Goal: Information Seeking & Learning: Check status

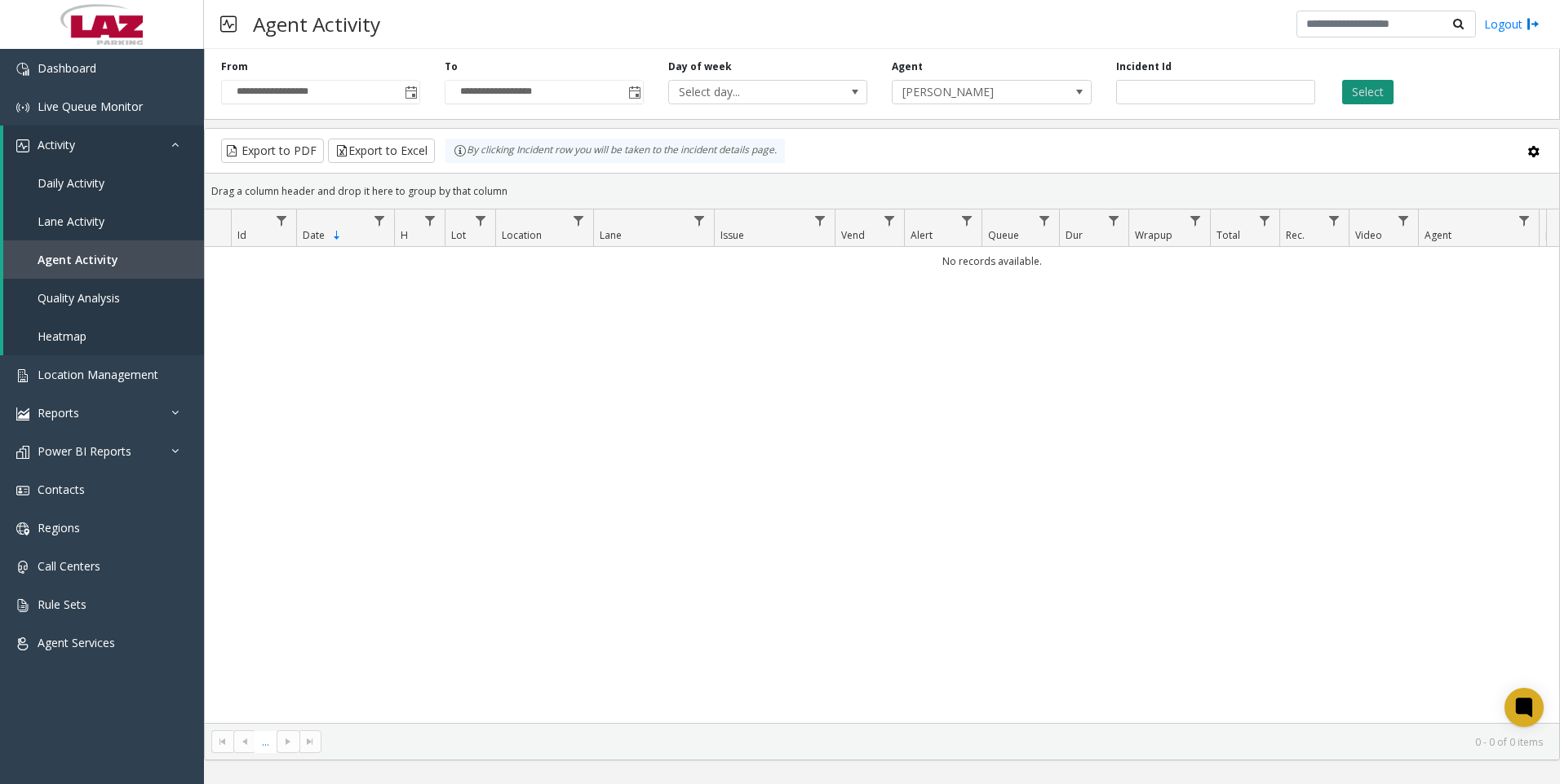
click at [1374, 86] on div "Select" at bounding box center [1438, 82] width 223 height 44
click at [1374, 86] on button "Select" at bounding box center [1368, 92] width 51 height 24
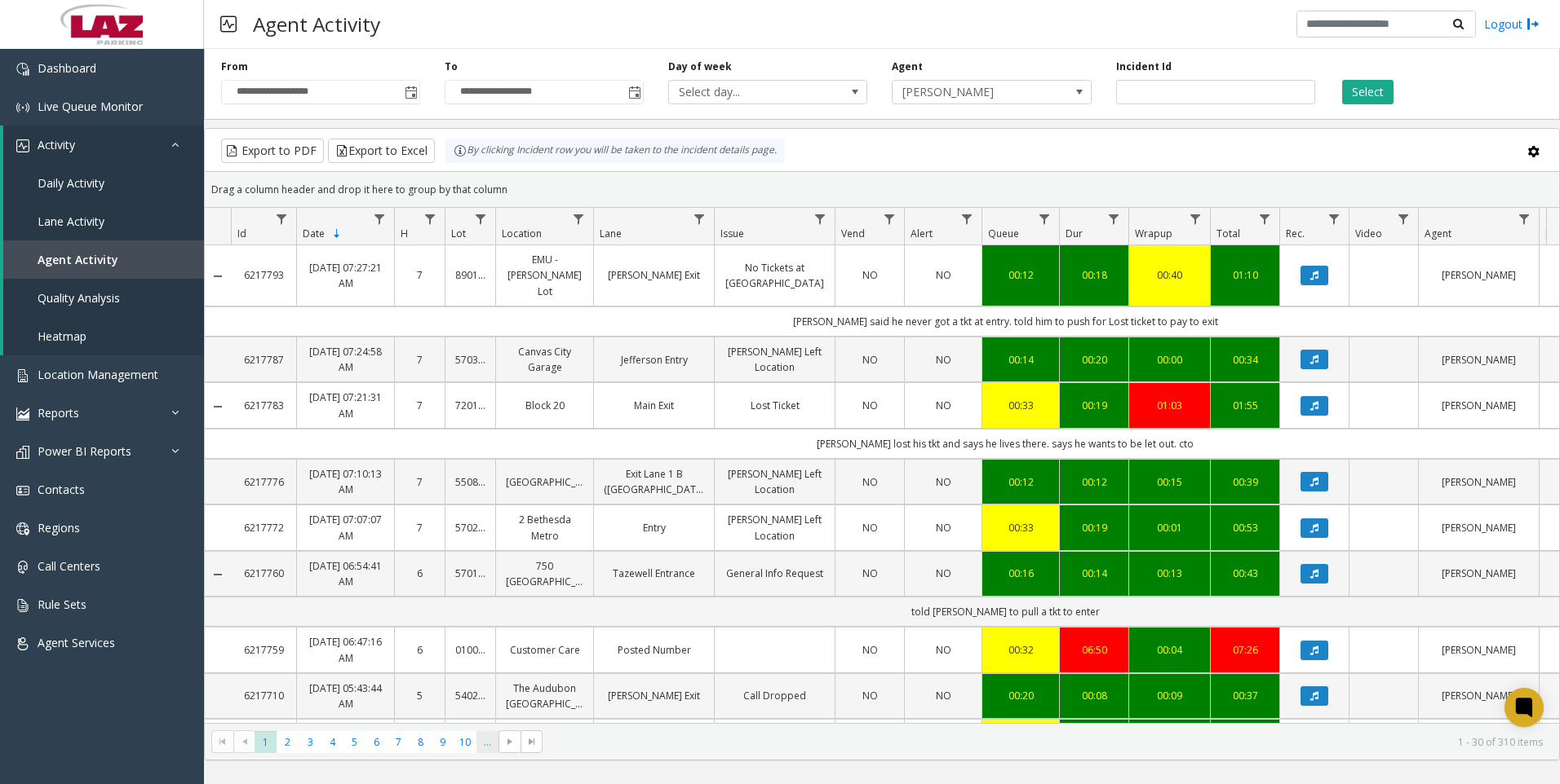
click at [480, 751] on span "..." at bounding box center [487, 742] width 22 height 22
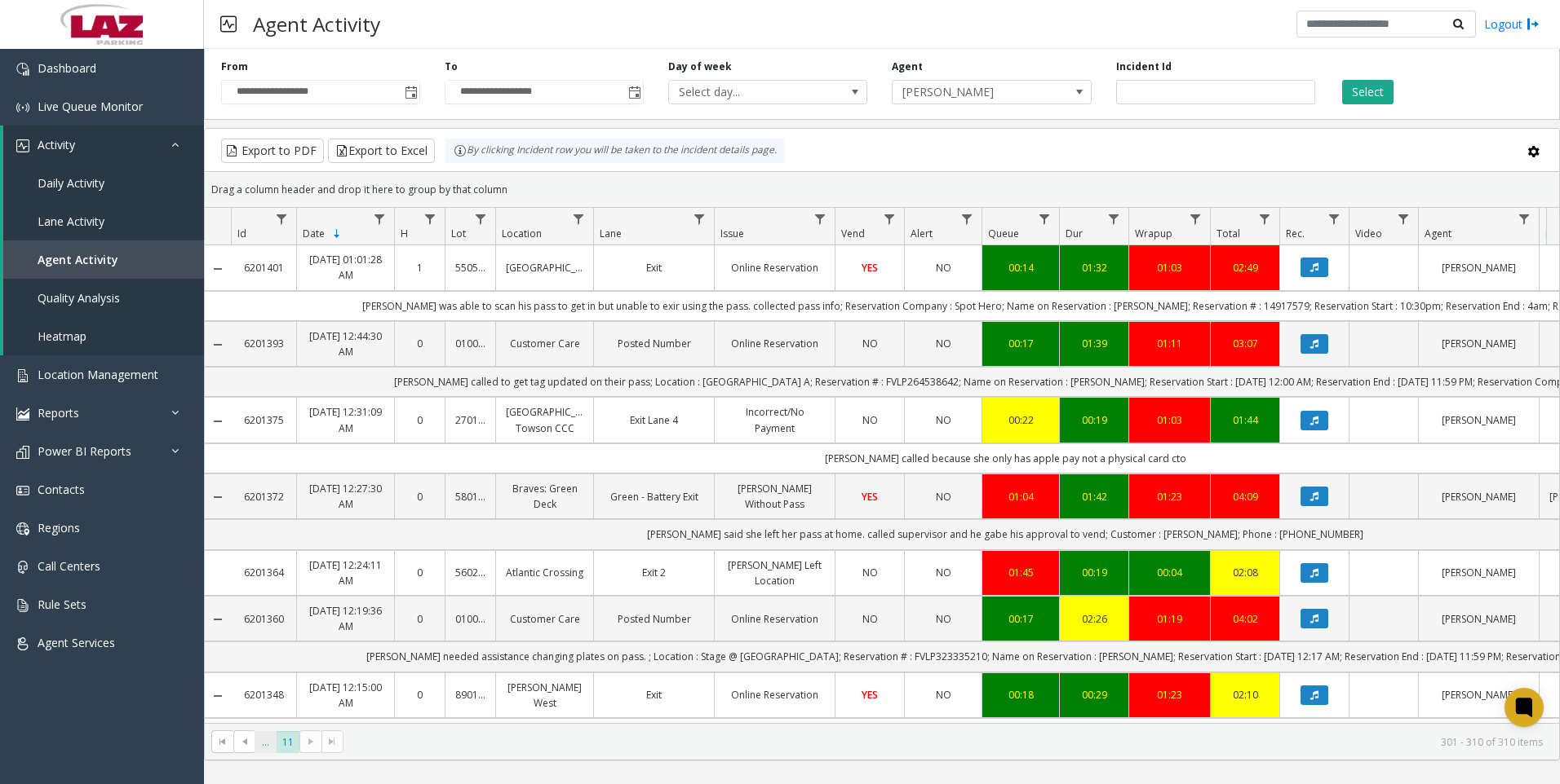
click at [264, 750] on span "..." at bounding box center [265, 742] width 22 height 22
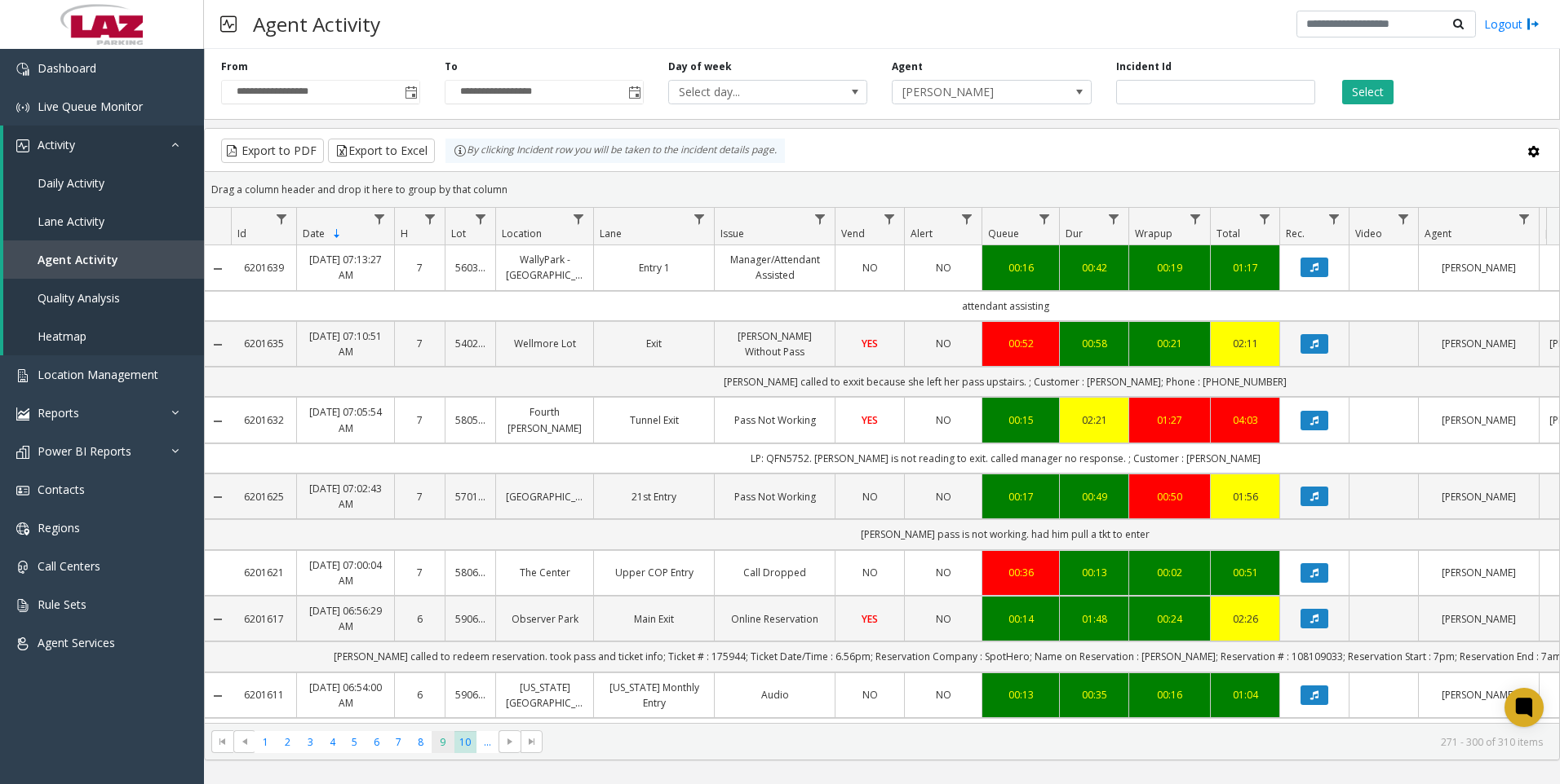
click at [435, 741] on span "9" at bounding box center [442, 742] width 22 height 22
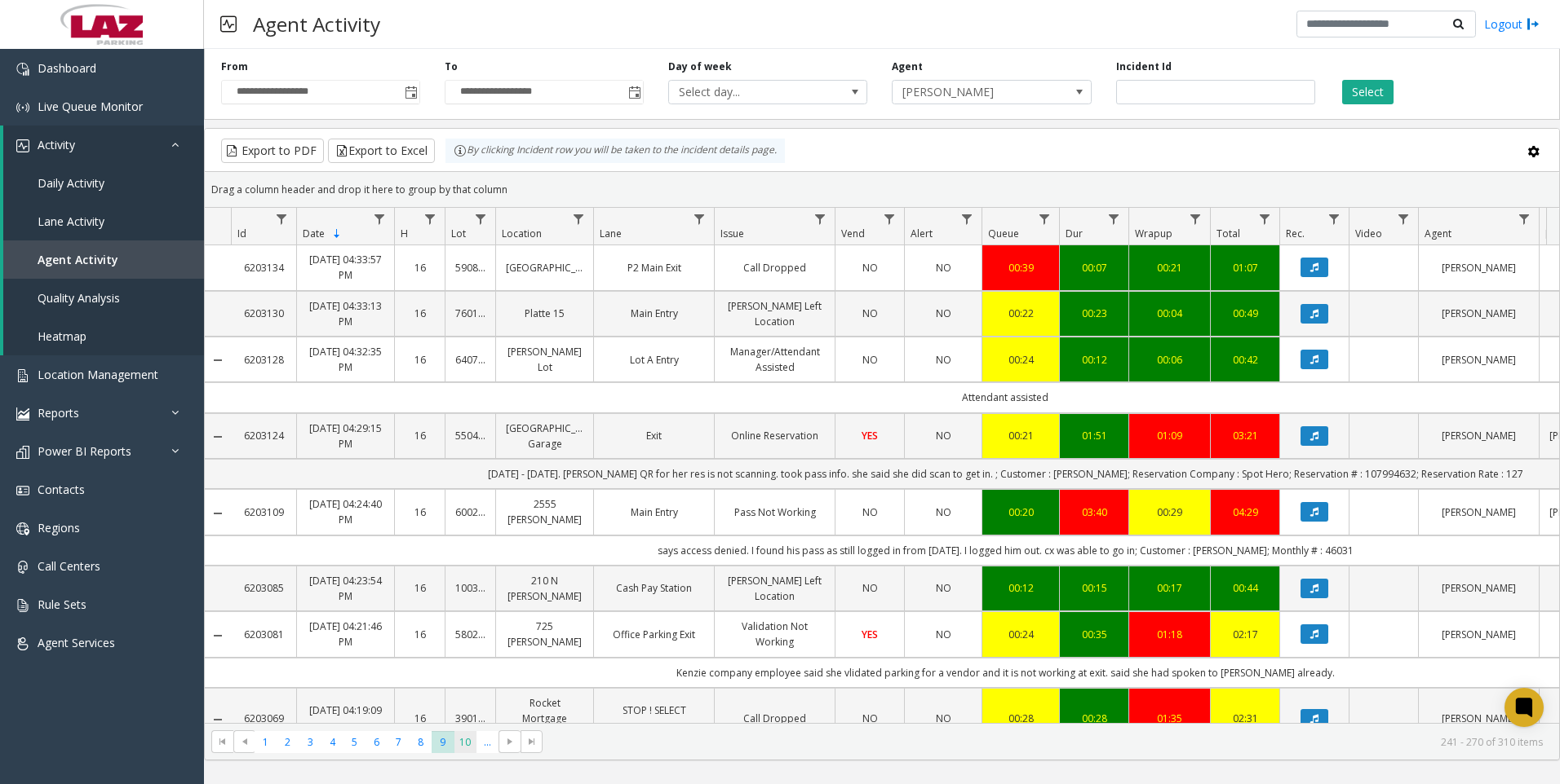
click at [467, 747] on span "10" at bounding box center [465, 742] width 22 height 22
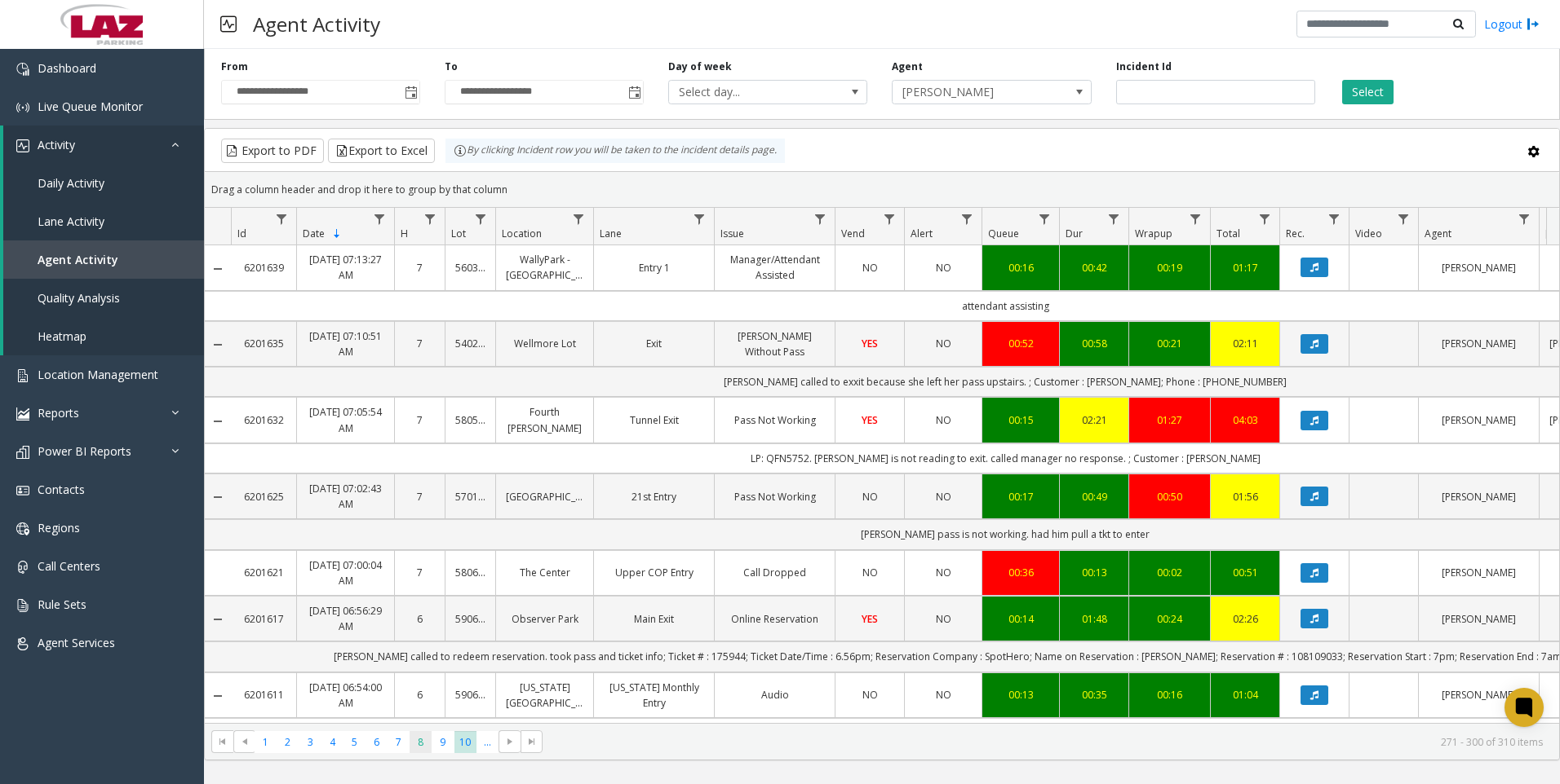
click at [425, 740] on span "8" at bounding box center [420, 742] width 22 height 22
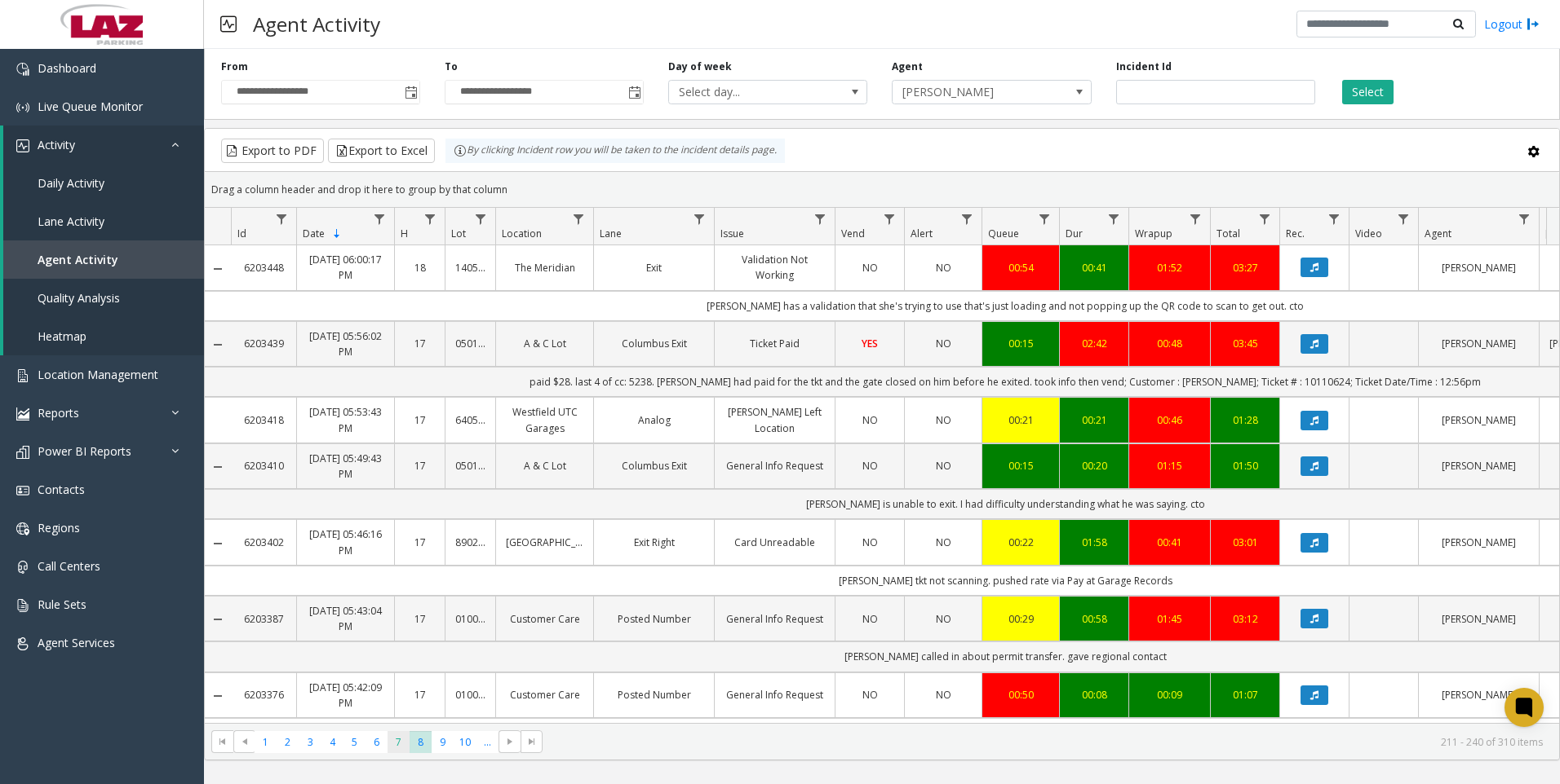
click at [398, 739] on span "7" at bounding box center [398, 742] width 22 height 22
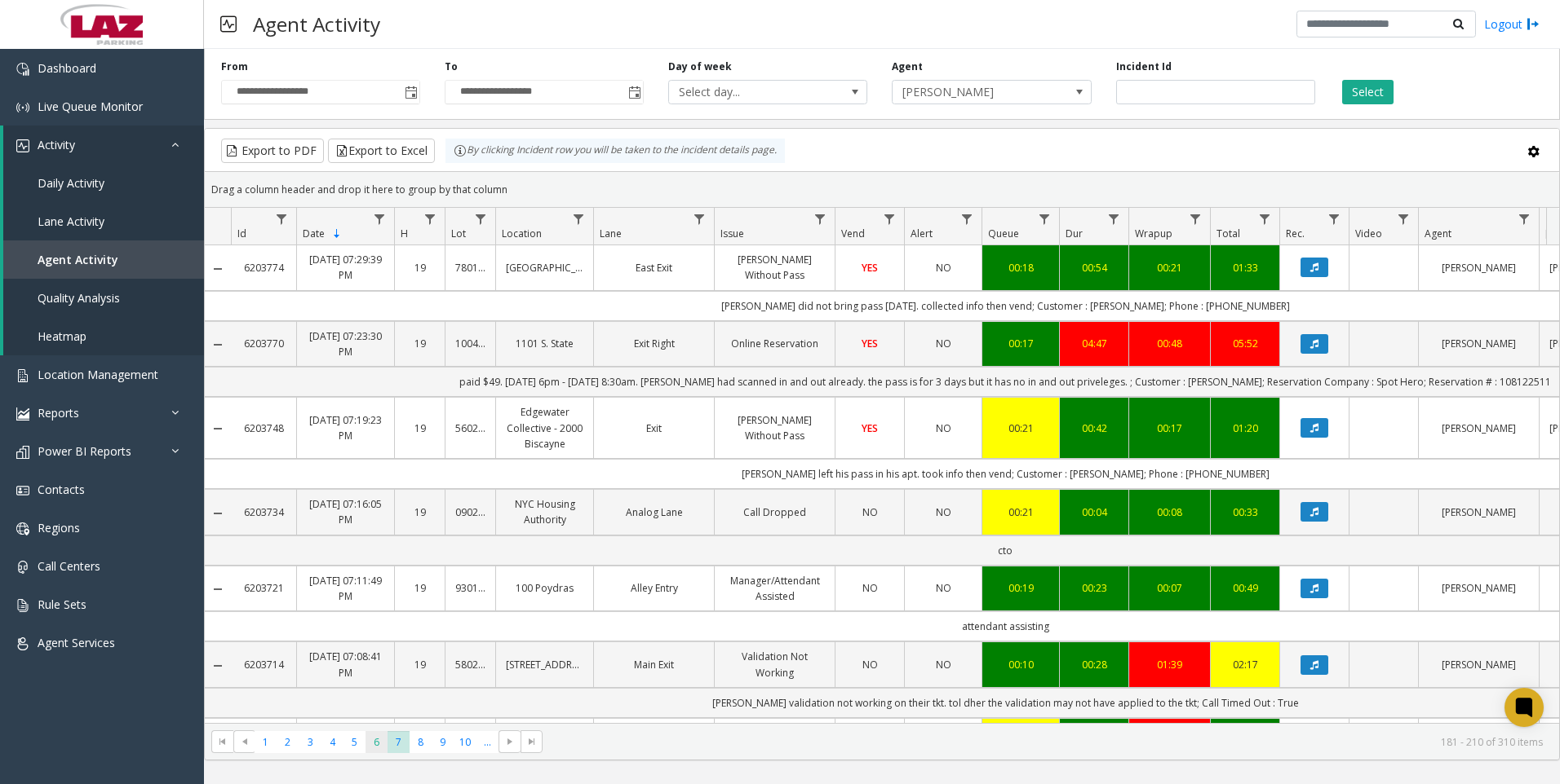
click at [382, 733] on span "6" at bounding box center [376, 742] width 22 height 22
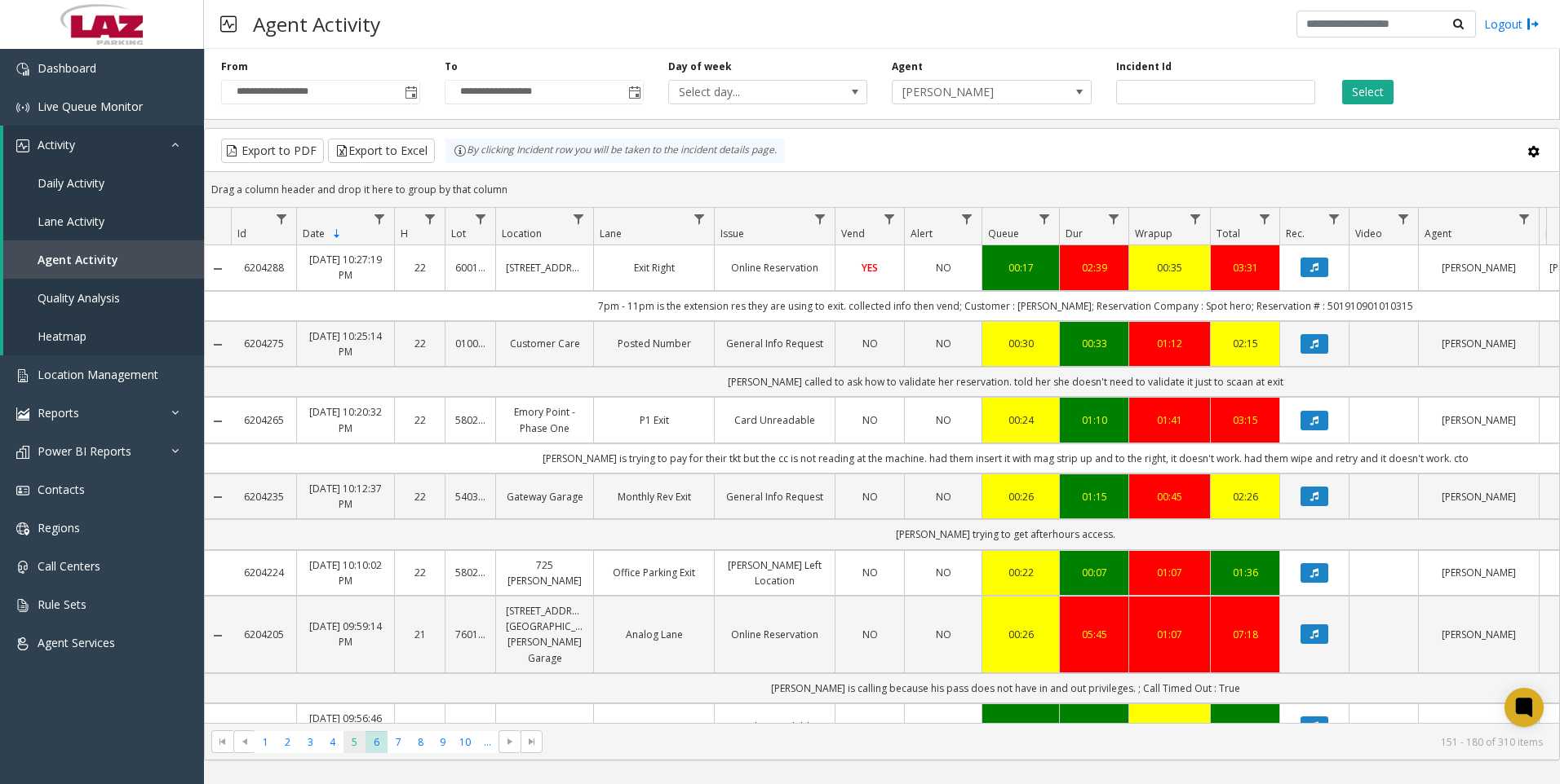
click at [353, 735] on span "5" at bounding box center [354, 742] width 22 height 22
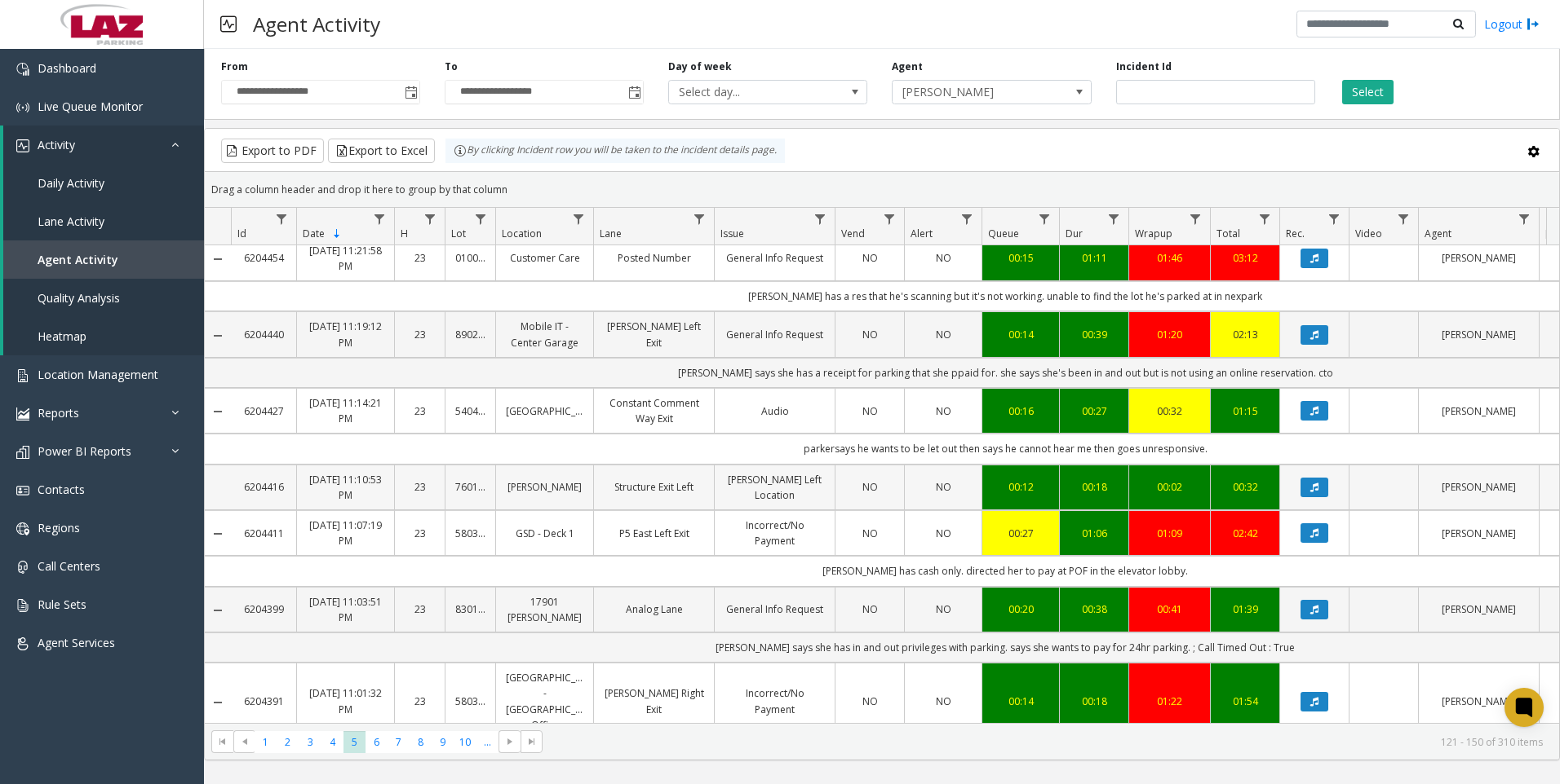
scroll to position [897, 0]
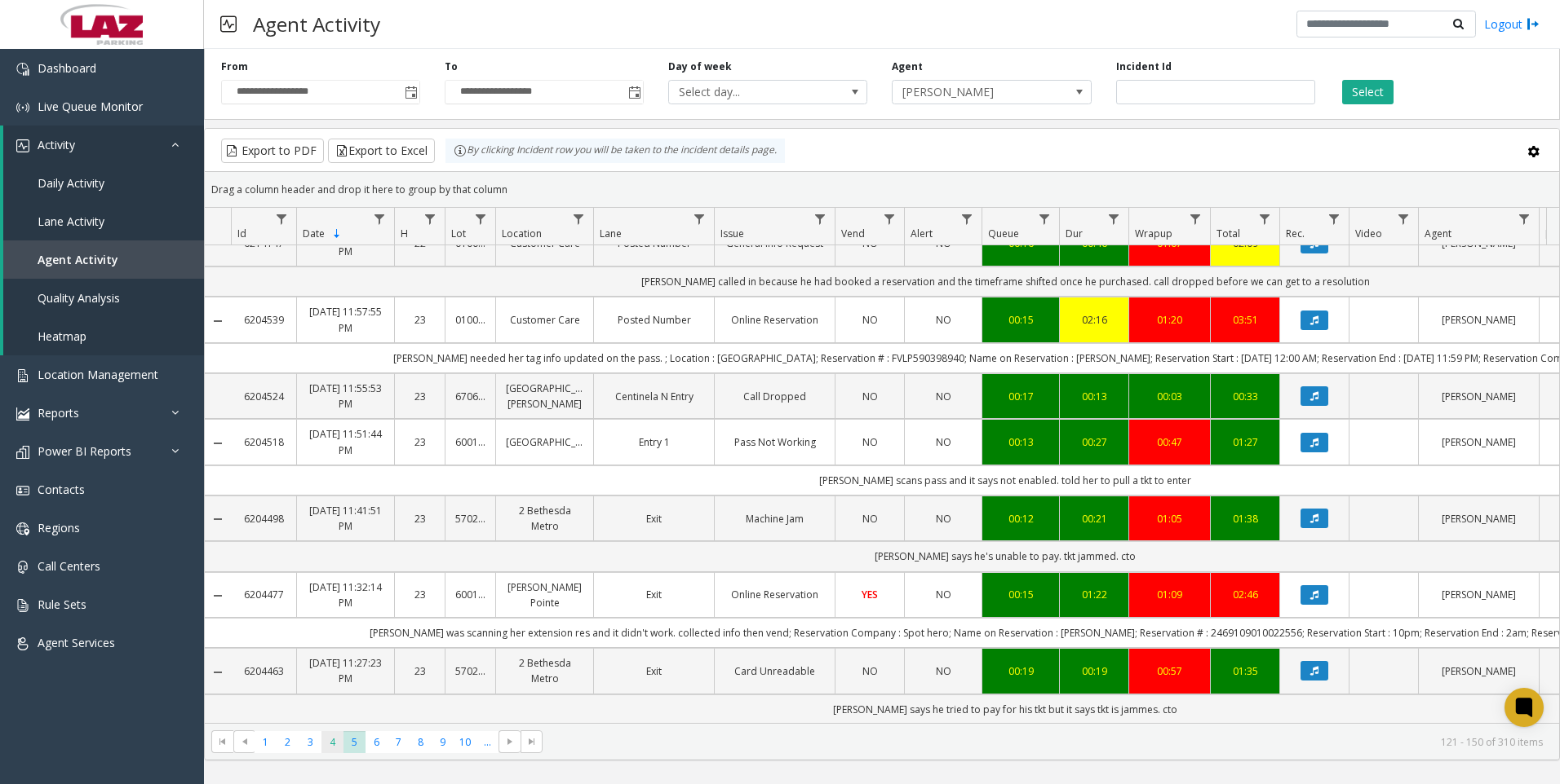
click at [339, 741] on span "4" at bounding box center [332, 742] width 22 height 22
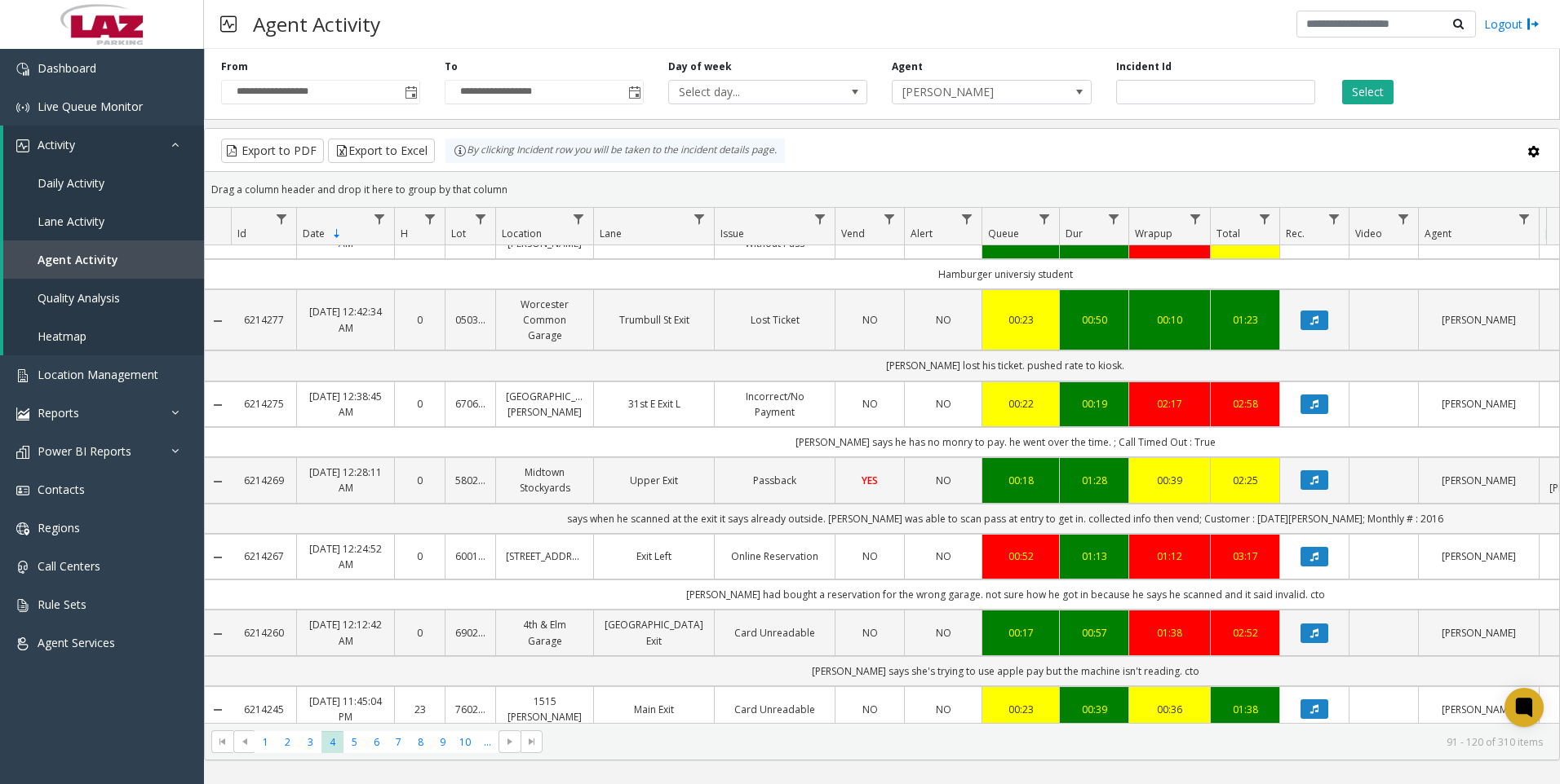
scroll to position [1641, 0]
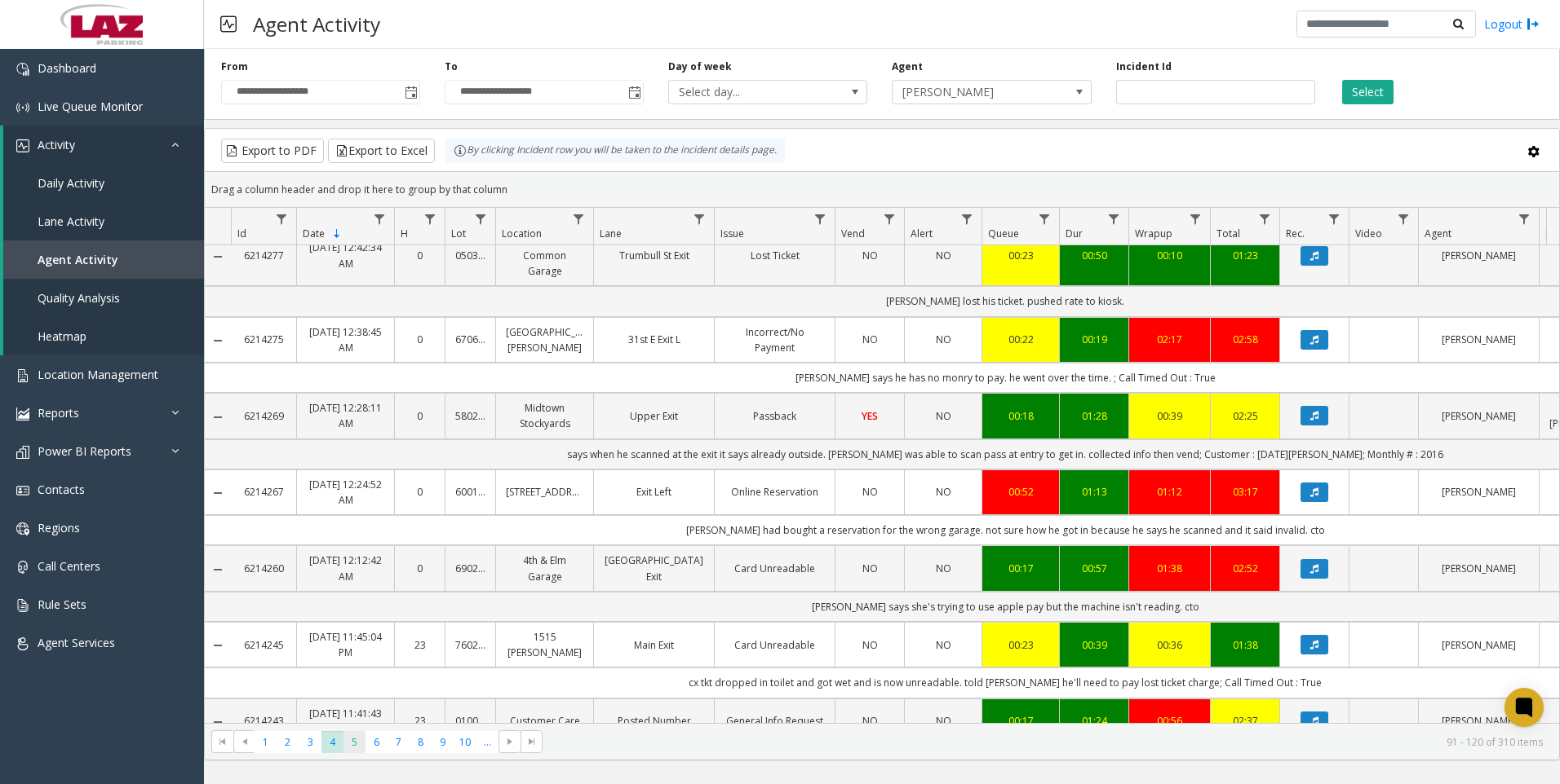
click at [347, 752] on span "5" at bounding box center [354, 742] width 22 height 22
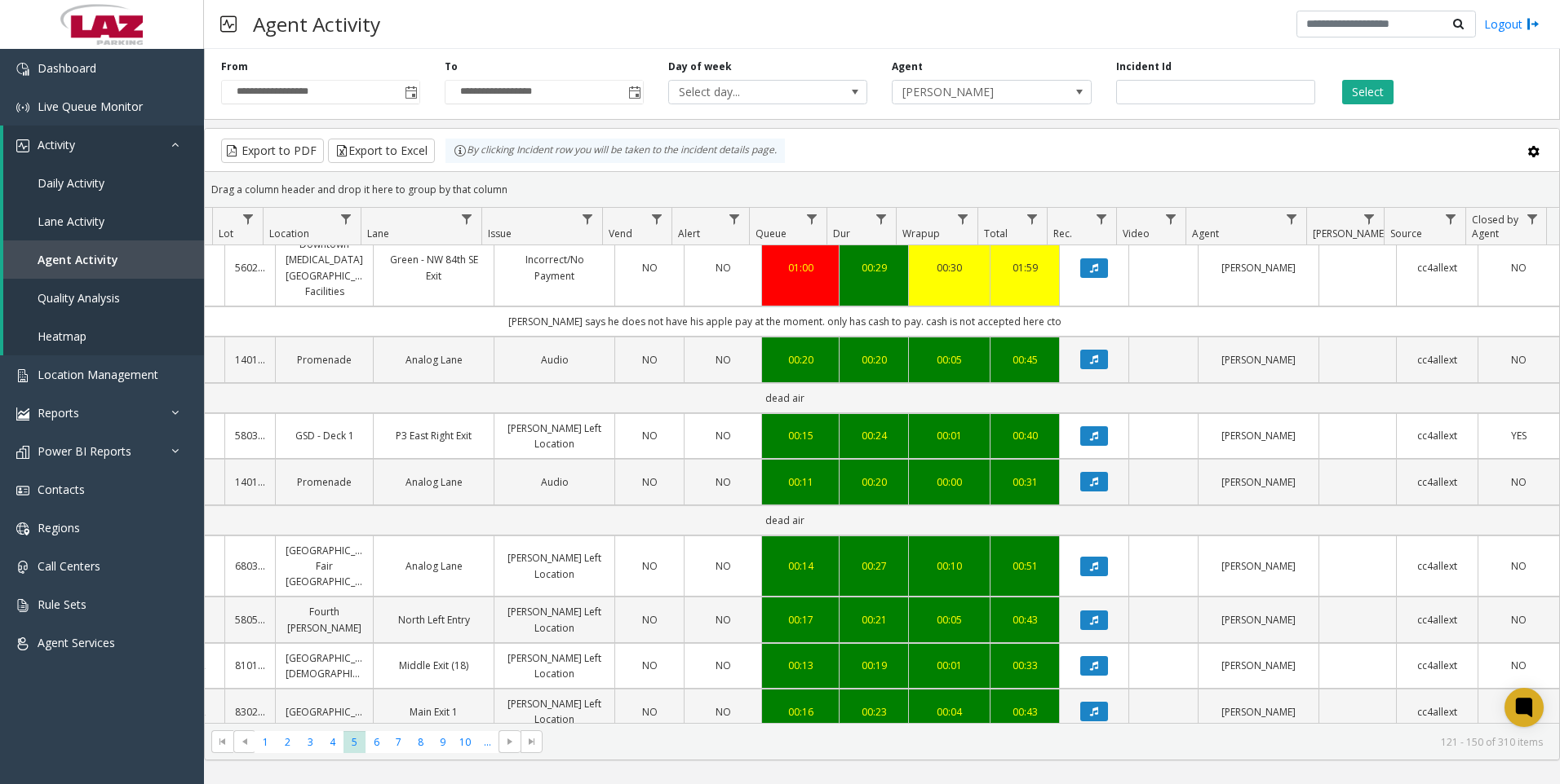
scroll to position [0, 232]
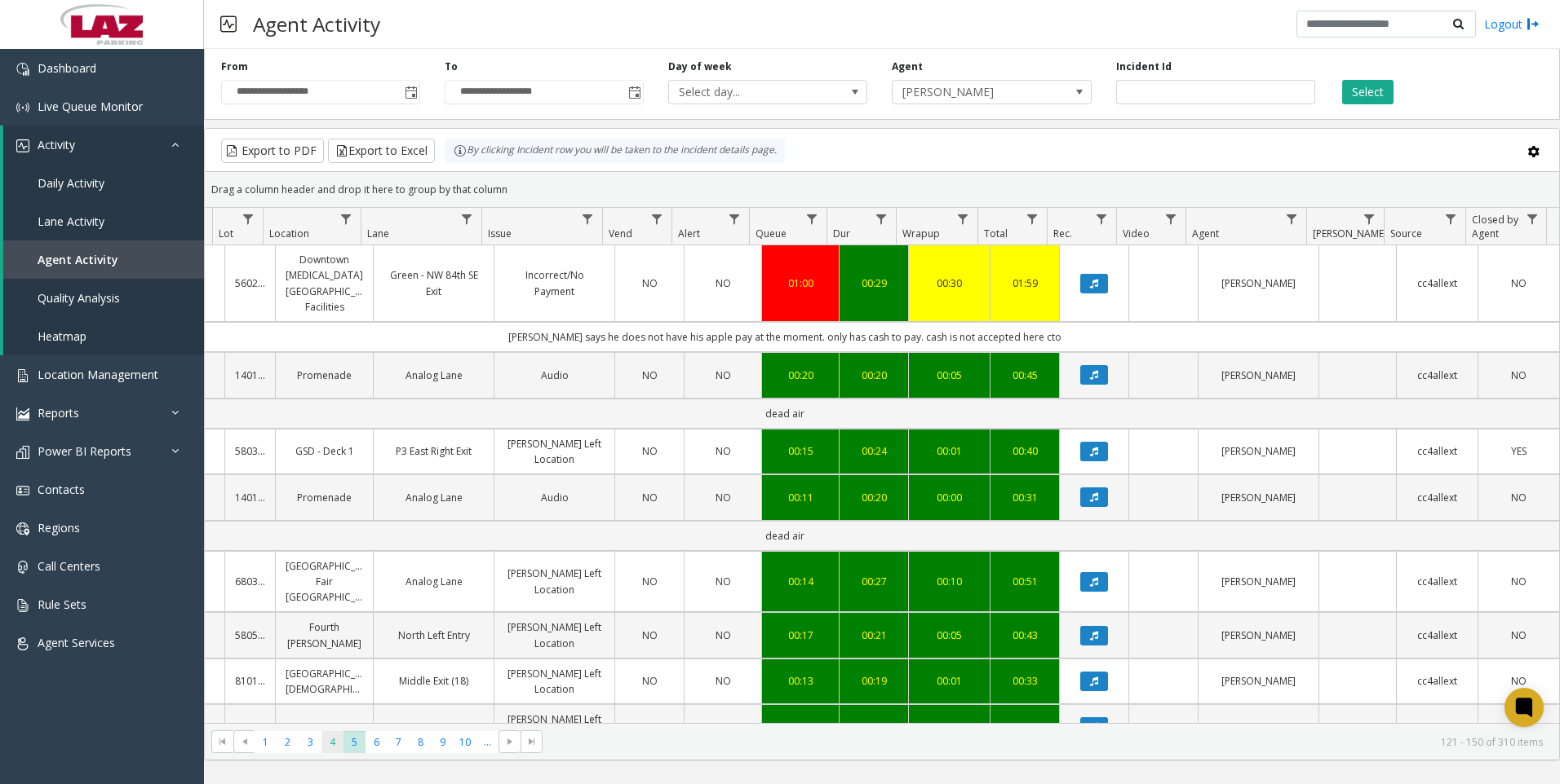
click at [335, 741] on span "4" at bounding box center [332, 742] width 22 height 22
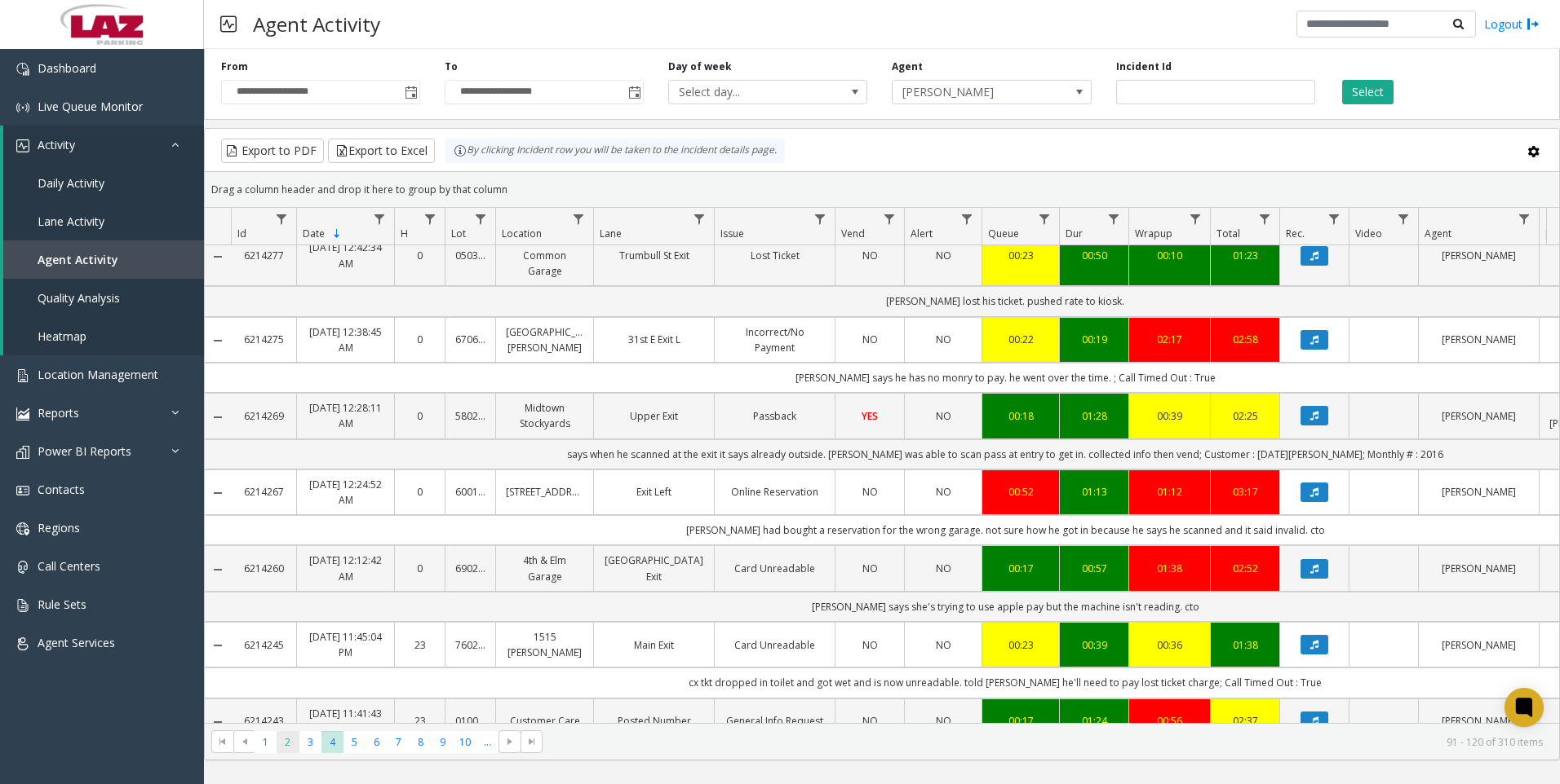
click at [290, 746] on span "2" at bounding box center [287, 742] width 22 height 22
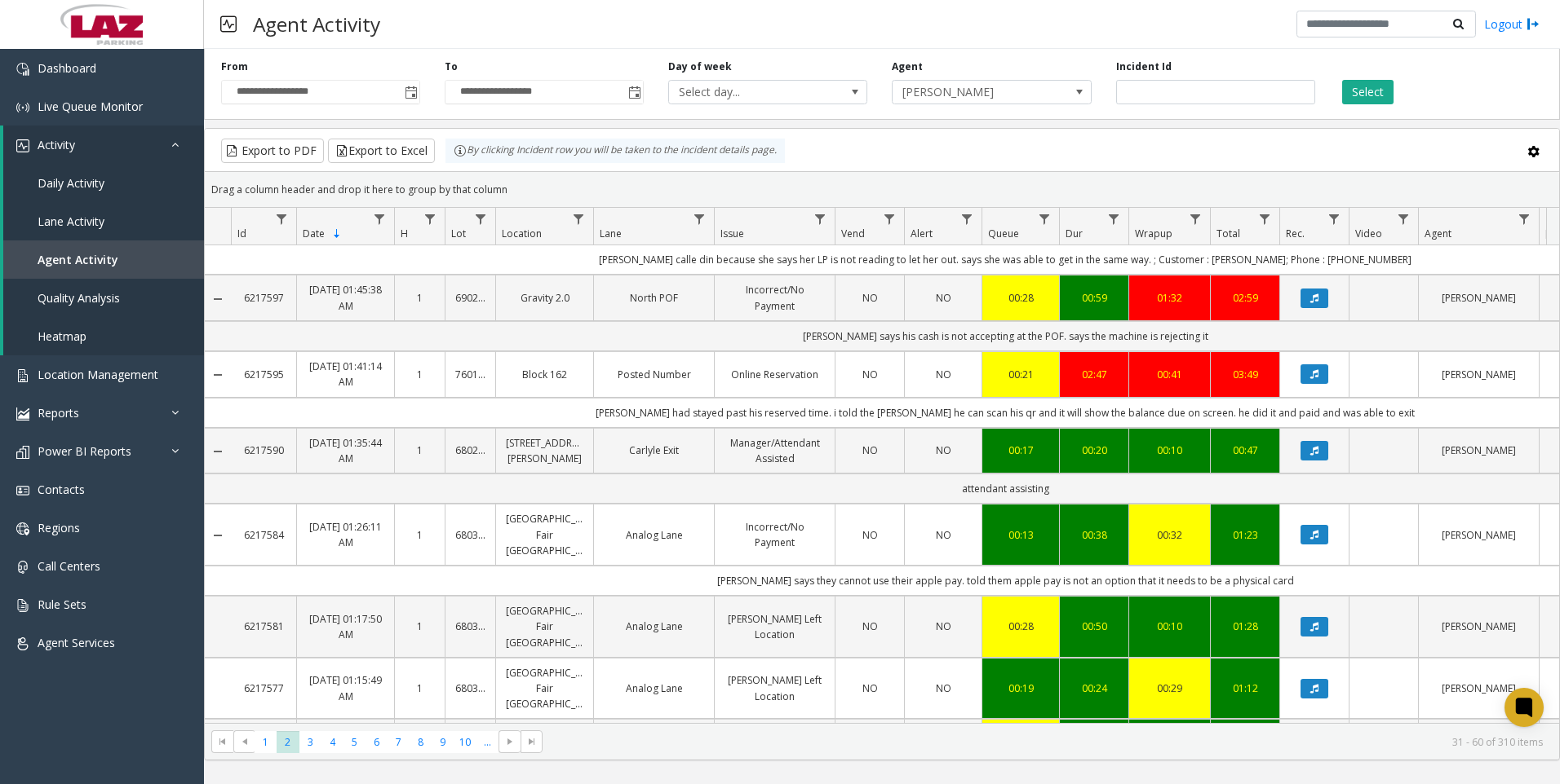
scroll to position [570, 0]
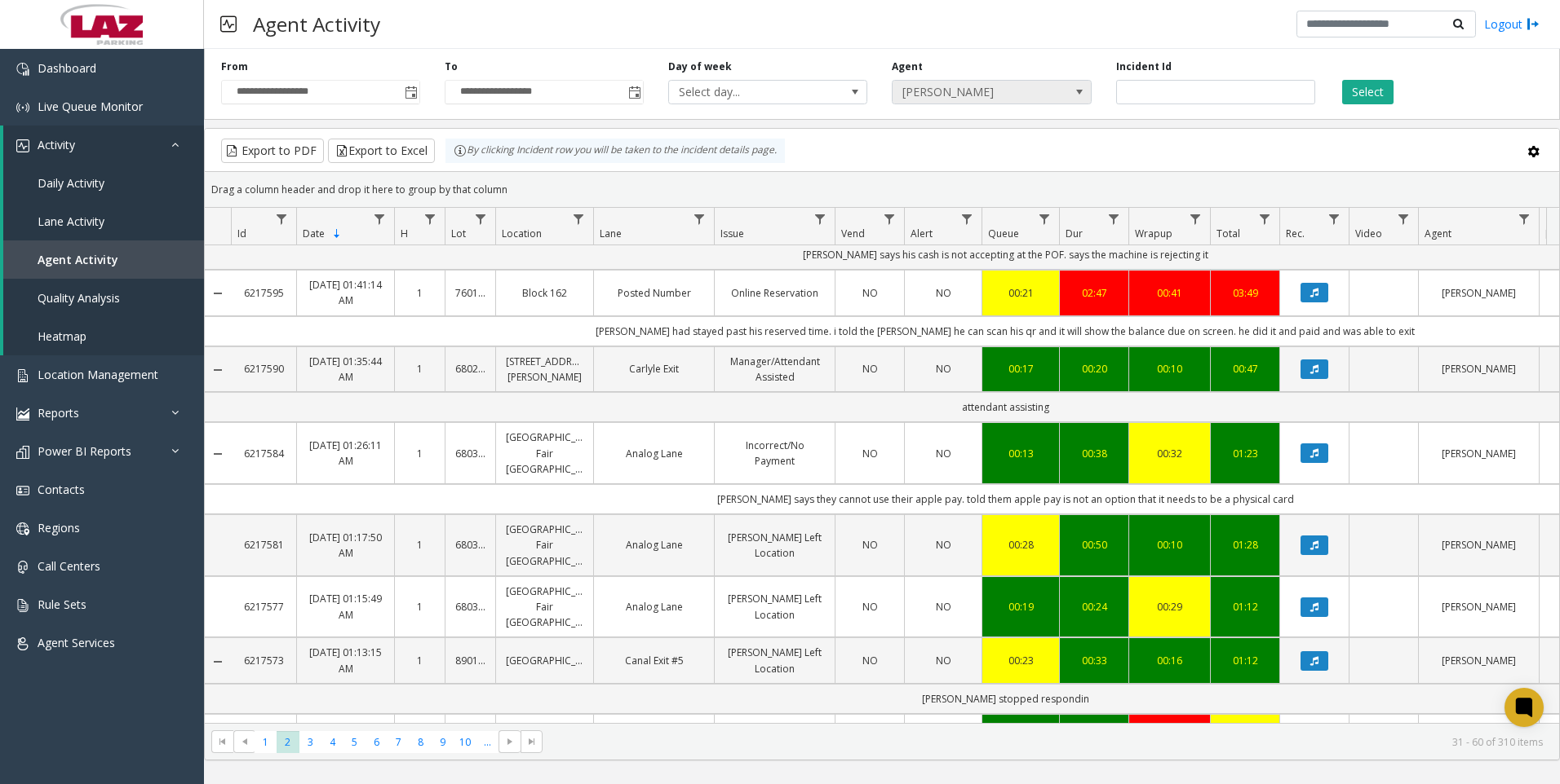
click at [1024, 102] on span "[PERSON_NAME]" at bounding box center [972, 93] width 159 height 23
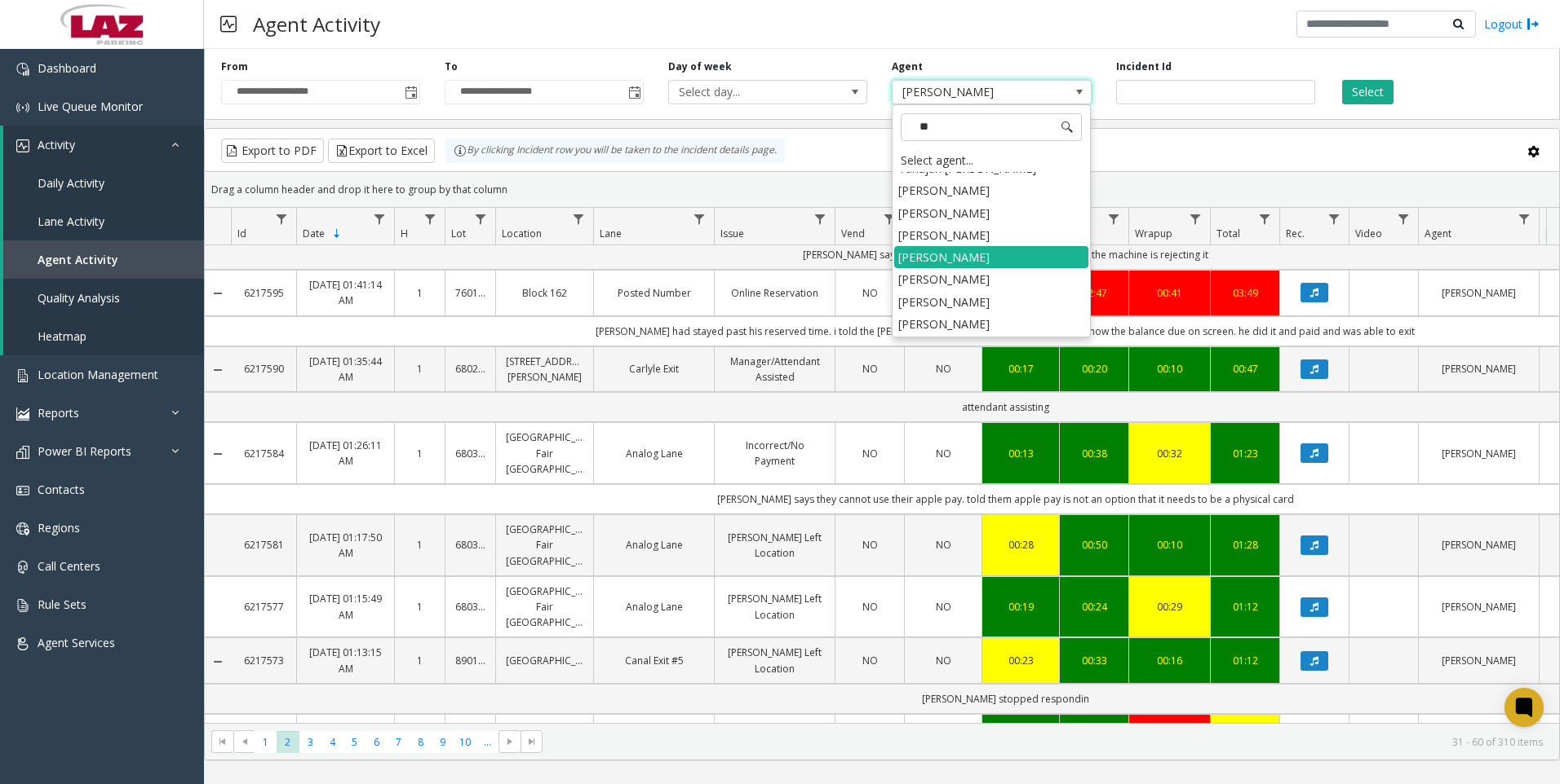
scroll to position [503, 0]
type input "***"
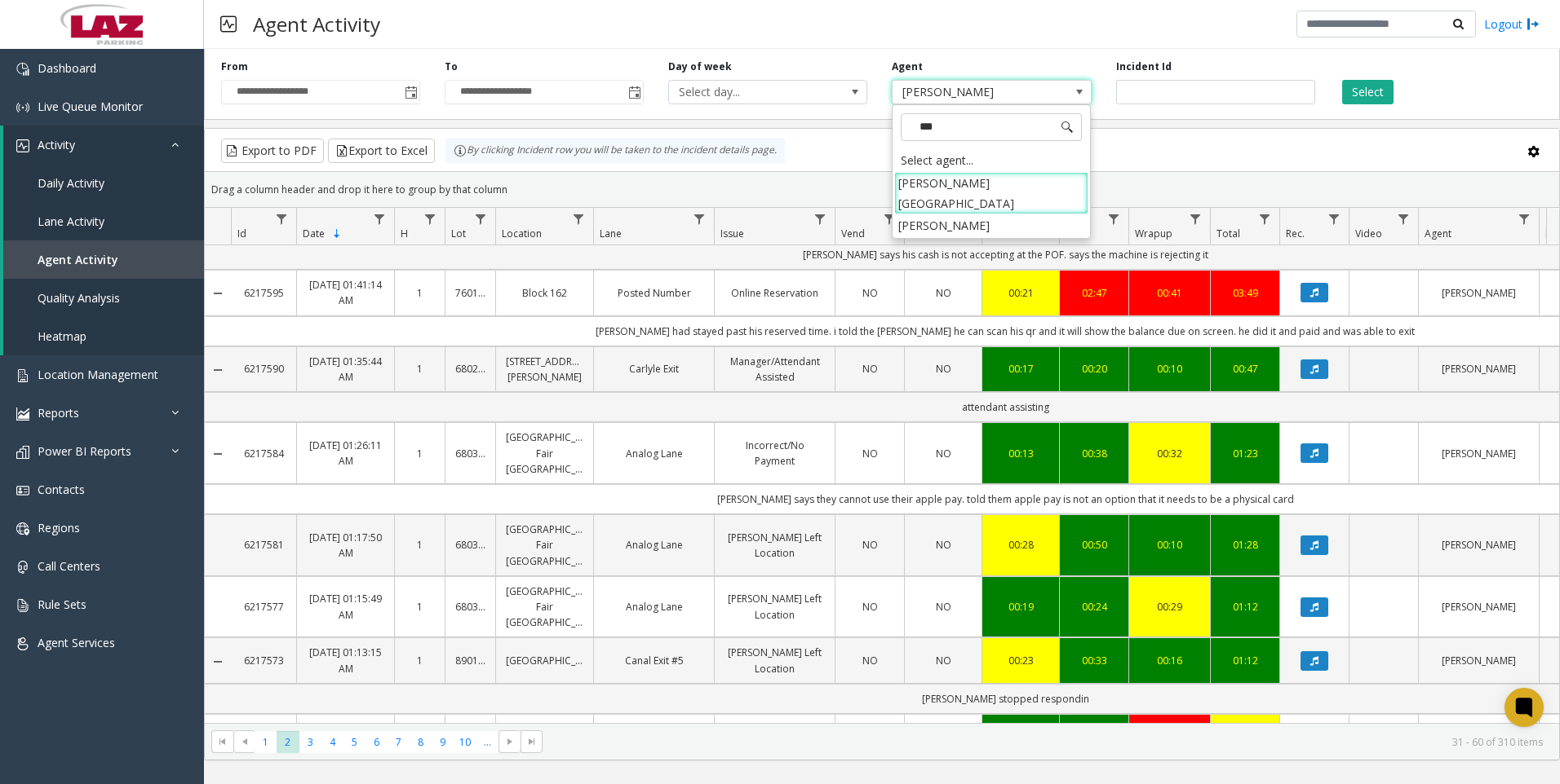
scroll to position [0, 0]
click at [958, 215] on li "[PERSON_NAME]" at bounding box center [990, 225] width 194 height 22
click at [1367, 90] on button "Select" at bounding box center [1368, 92] width 51 height 24
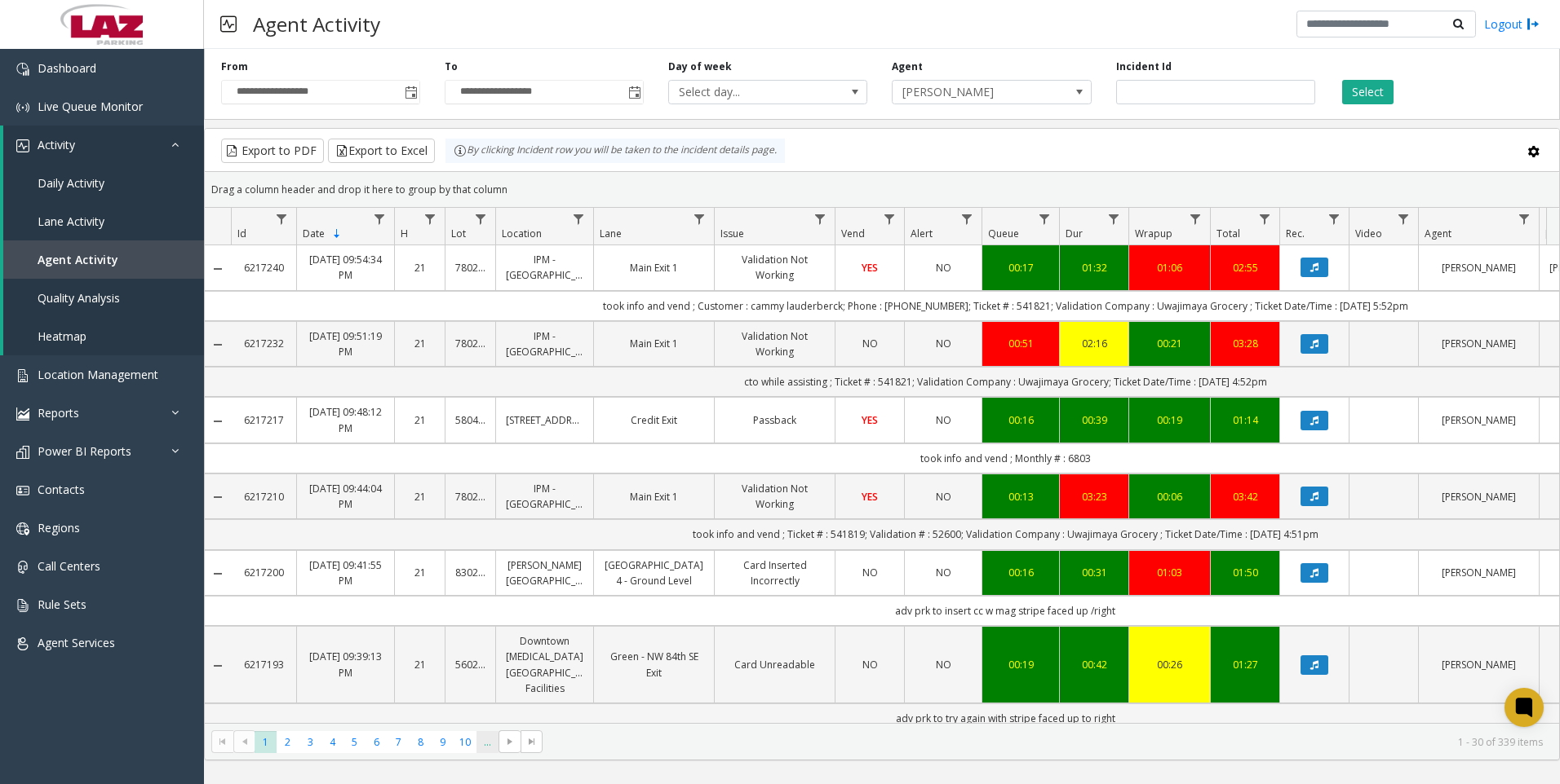
click at [482, 751] on span "..." at bounding box center [487, 742] width 22 height 22
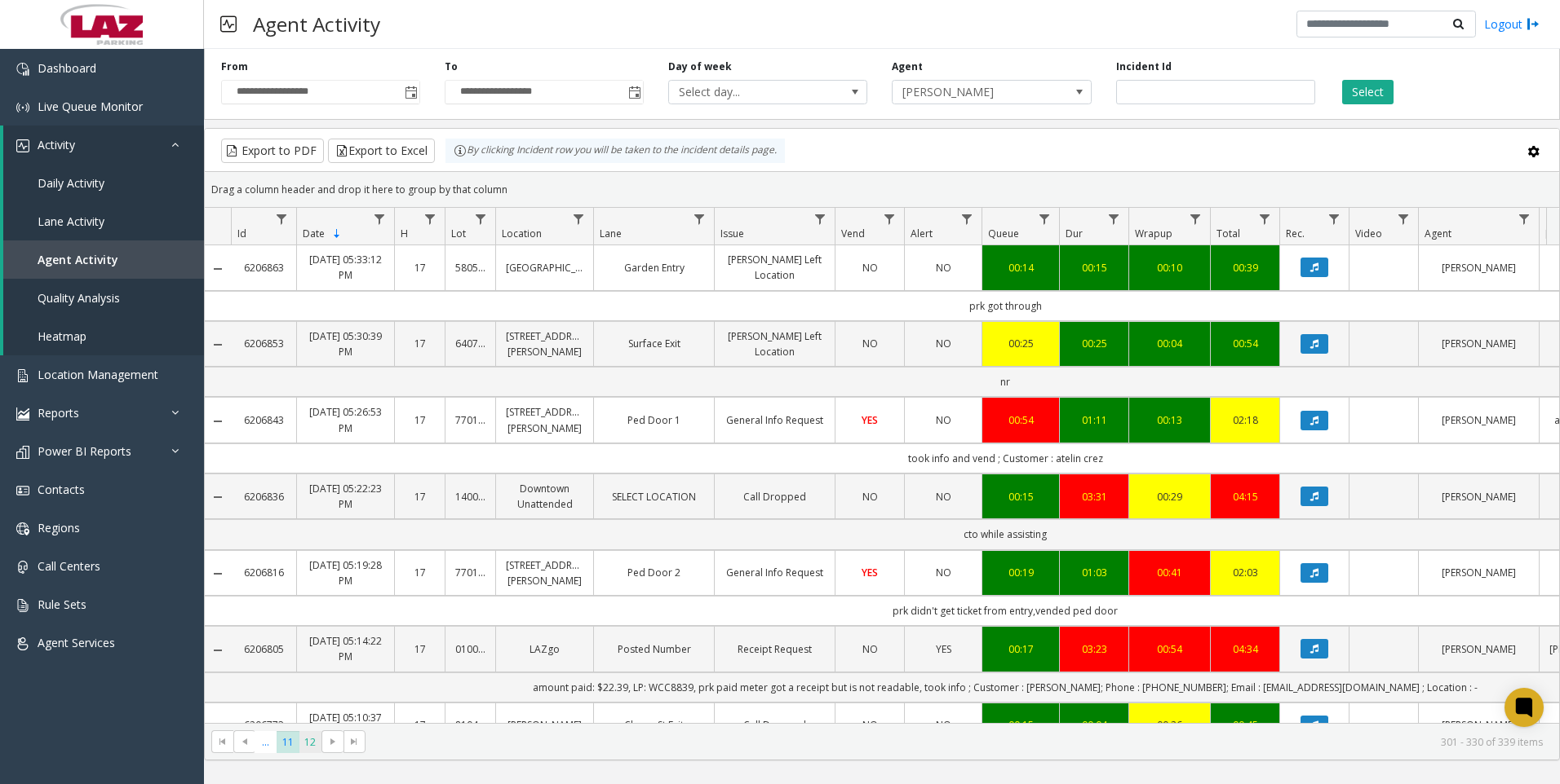
click at [305, 740] on span "12" at bounding box center [310, 742] width 22 height 22
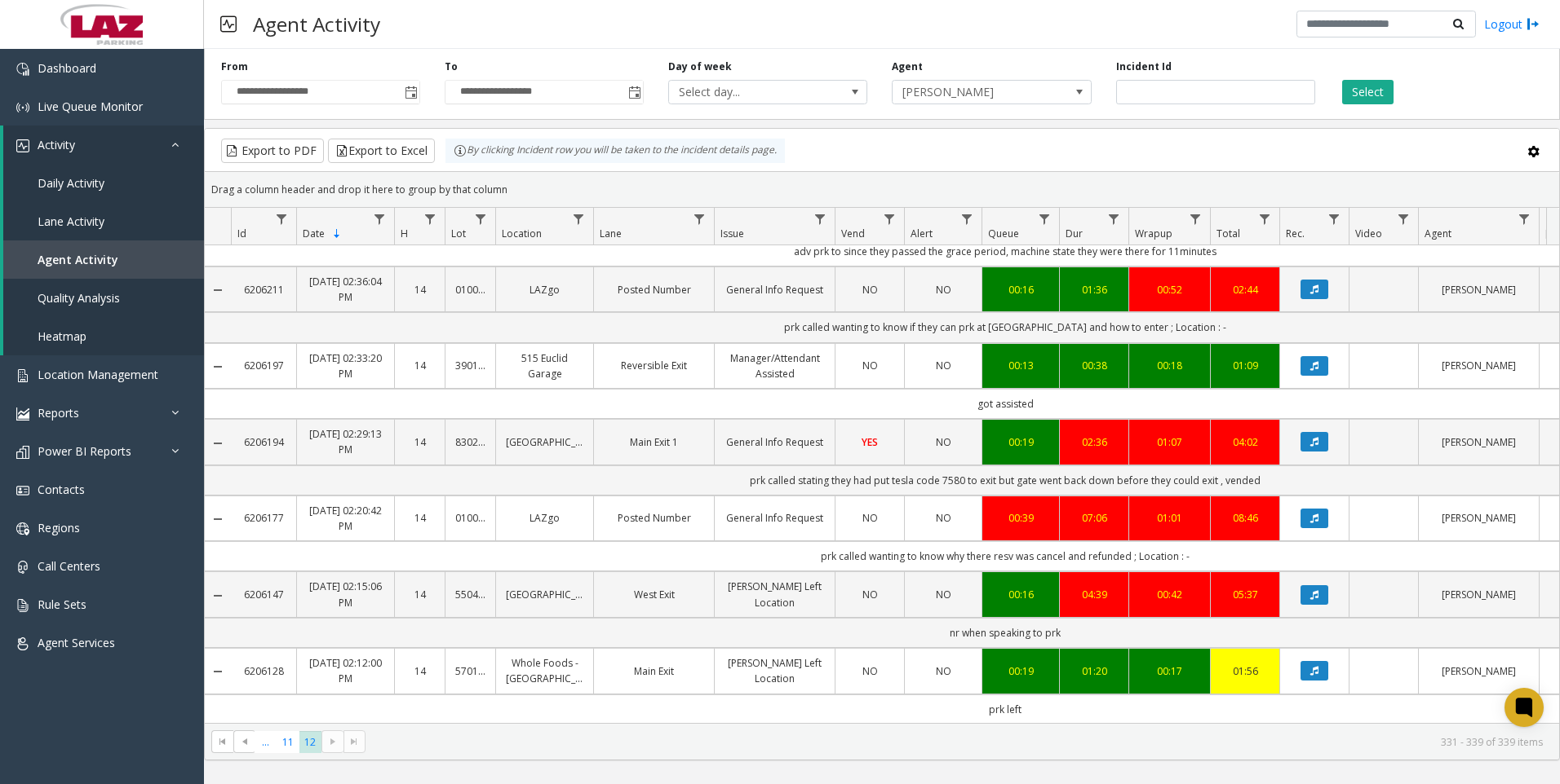
scroll to position [0, 232]
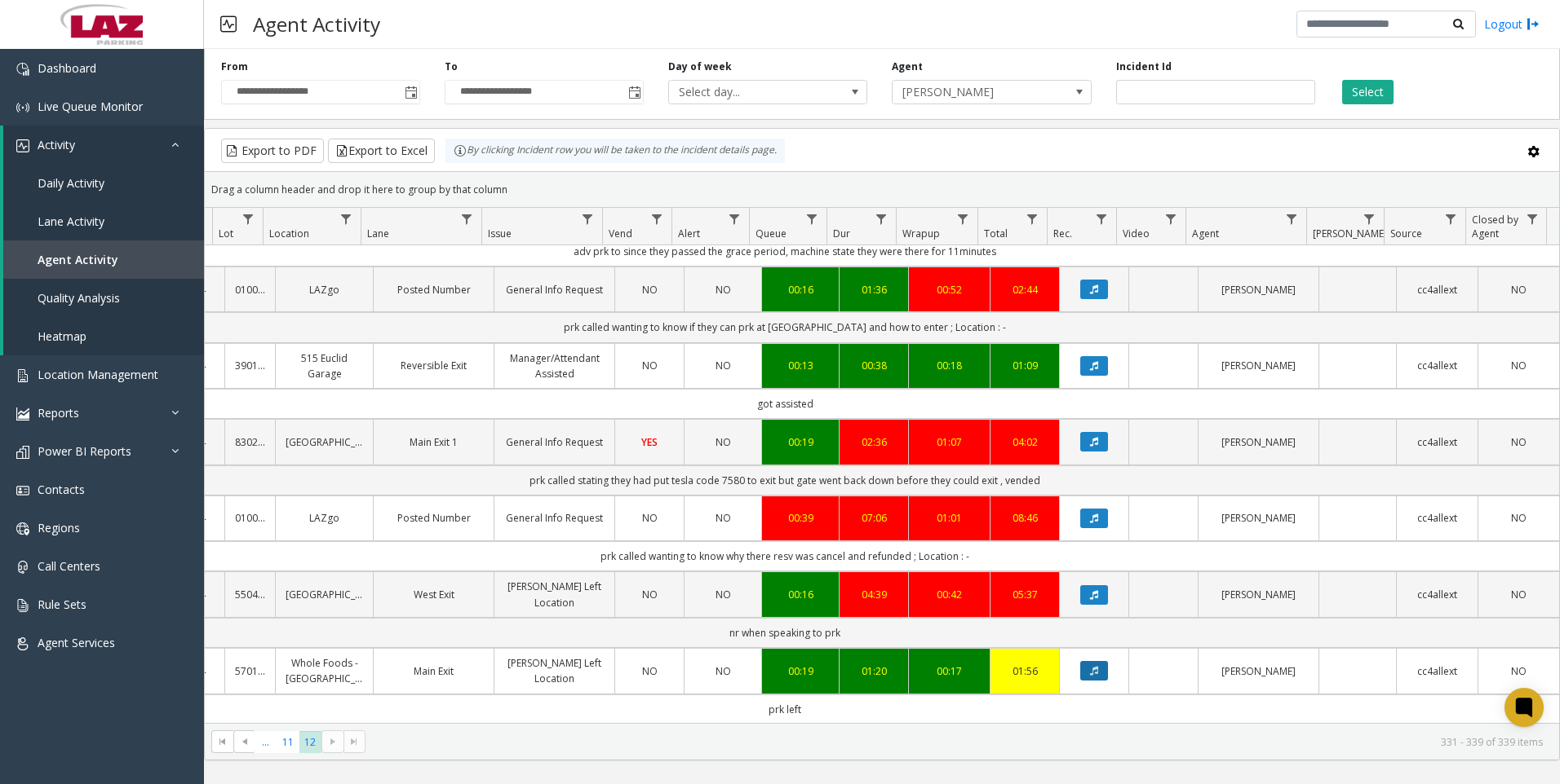
click at [1090, 666] on icon "Data table" at bounding box center [1094, 671] width 8 height 10
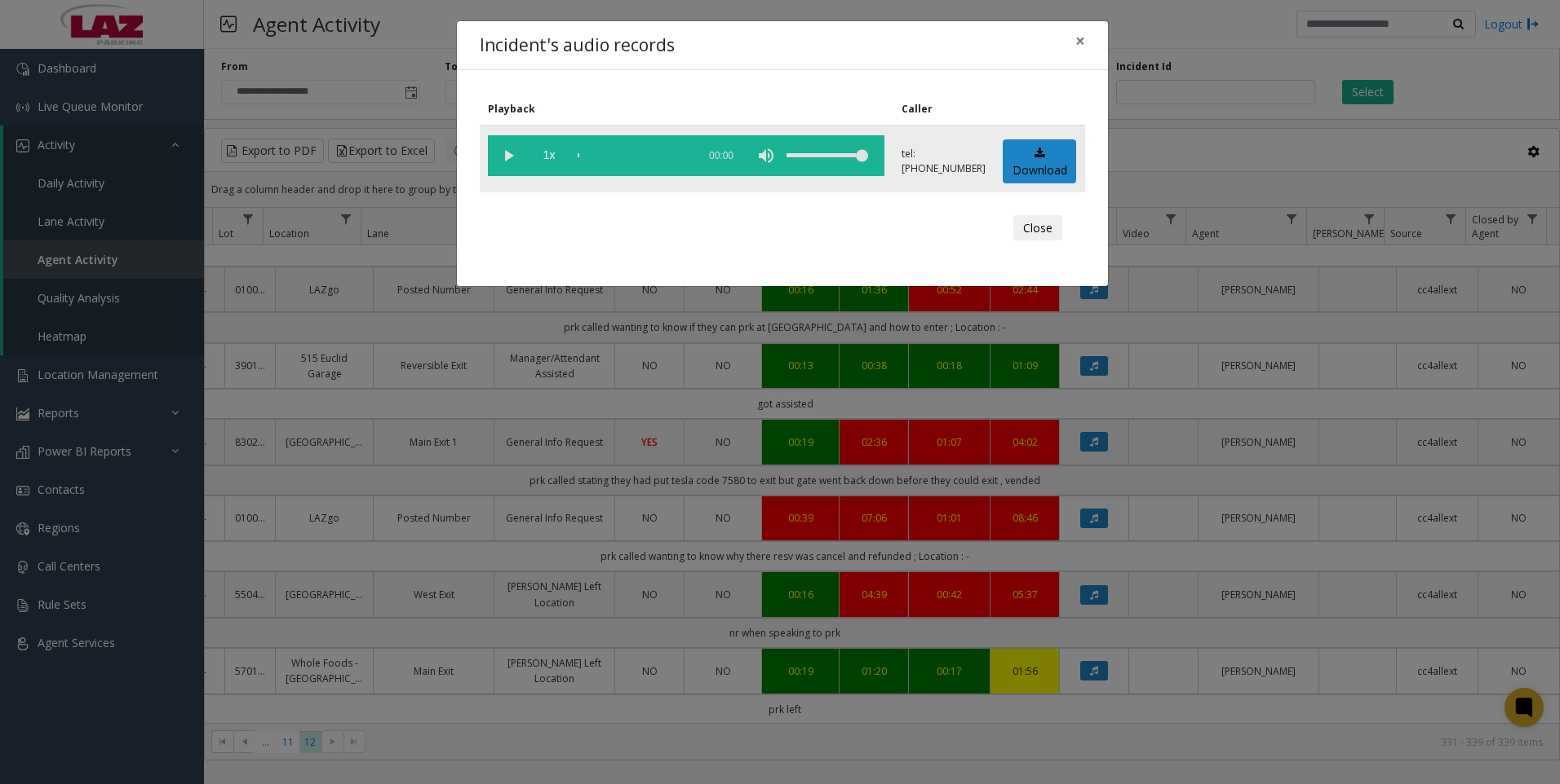
click at [511, 156] on vg-play-pause at bounding box center [508, 156] width 41 height 41
click at [653, 157] on div "scrub bar" at bounding box center [633, 156] width 111 height 41
click at [1080, 53] on button "×" at bounding box center [1080, 41] width 33 height 40
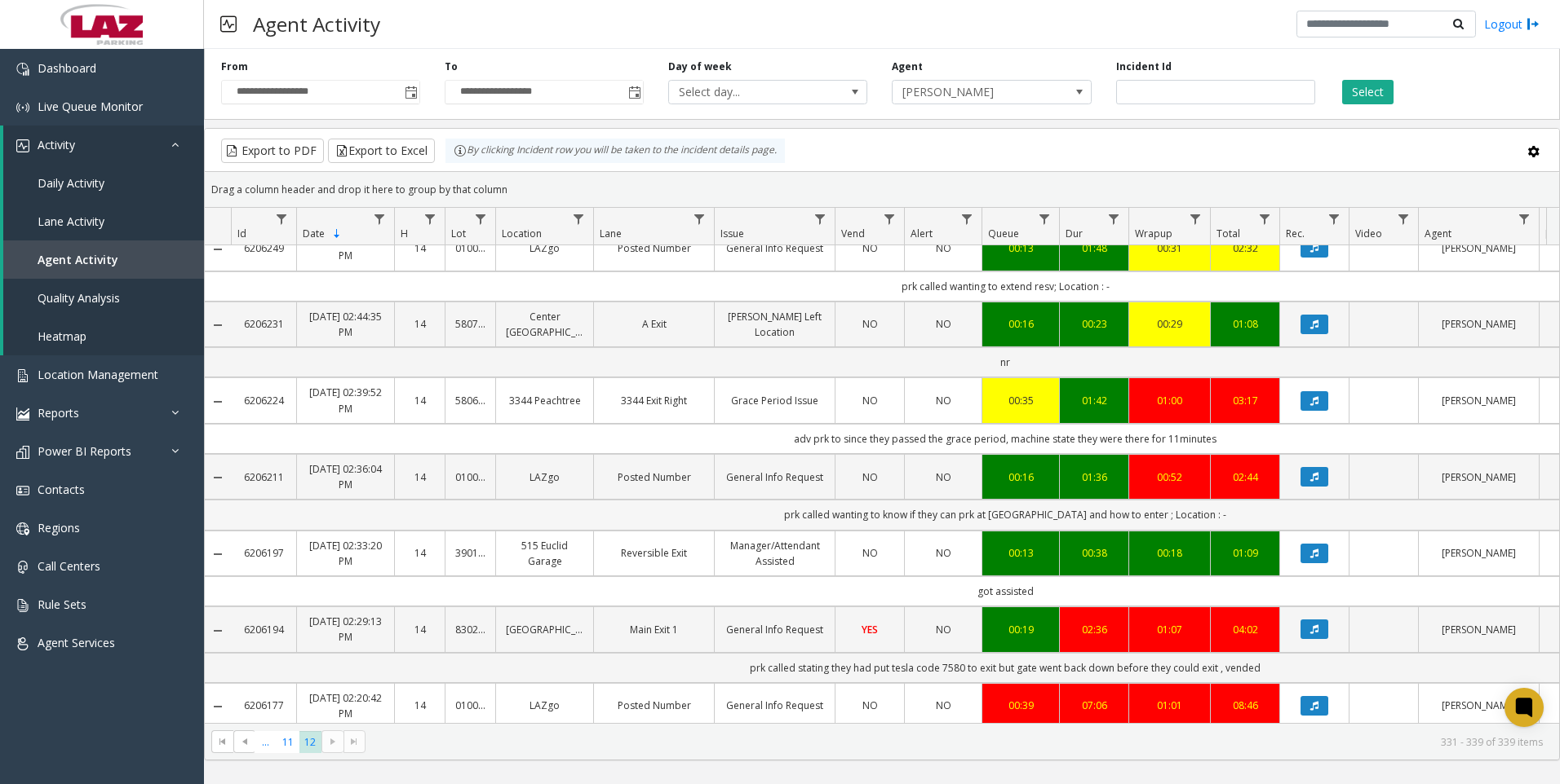
scroll to position [0, 0]
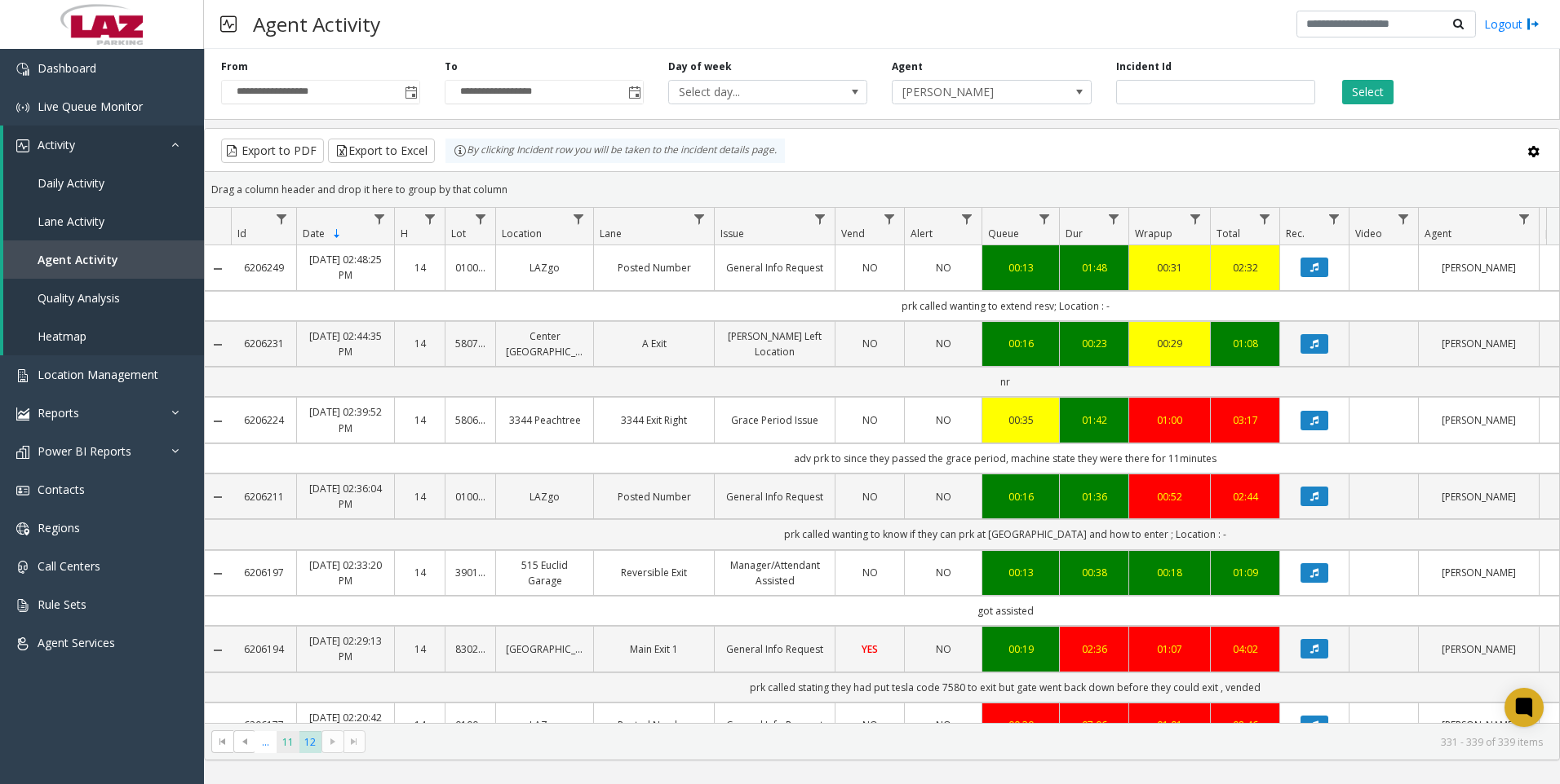
click at [297, 739] on span "11" at bounding box center [287, 742] width 22 height 22
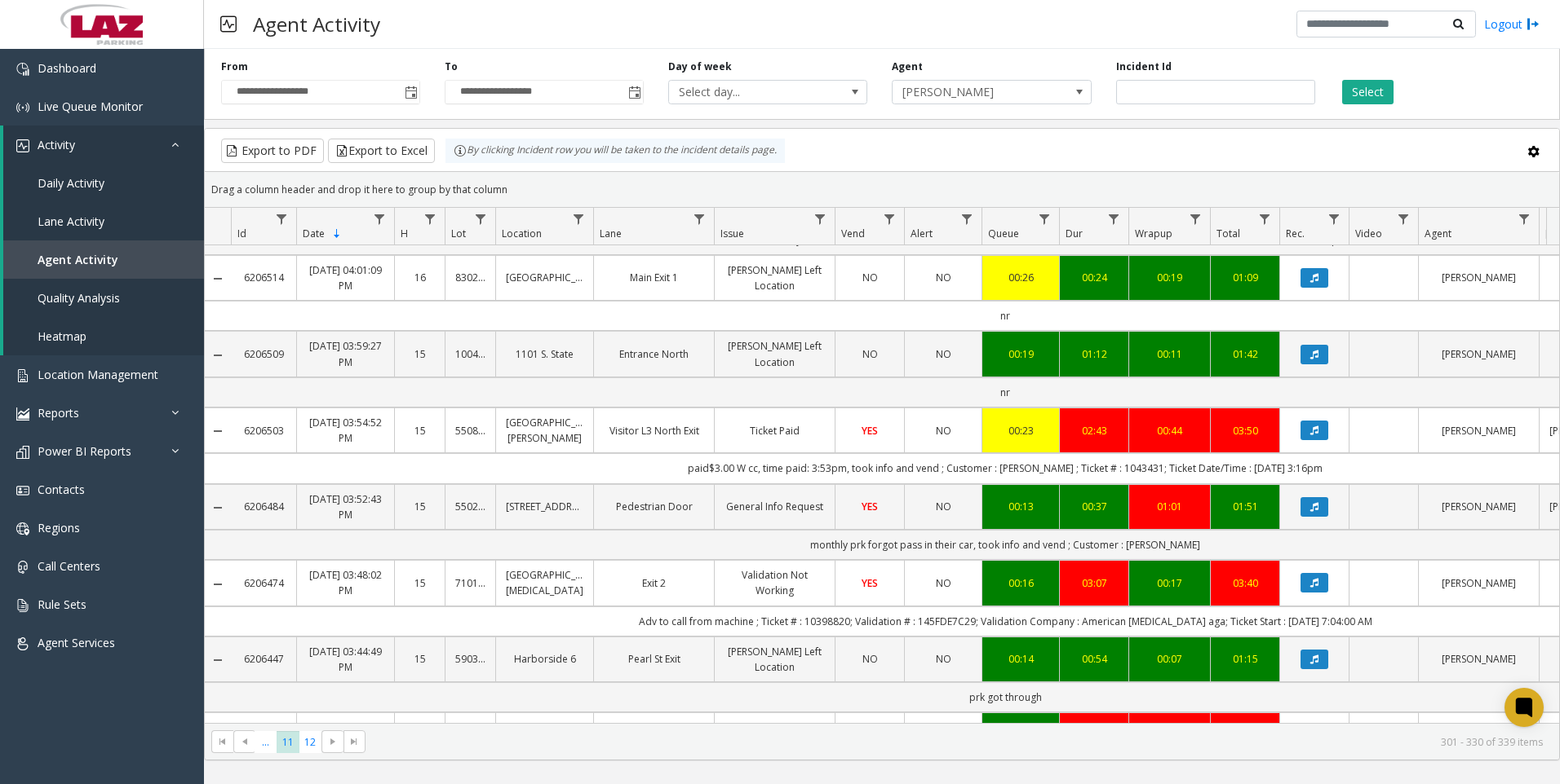
scroll to position [1550, 0]
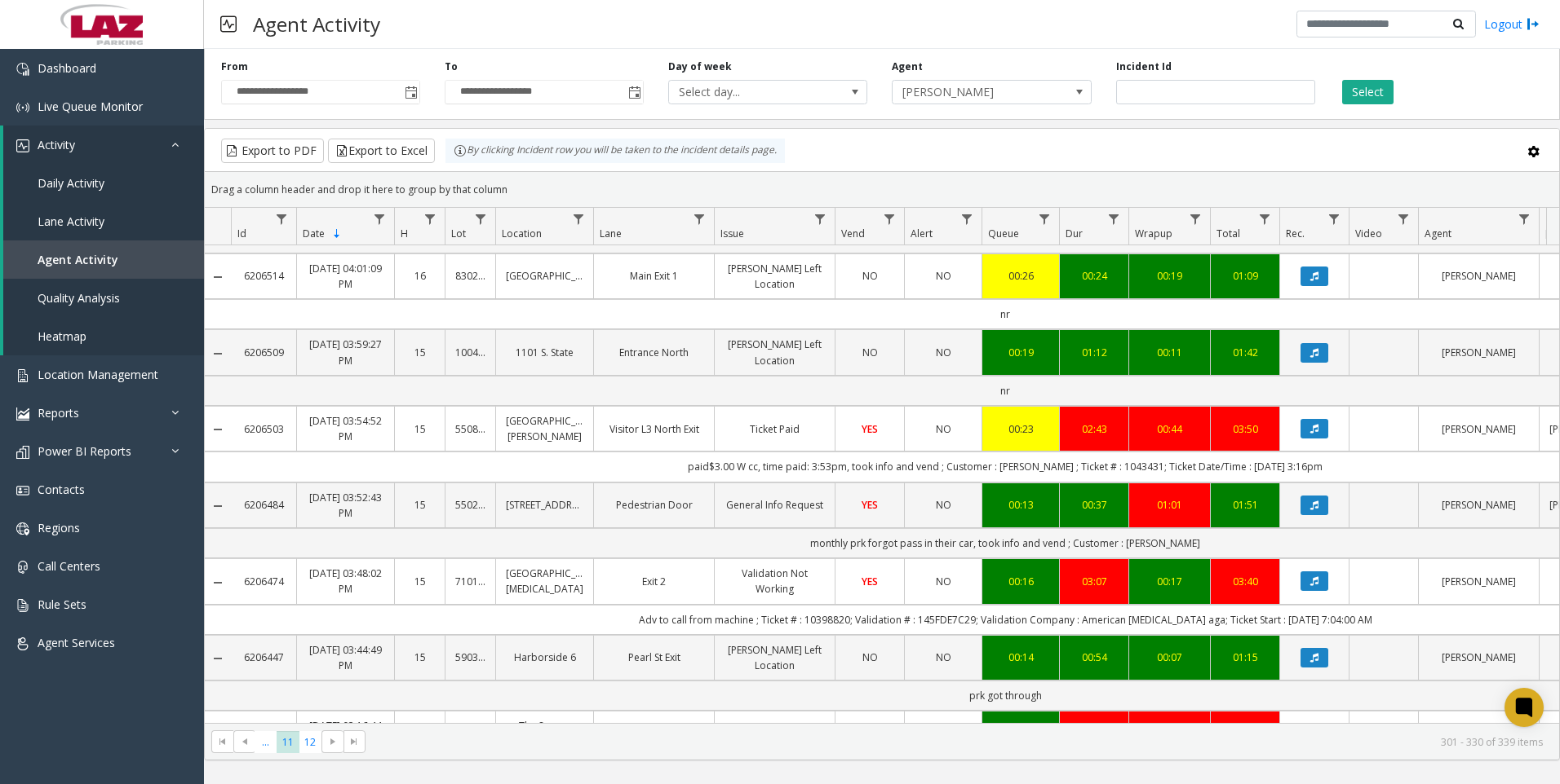
click at [1084, 723] on kendo-pager "*** ** ** ... 11 12 301 - 330 of 339 items" at bounding box center [882, 741] width 1354 height 37
click at [269, 739] on span "..." at bounding box center [265, 742] width 22 height 22
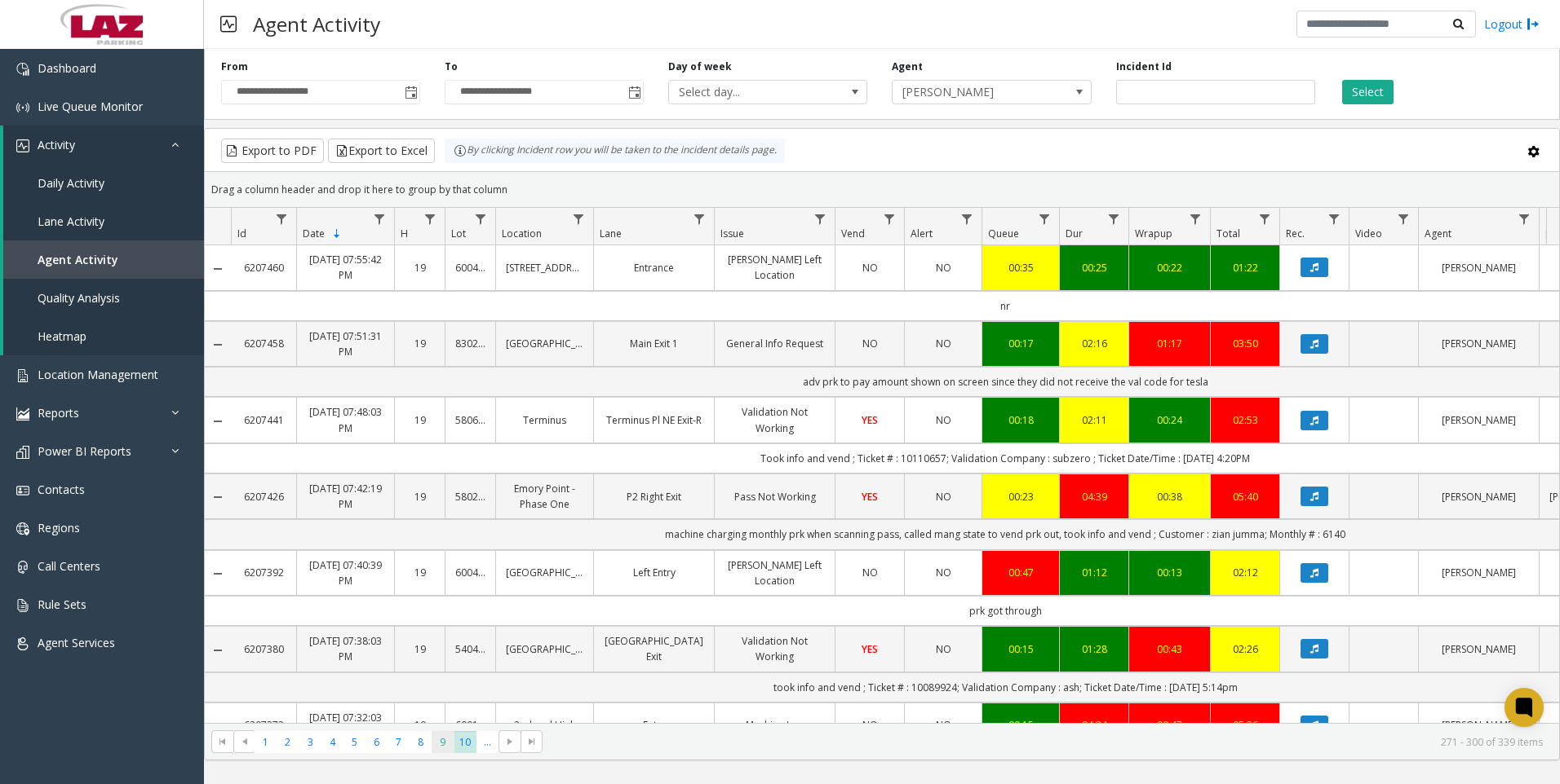
click at [446, 750] on span "9" at bounding box center [442, 742] width 22 height 22
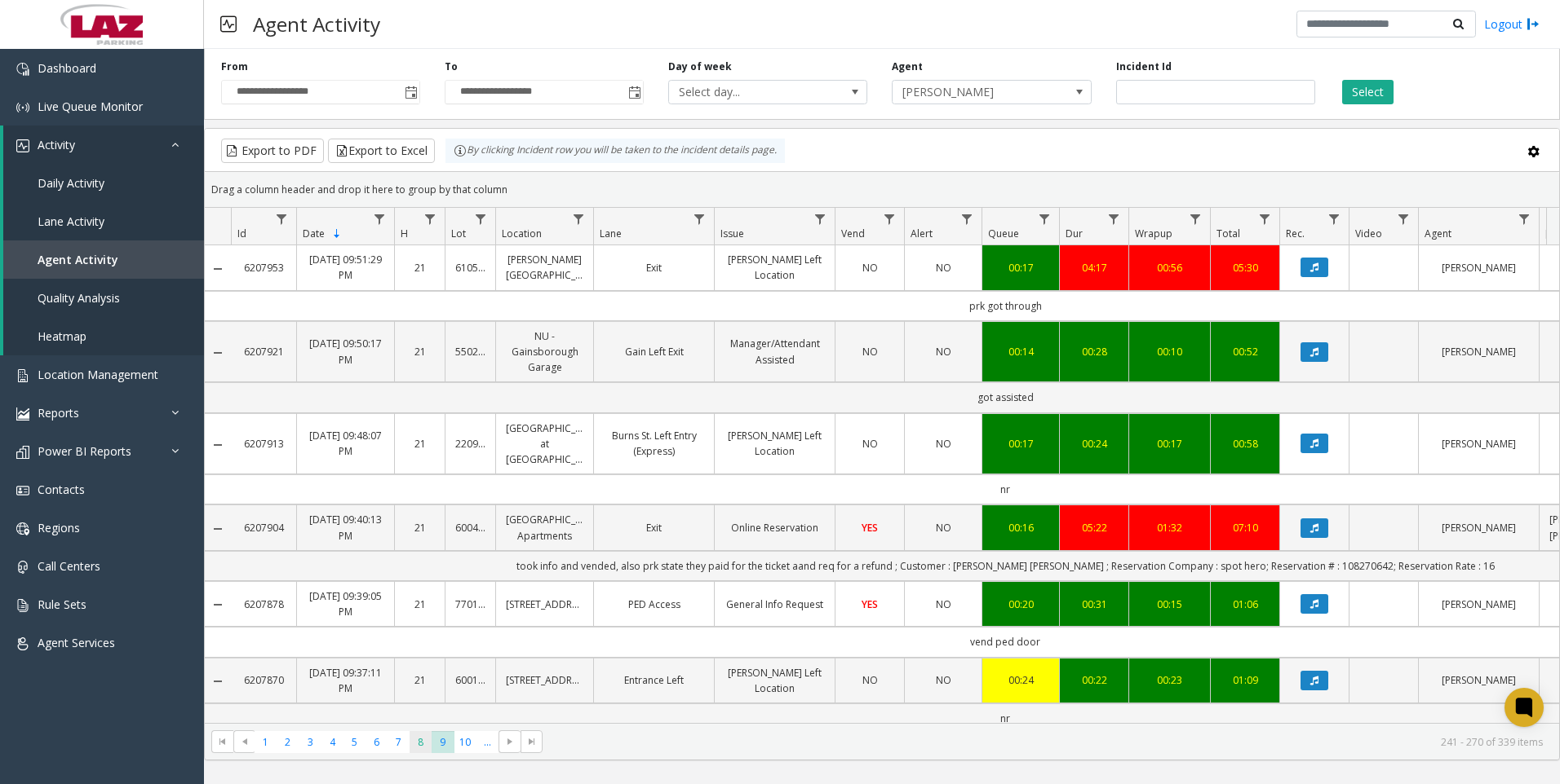
click at [427, 740] on span "8" at bounding box center [420, 742] width 22 height 22
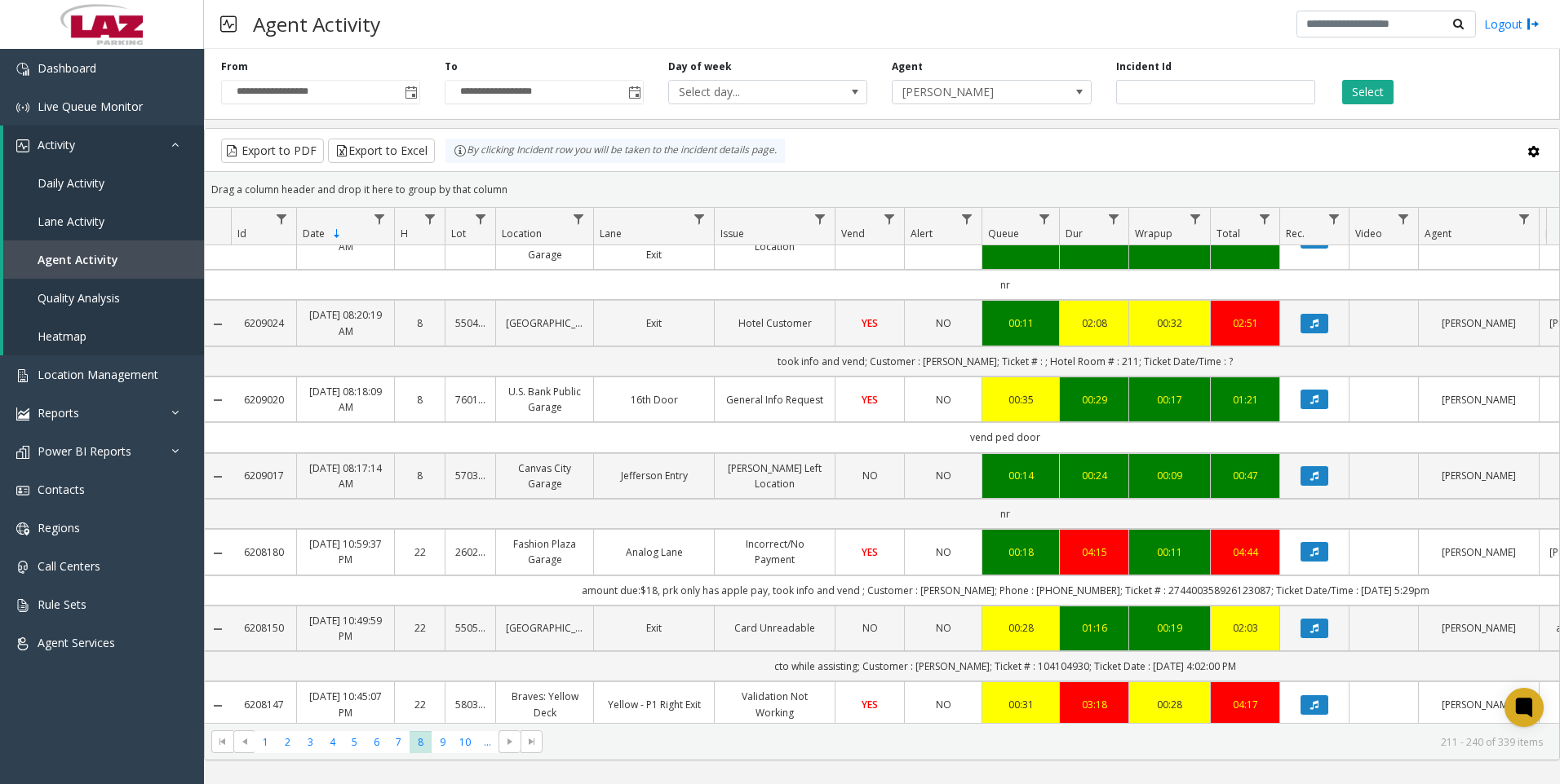
scroll to position [734, 0]
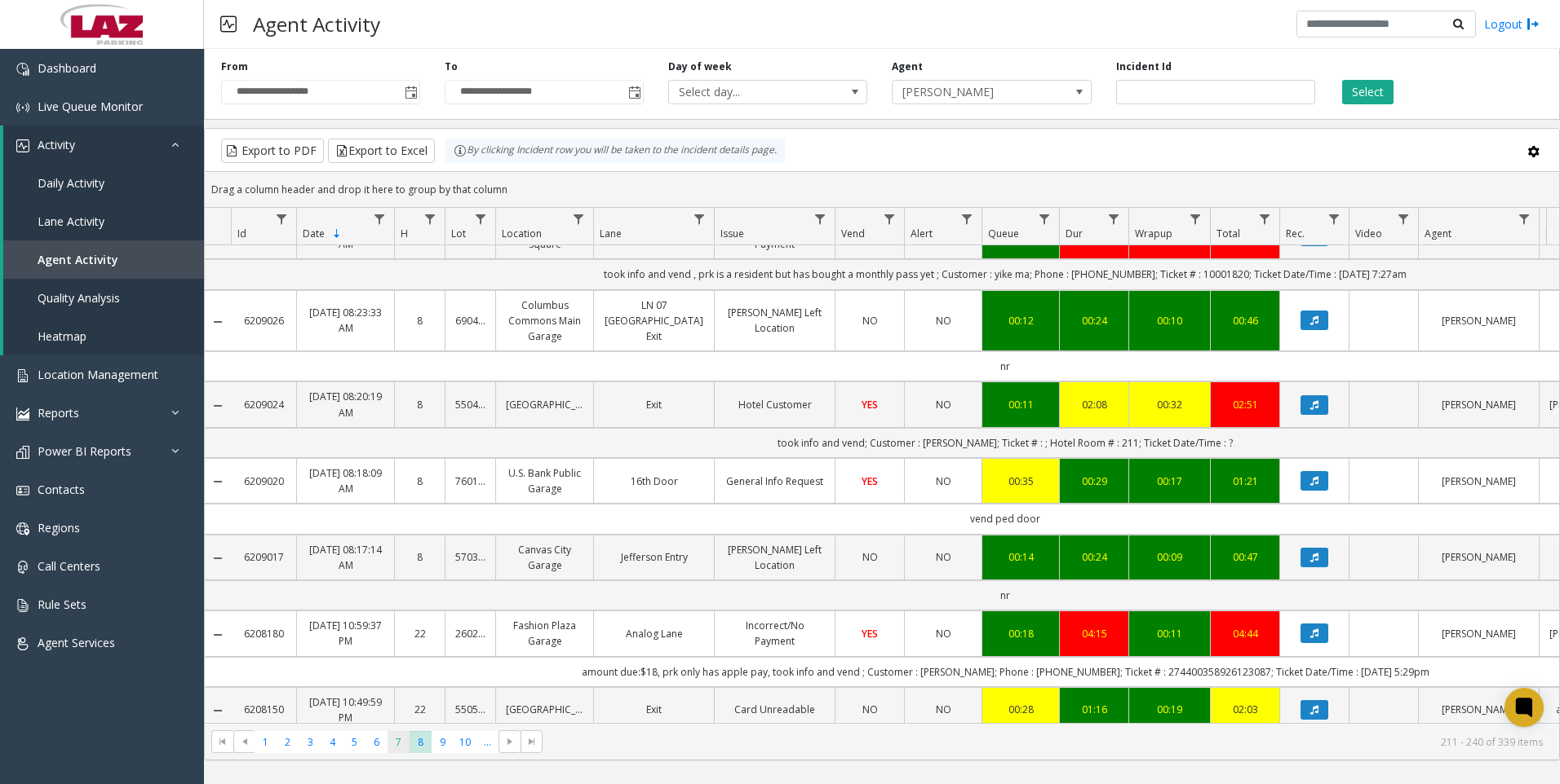
click at [394, 742] on span "7" at bounding box center [398, 742] width 22 height 22
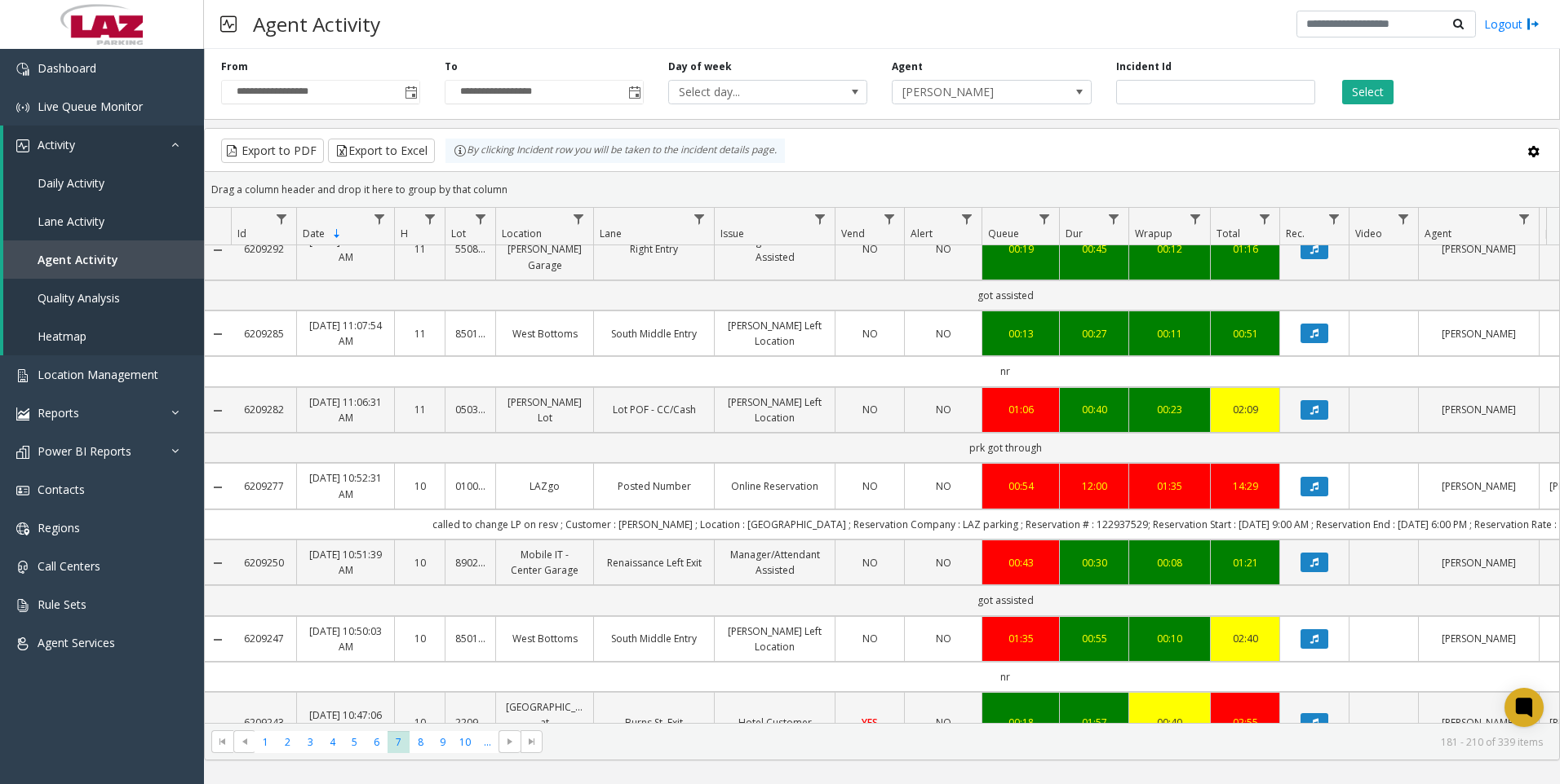
scroll to position [489, 0]
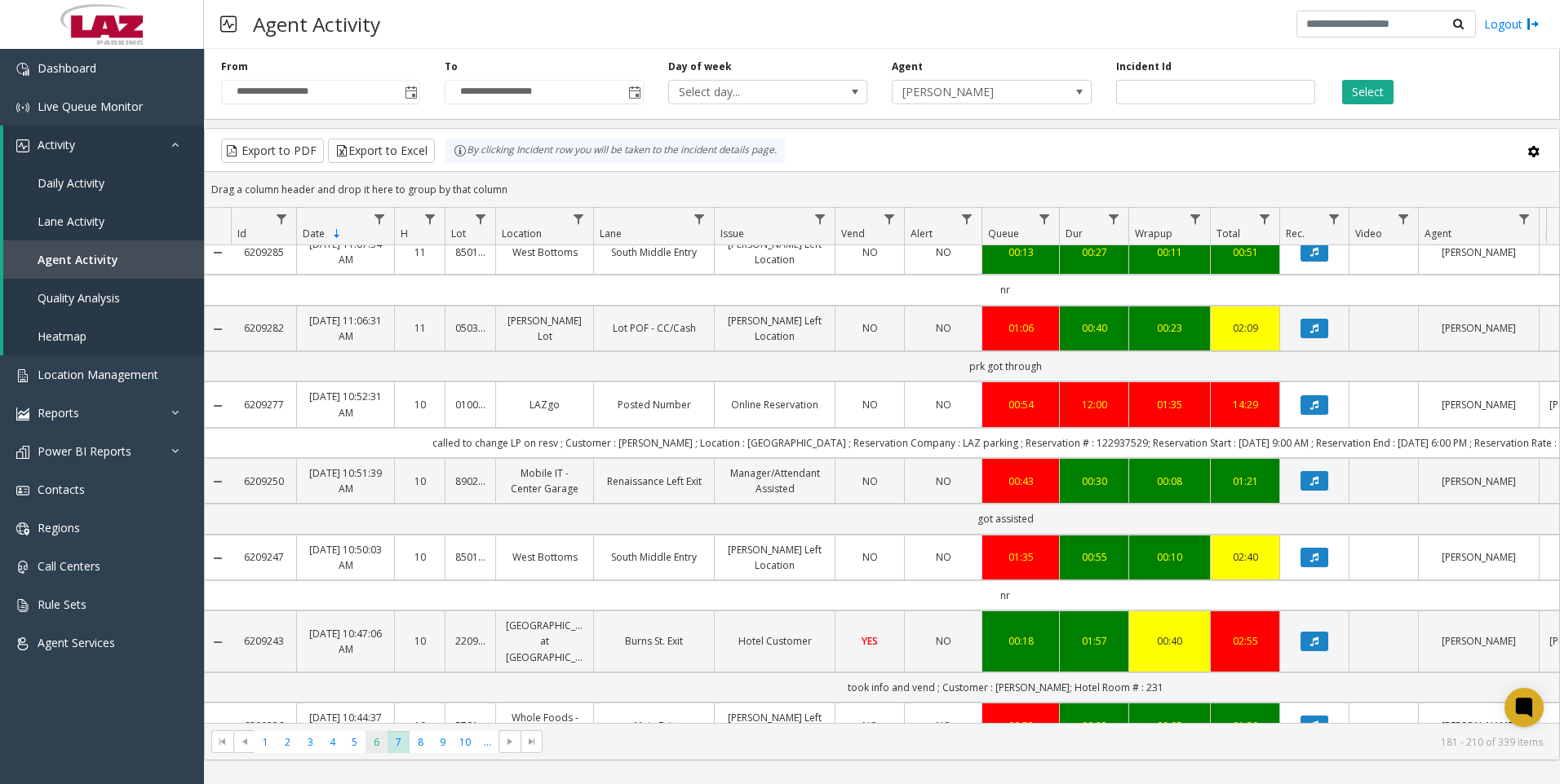
click at [377, 749] on span "6" at bounding box center [376, 742] width 22 height 22
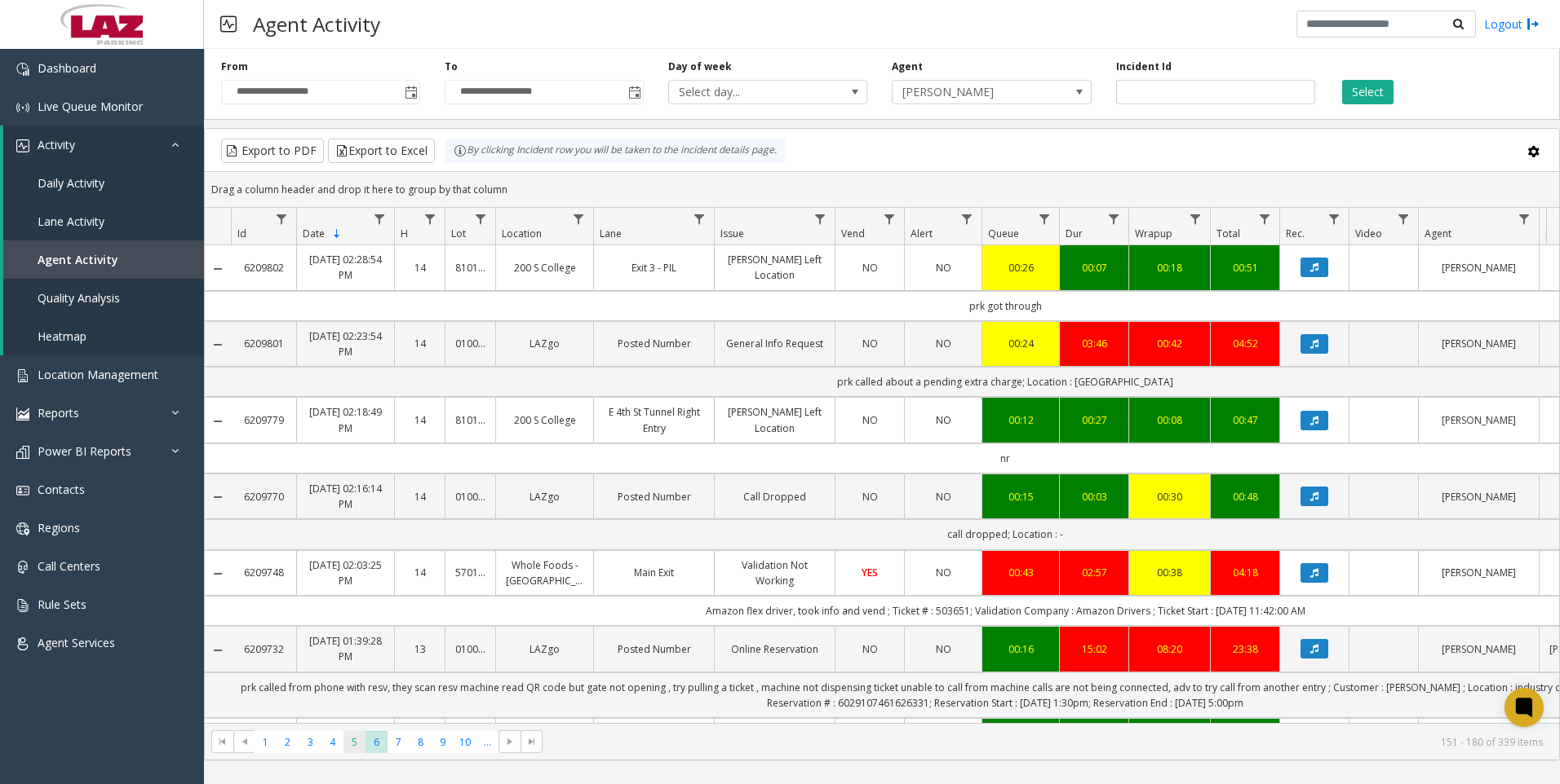
click at [350, 749] on span "5" at bounding box center [354, 742] width 22 height 22
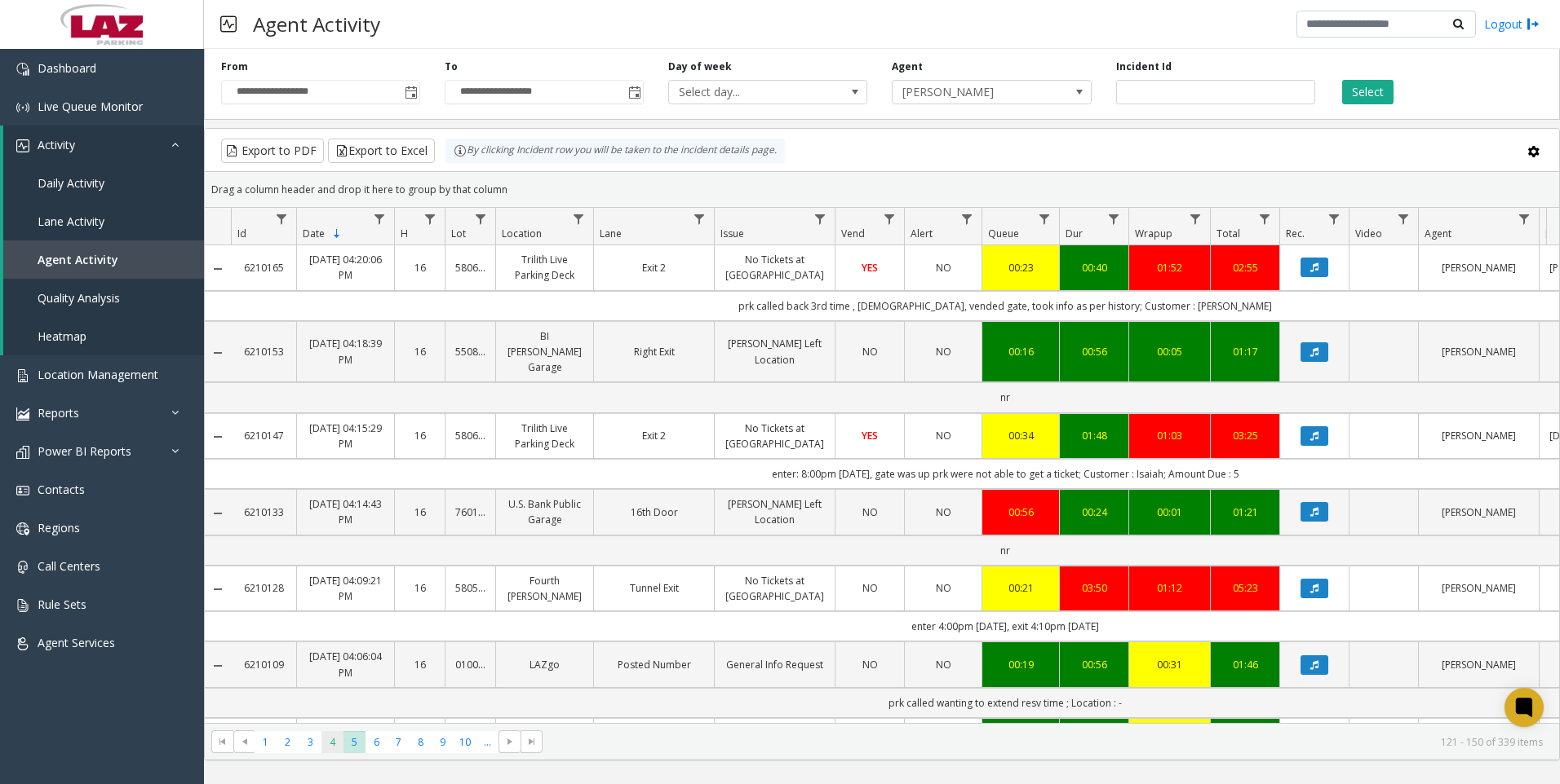
click at [330, 733] on span "4" at bounding box center [332, 742] width 22 height 22
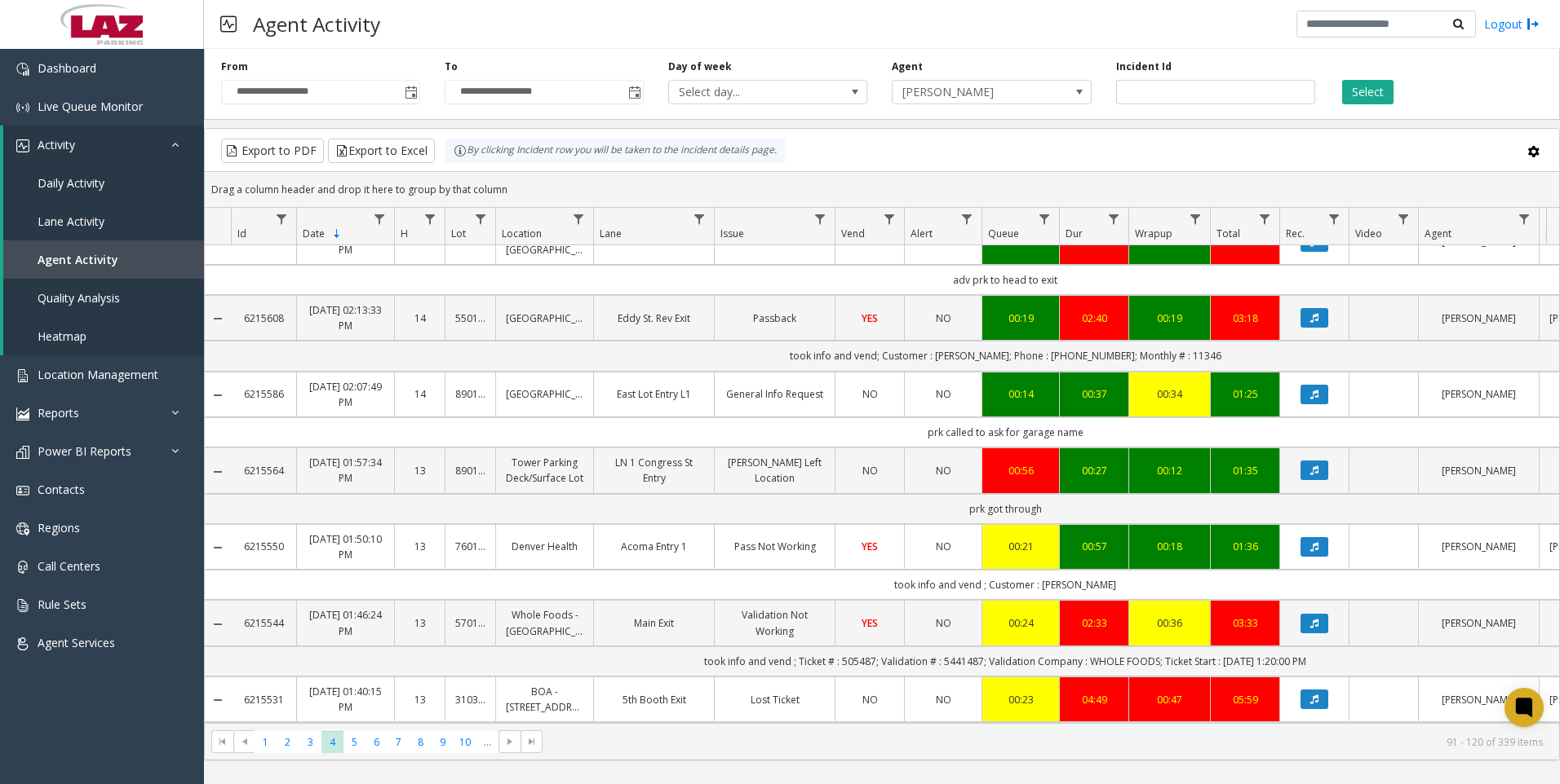
scroll to position [734, 0]
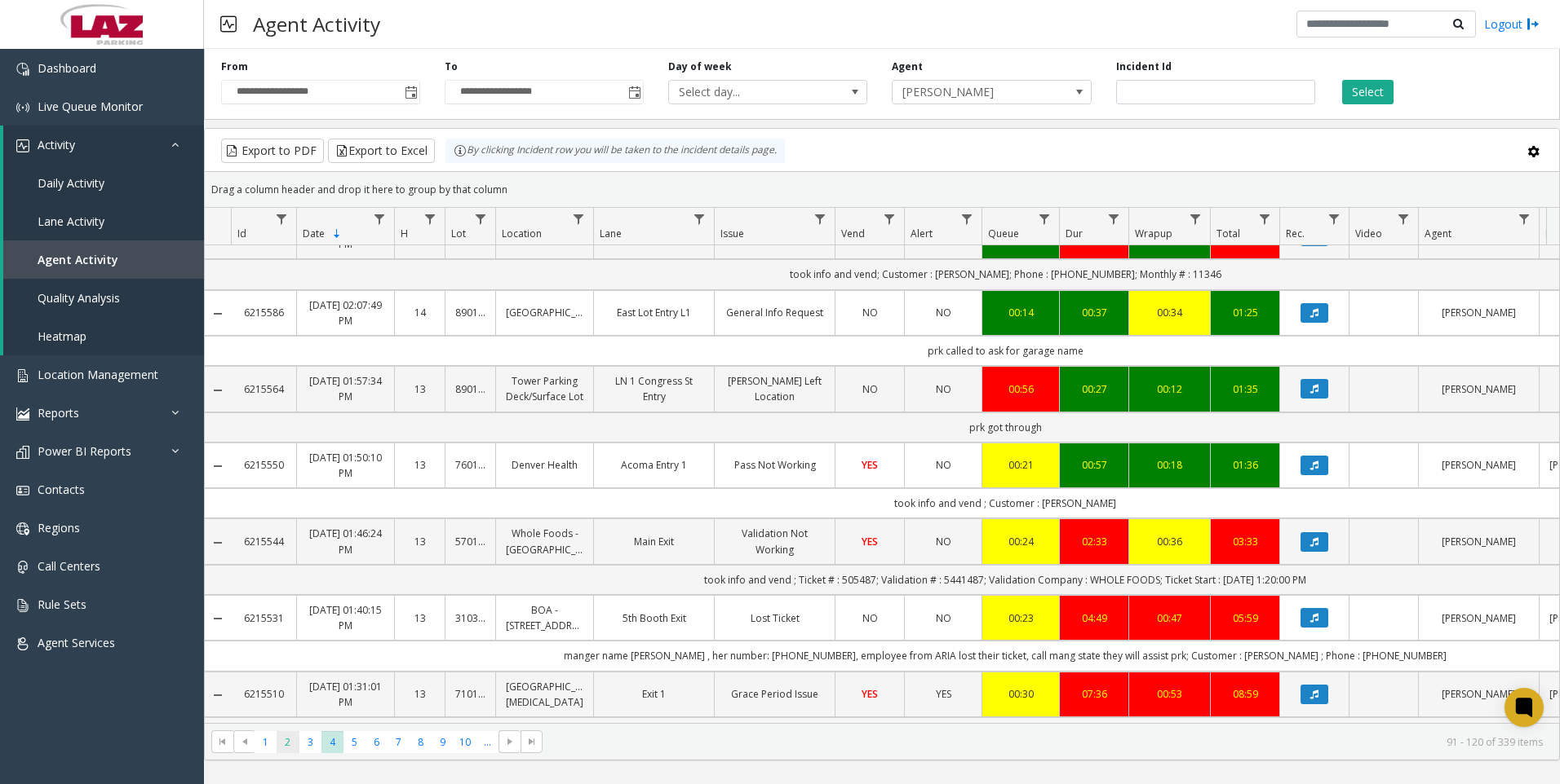
click at [287, 742] on span "2" at bounding box center [287, 742] width 22 height 22
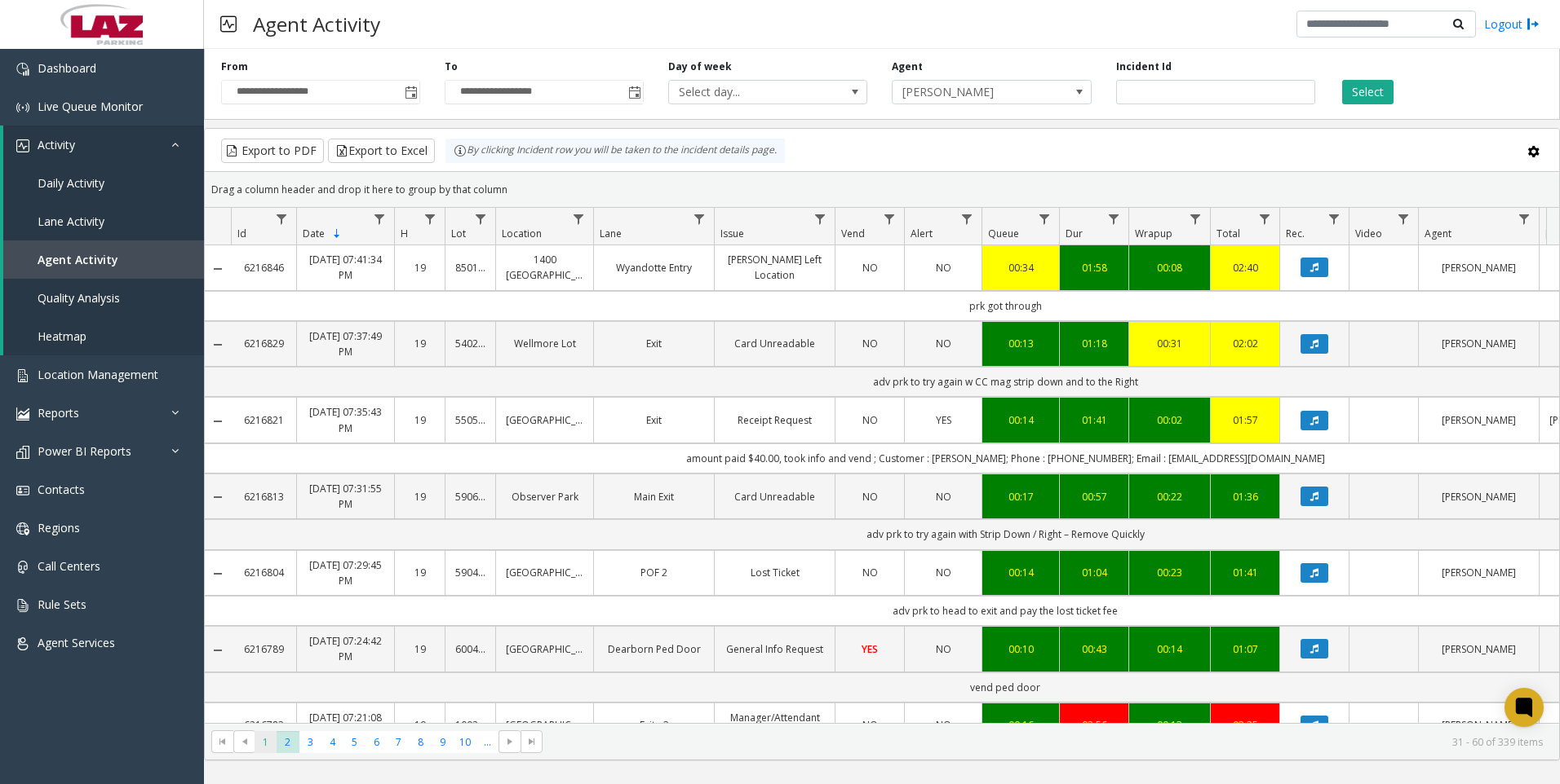
click at [266, 737] on span "1" at bounding box center [265, 742] width 22 height 22
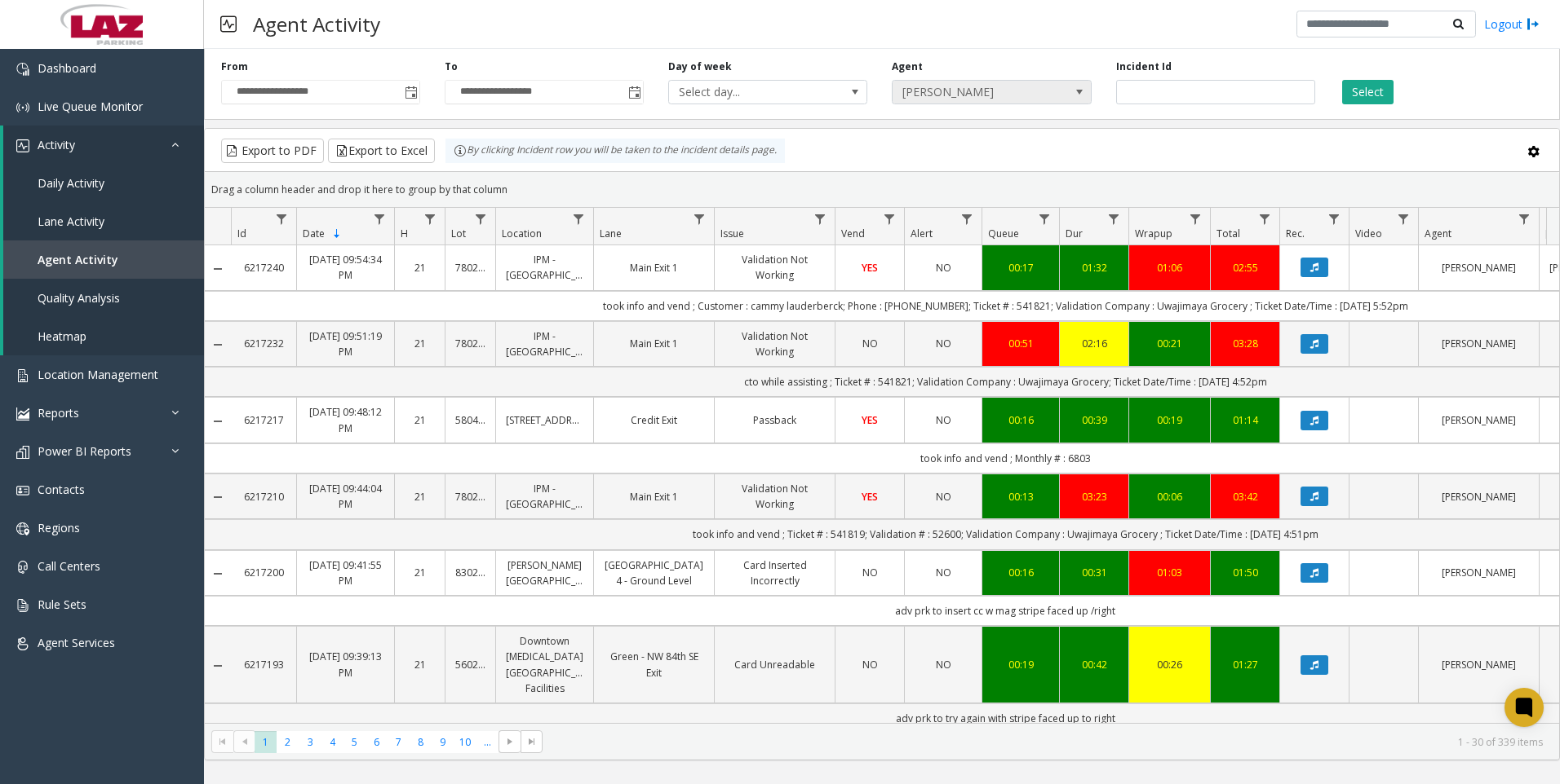
click at [1063, 99] on span "[PERSON_NAME]" at bounding box center [991, 92] width 199 height 24
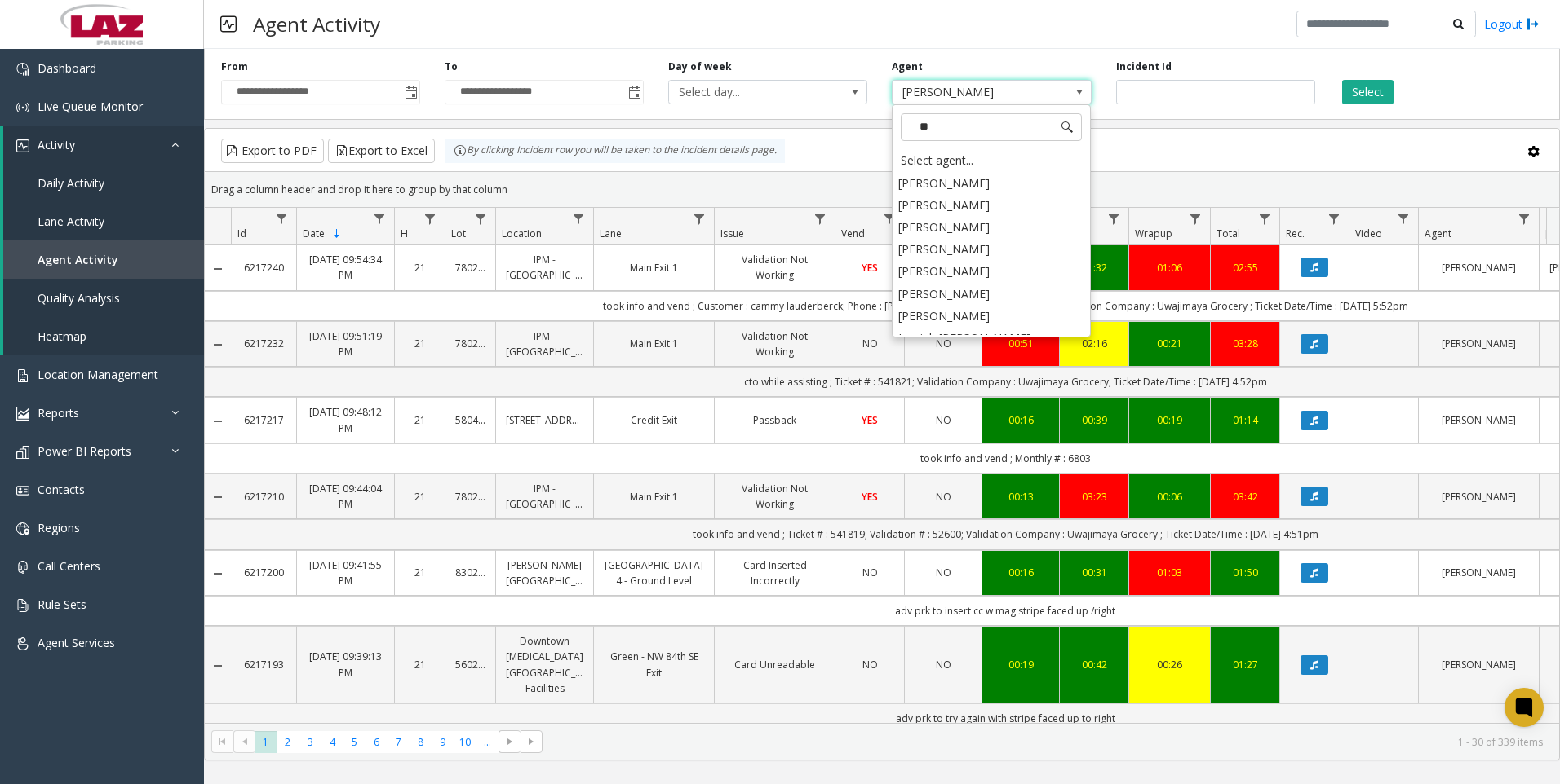
type input "***"
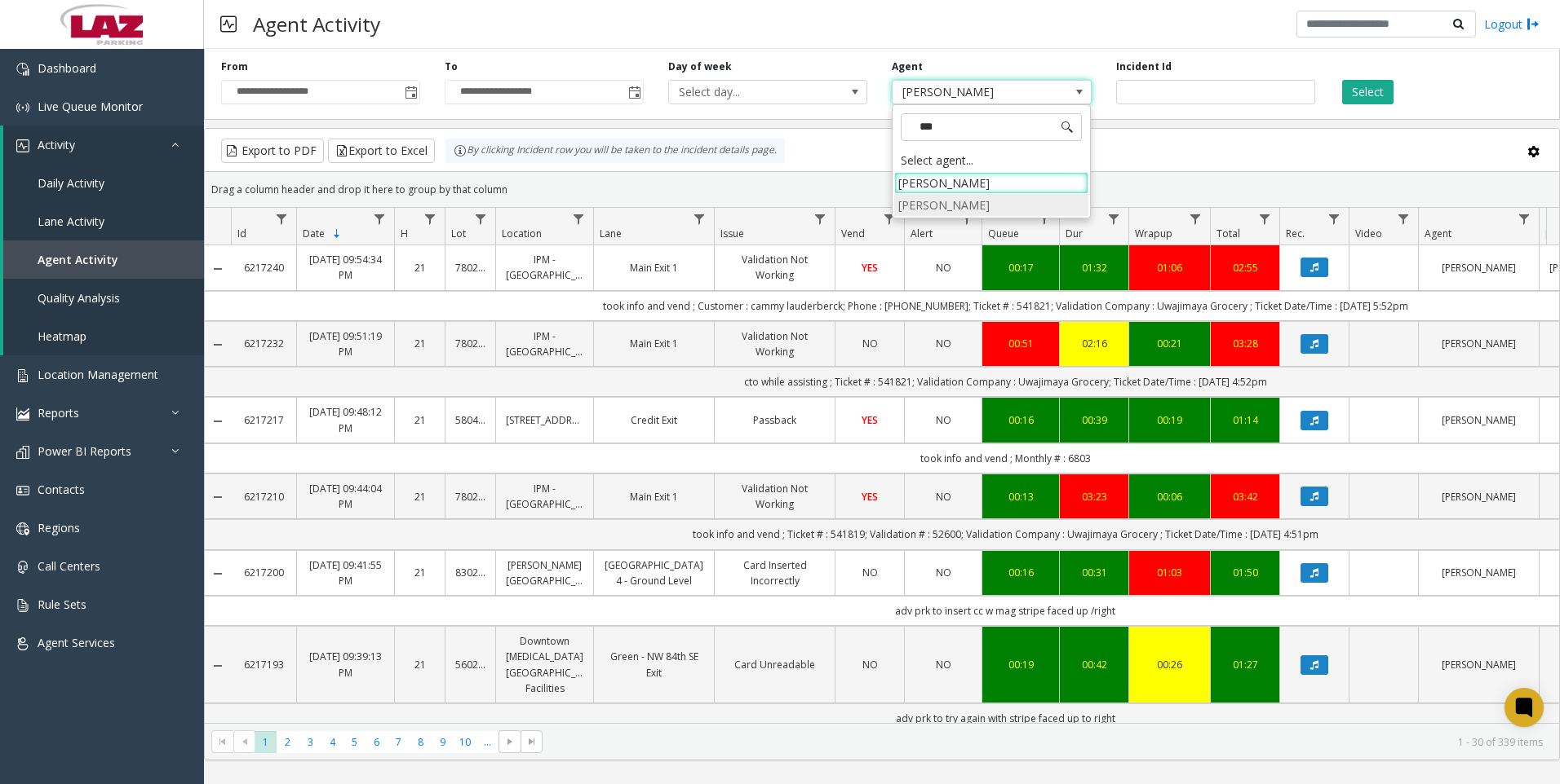
click at [1007, 213] on li "[PERSON_NAME]" at bounding box center [990, 205] width 194 height 22
click at [1368, 94] on button "Select" at bounding box center [1368, 92] width 51 height 24
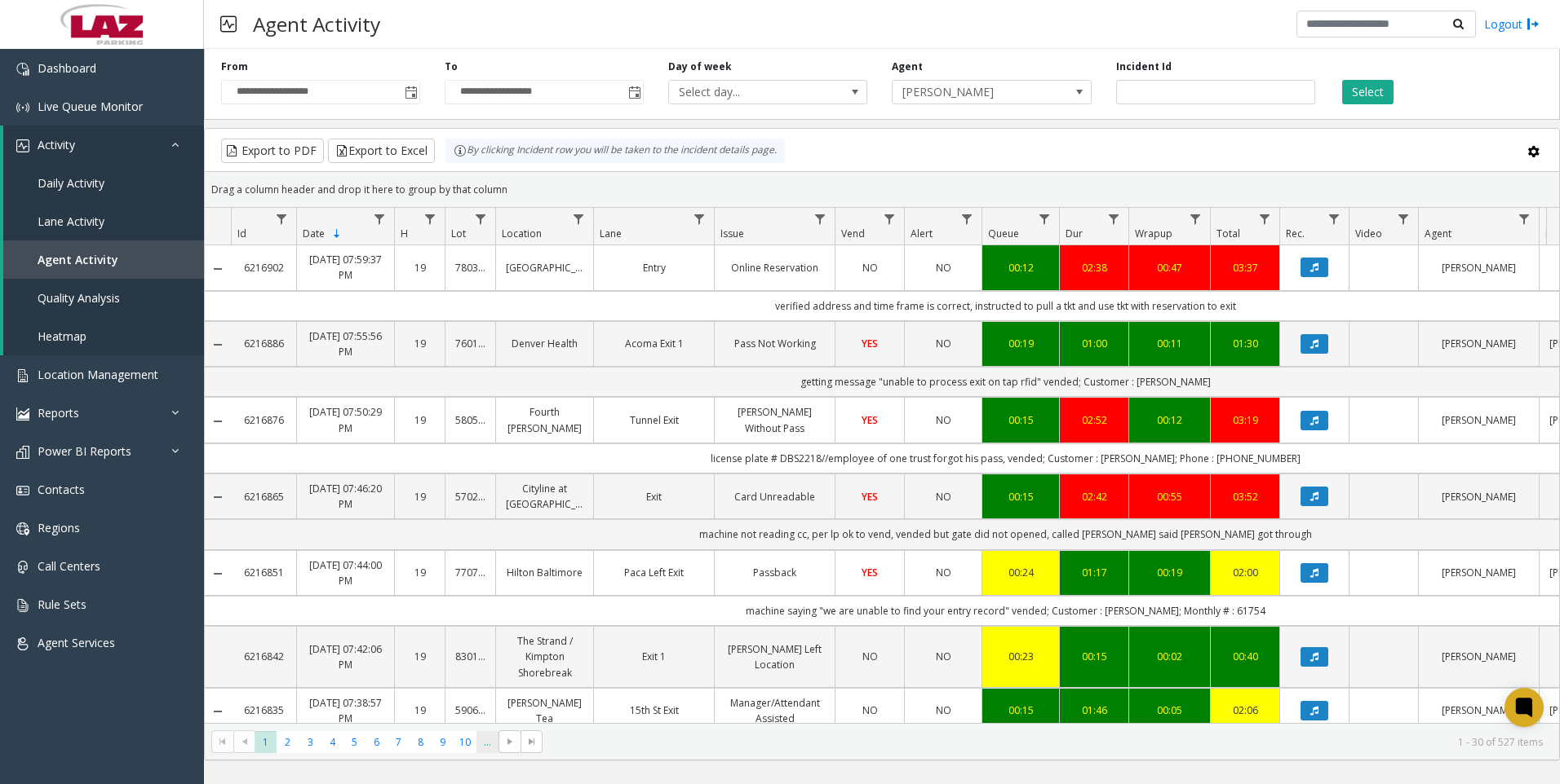
click at [480, 745] on span "..." at bounding box center [487, 742] width 22 height 22
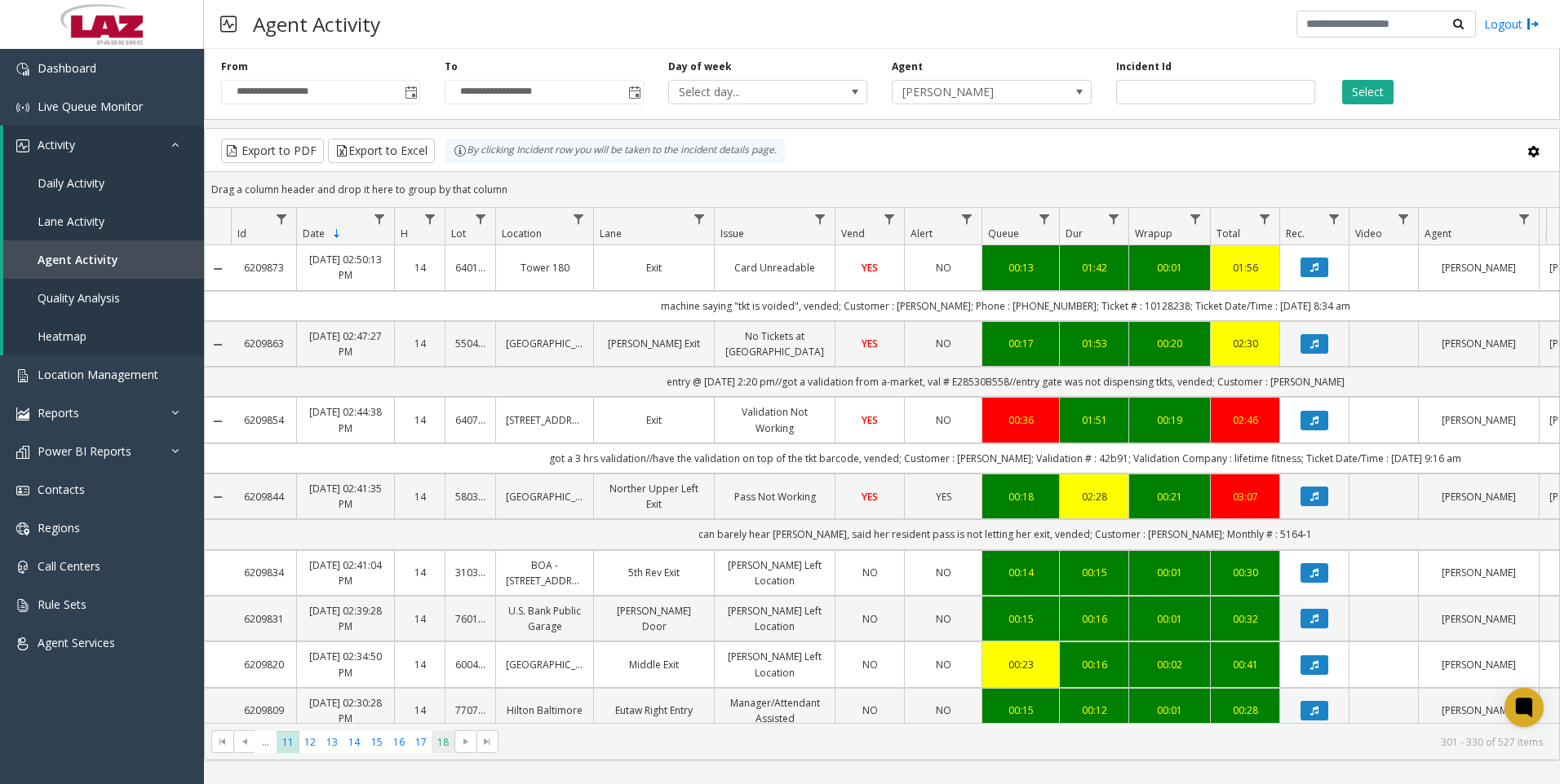
click at [446, 747] on span "18" at bounding box center [442, 742] width 22 height 22
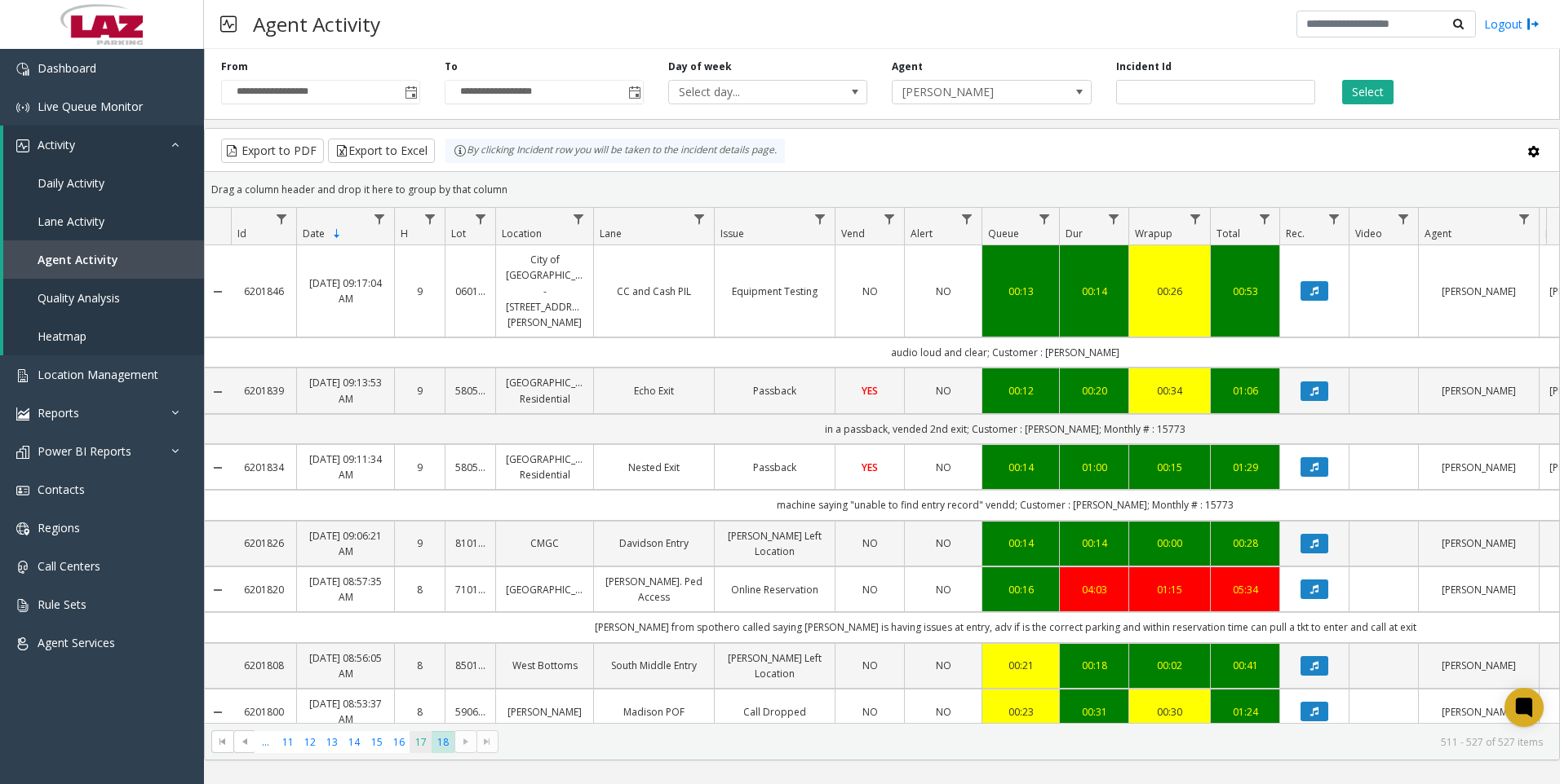
click at [421, 750] on span "17" at bounding box center [420, 742] width 22 height 22
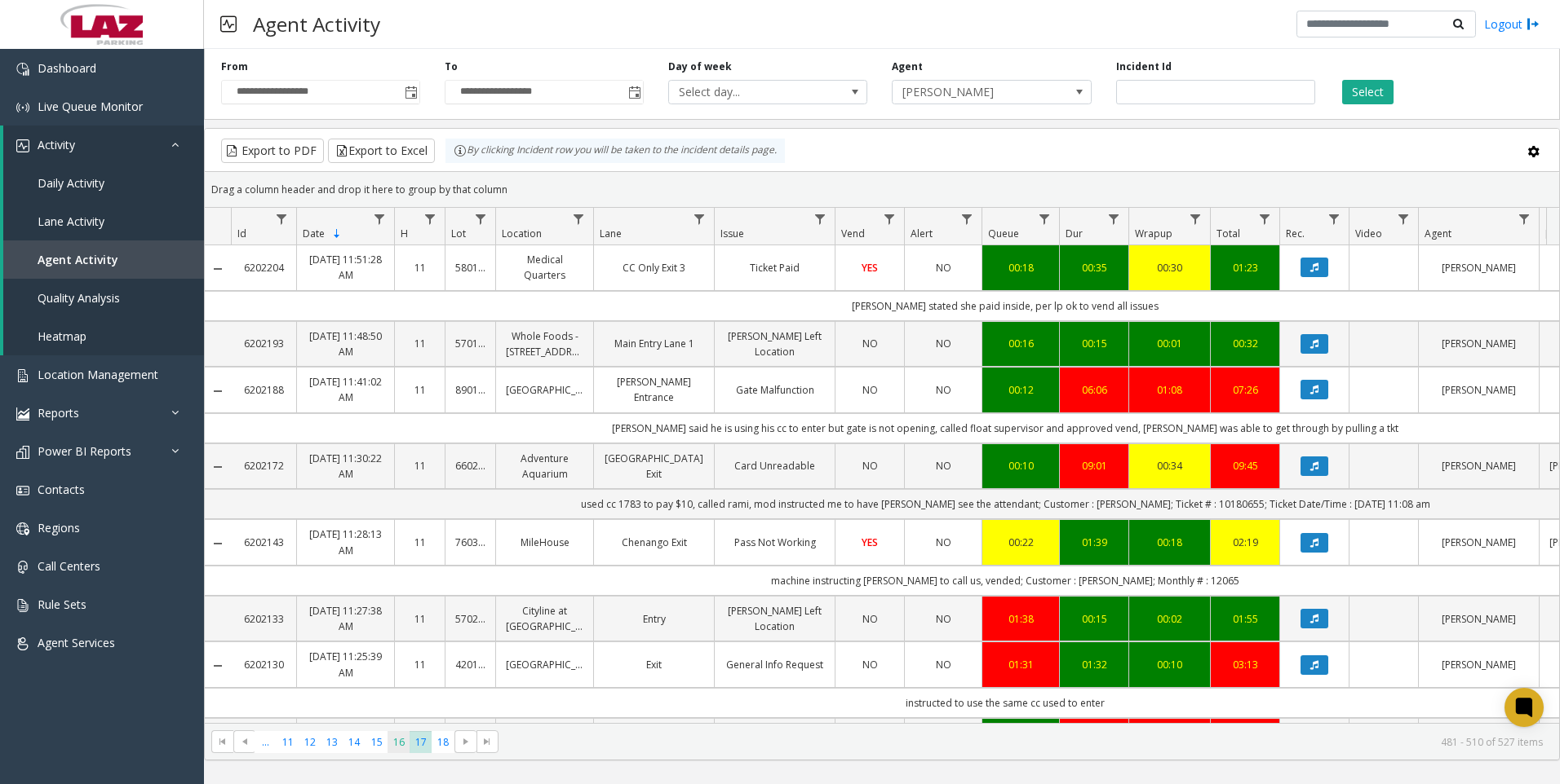
click at [396, 743] on span "16" at bounding box center [398, 742] width 22 height 22
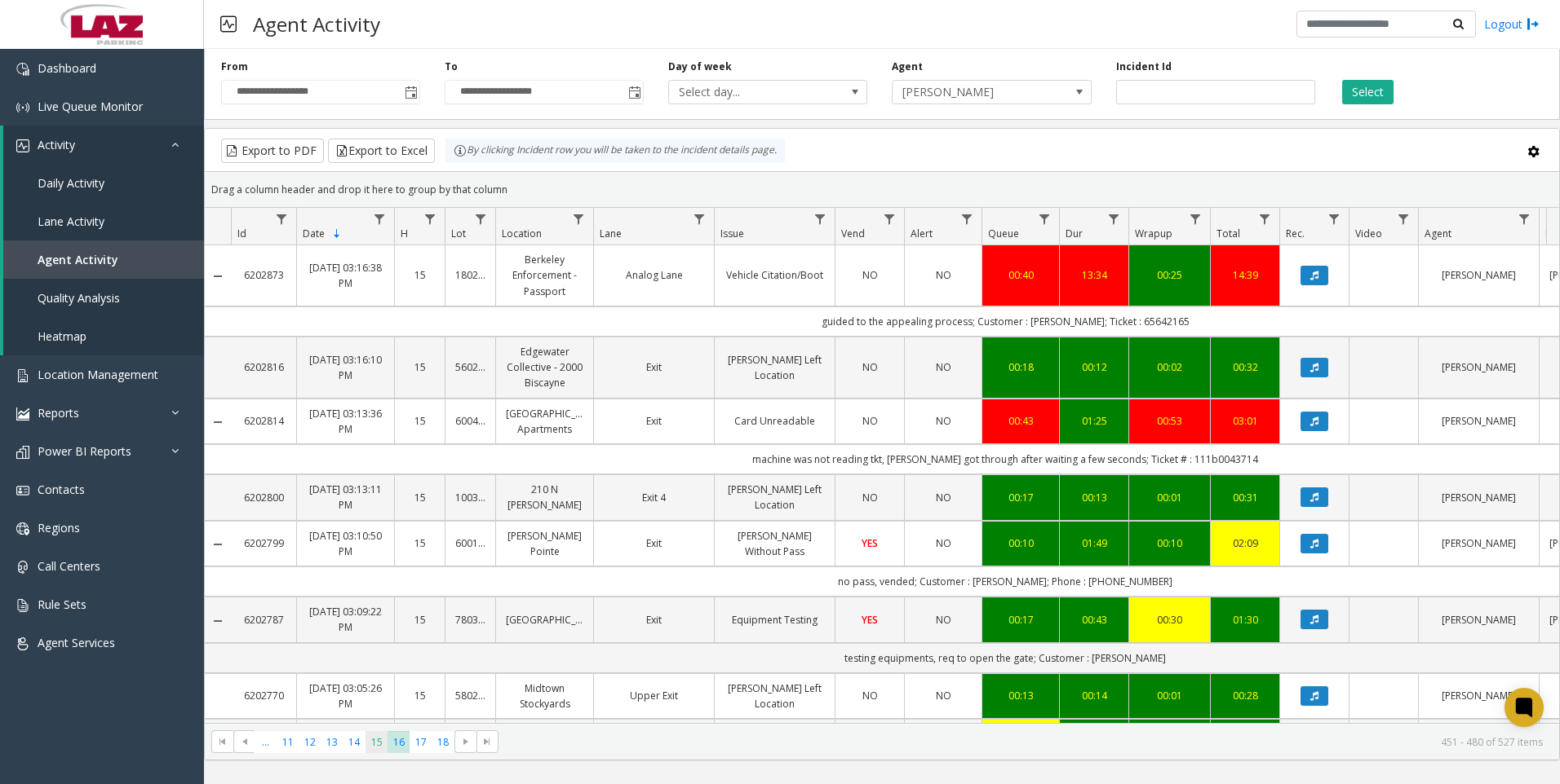
click at [383, 740] on span "15" at bounding box center [376, 742] width 22 height 22
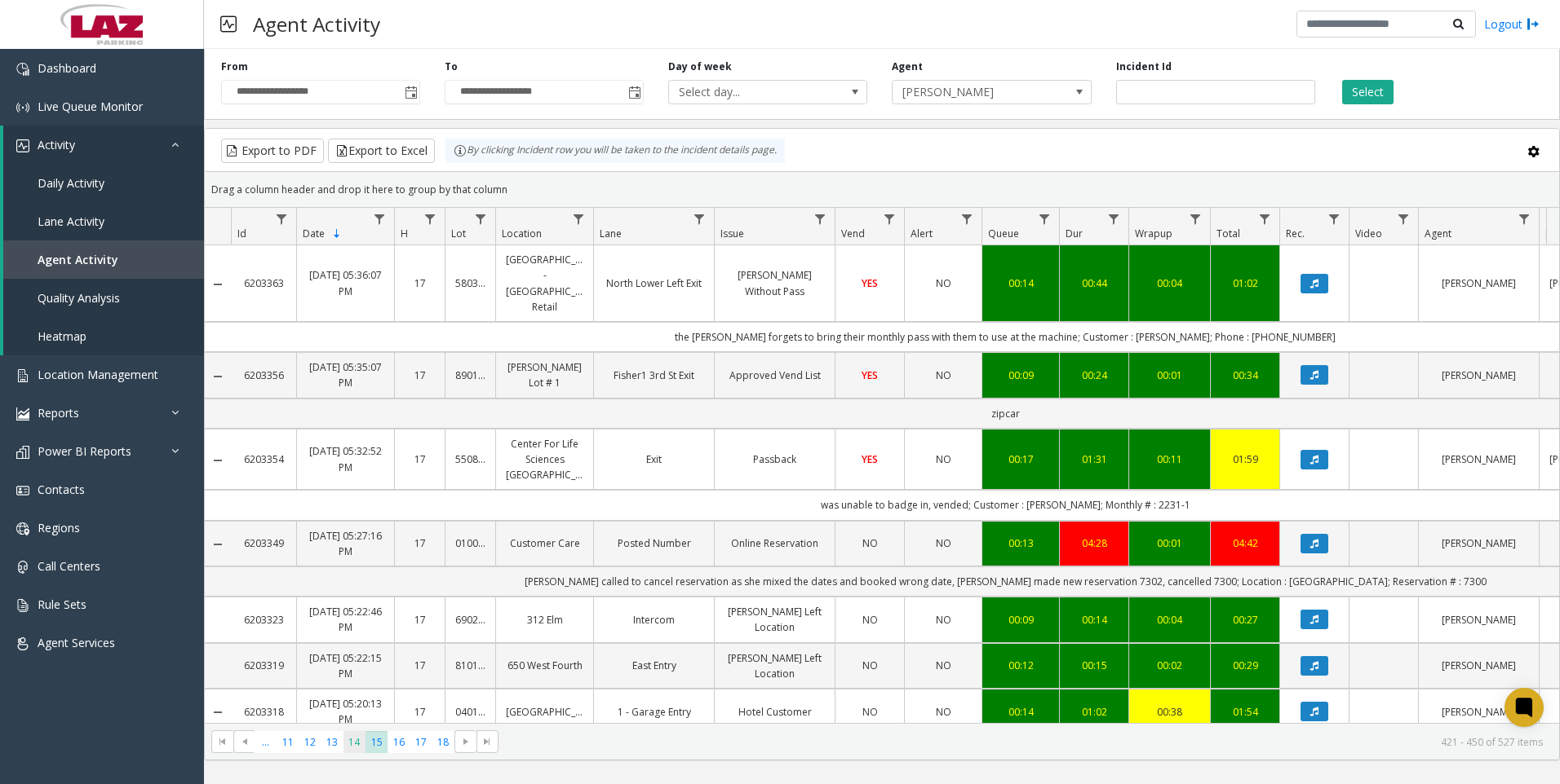
click at [359, 735] on span "14" at bounding box center [354, 742] width 22 height 22
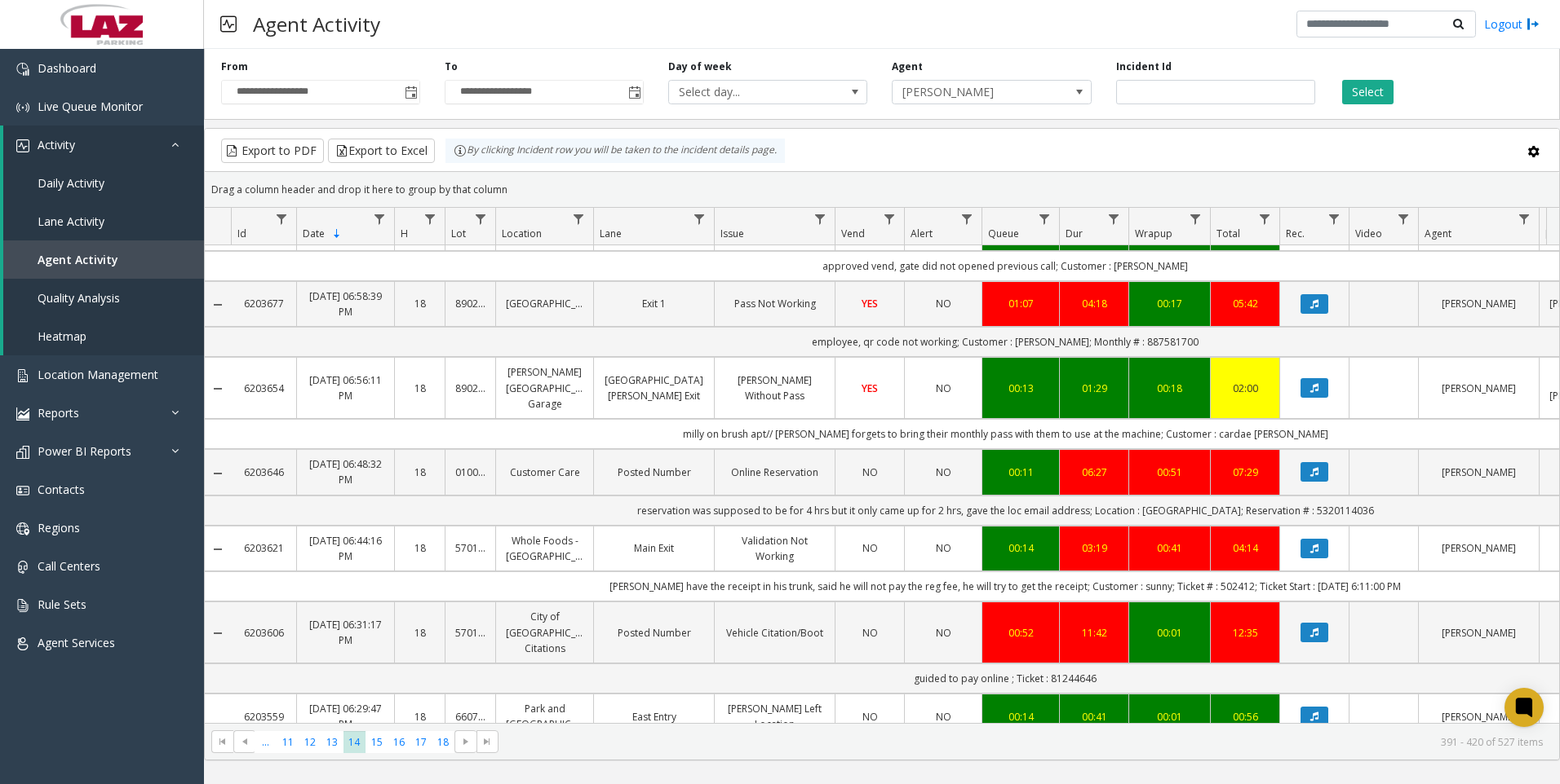
scroll to position [653, 0]
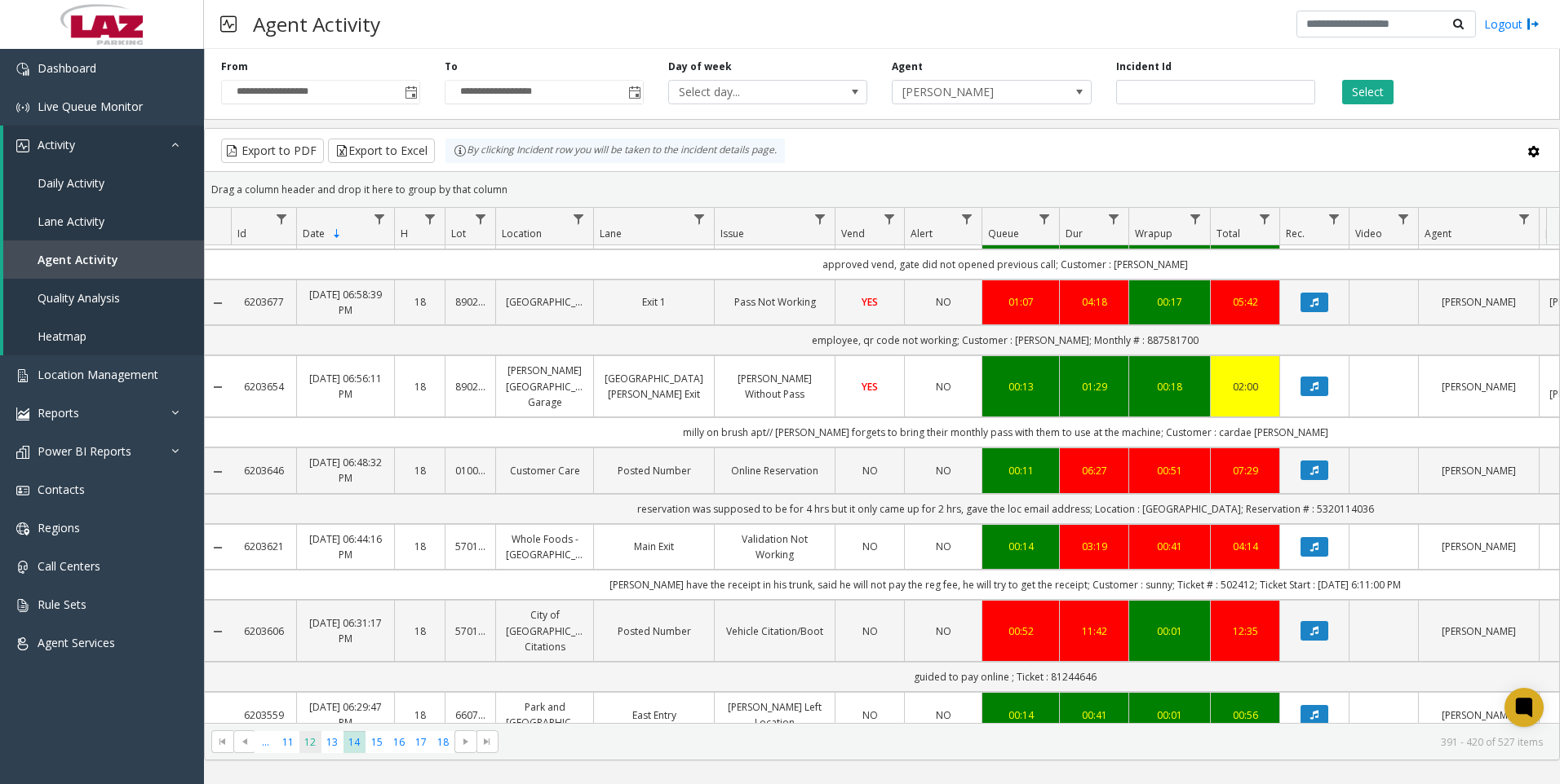
click at [308, 742] on span "12" at bounding box center [310, 742] width 22 height 22
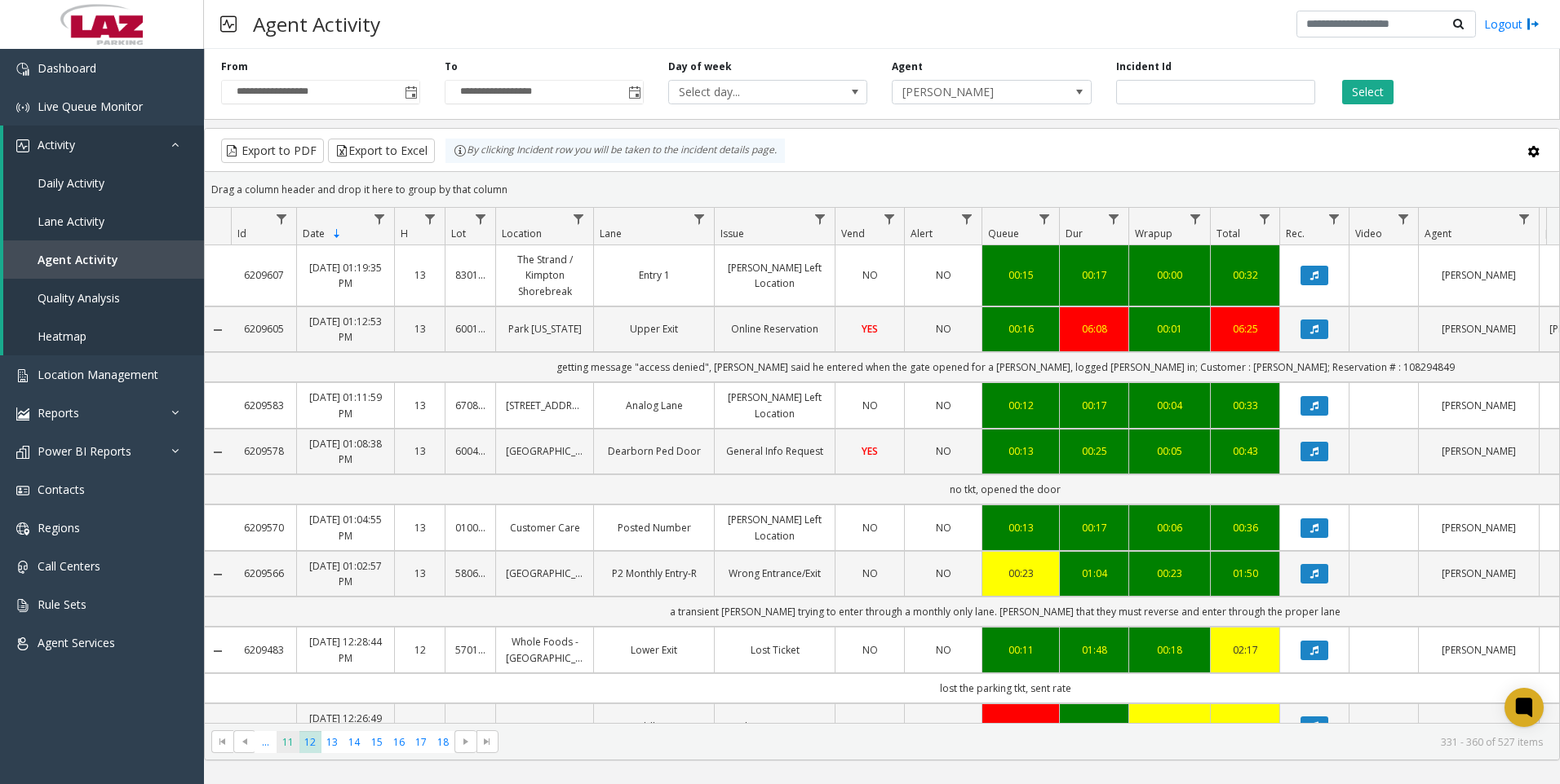
click at [298, 743] on span "11" at bounding box center [287, 742] width 22 height 22
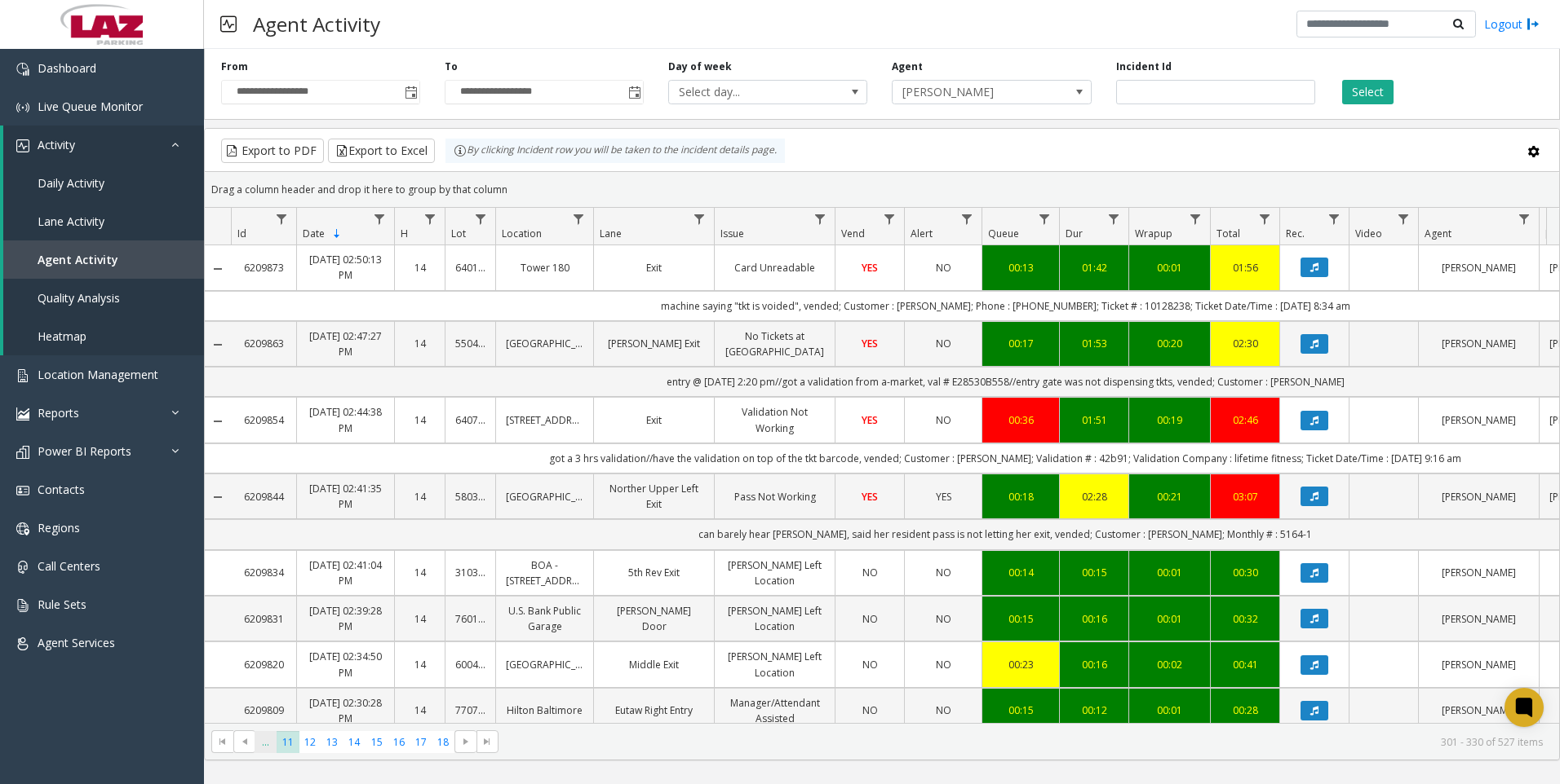
click at [271, 750] on span "..." at bounding box center [265, 742] width 22 height 22
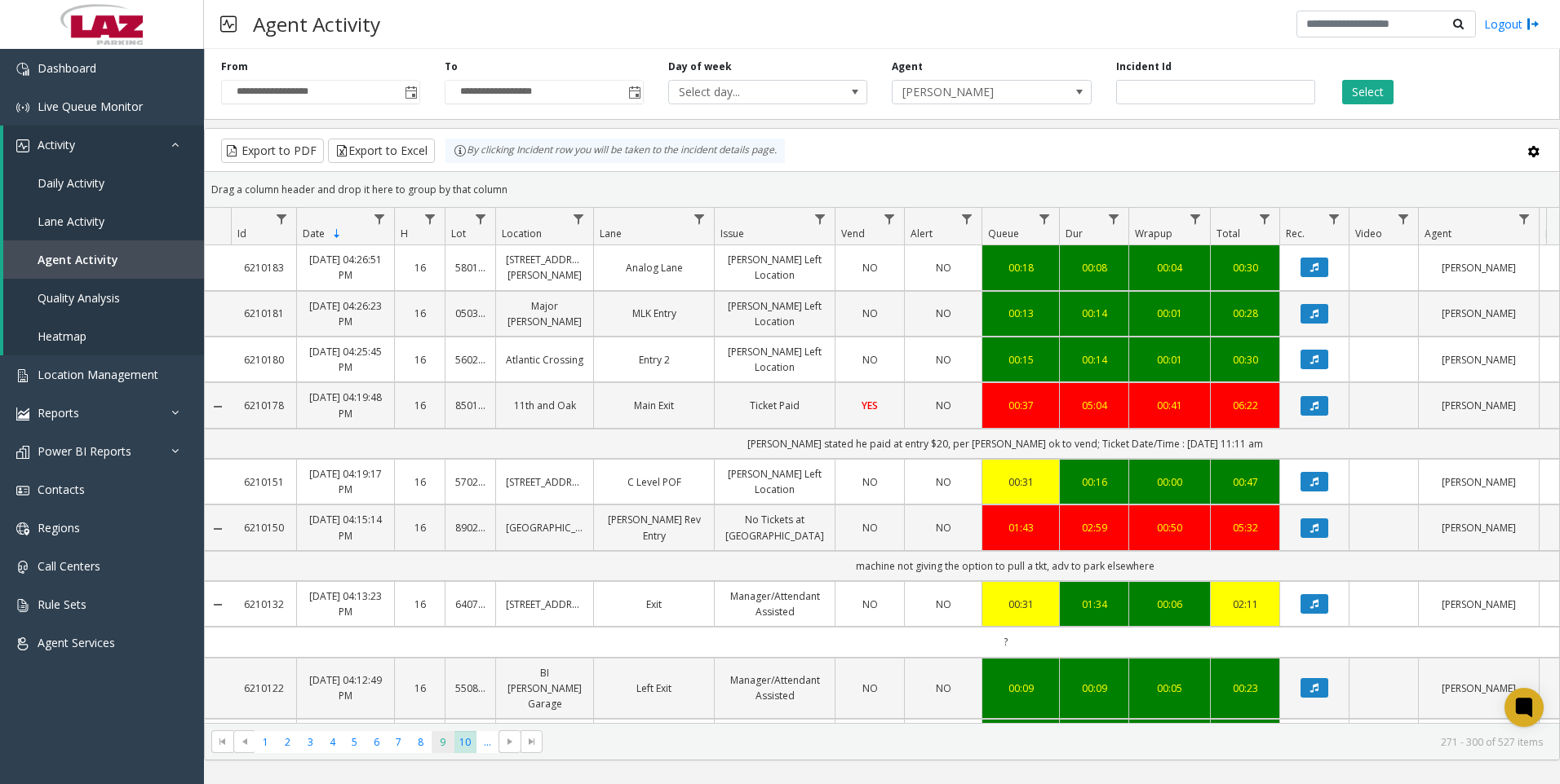
click at [435, 745] on span "9" at bounding box center [442, 742] width 22 height 22
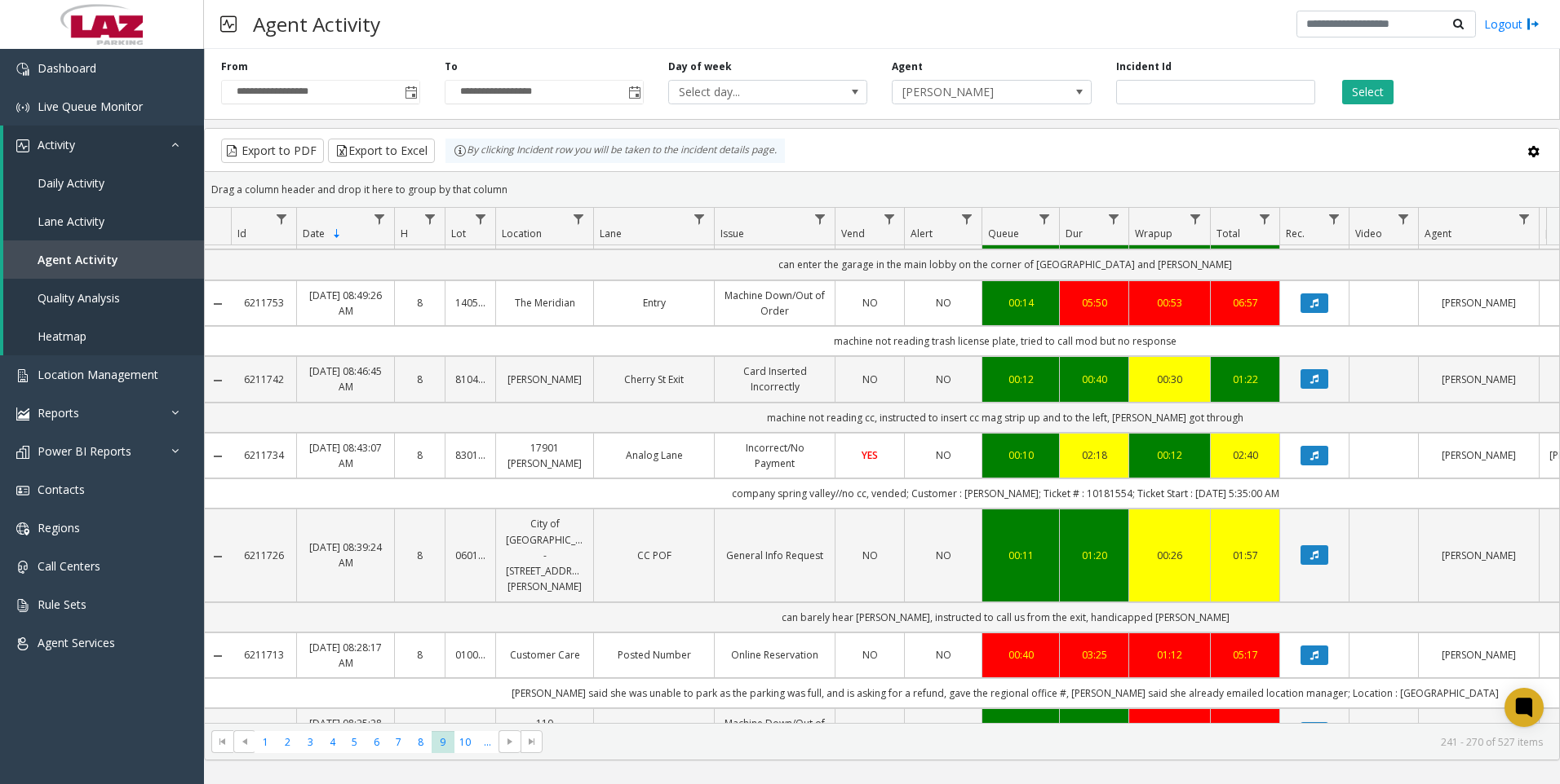
scroll to position [326, 0]
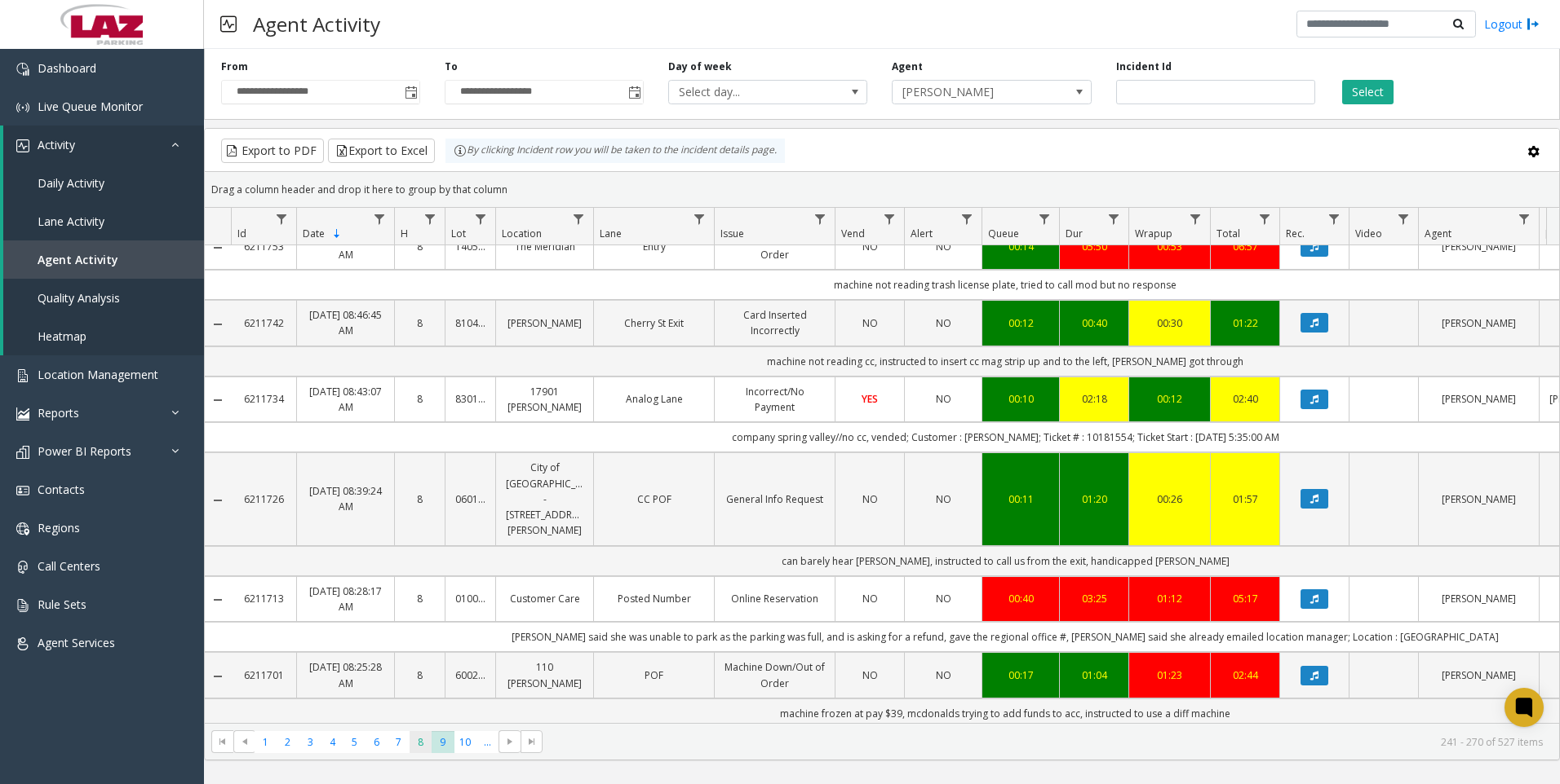
click at [427, 748] on span "8" at bounding box center [420, 742] width 22 height 22
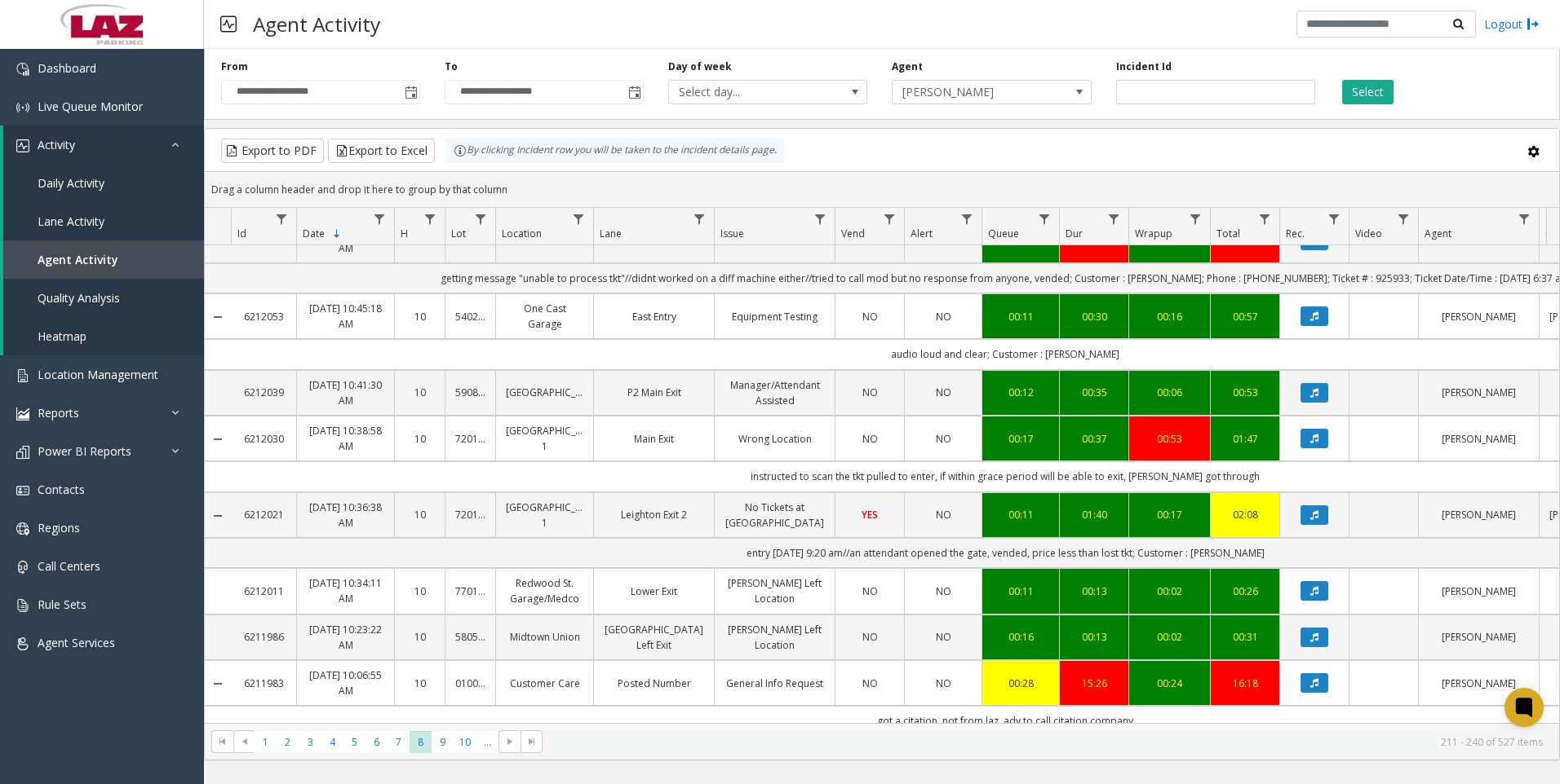
scroll to position [978, 0]
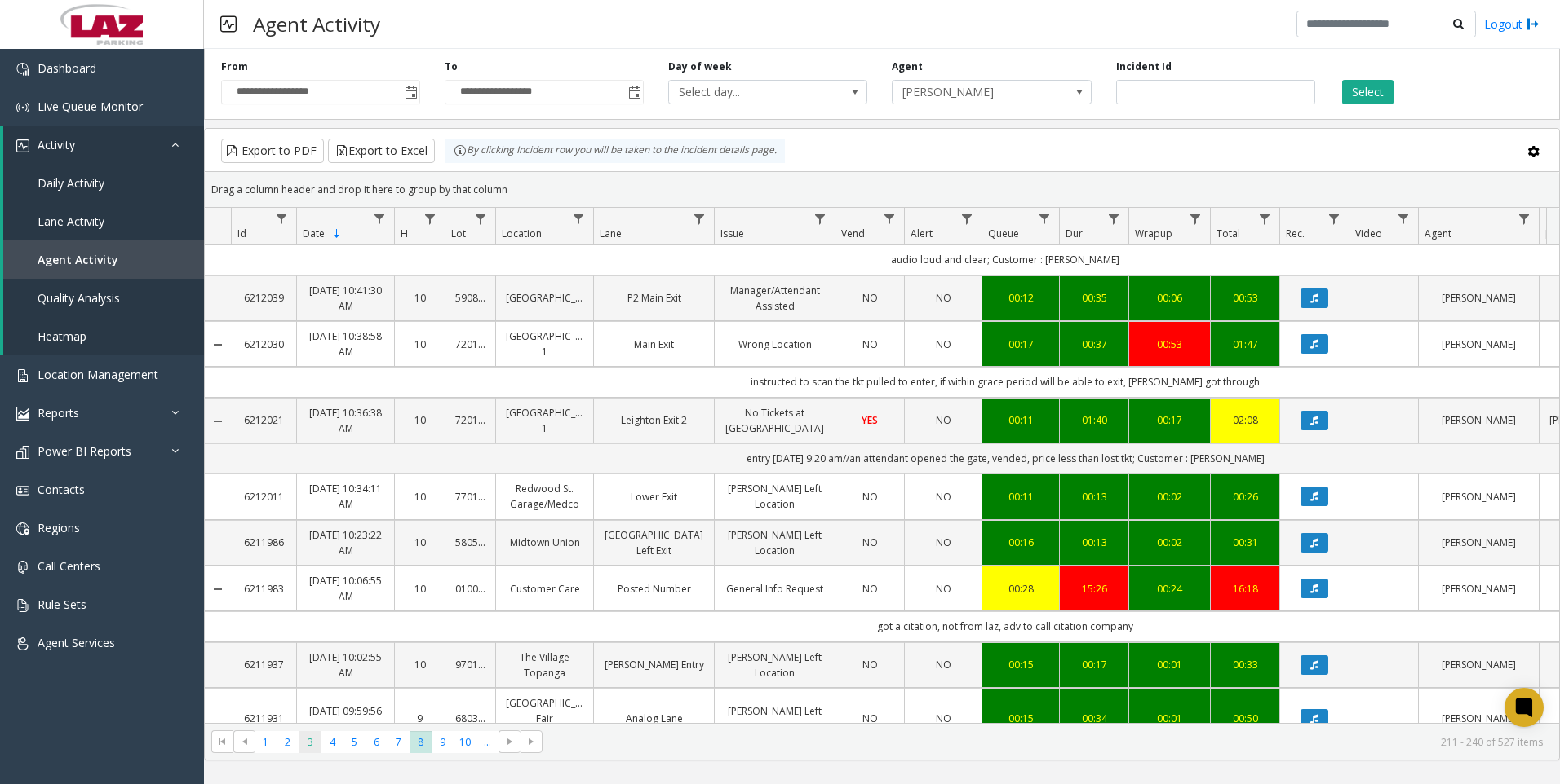
click at [304, 747] on span "3" at bounding box center [310, 742] width 22 height 22
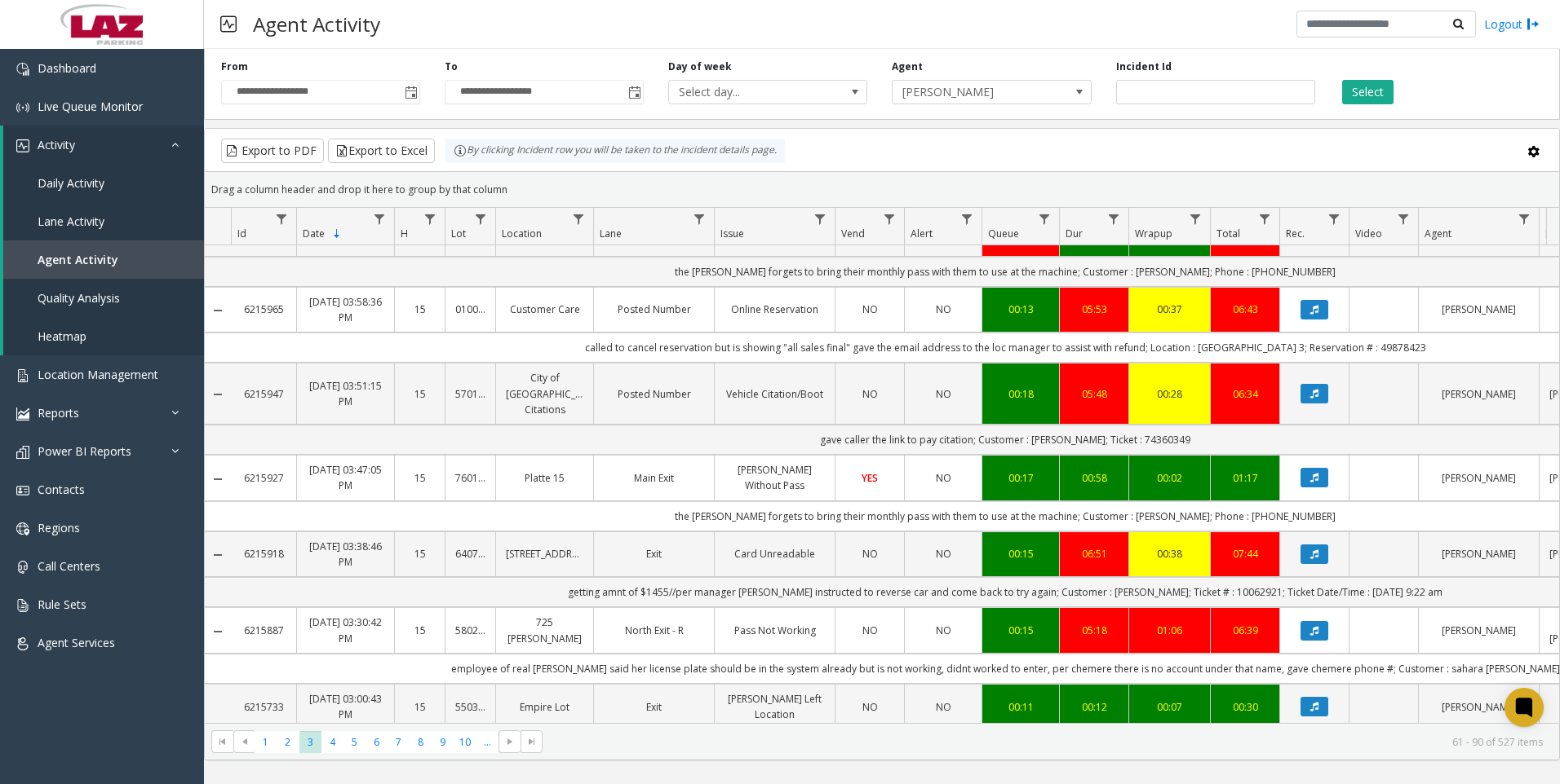
scroll to position [1060, 0]
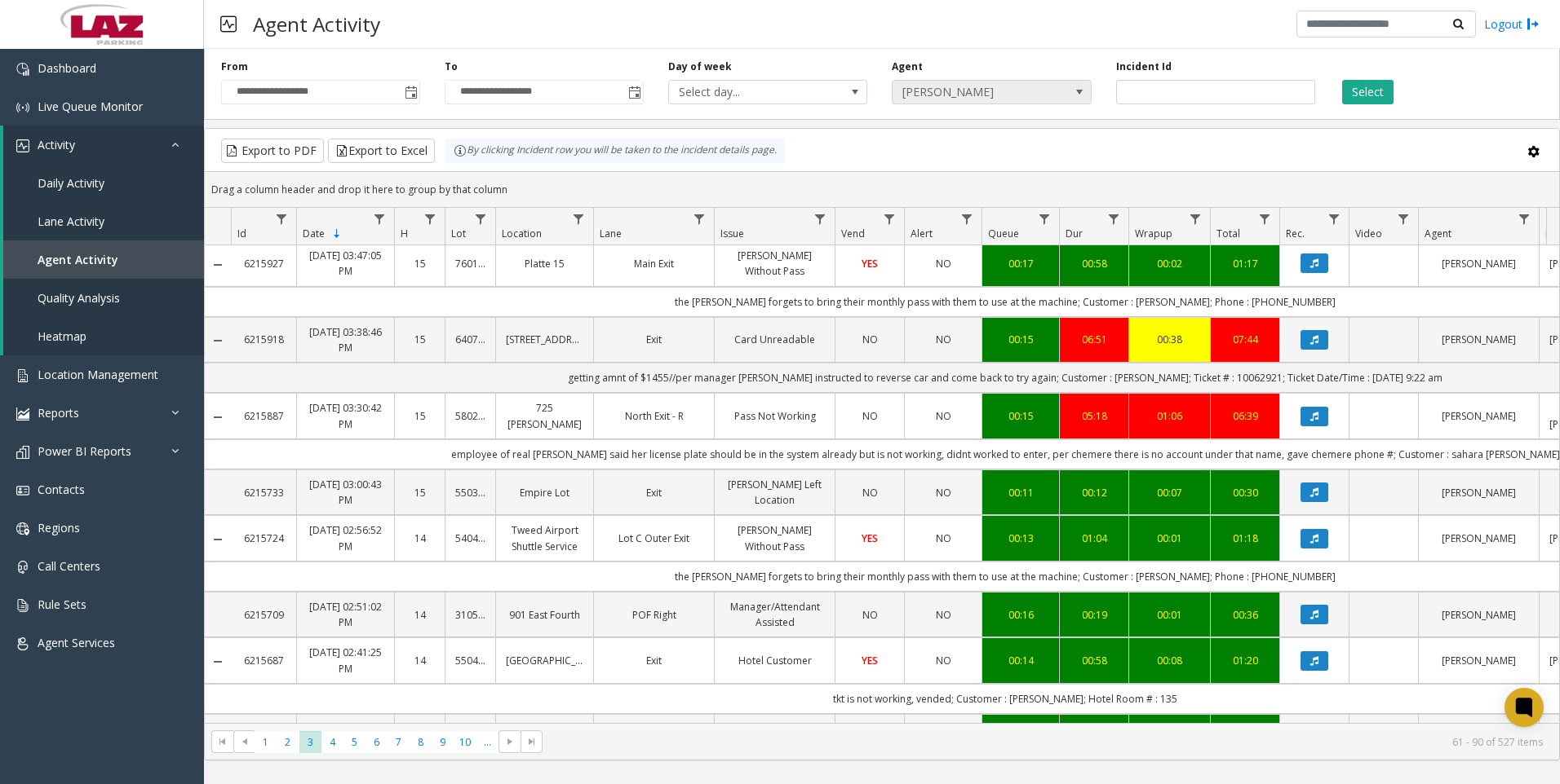
click at [1003, 91] on span "[PERSON_NAME]" at bounding box center [972, 93] width 159 height 23
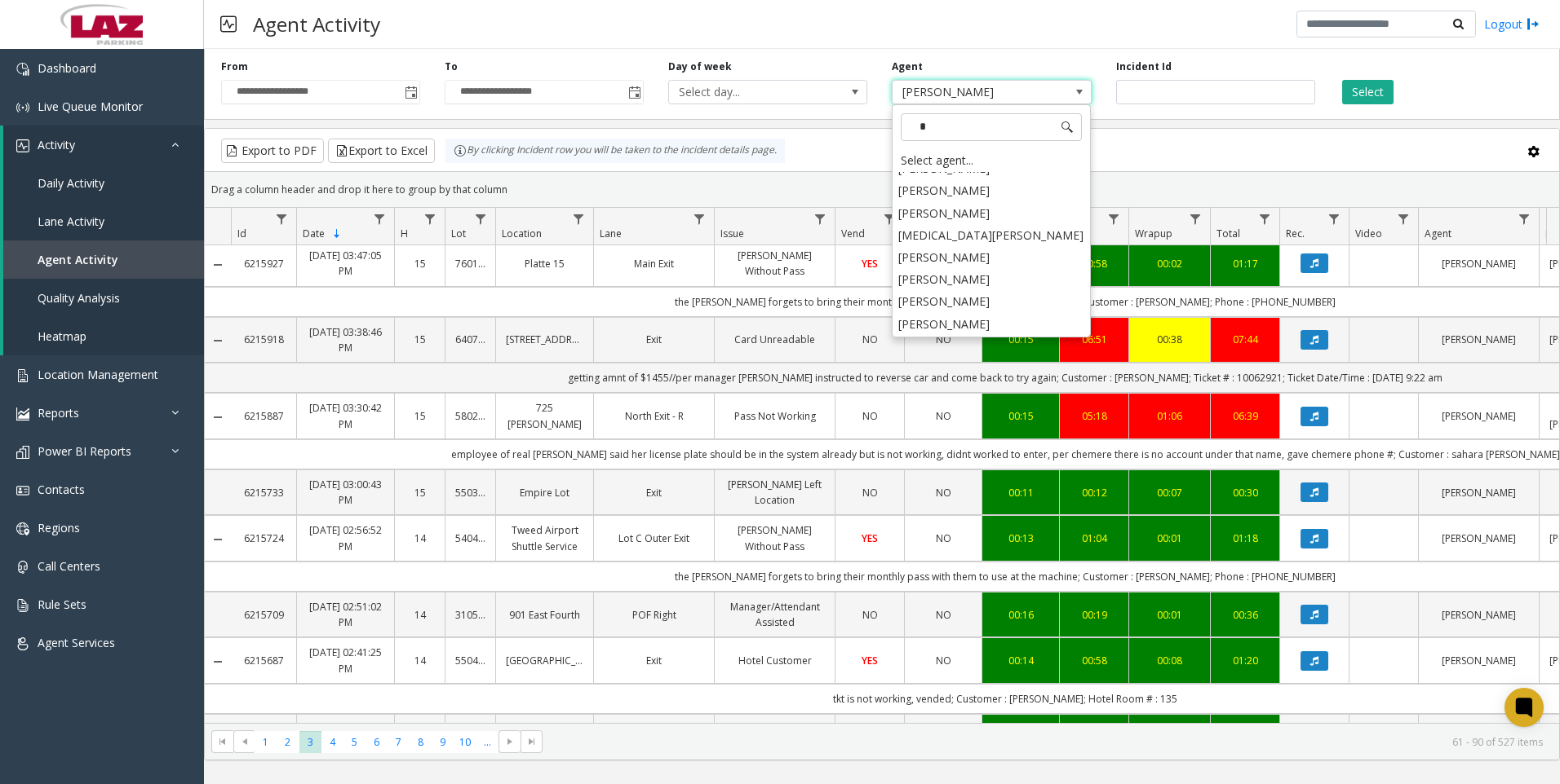
scroll to position [0, 0]
type input "****"
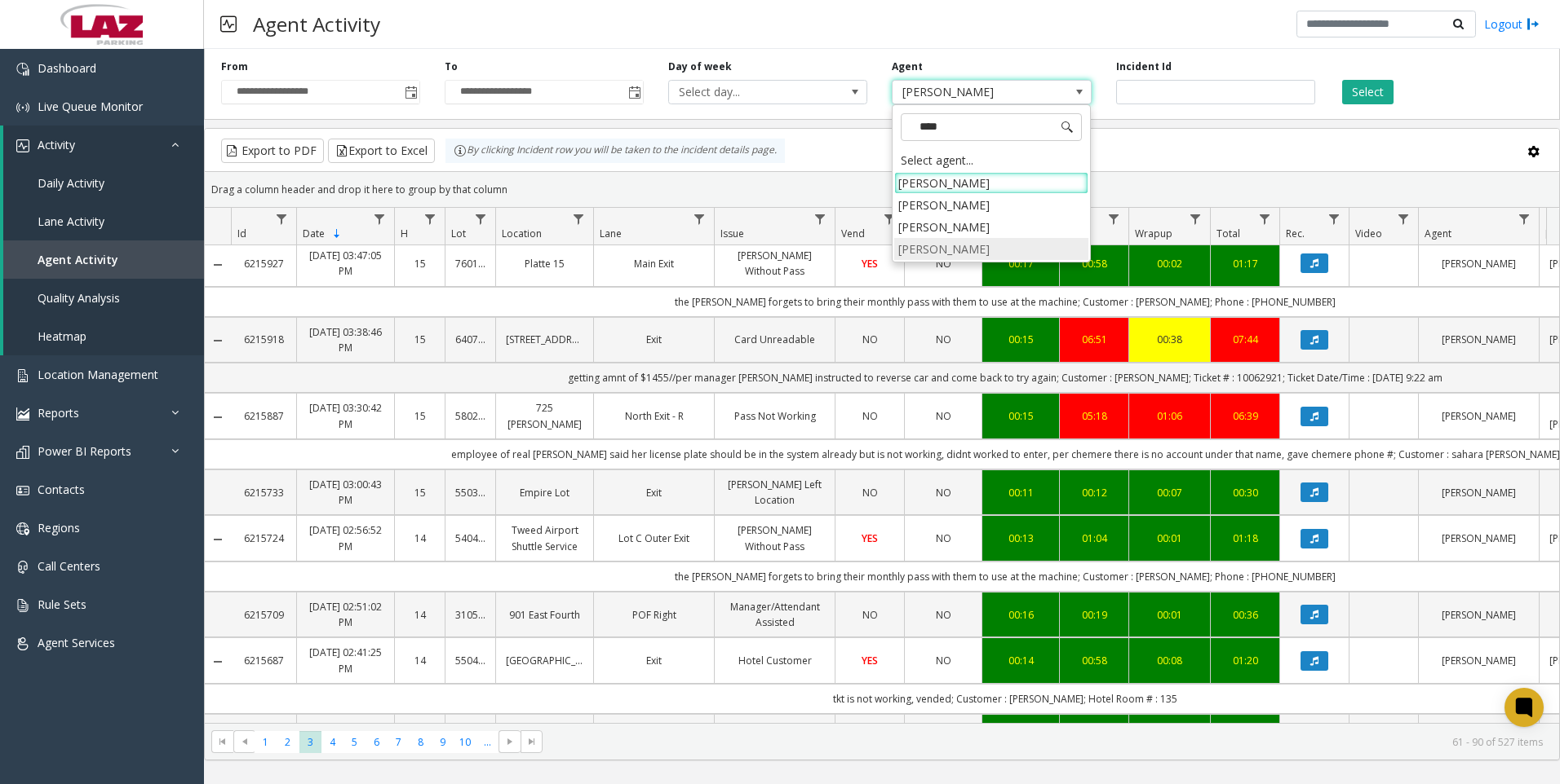
click at [947, 243] on li "[PERSON_NAME]" at bounding box center [990, 248] width 194 height 22
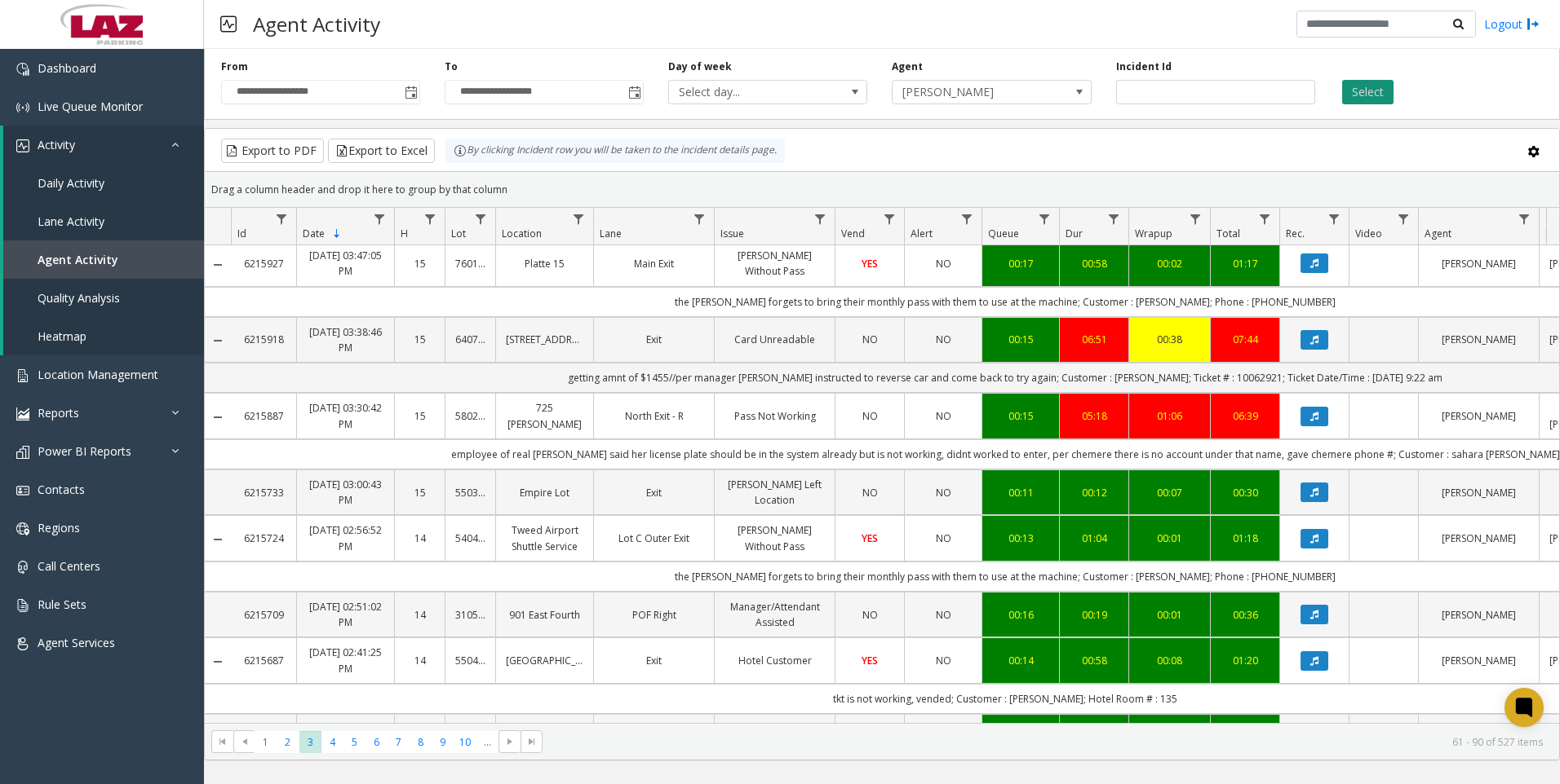
click at [1380, 87] on button "Select" at bounding box center [1368, 92] width 51 height 24
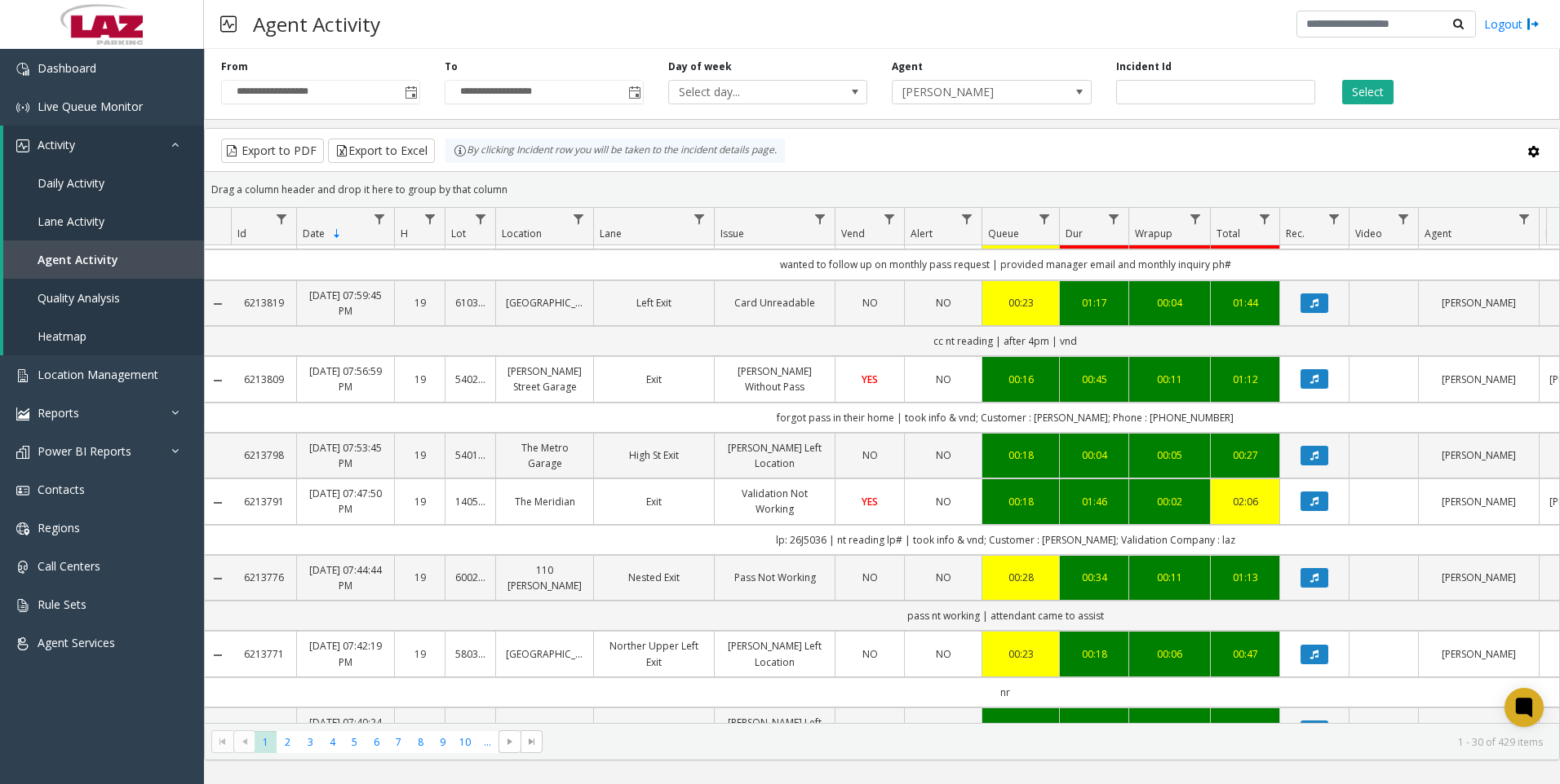
scroll to position [1689, 0]
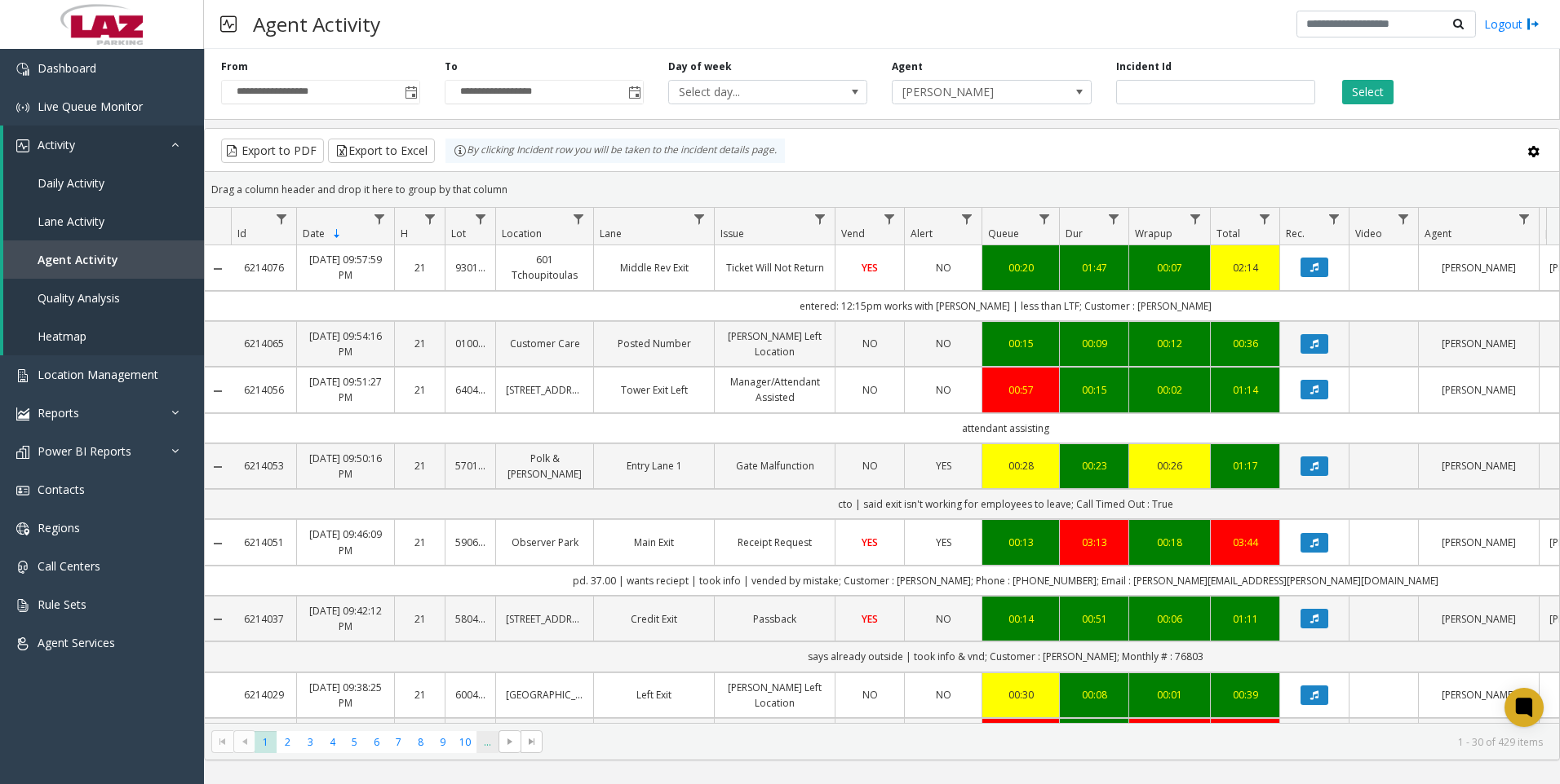
drag, startPoint x: 0, startPoint y: 0, endPoint x: 483, endPoint y: 744, distance: 887.0
click at [483, 744] on span "..." at bounding box center [487, 742] width 22 height 22
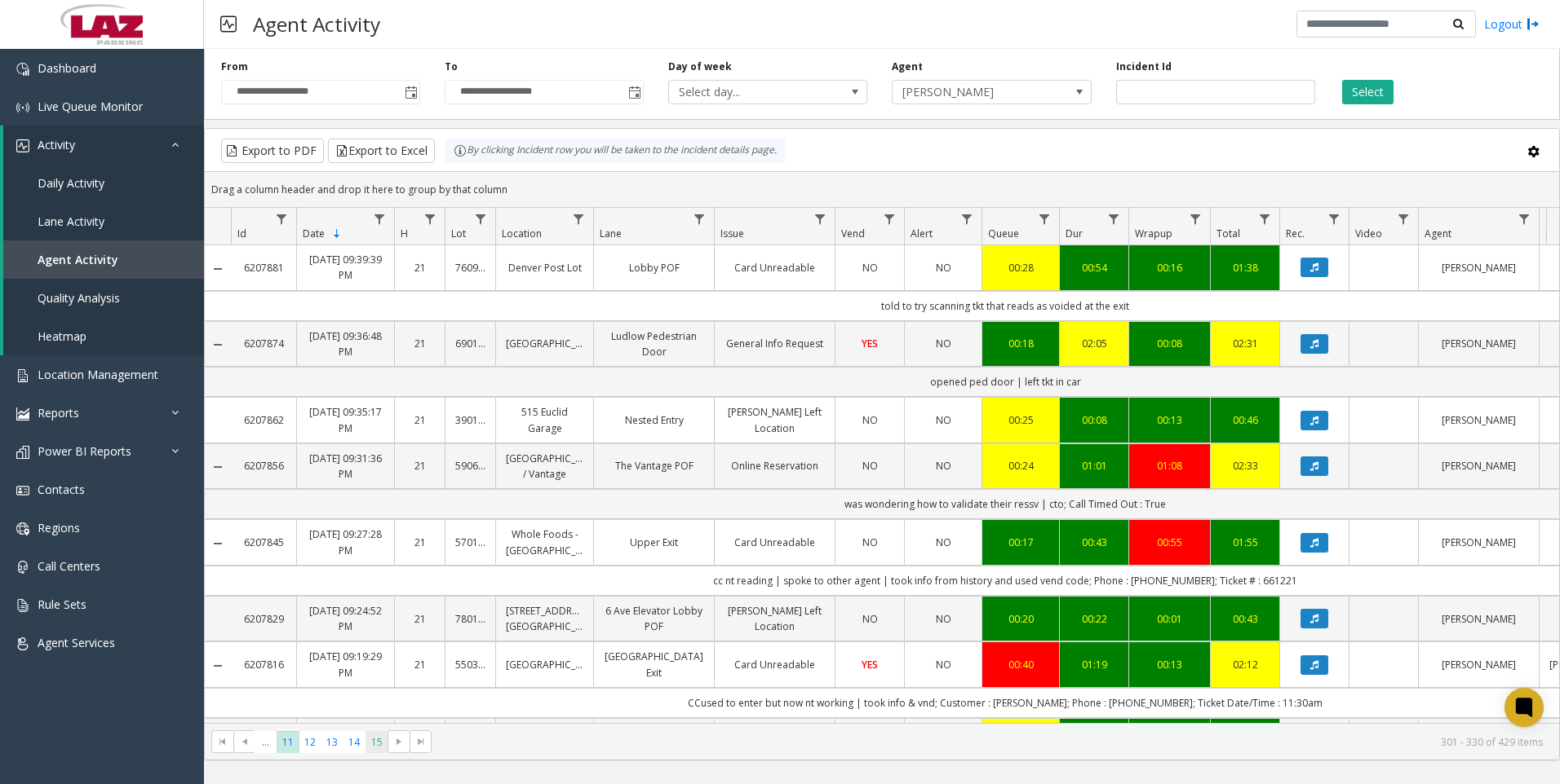
click at [379, 751] on span "15" at bounding box center [376, 742] width 22 height 22
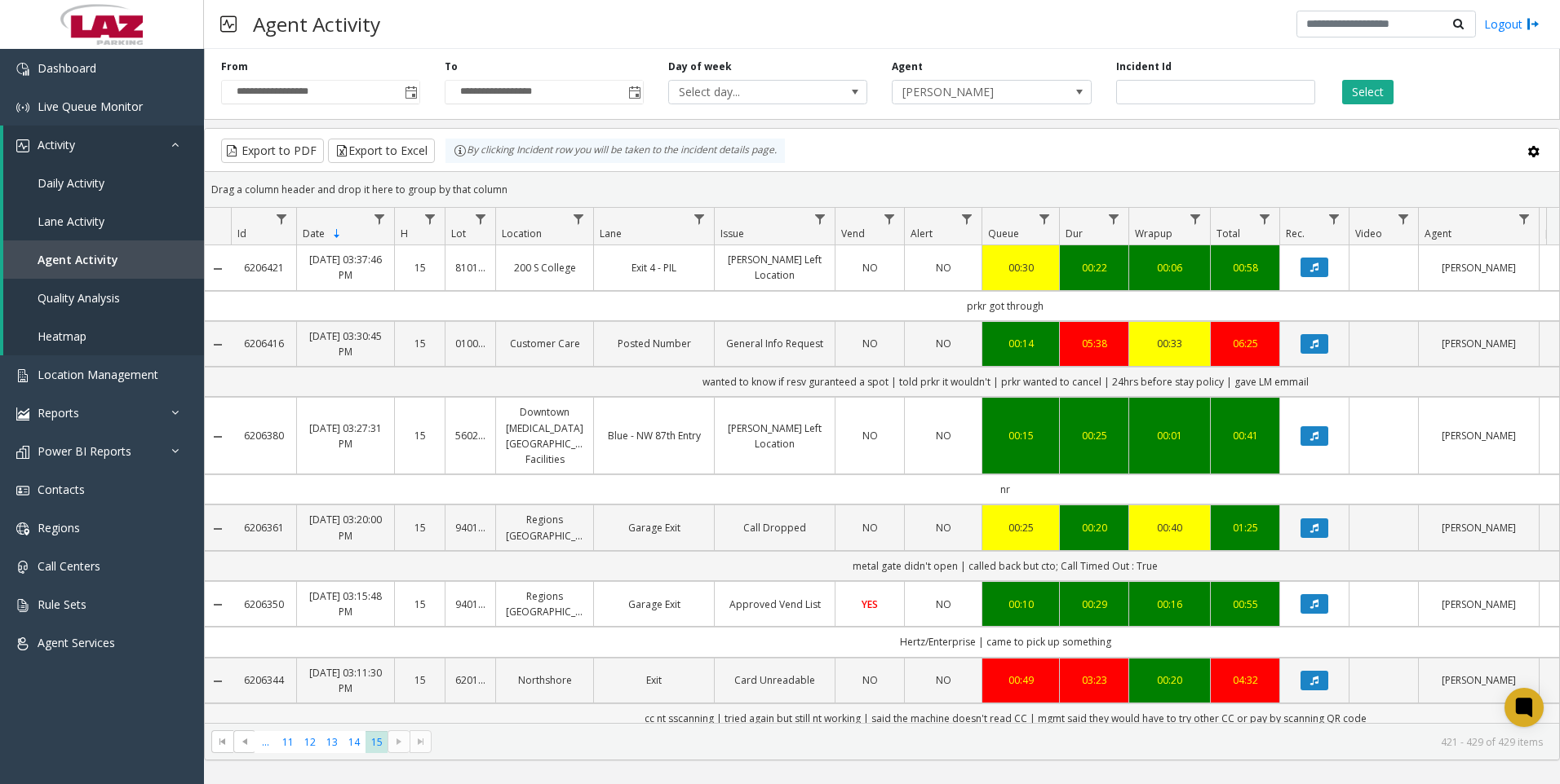
scroll to position [219, 0]
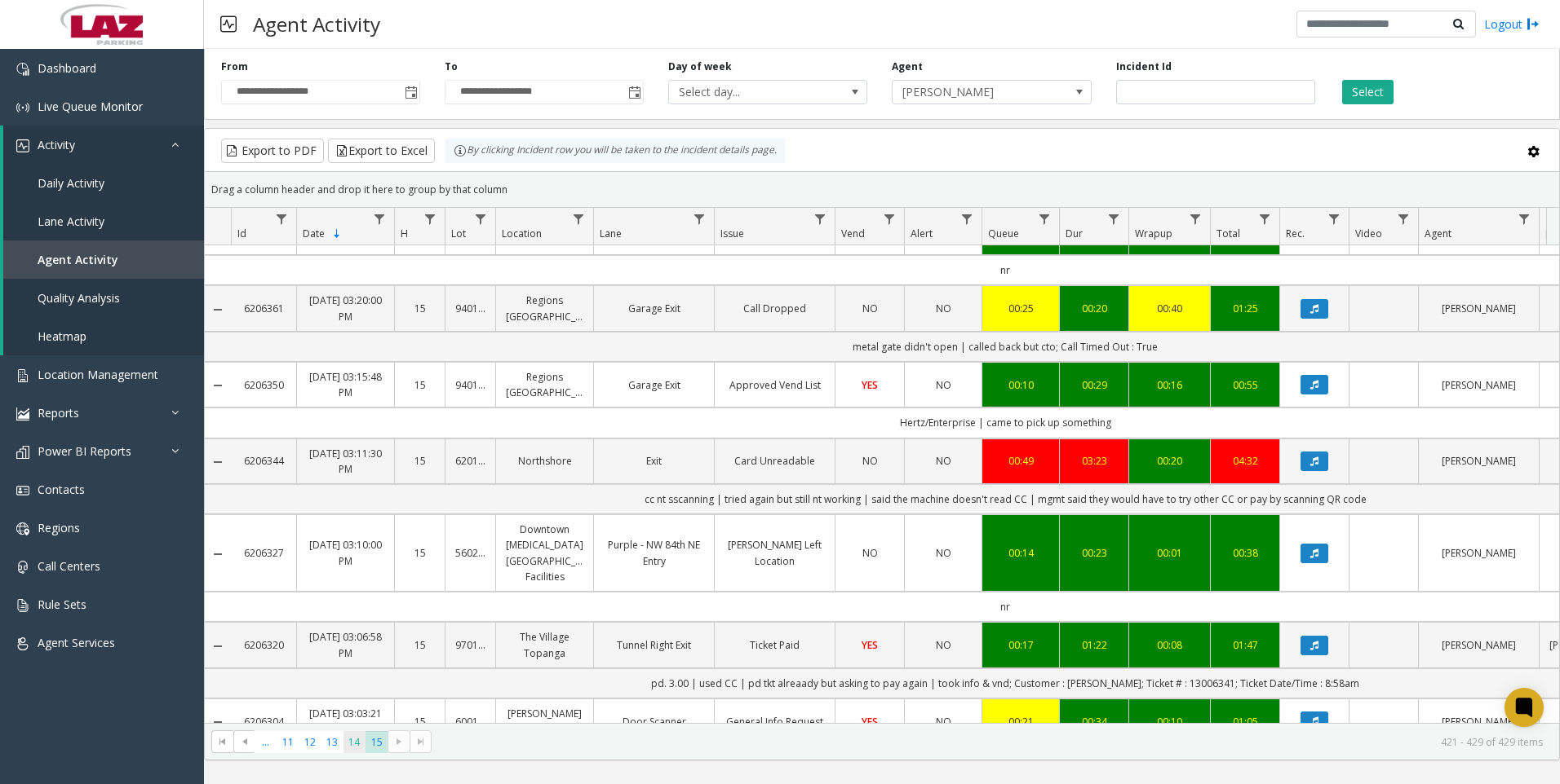
click at [357, 753] on span "14" at bounding box center [354, 742] width 22 height 22
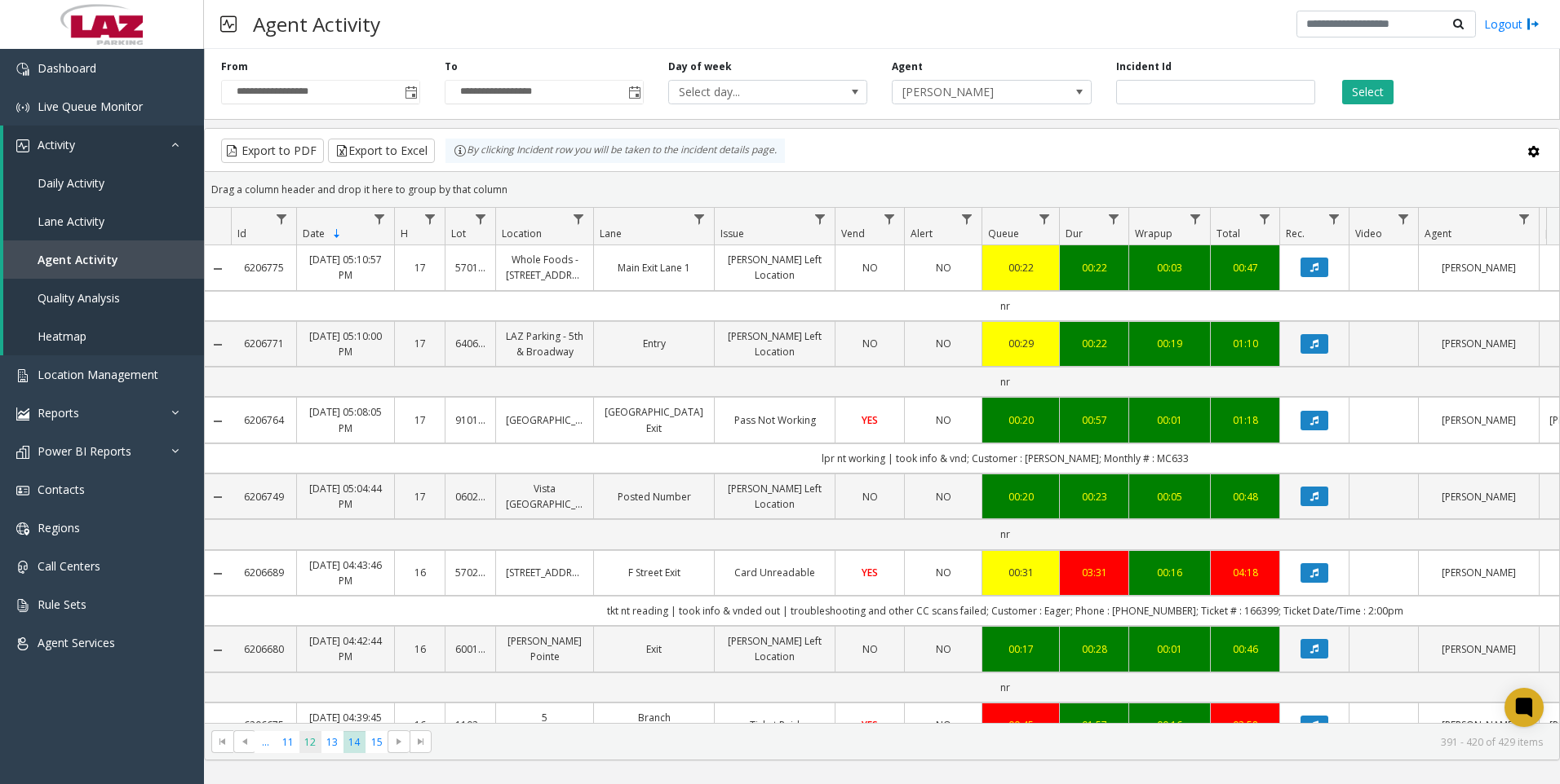
click at [310, 746] on span "12" at bounding box center [310, 742] width 22 height 22
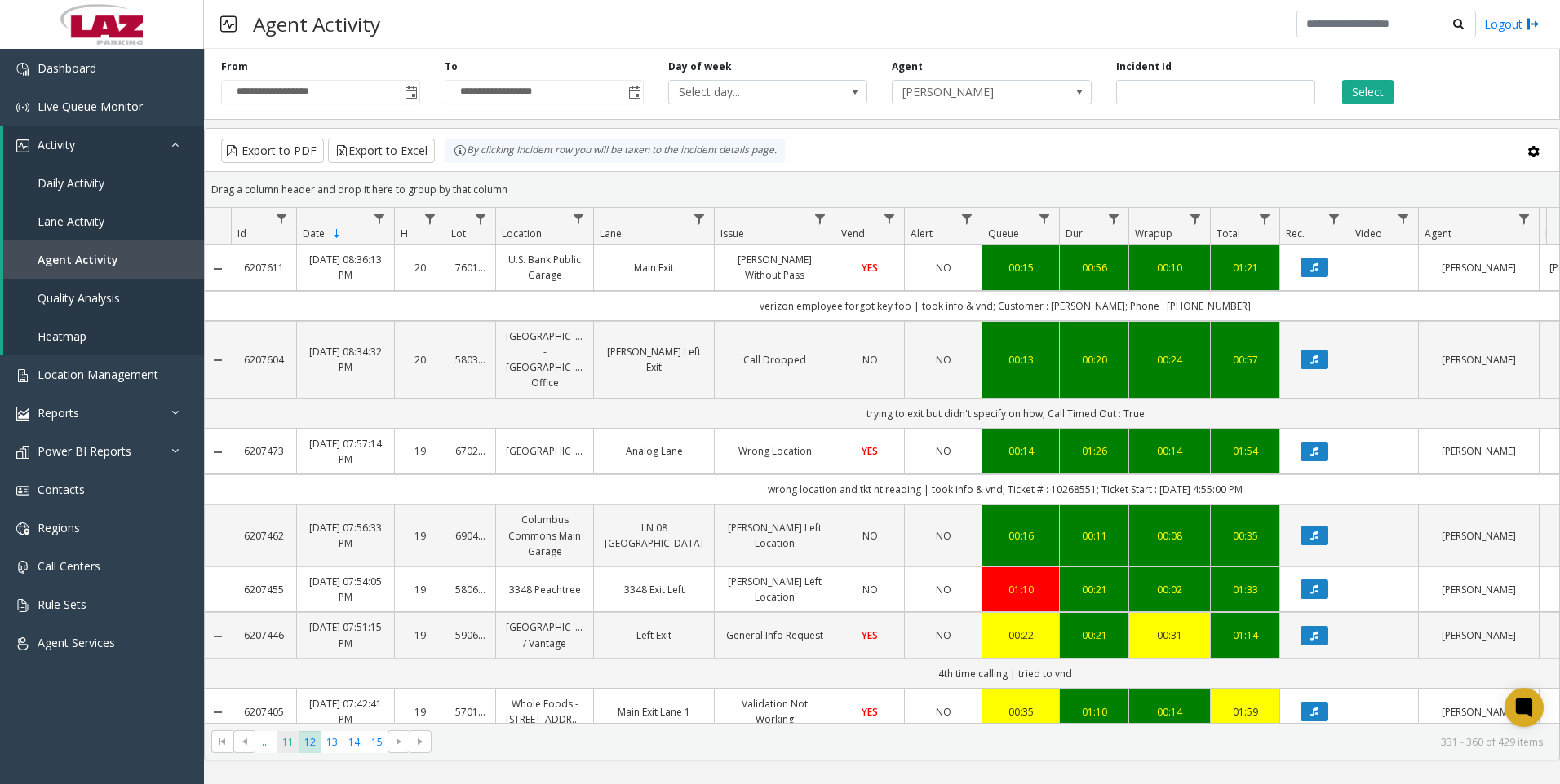
click at [292, 744] on span "11" at bounding box center [287, 742] width 22 height 22
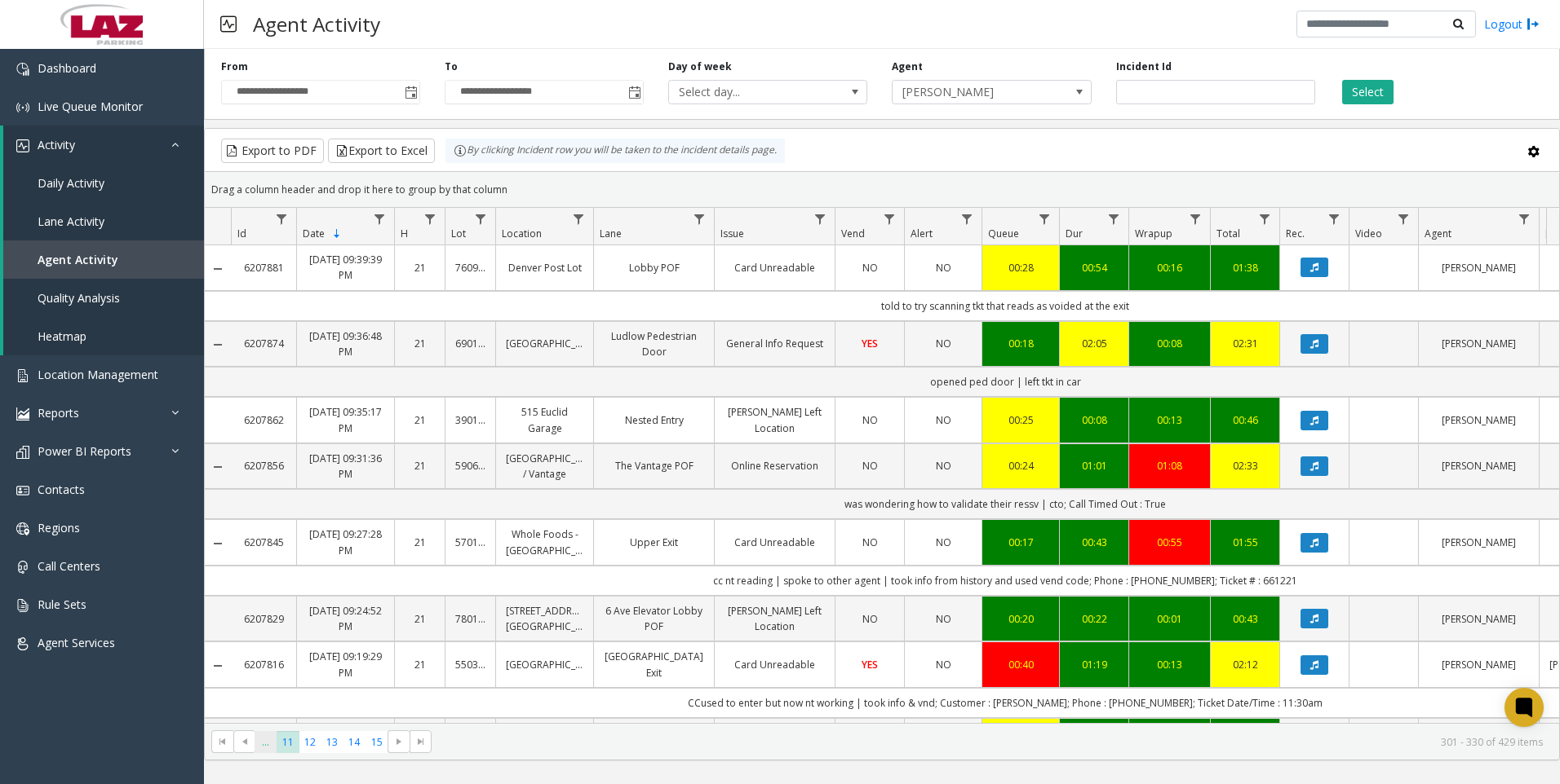
click at [266, 742] on span "..." at bounding box center [265, 742] width 22 height 22
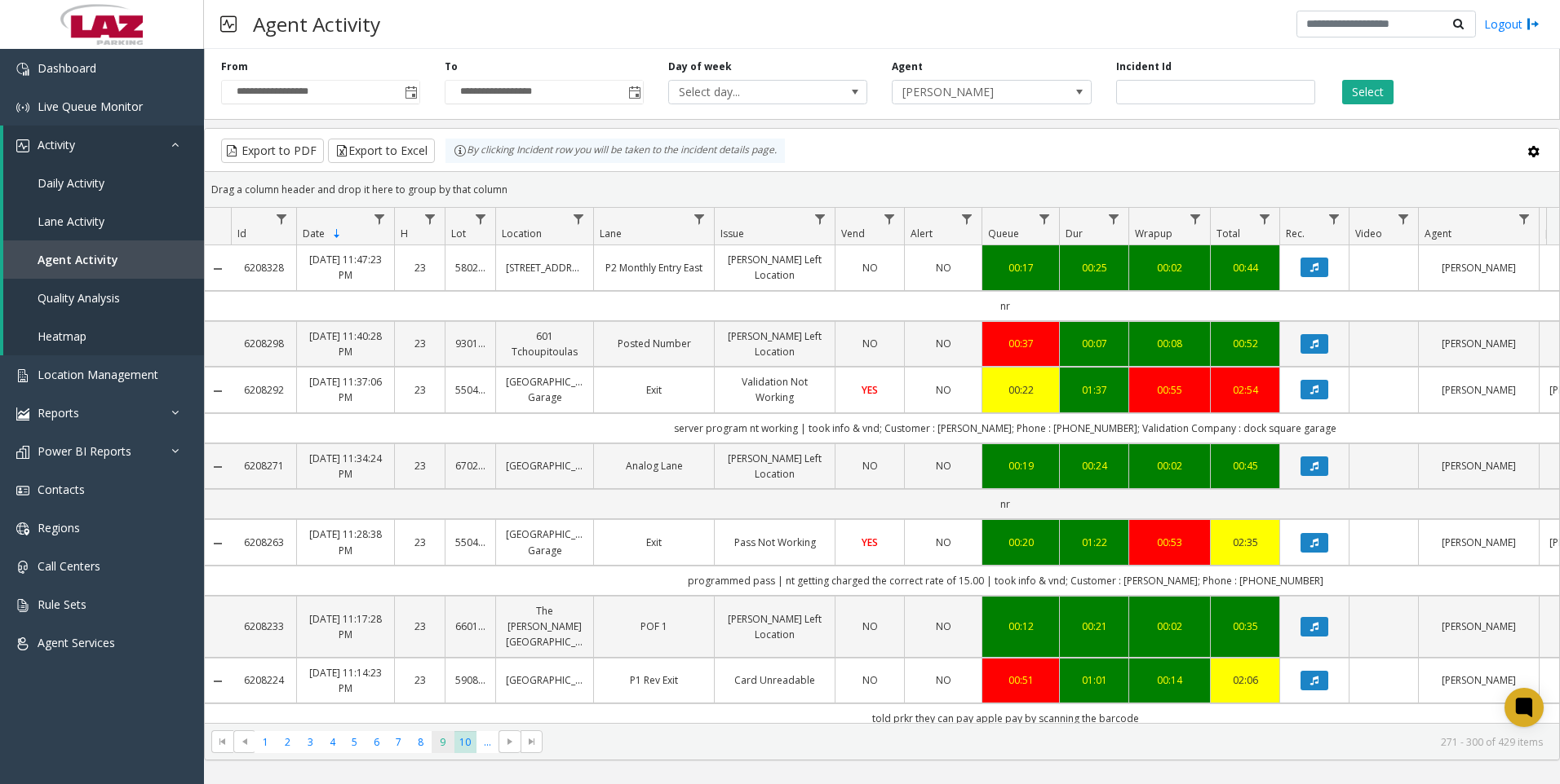
click at [438, 752] on span "9" at bounding box center [442, 742] width 22 height 22
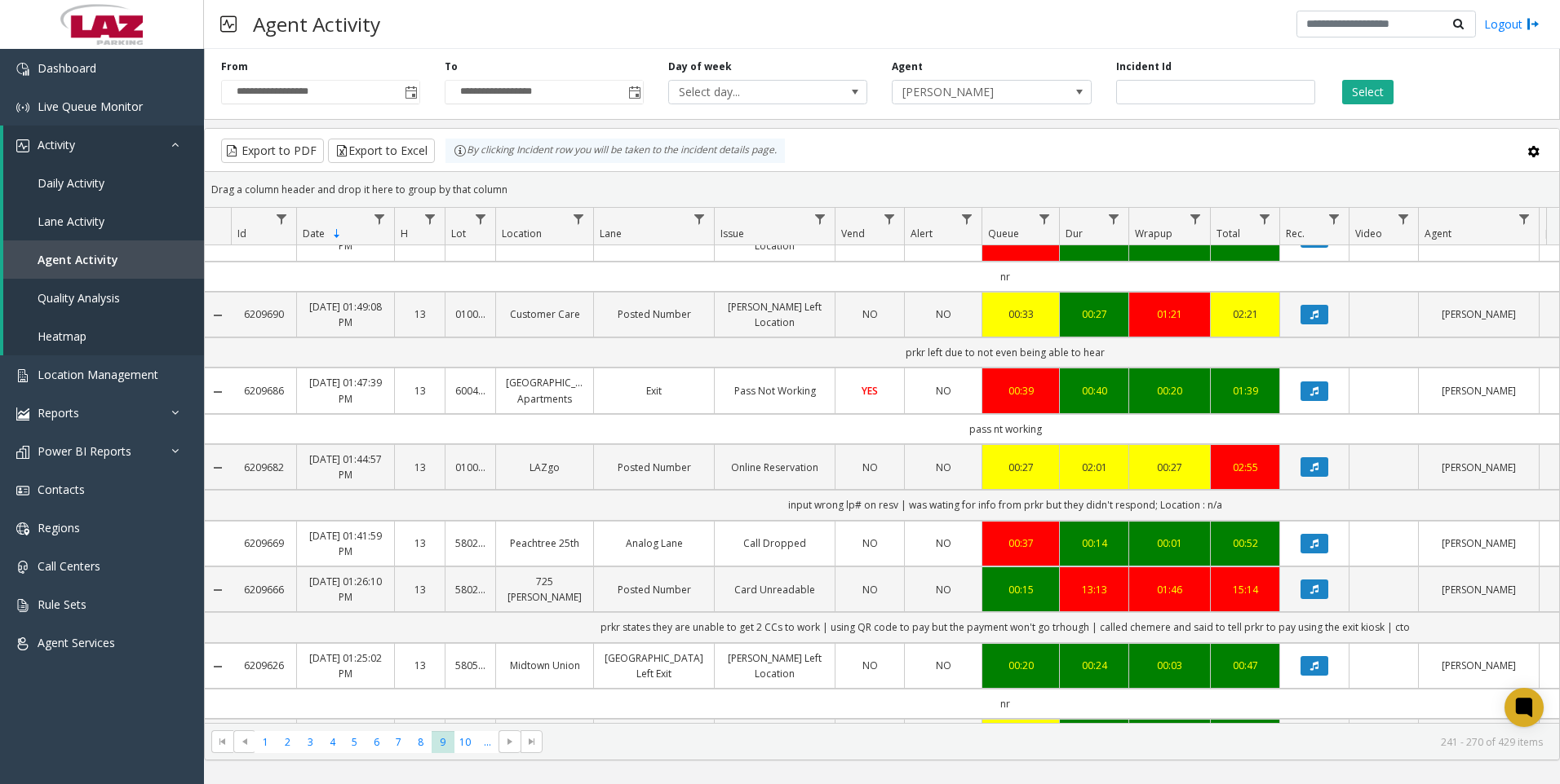
scroll to position [734, 0]
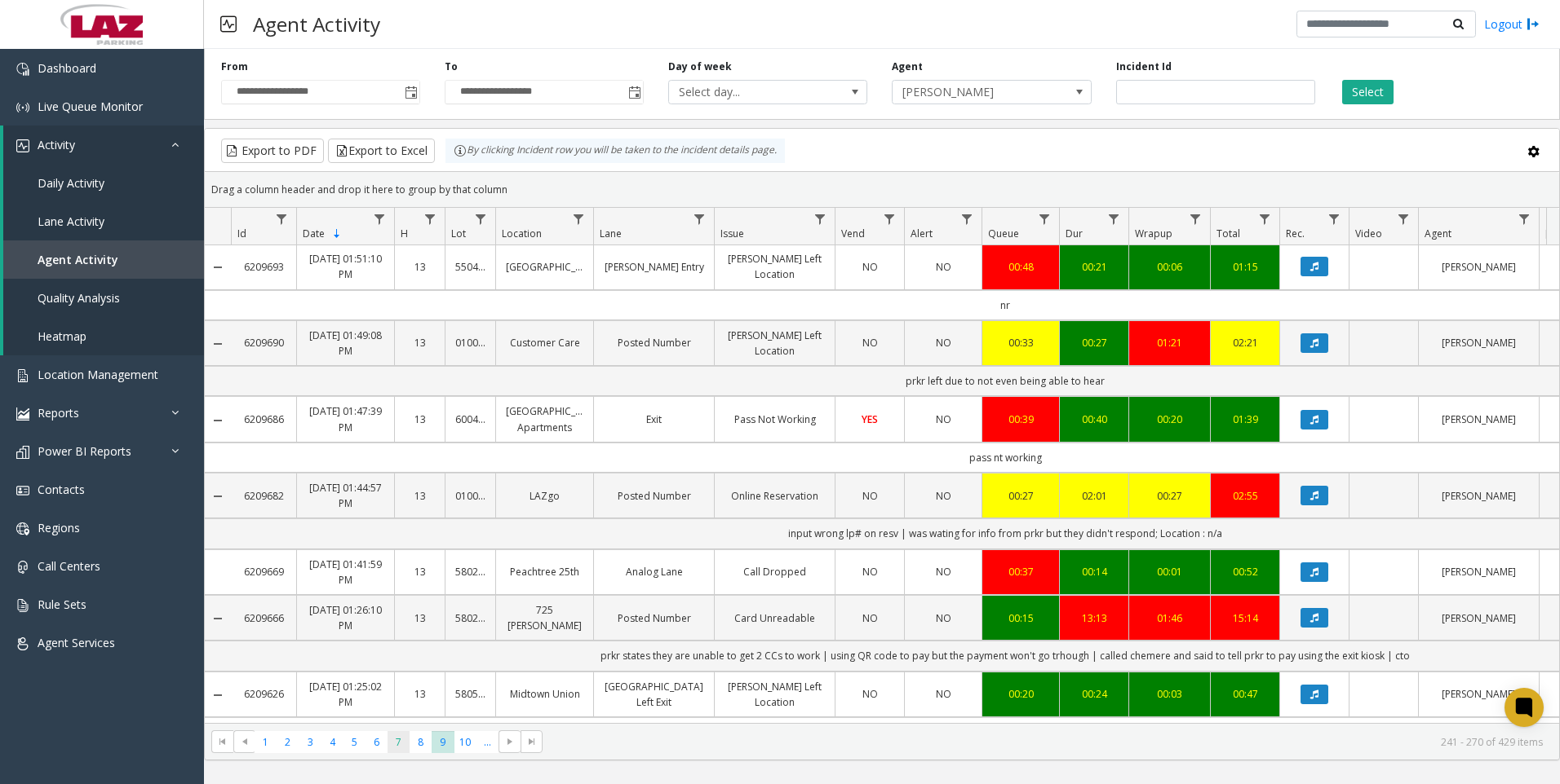
click at [406, 735] on span "7" at bounding box center [398, 742] width 22 height 22
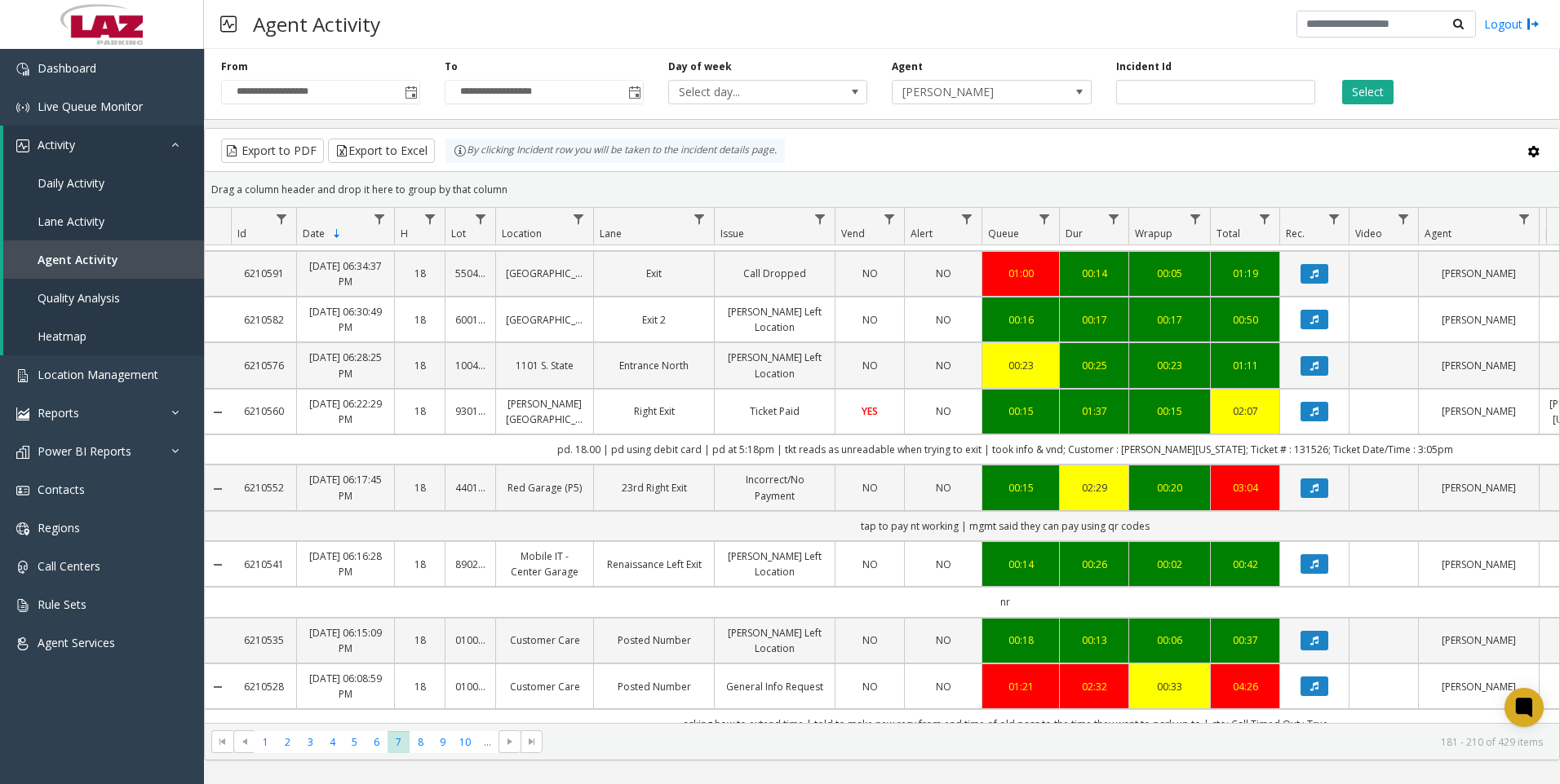
scroll to position [653, 0]
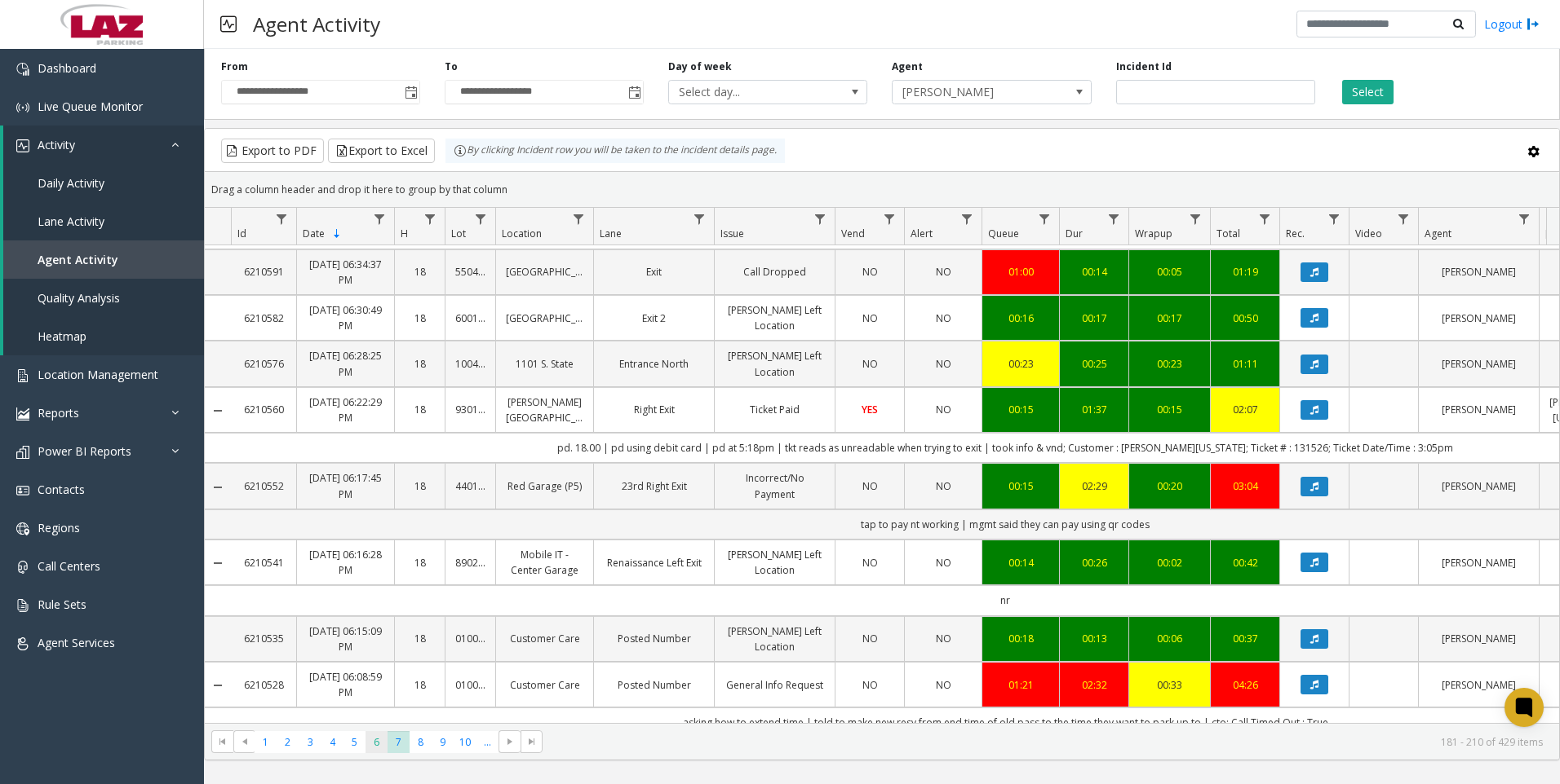
click at [369, 742] on span "6" at bounding box center [376, 742] width 22 height 22
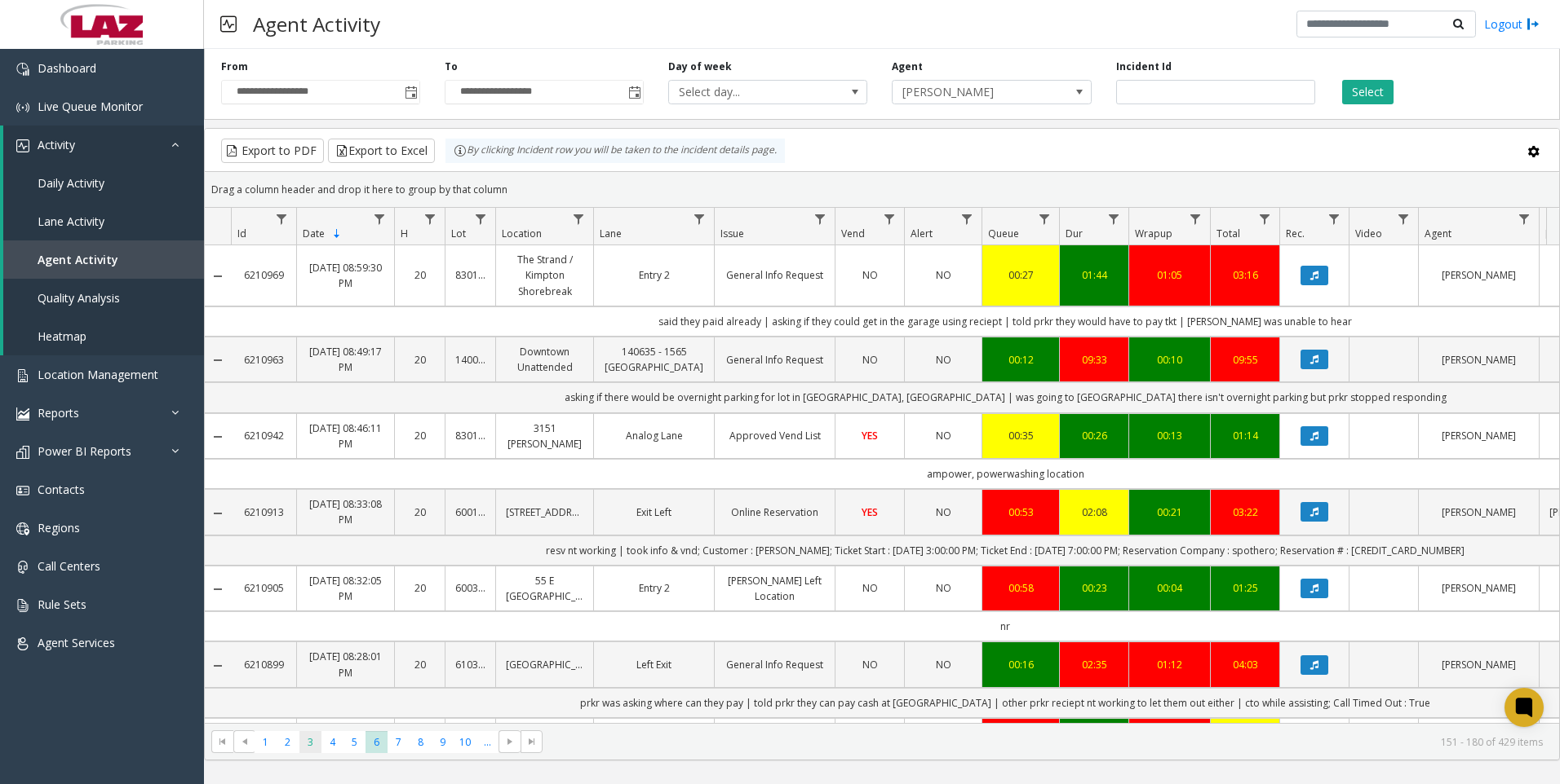
click at [310, 746] on span "3" at bounding box center [310, 742] width 22 height 22
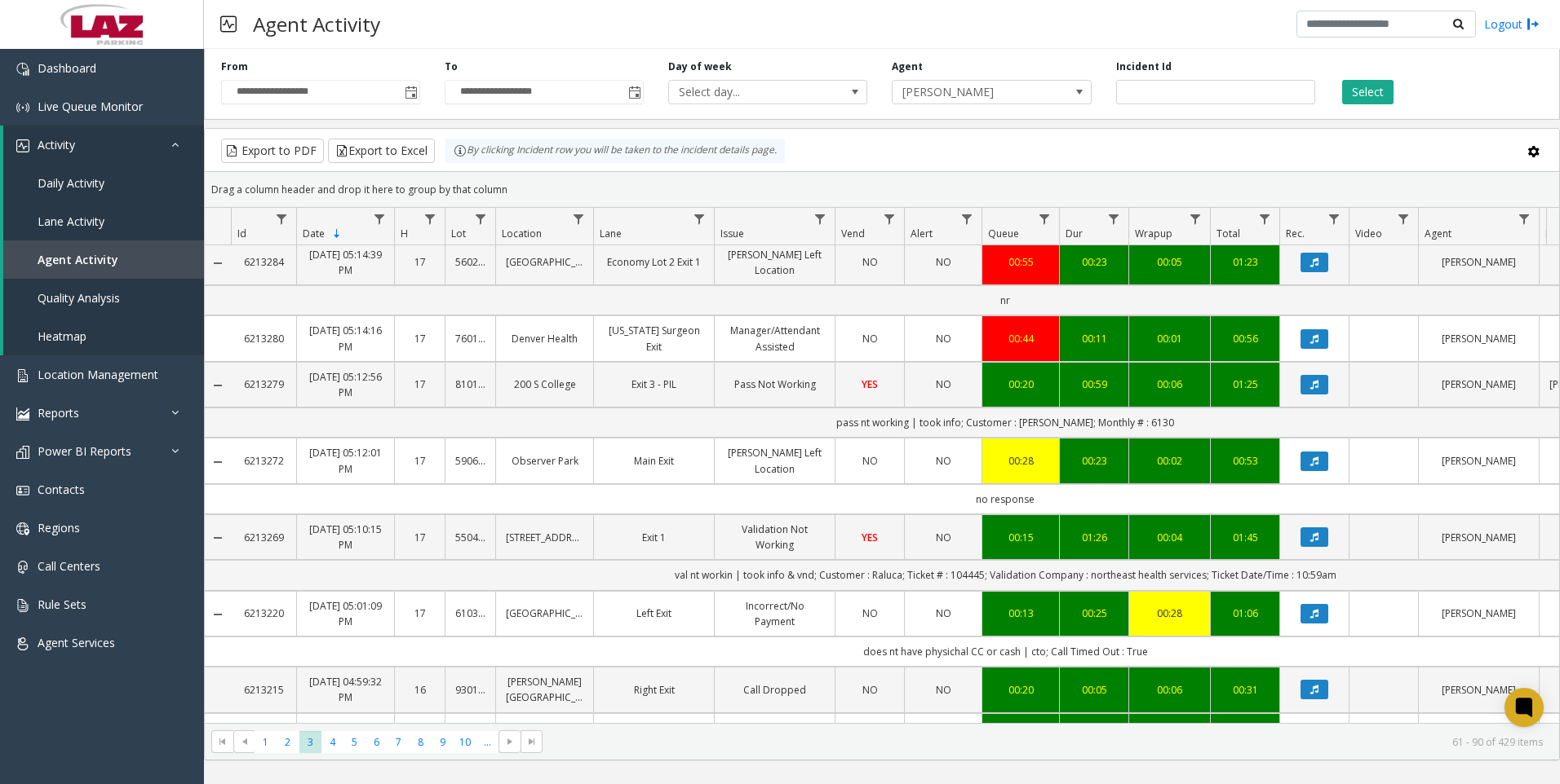
scroll to position [163, 0]
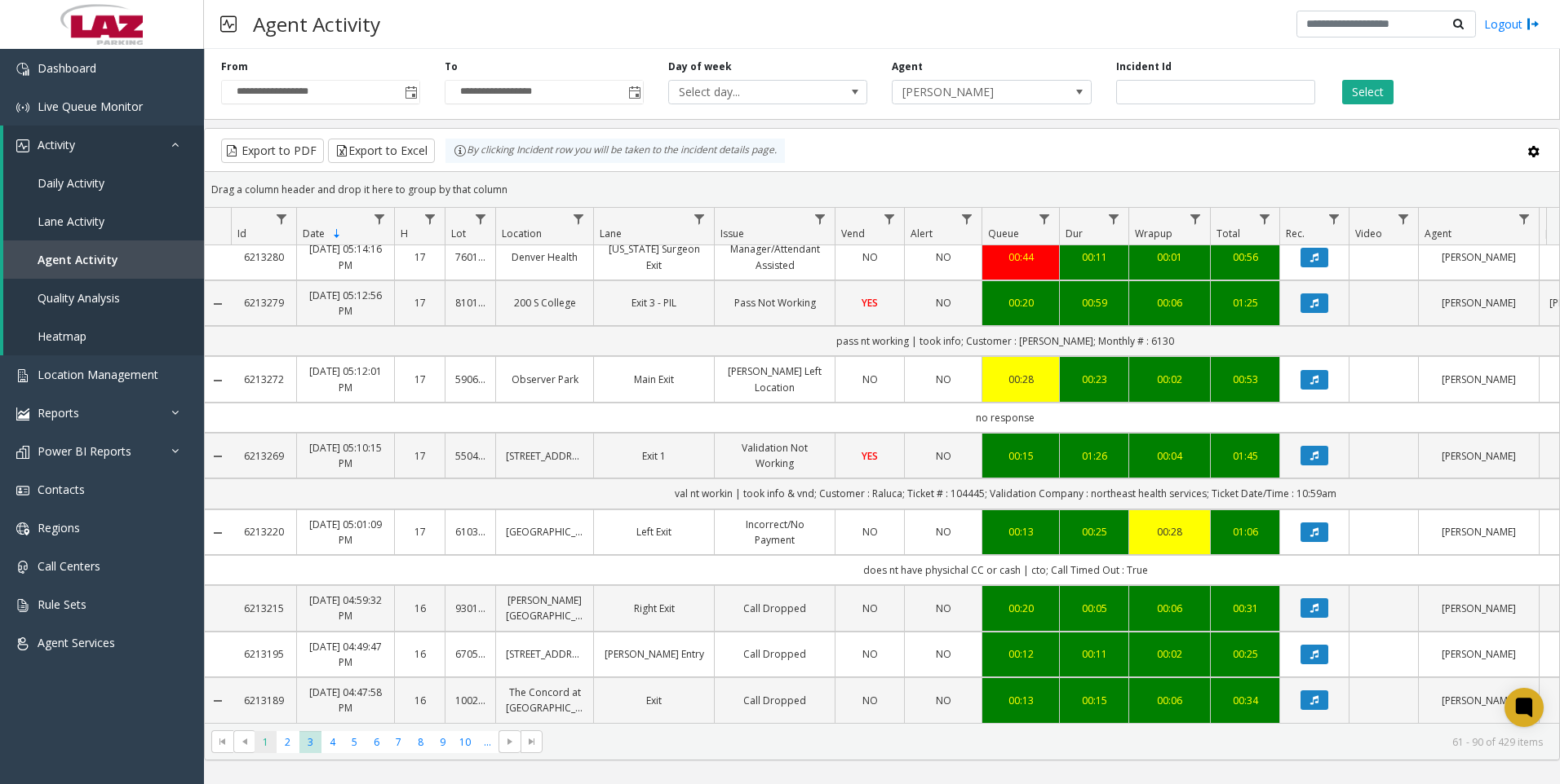
click at [266, 748] on span "1" at bounding box center [265, 742] width 22 height 22
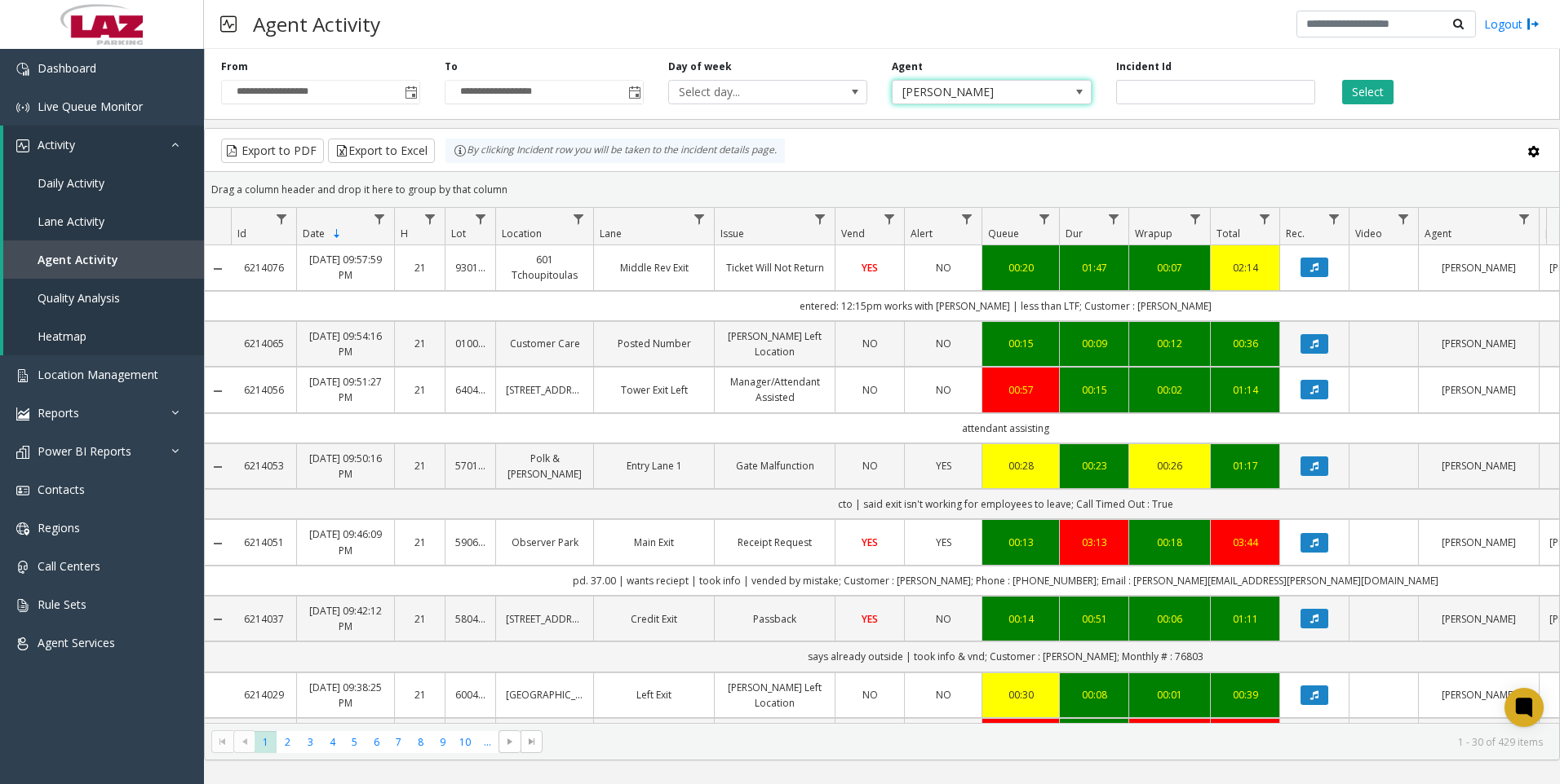
click at [911, 98] on span "[PERSON_NAME]" at bounding box center [972, 93] width 159 height 23
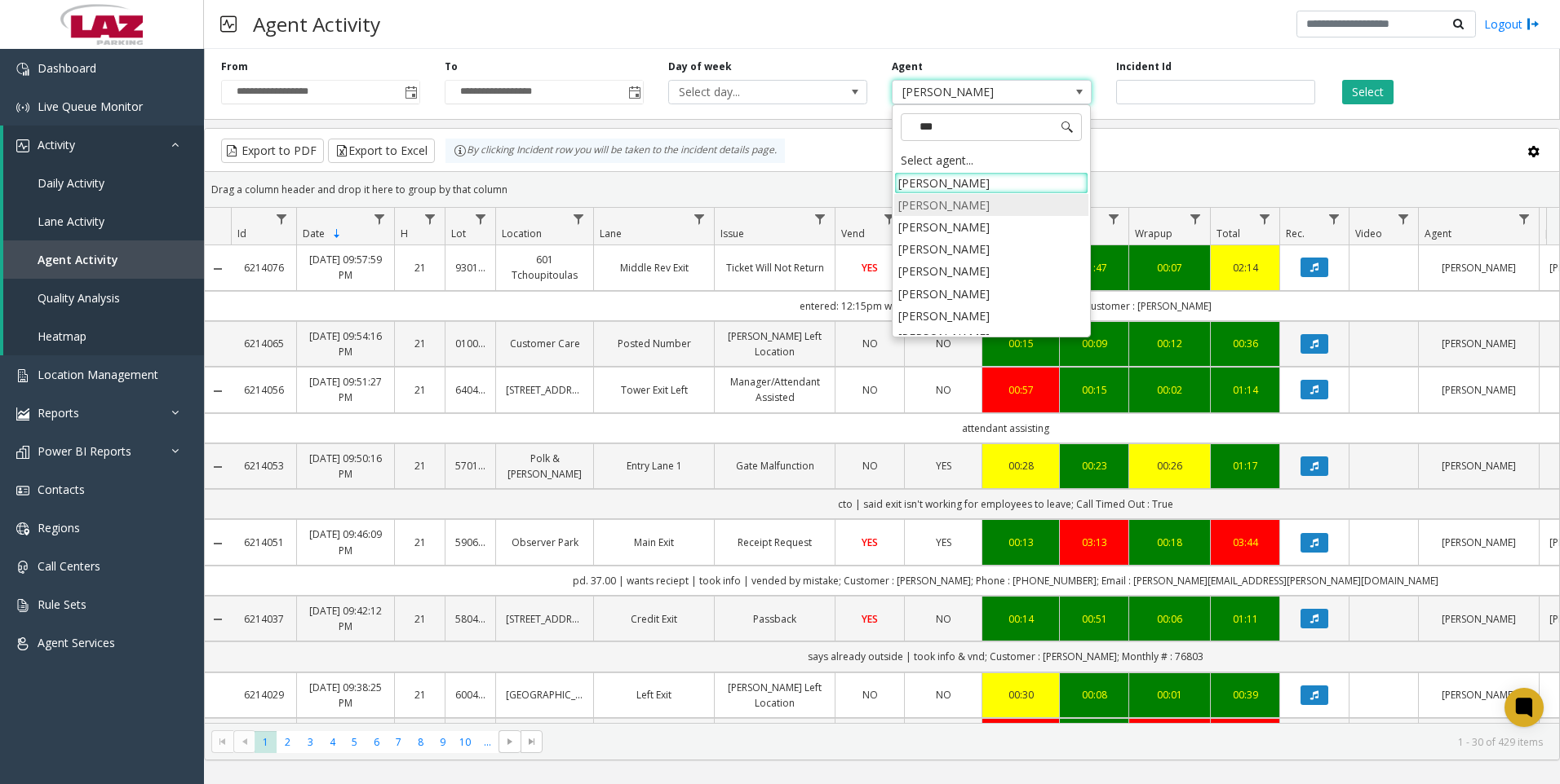
type input "****"
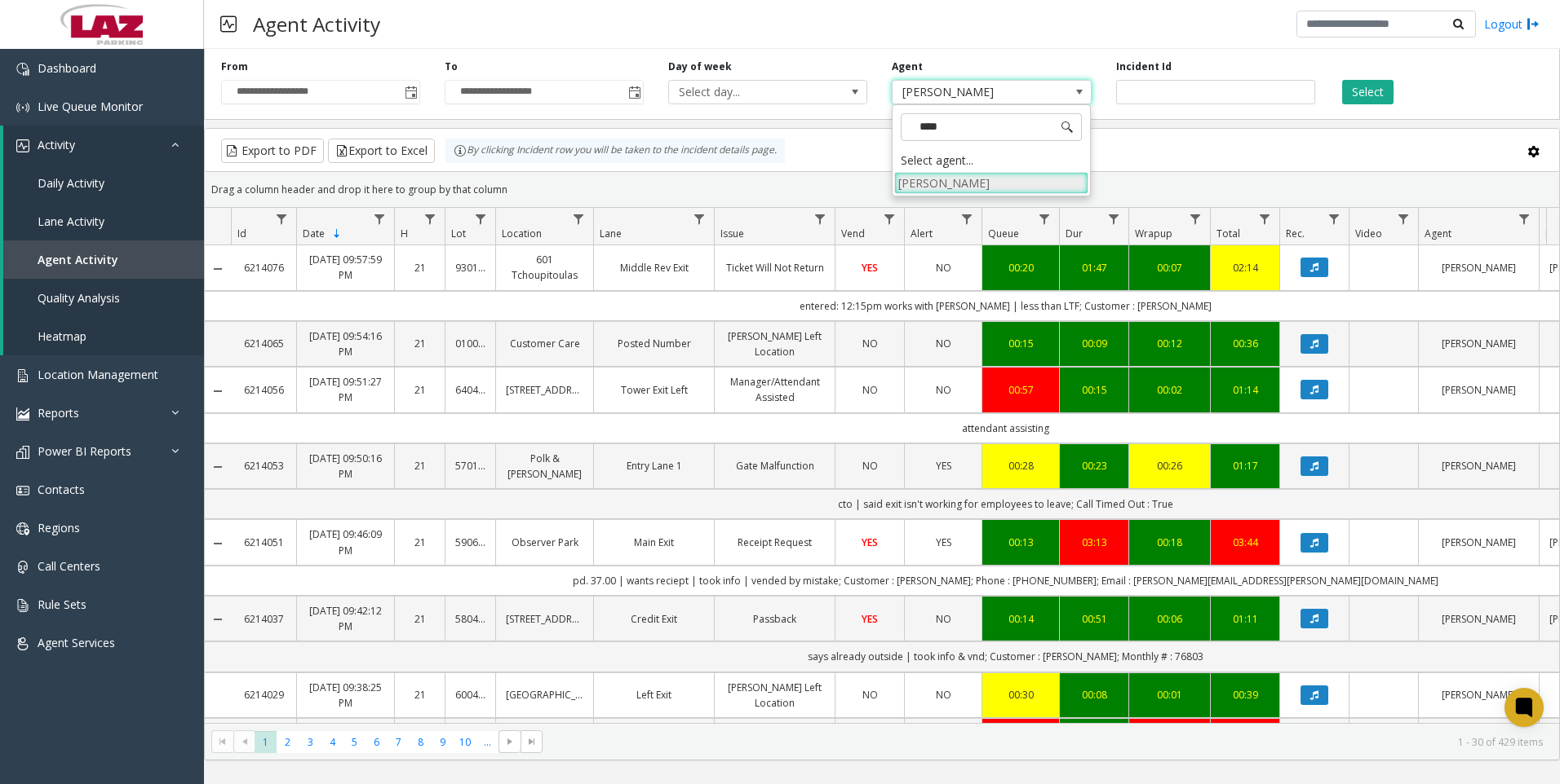
click at [936, 189] on li "[PERSON_NAME]" at bounding box center [990, 183] width 194 height 22
click at [1386, 85] on button "Select" at bounding box center [1368, 92] width 51 height 24
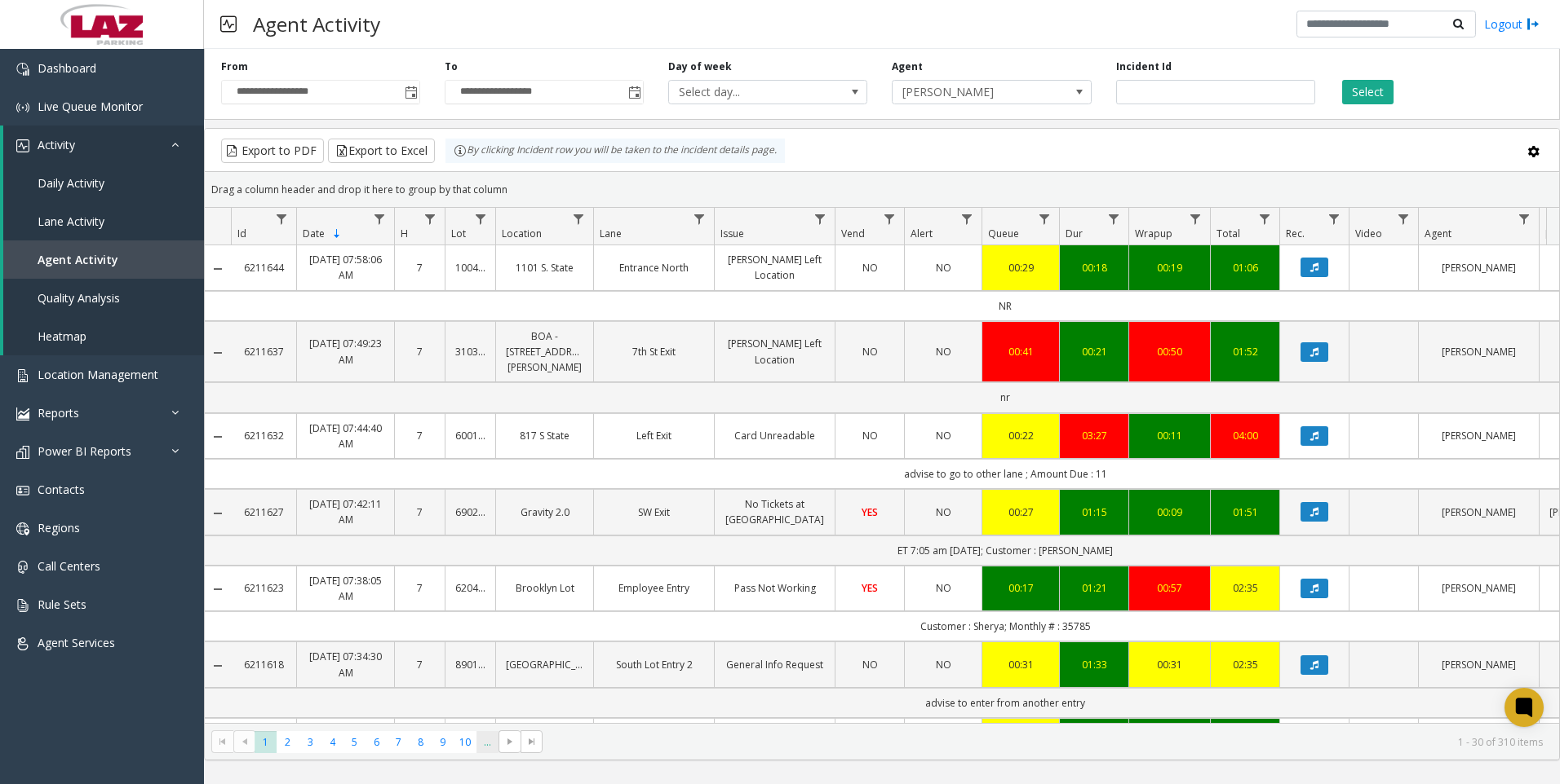
click at [484, 742] on span "..." at bounding box center [487, 742] width 22 height 22
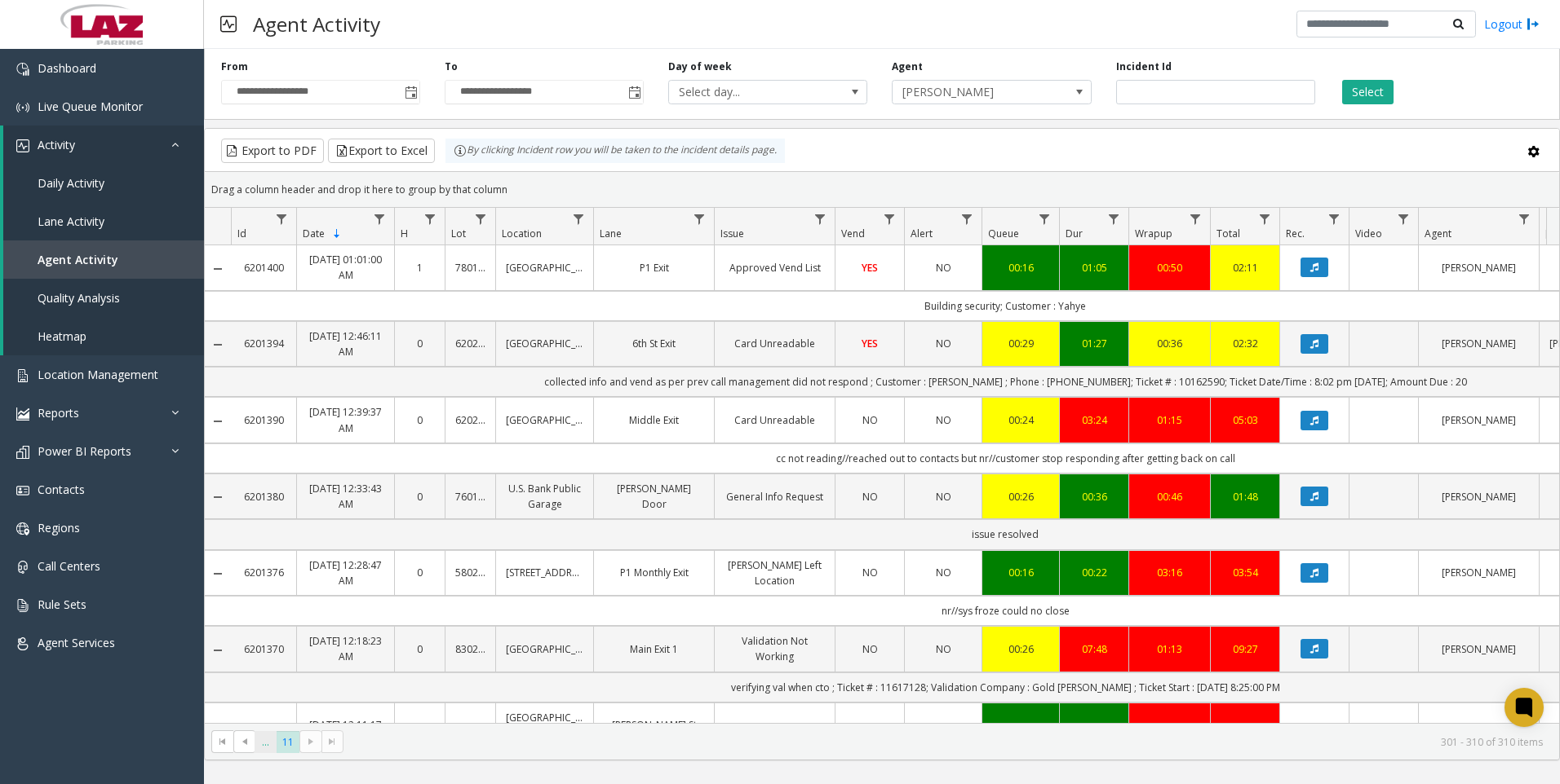
click at [262, 741] on span "..." at bounding box center [265, 742] width 22 height 22
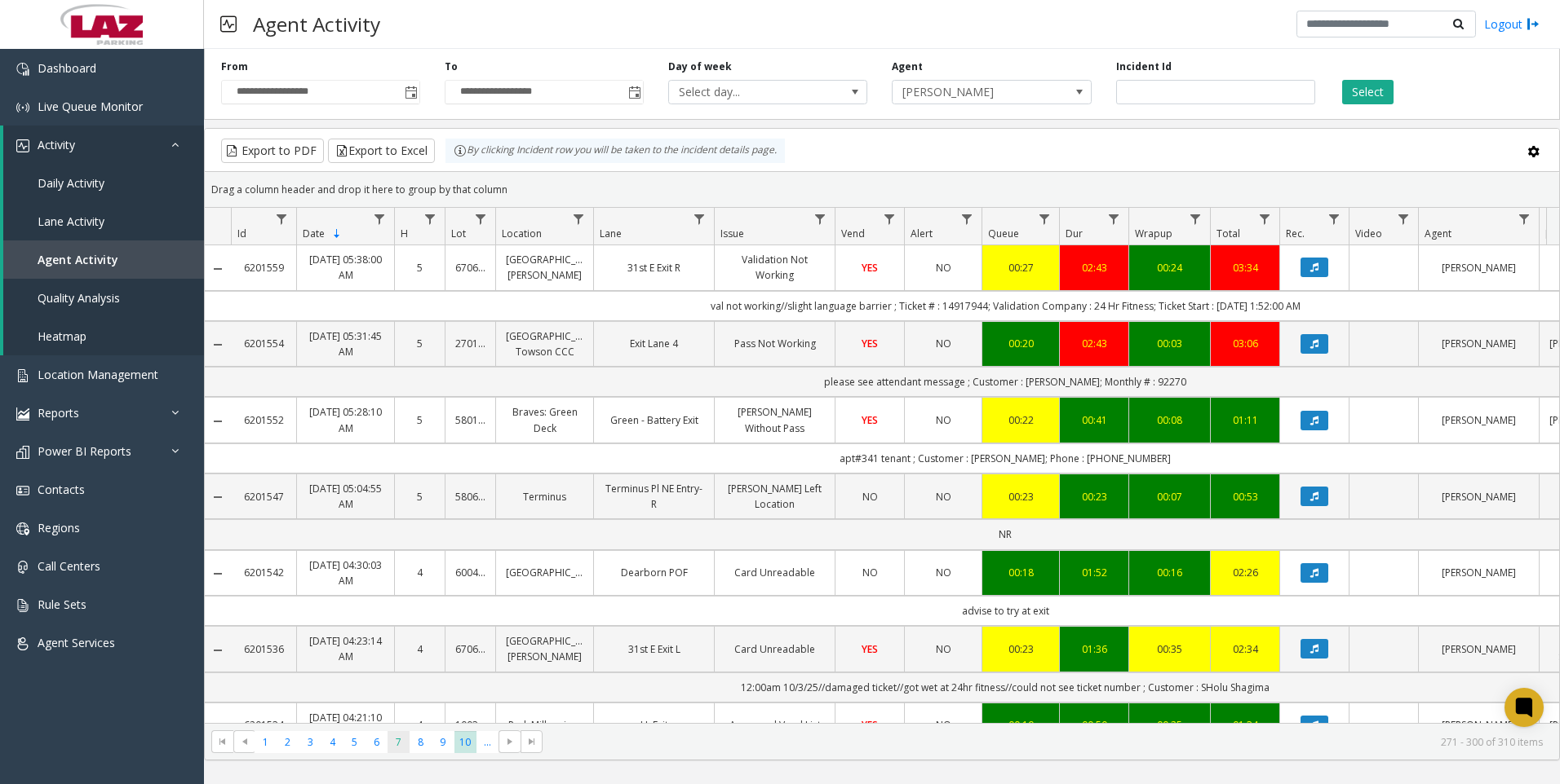
click at [398, 751] on span "7" at bounding box center [398, 742] width 22 height 22
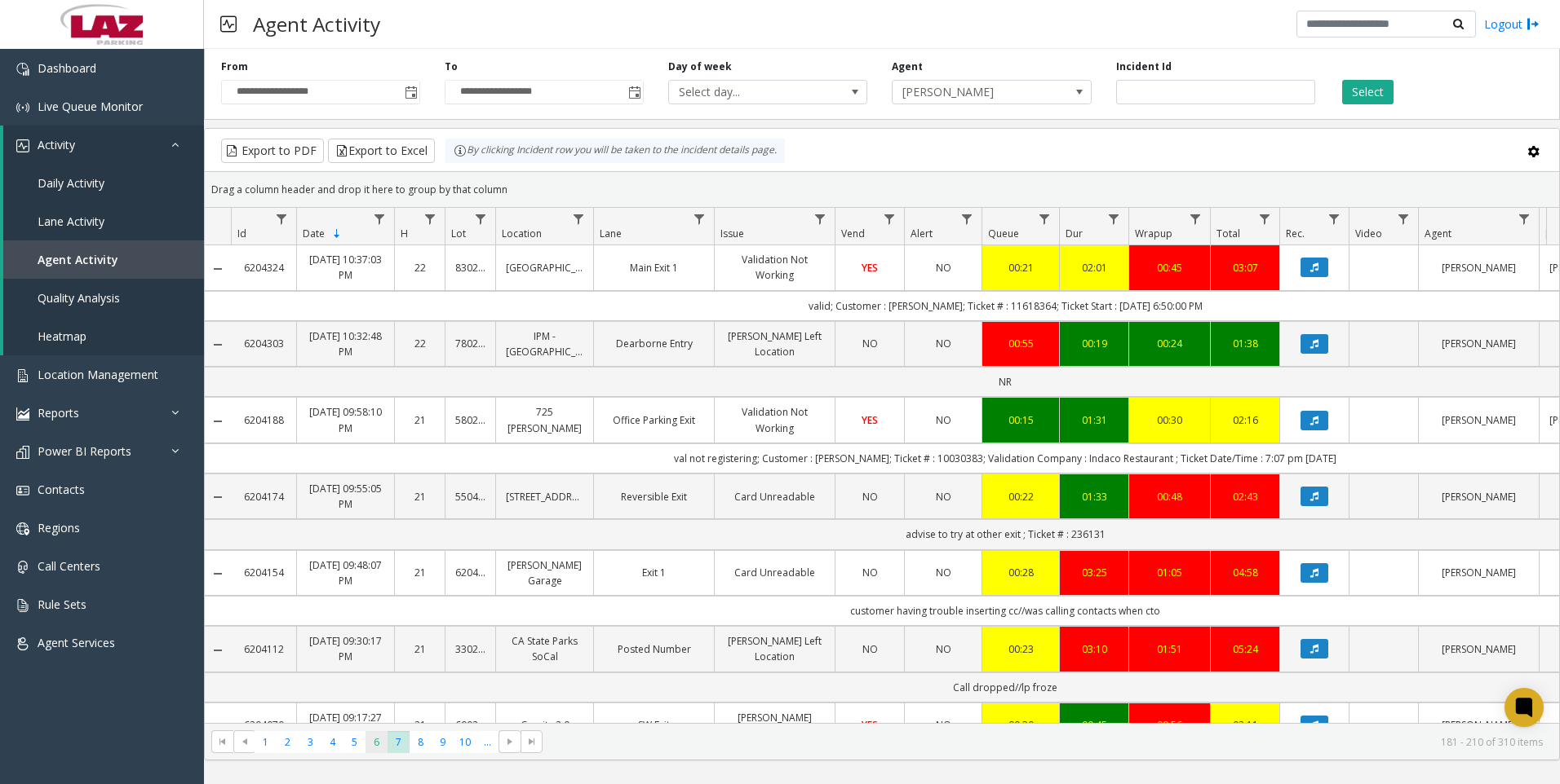
click at [372, 742] on span "6" at bounding box center [376, 742] width 22 height 22
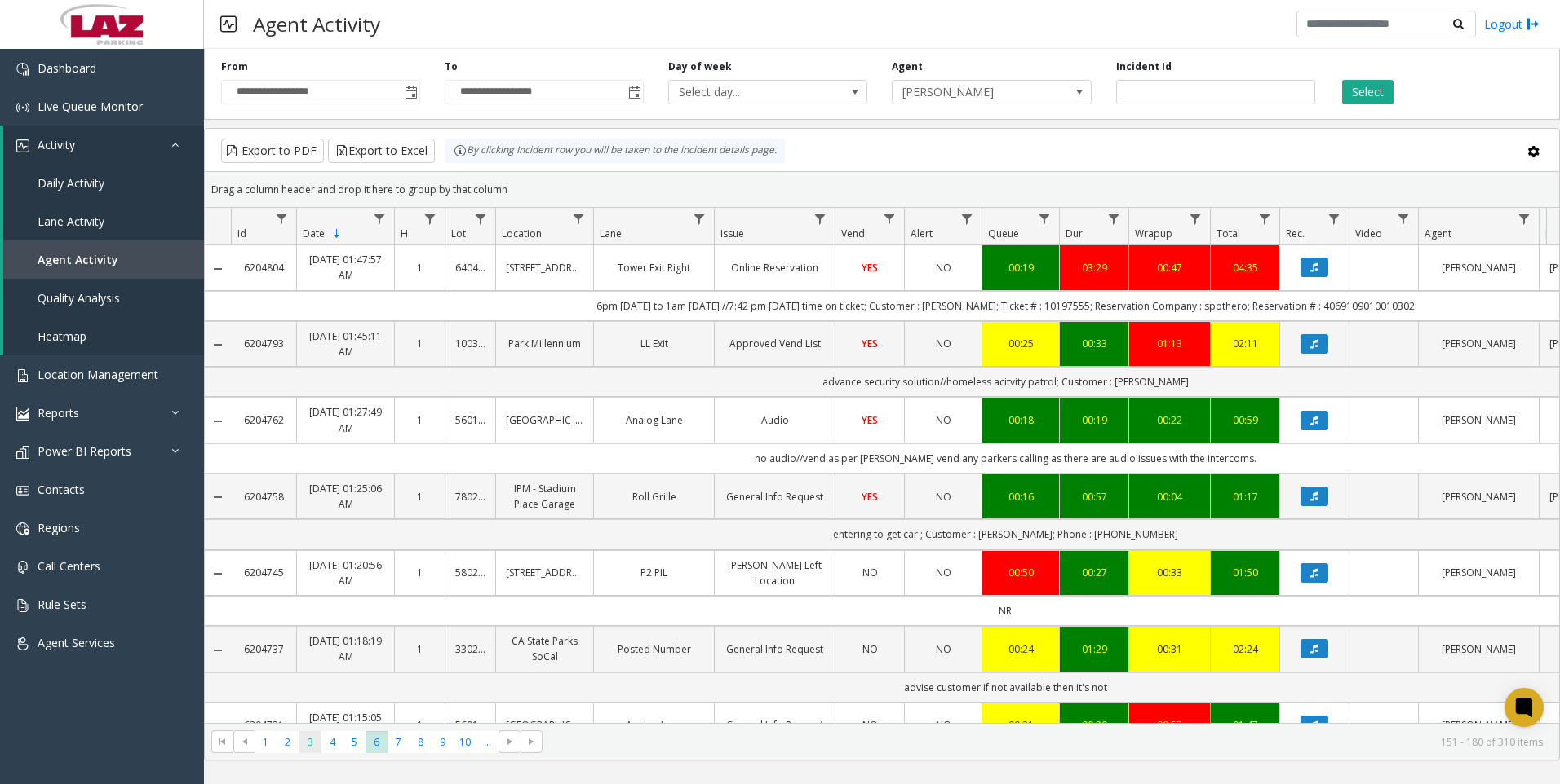
click at [304, 744] on span "3" at bounding box center [310, 742] width 22 height 22
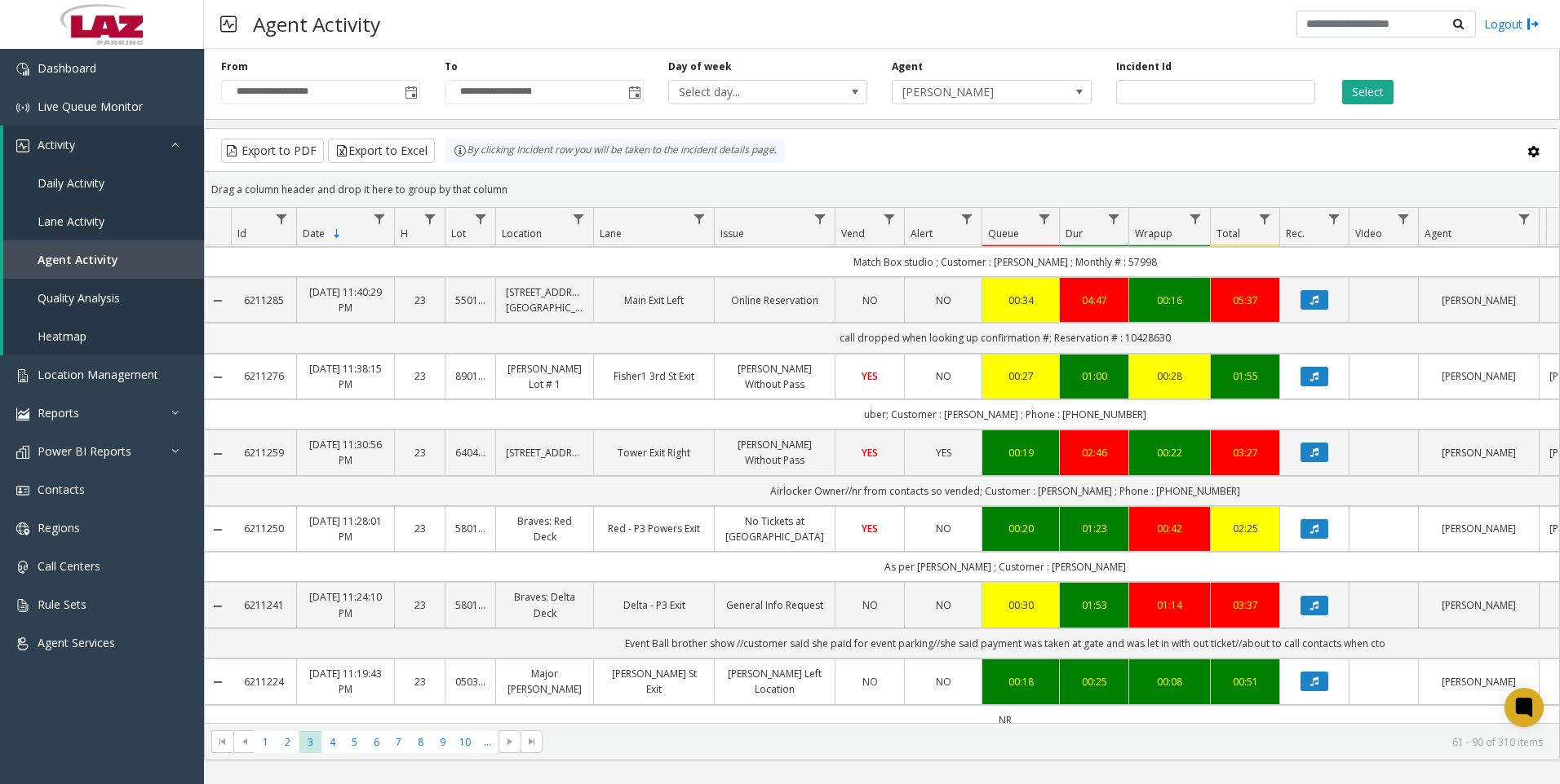
scroll to position [245, 0]
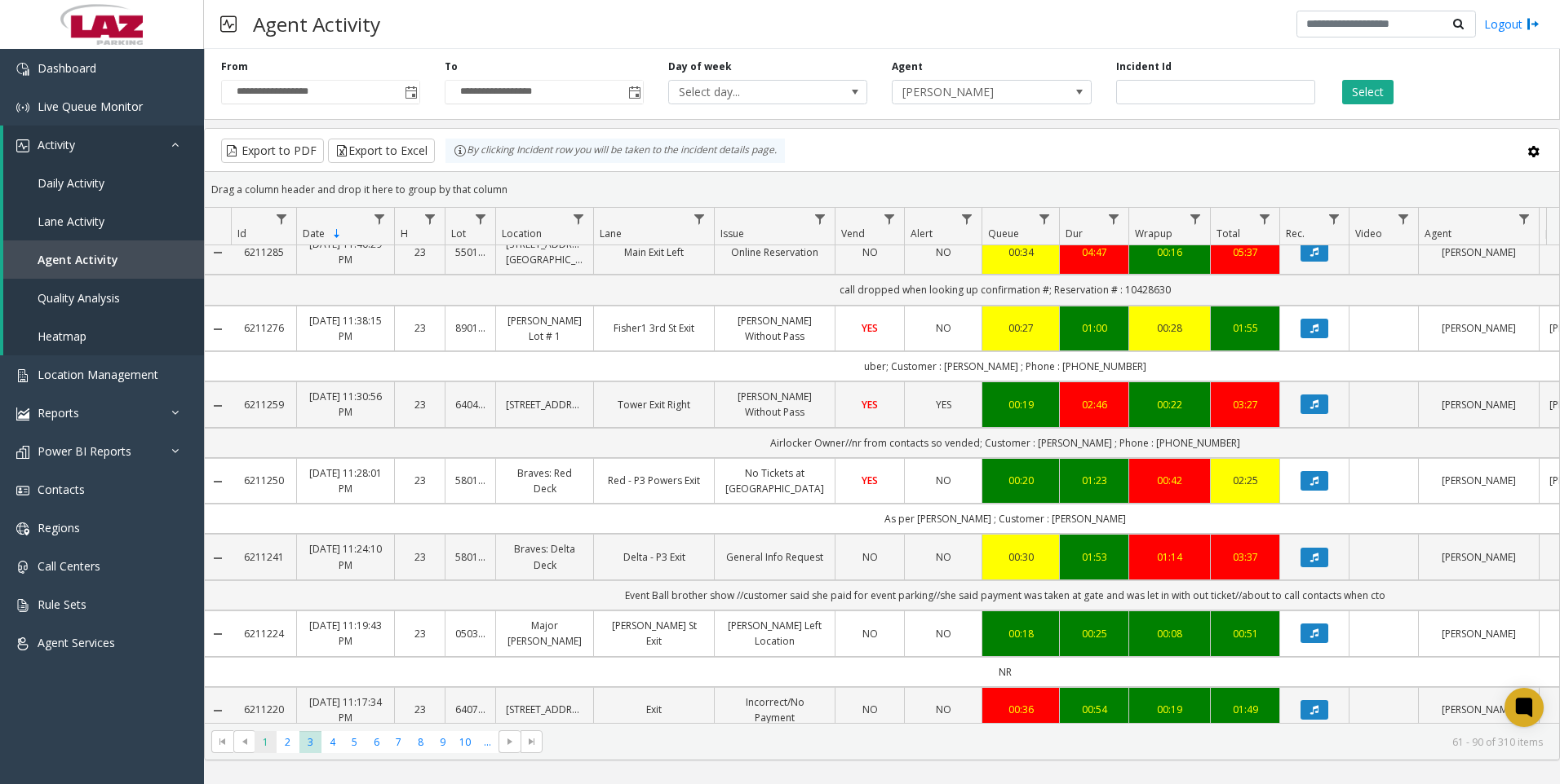
click at [269, 747] on span "1" at bounding box center [265, 742] width 22 height 22
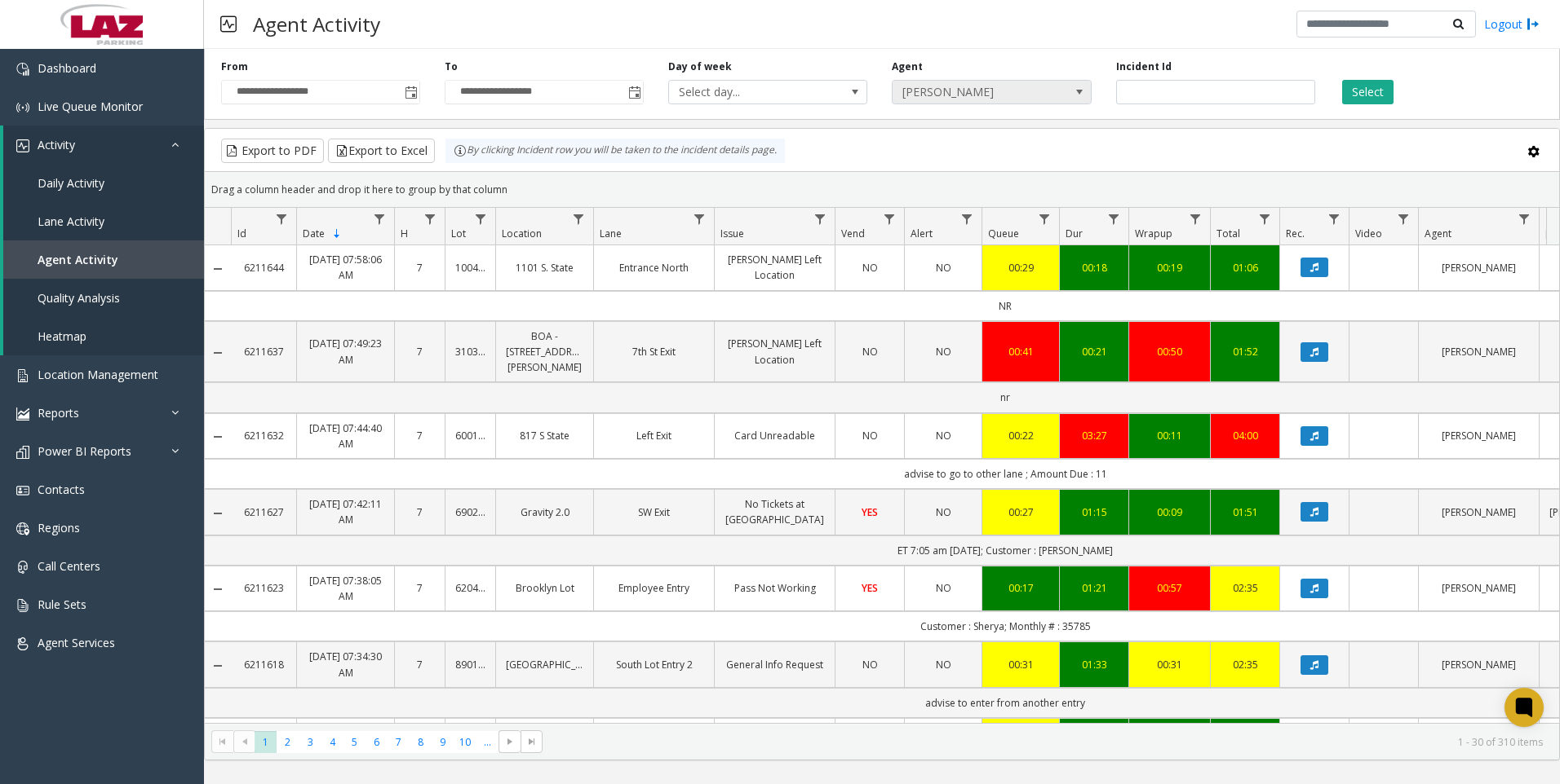
click at [1004, 91] on span "[PERSON_NAME]" at bounding box center [972, 93] width 159 height 23
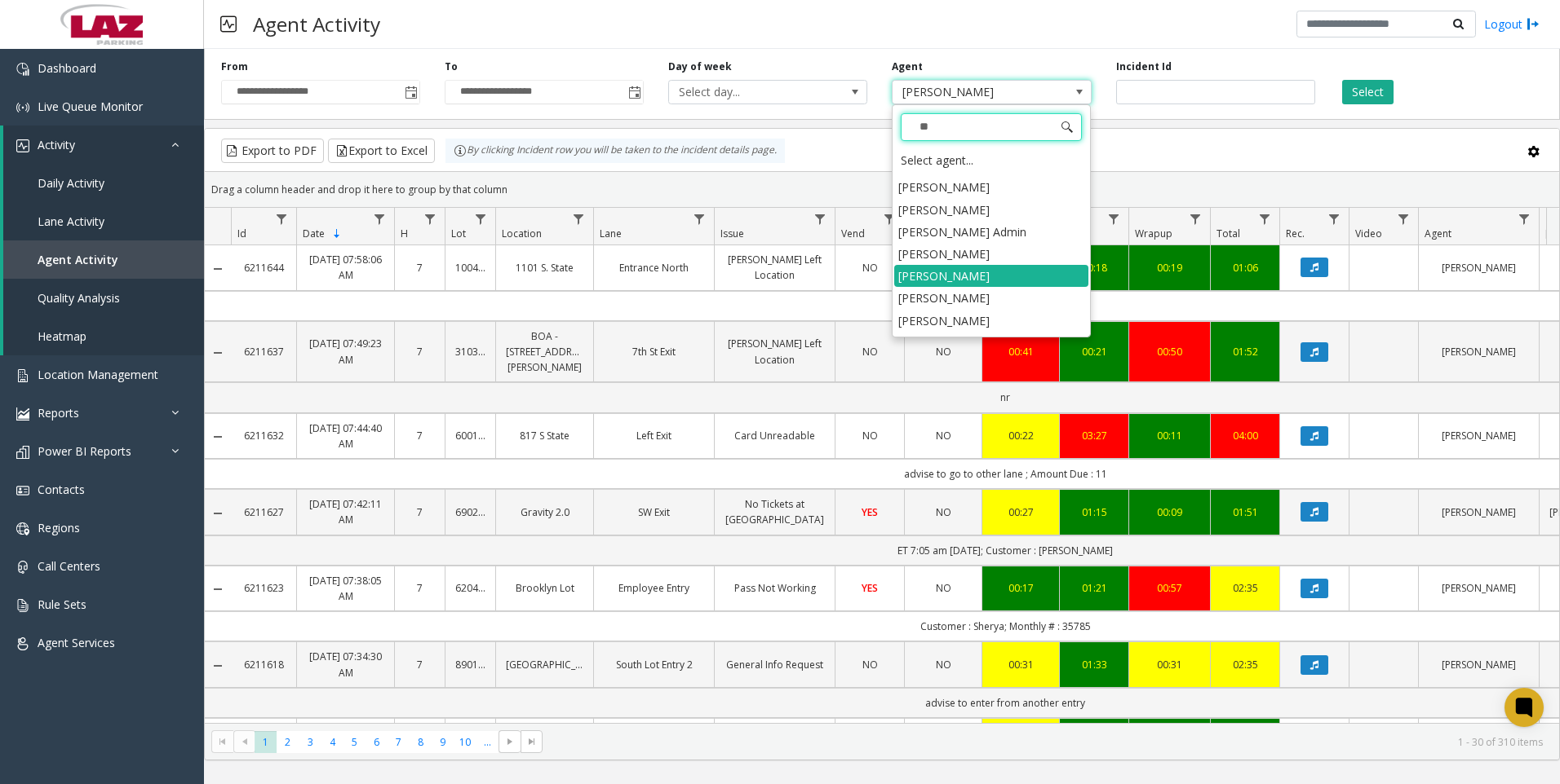
scroll to position [501, 0]
type input "***"
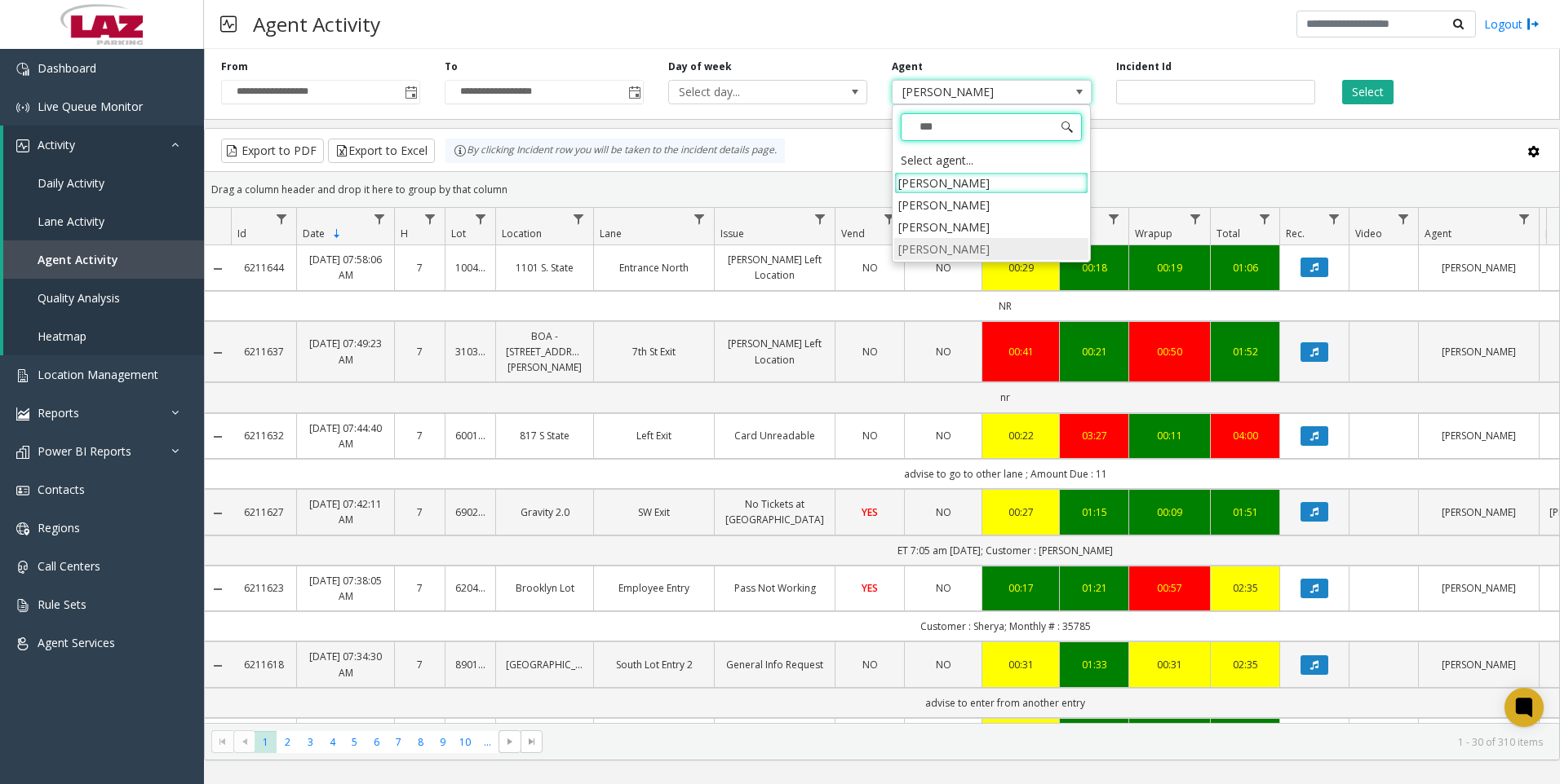
click at [977, 241] on li "[PERSON_NAME]" at bounding box center [990, 248] width 194 height 22
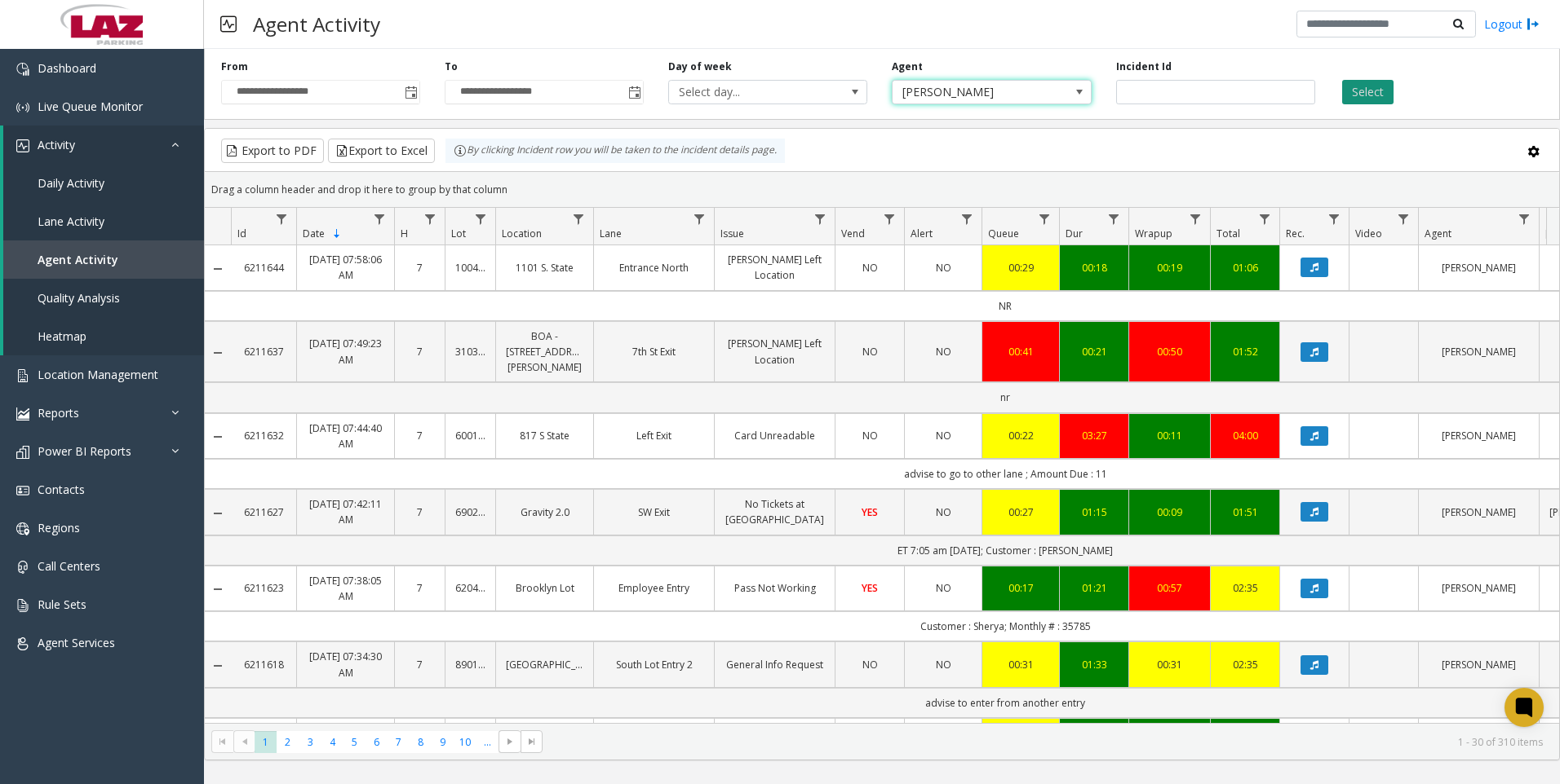
click at [1349, 97] on button "Select" at bounding box center [1368, 92] width 51 height 24
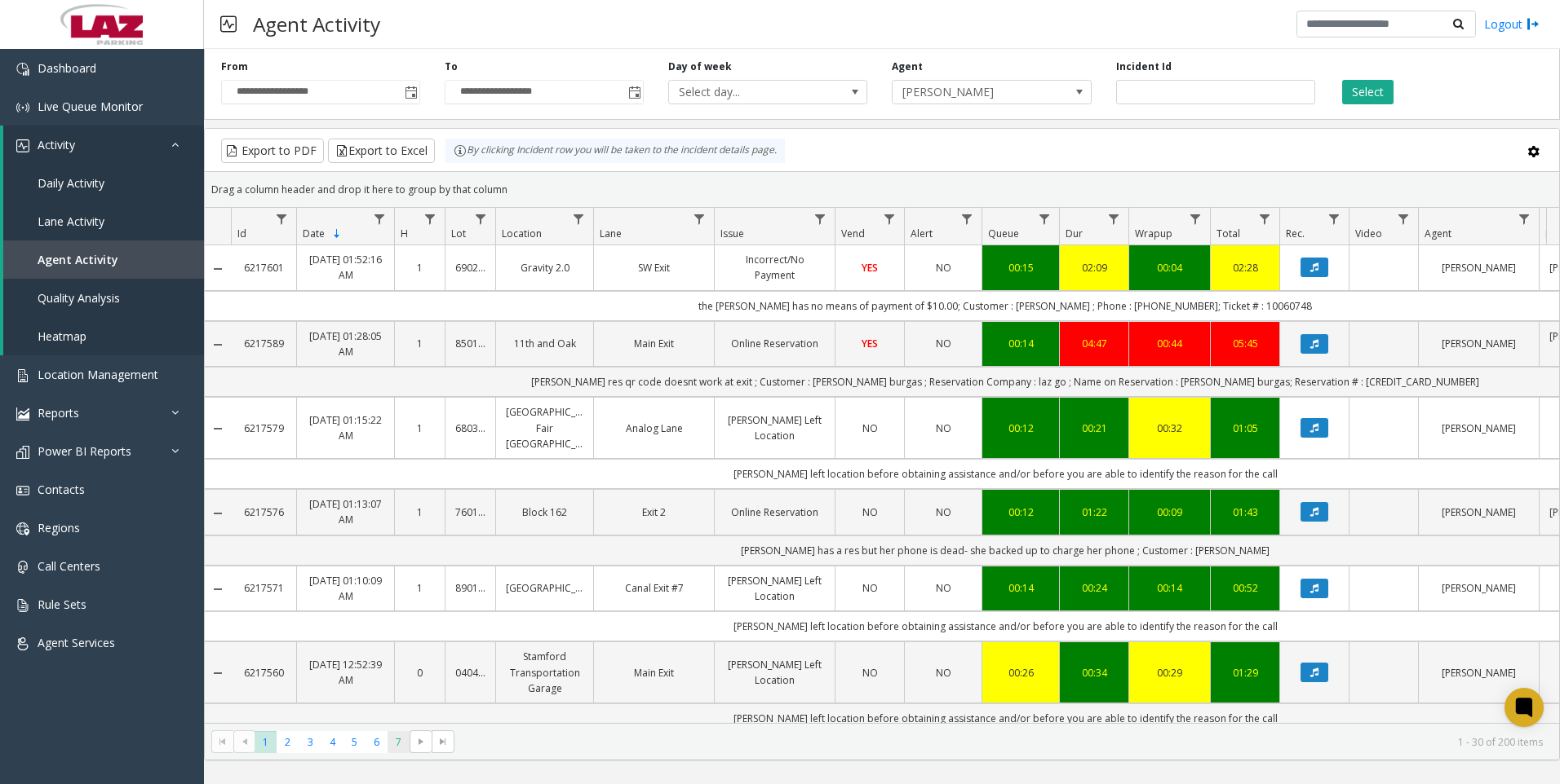
click at [393, 742] on span "7" at bounding box center [398, 742] width 22 height 22
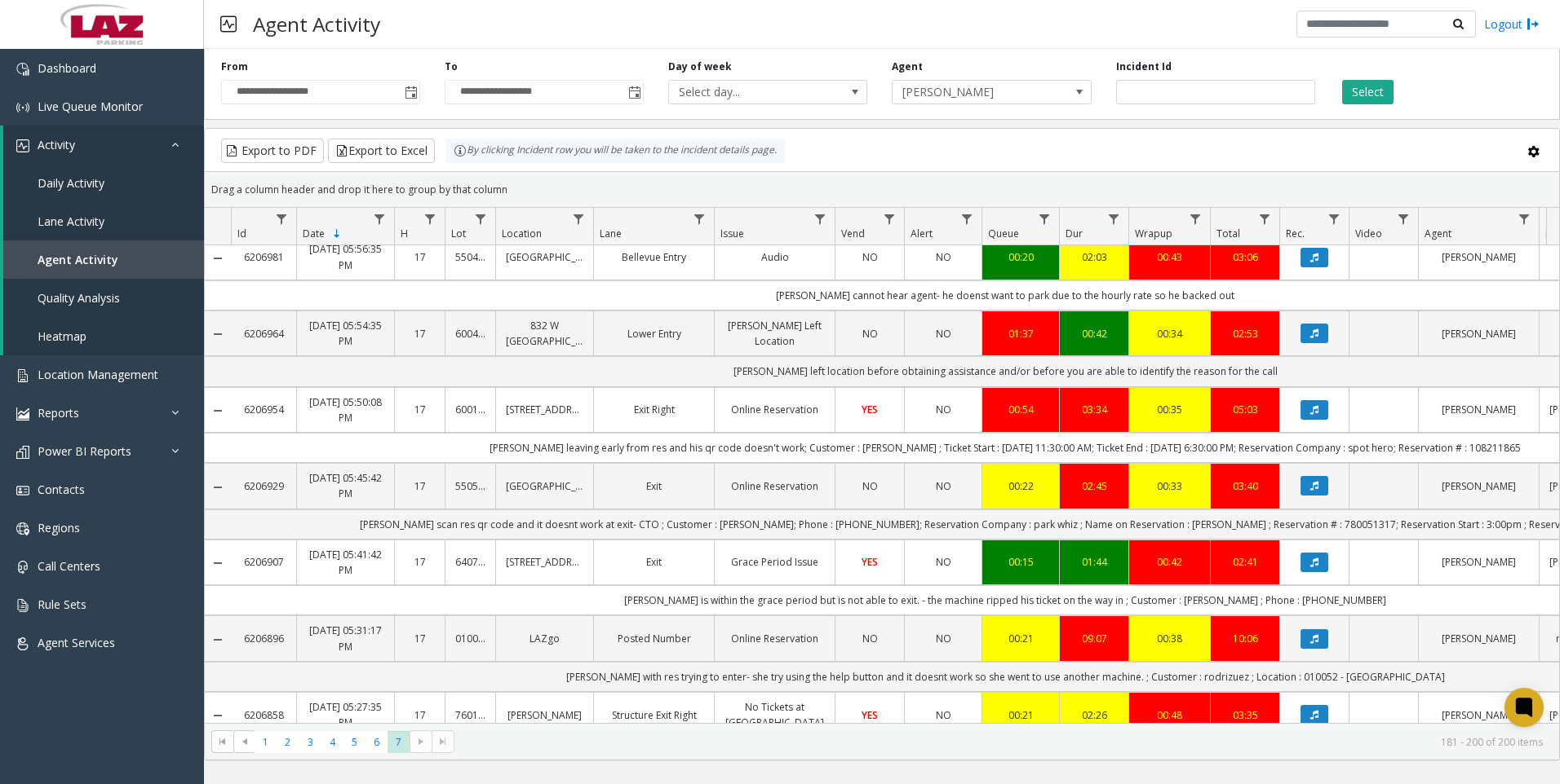
scroll to position [245, 0]
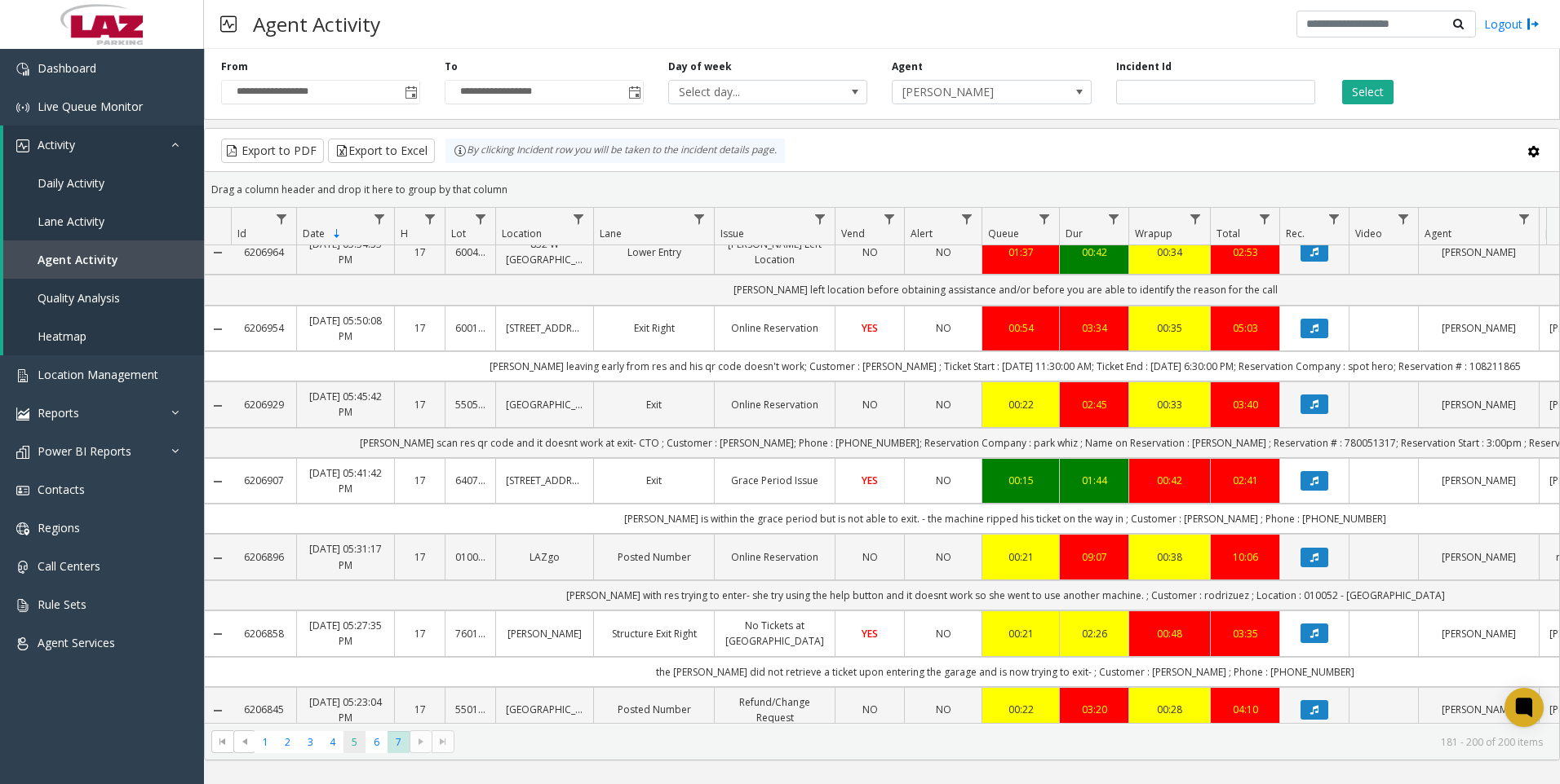
click at [365, 747] on span "5" at bounding box center [354, 742] width 22 height 22
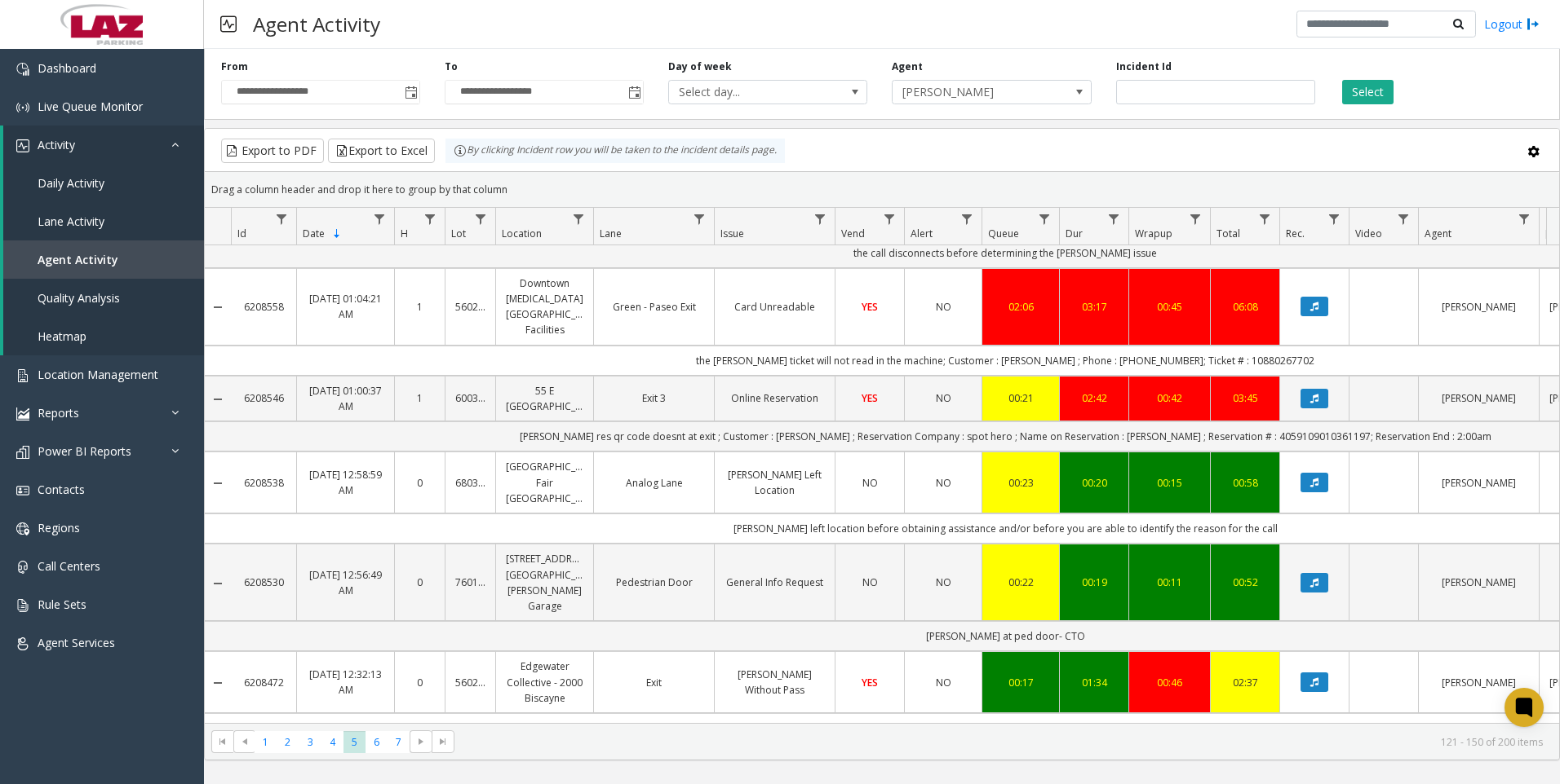
scroll to position [326, 0]
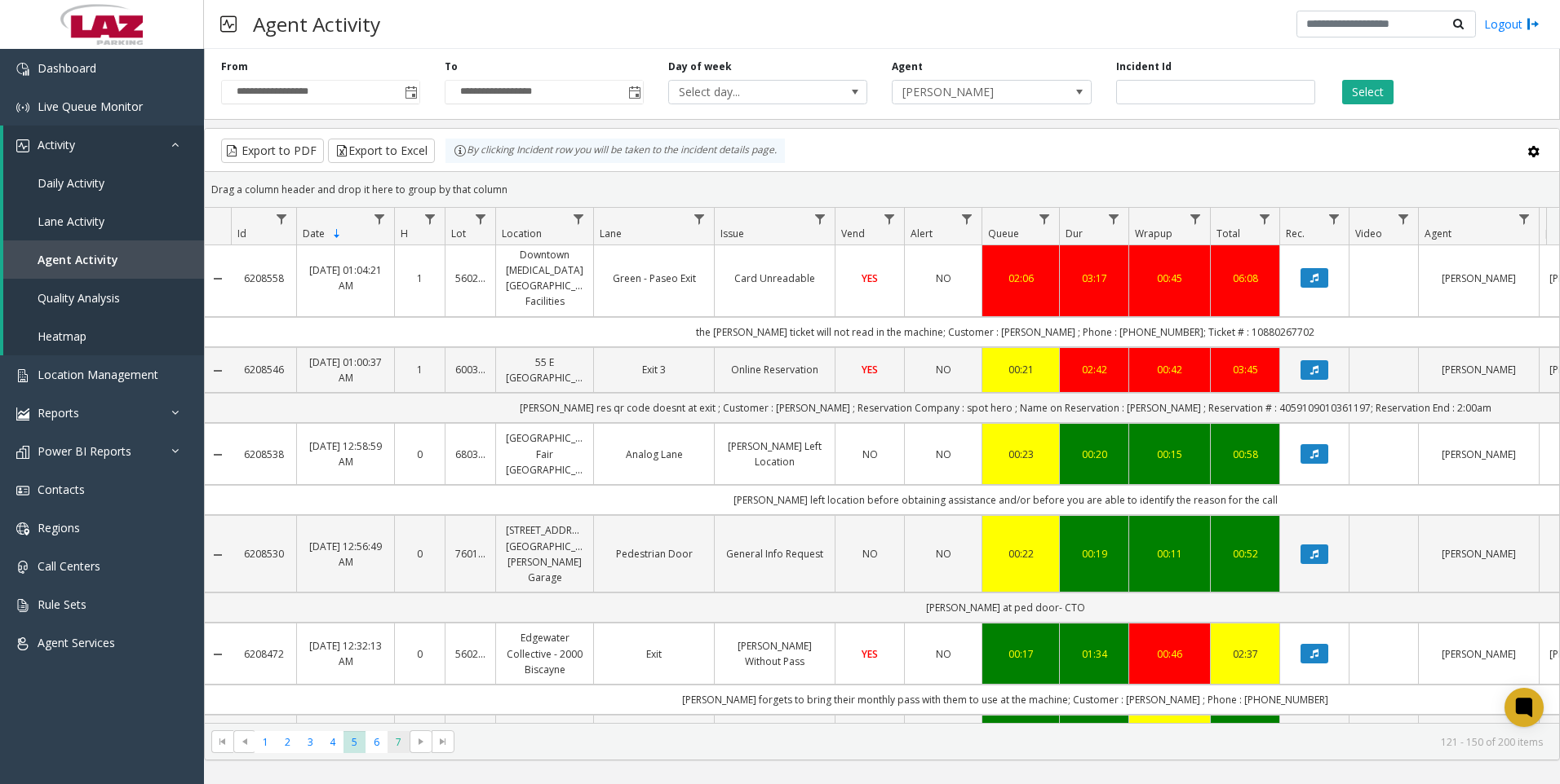
click at [394, 747] on span "7" at bounding box center [398, 742] width 22 height 22
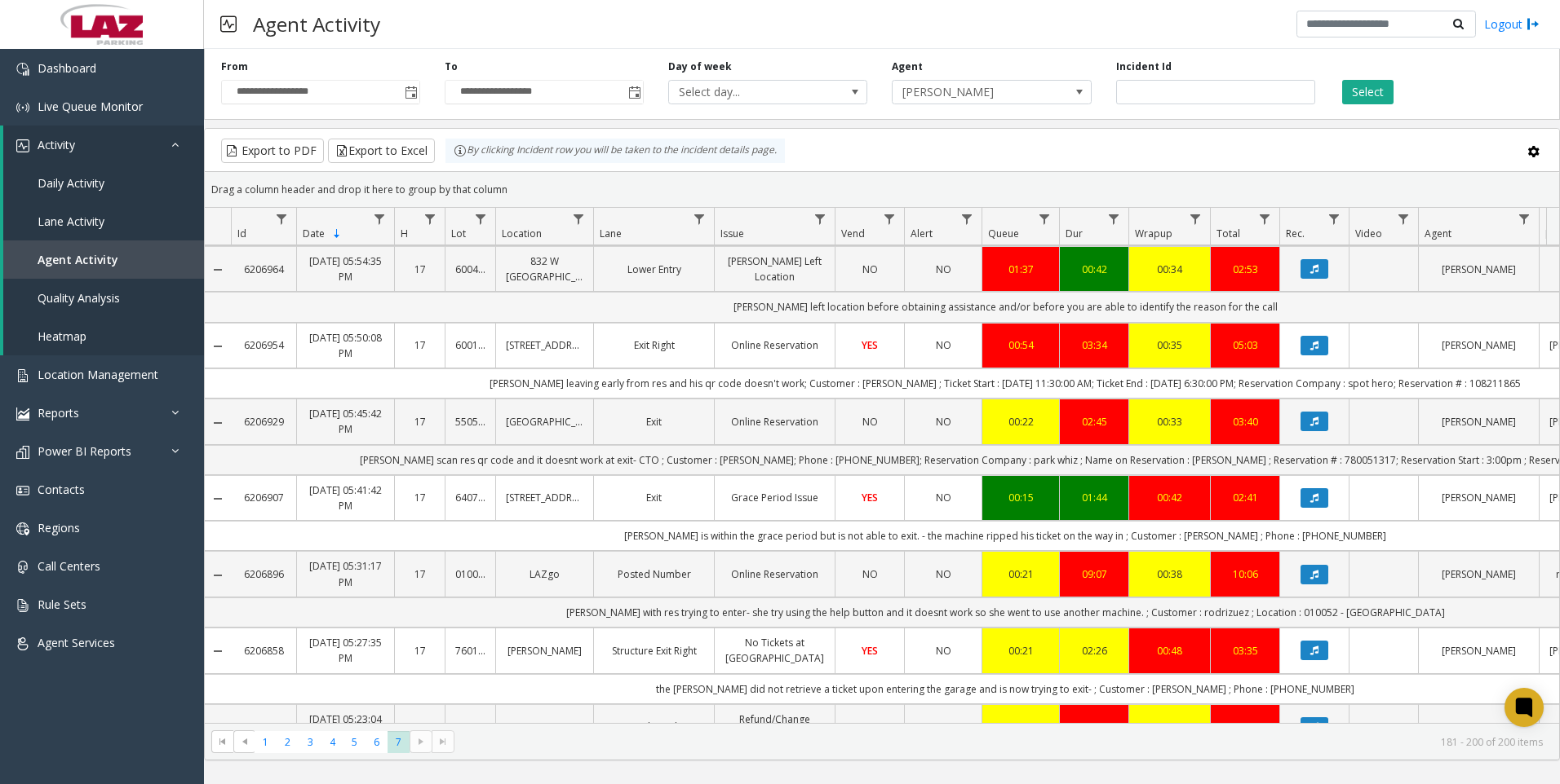
scroll to position [245, 0]
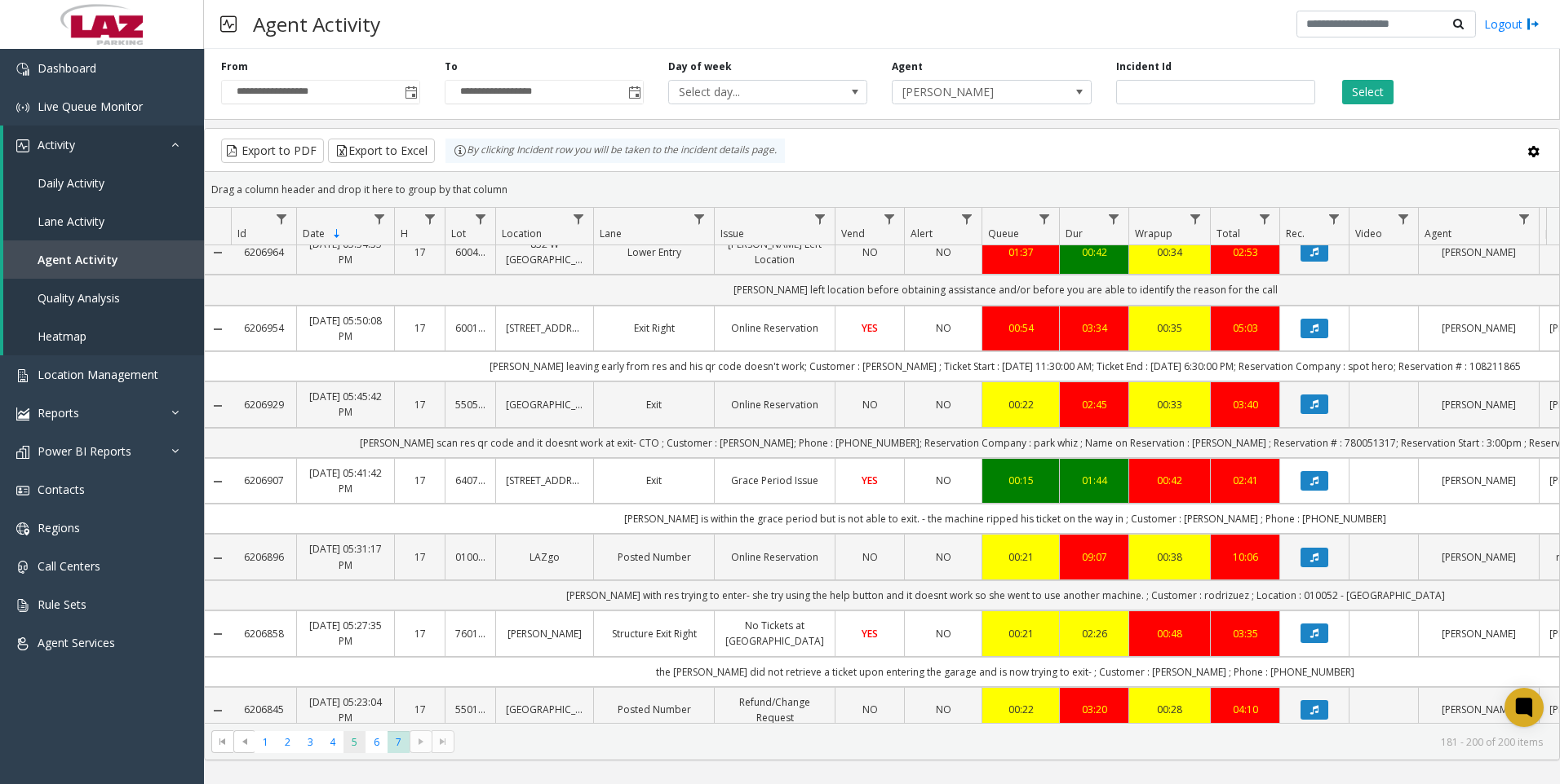
click at [357, 748] on span "5" at bounding box center [354, 742] width 22 height 22
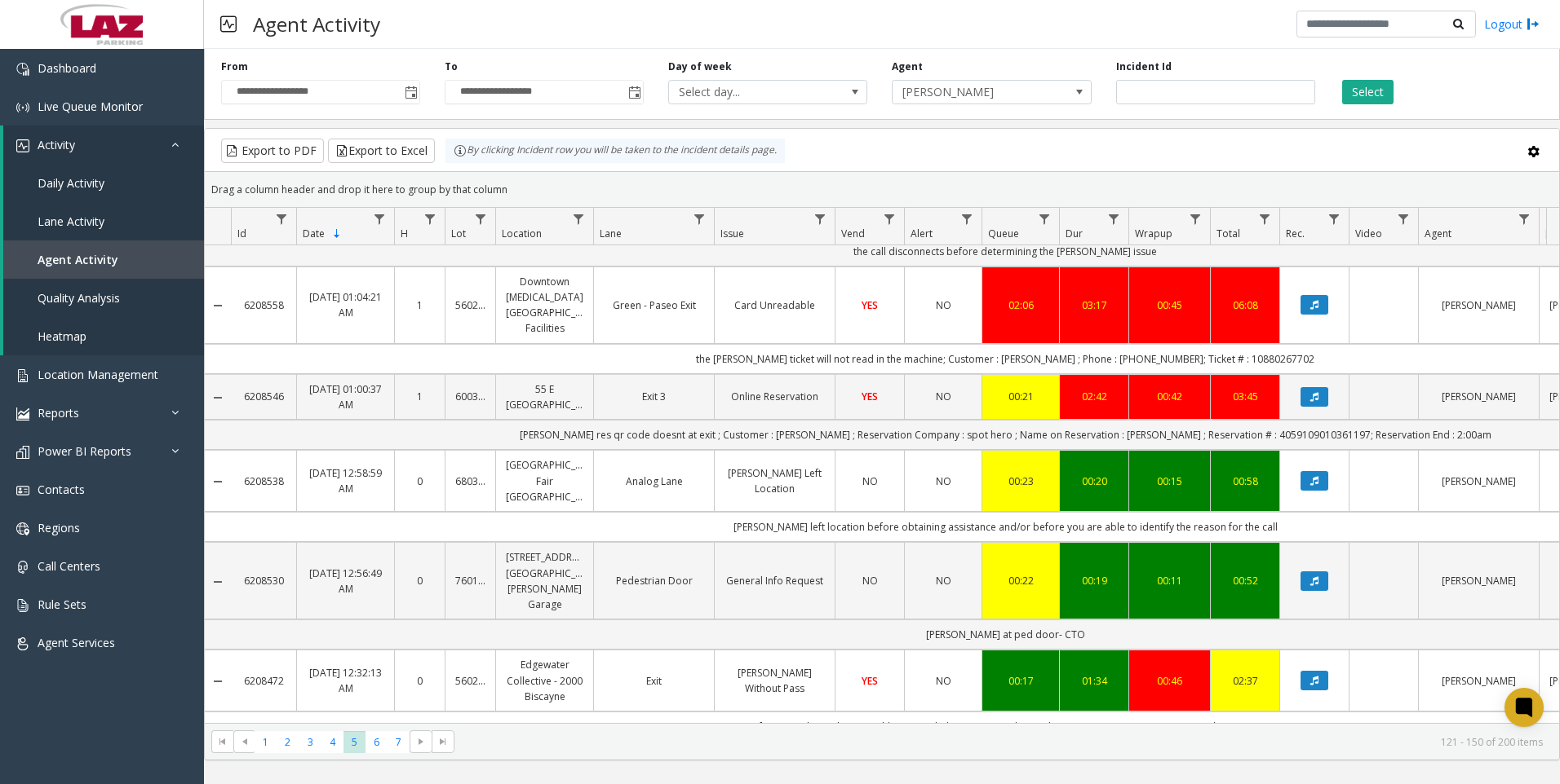
scroll to position [326, 0]
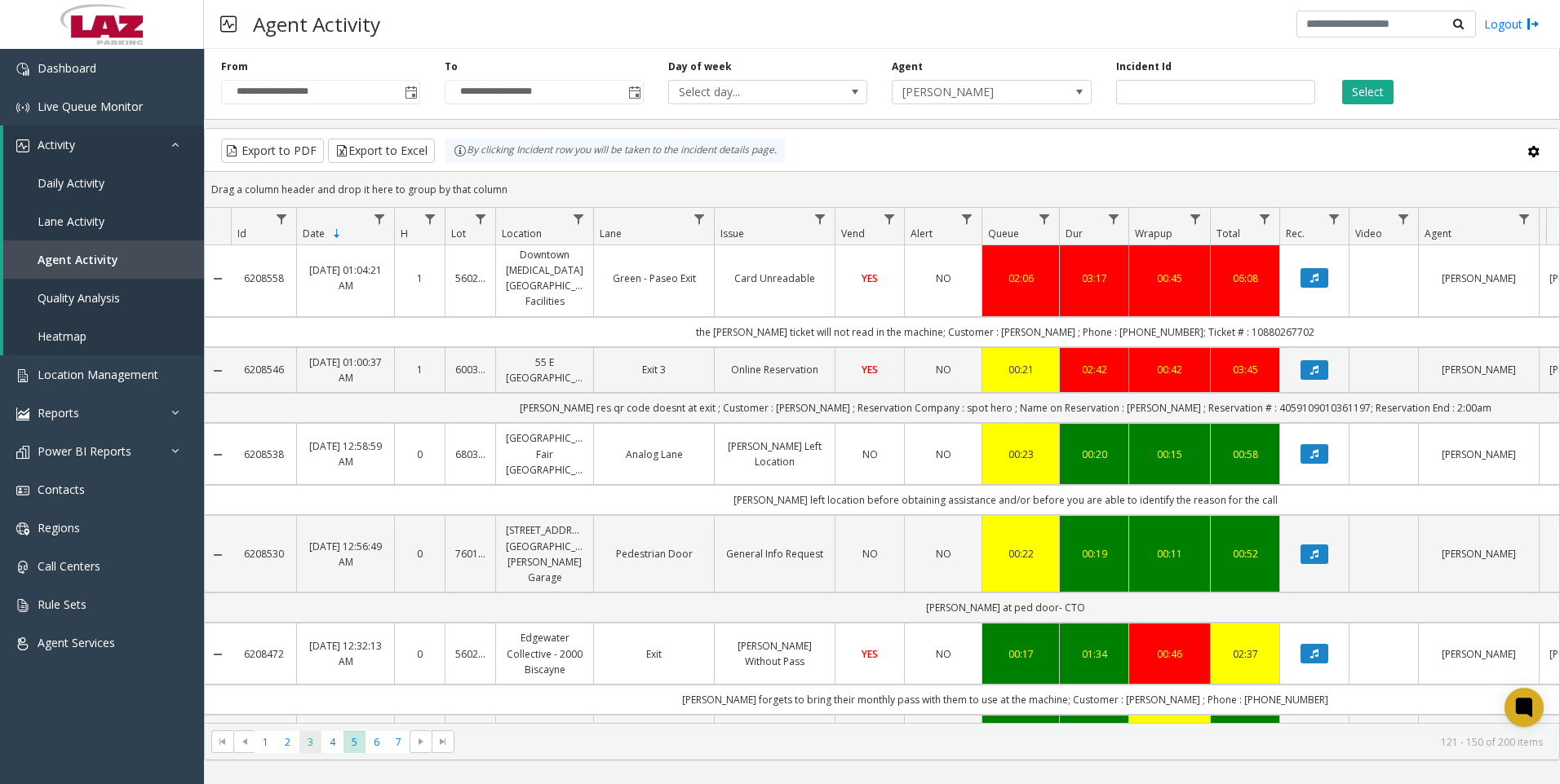
click at [312, 749] on span "3" at bounding box center [310, 742] width 22 height 22
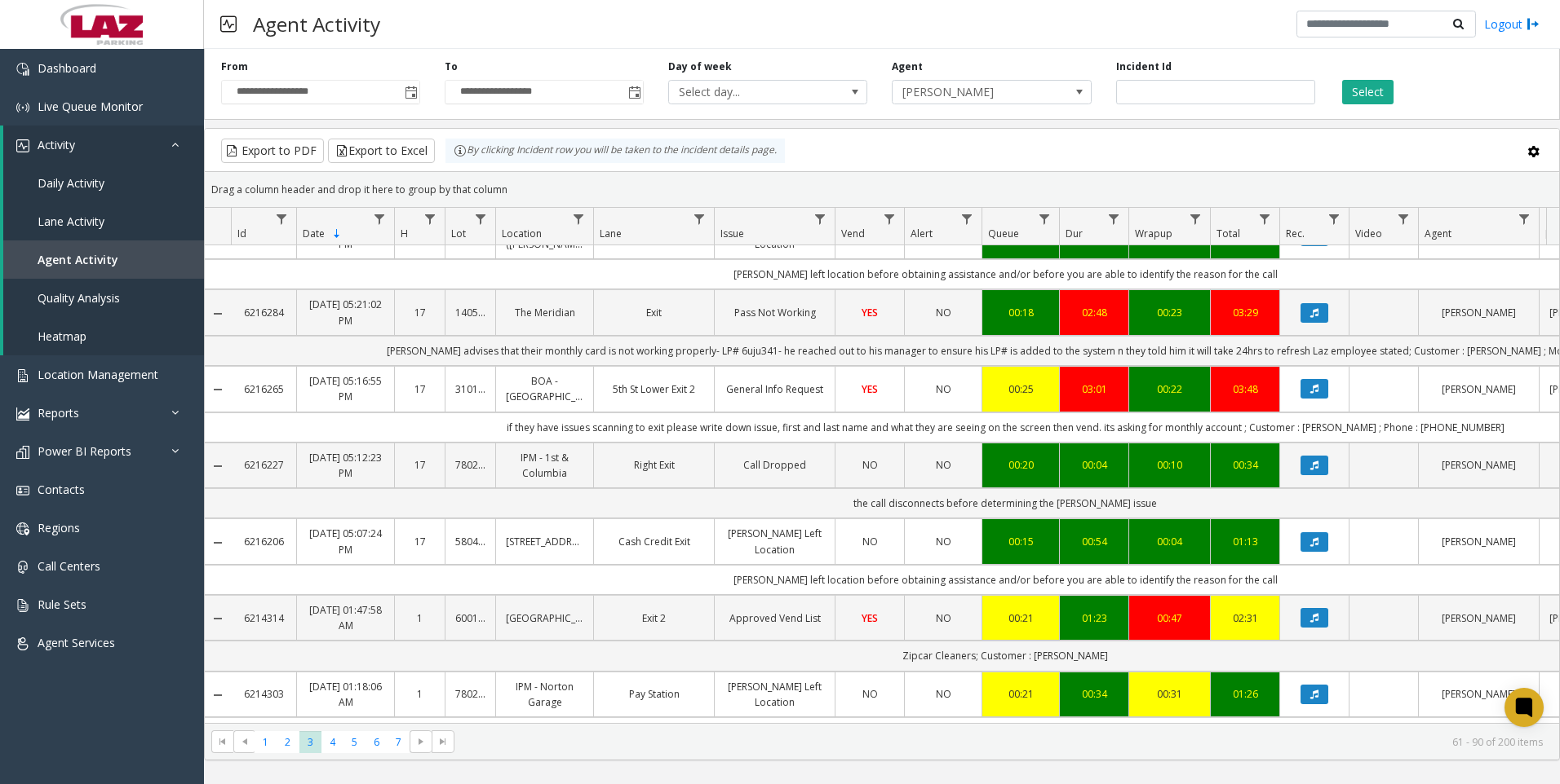
scroll to position [570, 0]
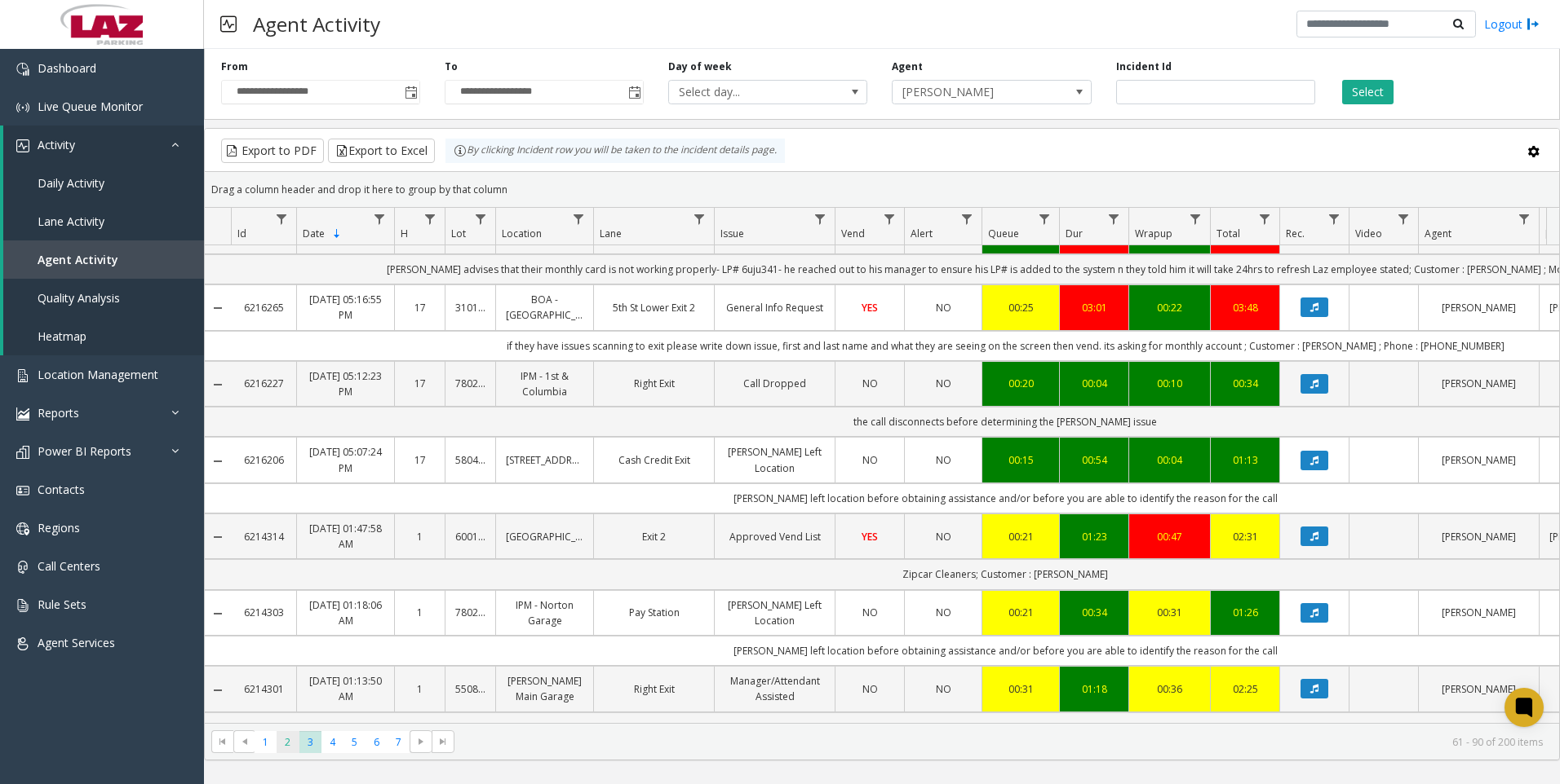
click at [284, 750] on span "2" at bounding box center [287, 742] width 22 height 22
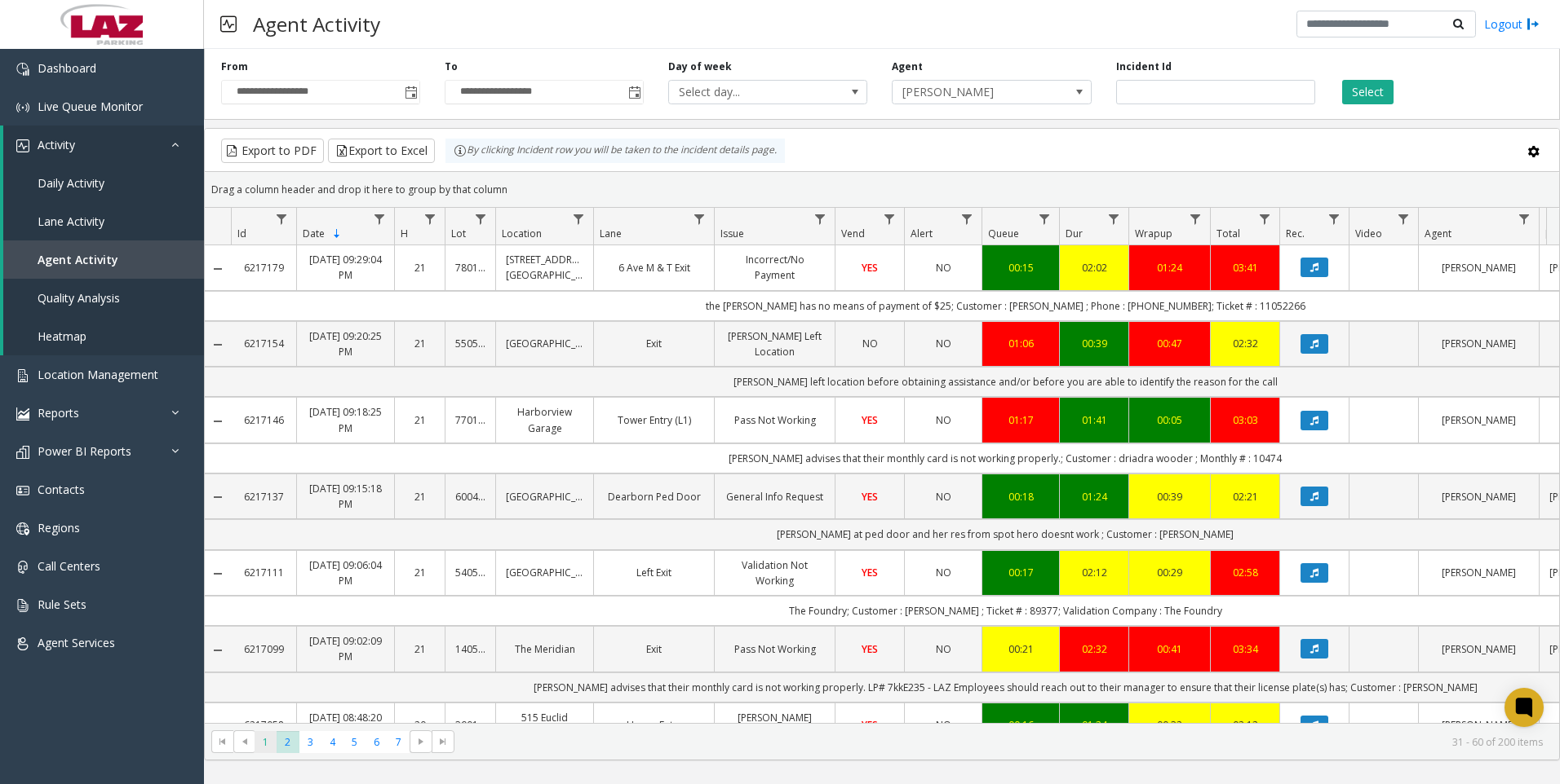
click at [263, 739] on span "1" at bounding box center [265, 742] width 22 height 22
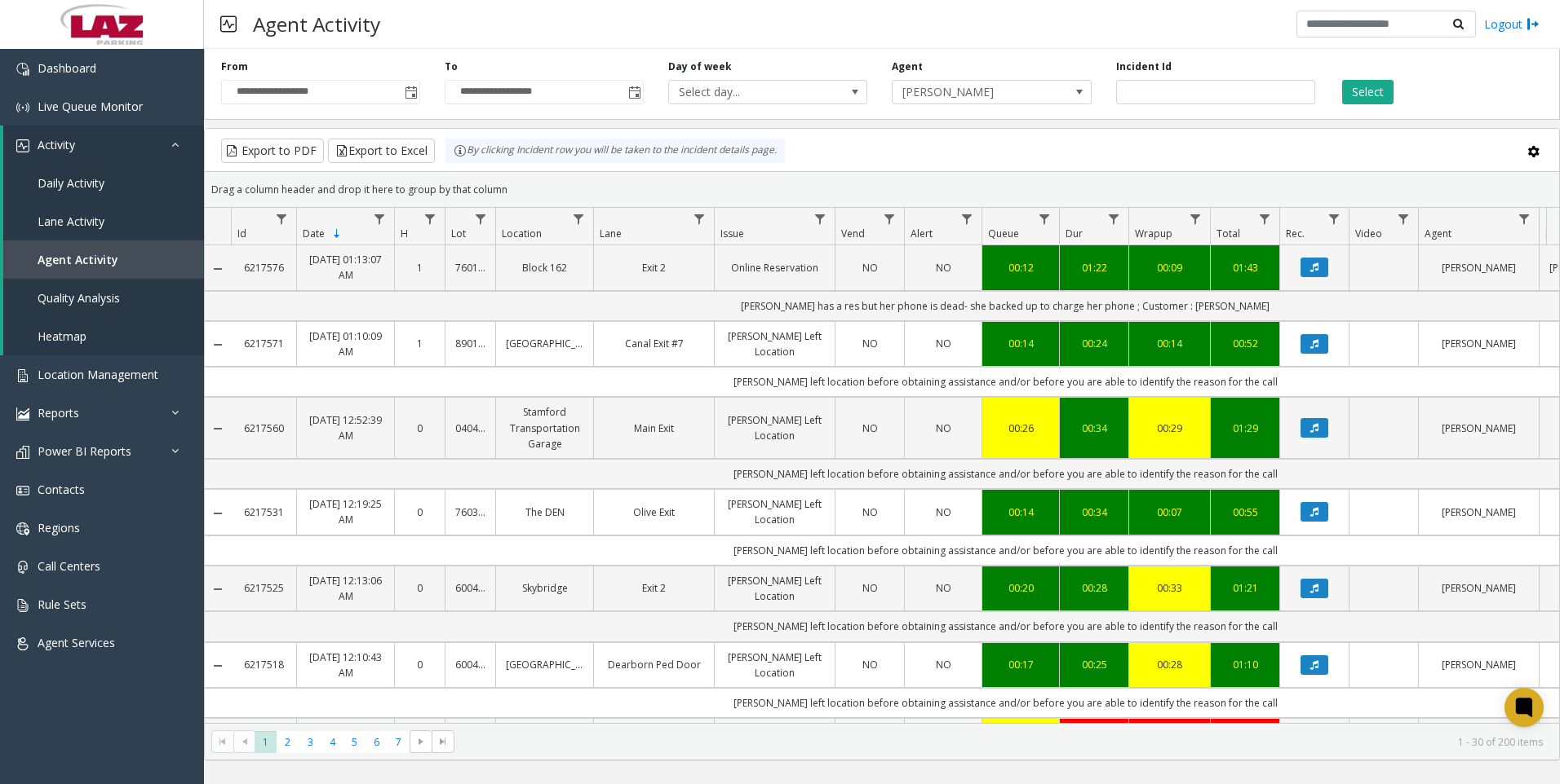
scroll to position [163, 0]
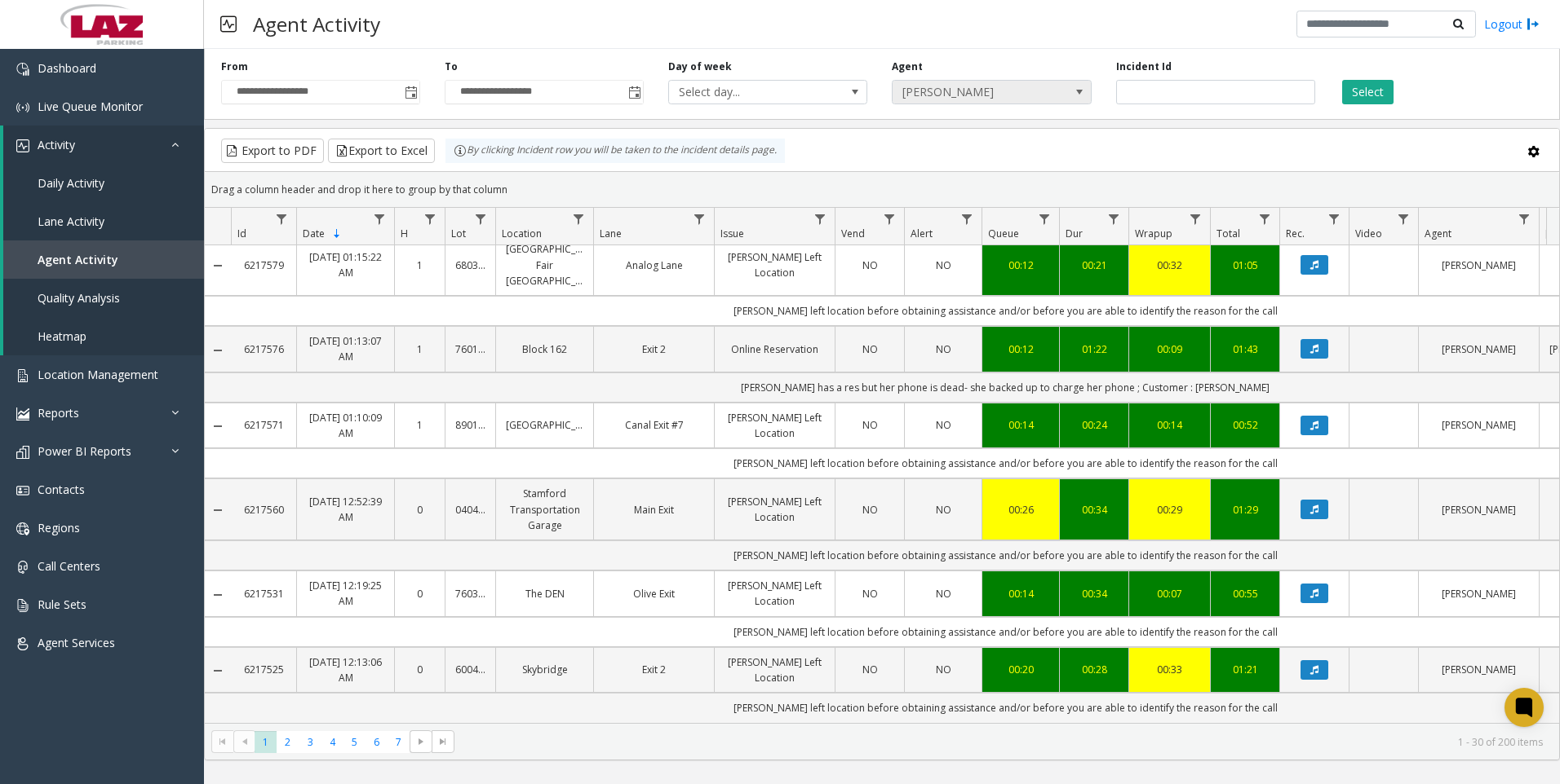
click at [986, 84] on span "[PERSON_NAME]" at bounding box center [972, 93] width 159 height 23
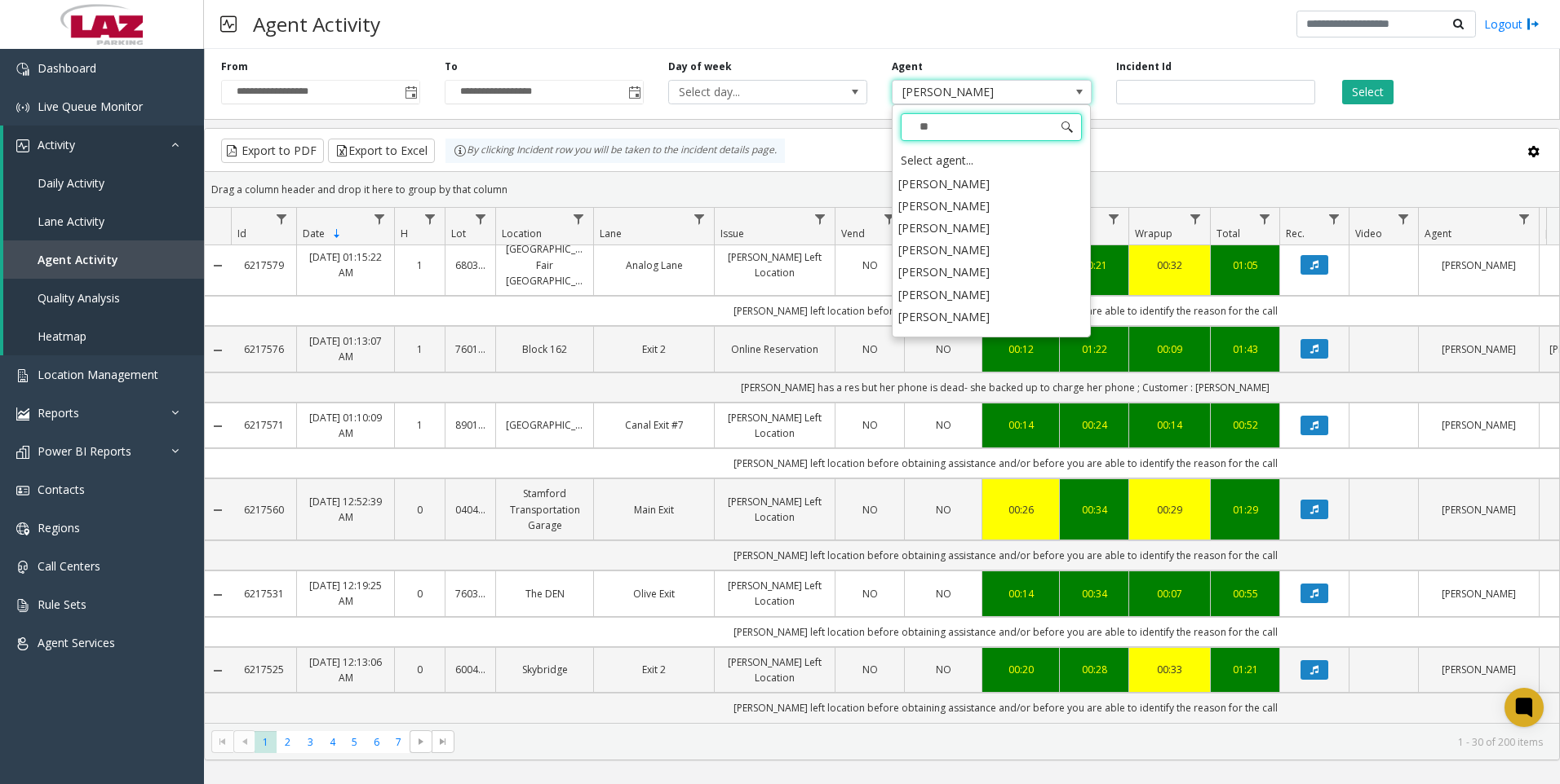
scroll to position [0, 0]
type input "****"
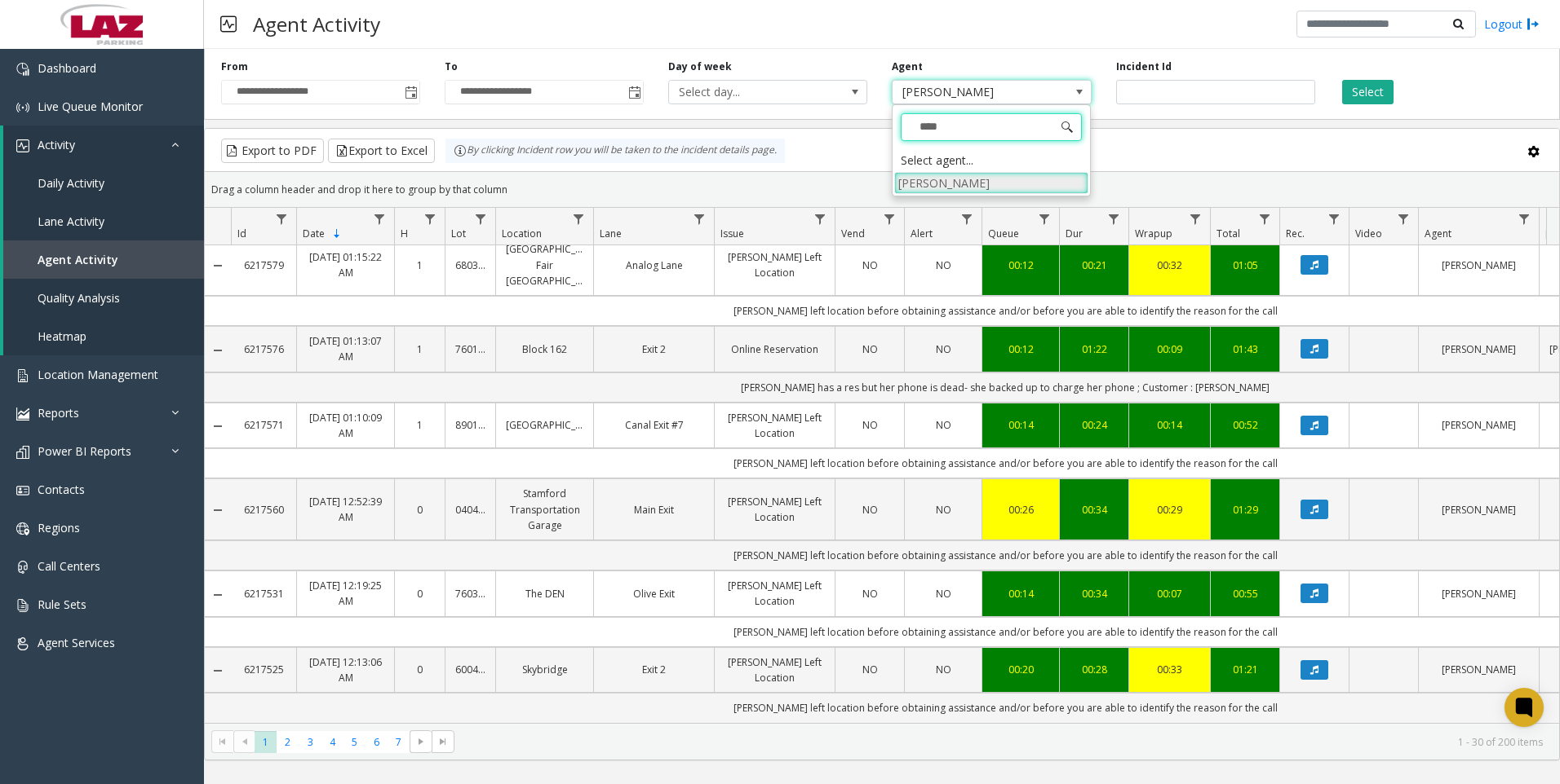
click at [983, 179] on li "[PERSON_NAME]" at bounding box center [990, 183] width 194 height 22
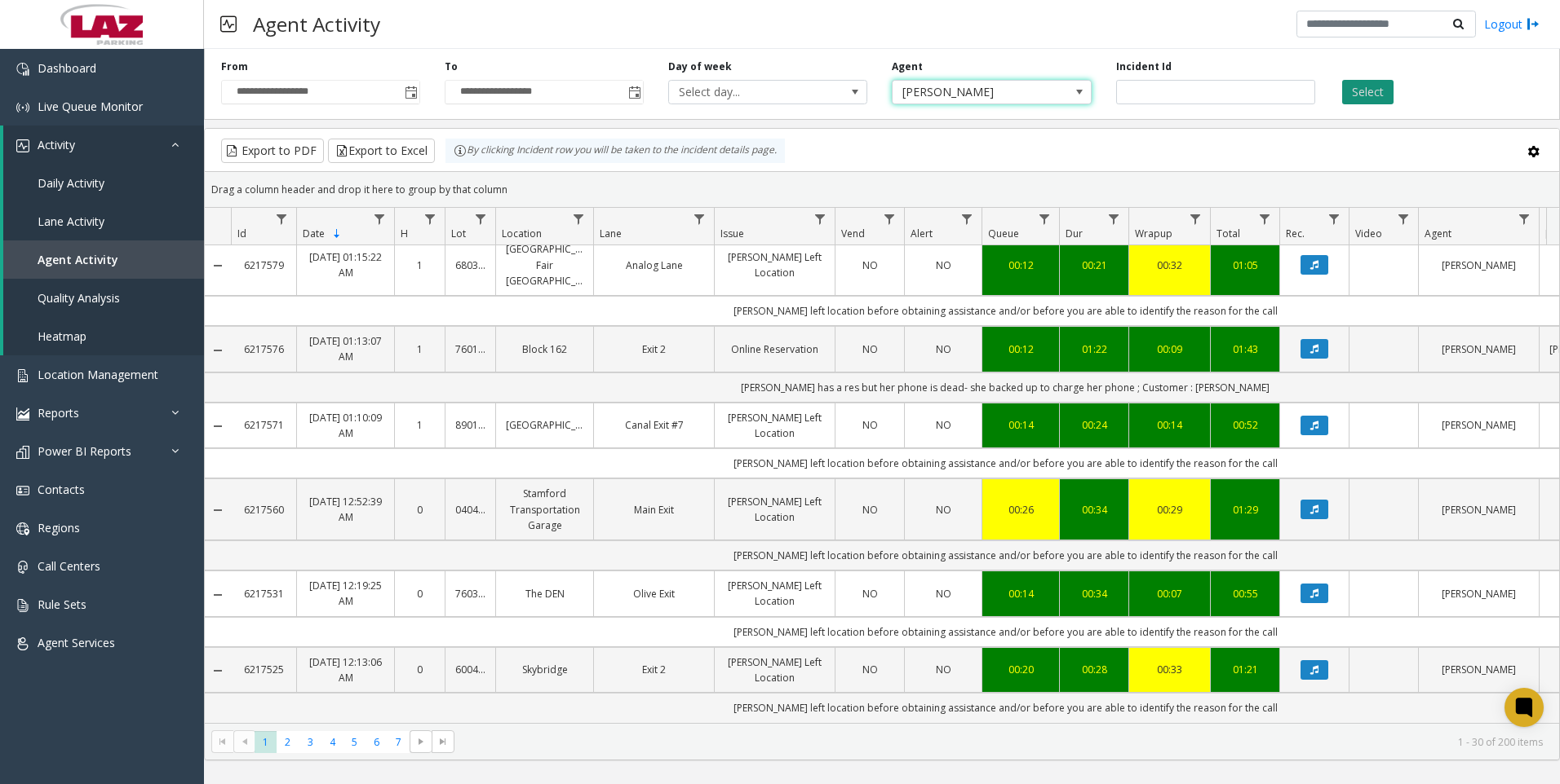
click at [1371, 97] on button "Select" at bounding box center [1368, 92] width 51 height 24
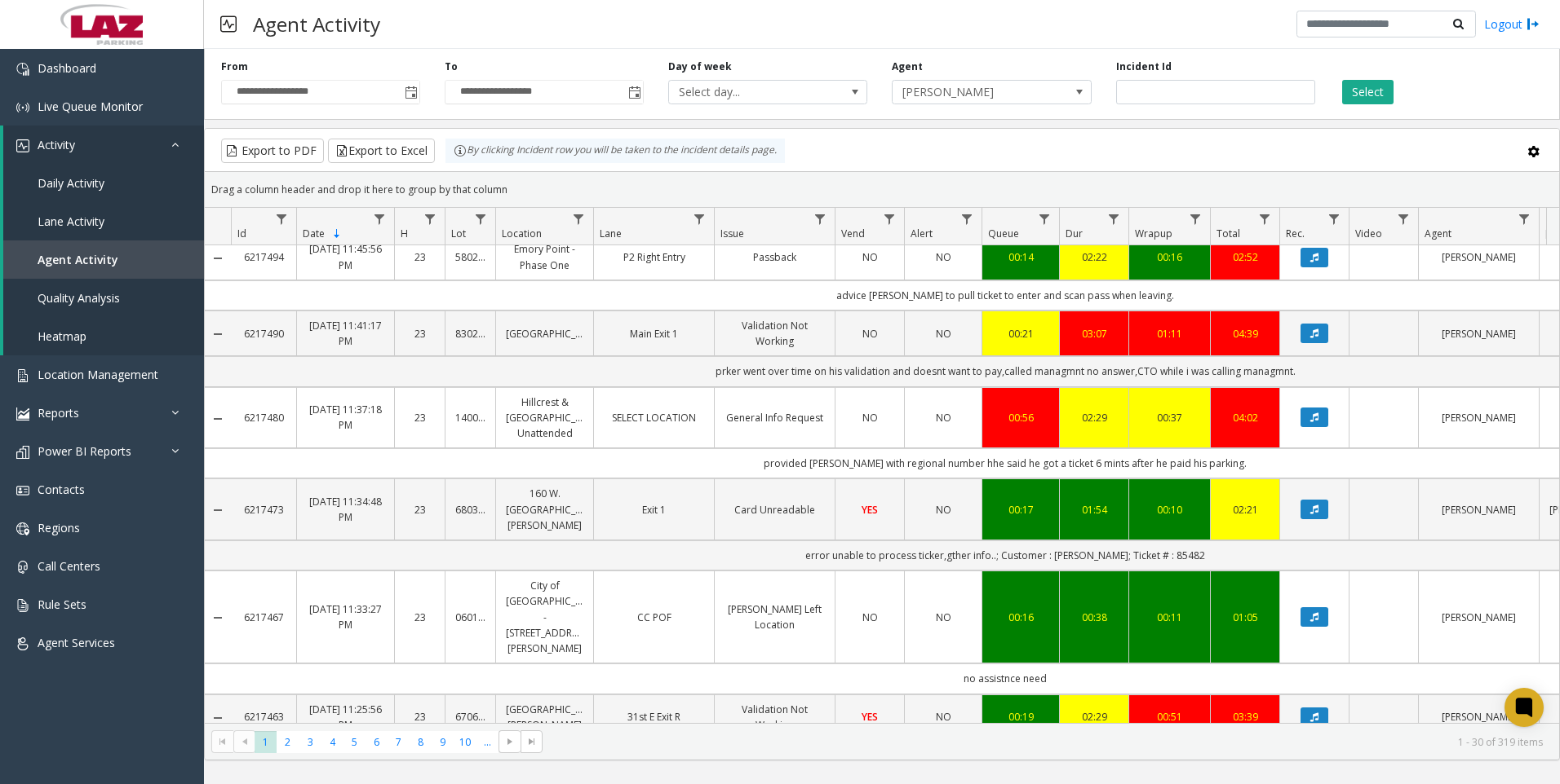
click at [488, 754] on kendo-pager "* * * * * * * * * ** *** 1 2 3 4 5 6 7 8 9 10 ... 1 - 30 of 319 items" at bounding box center [882, 741] width 1354 height 37
click at [494, 744] on span "..." at bounding box center [487, 742] width 22 height 22
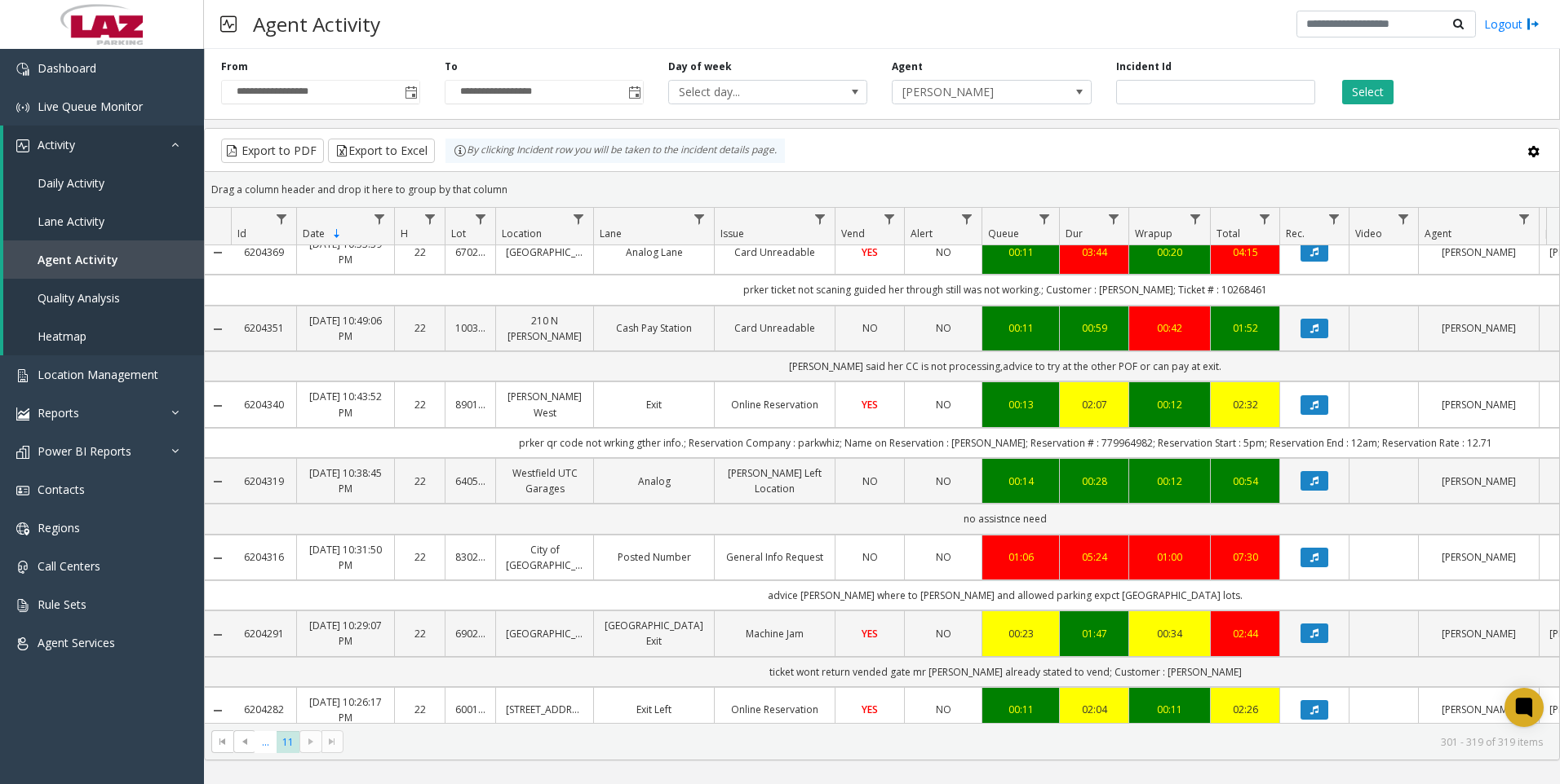
scroll to position [408, 0]
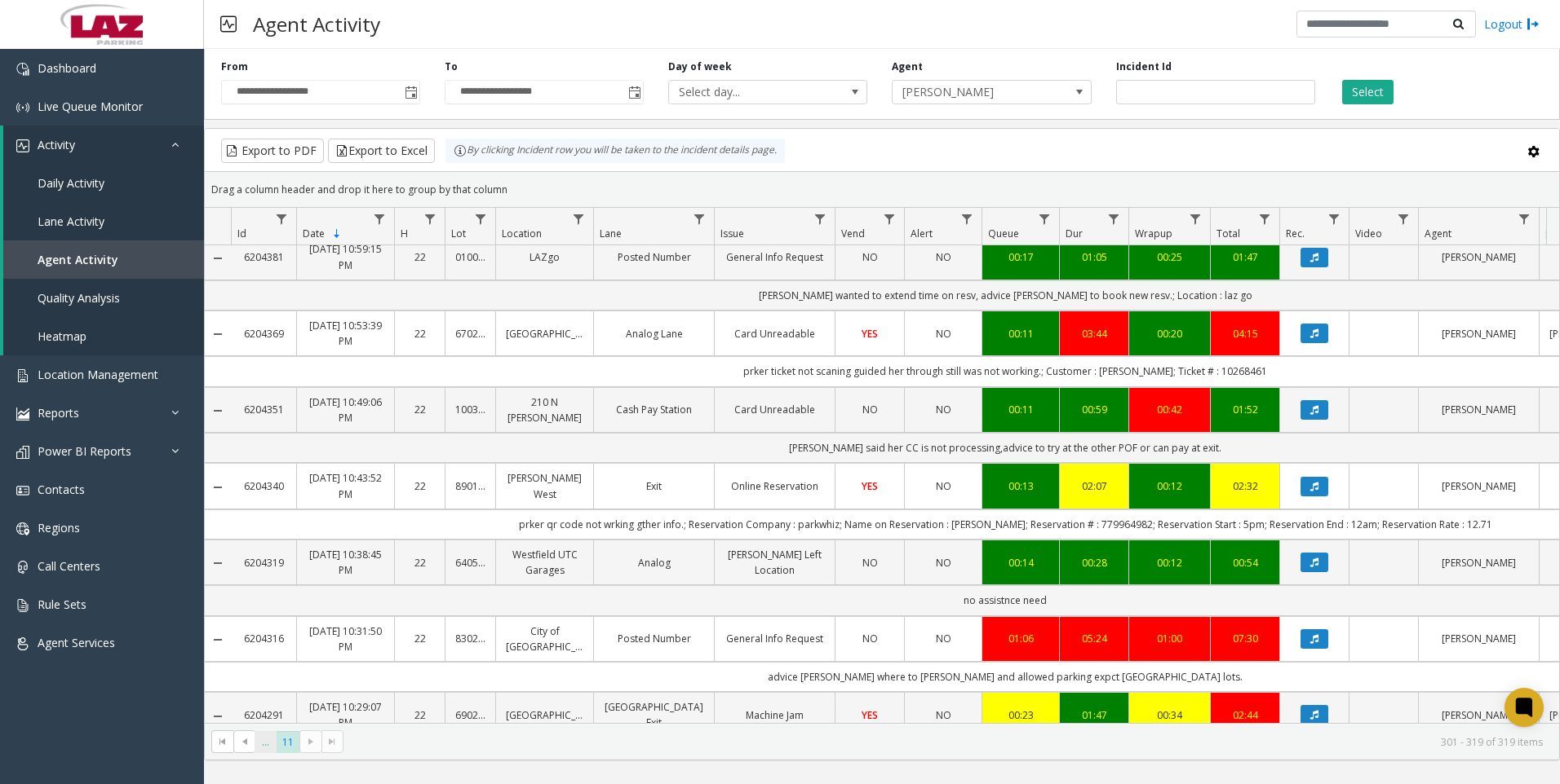
click at [268, 743] on span "..." at bounding box center [265, 742] width 22 height 22
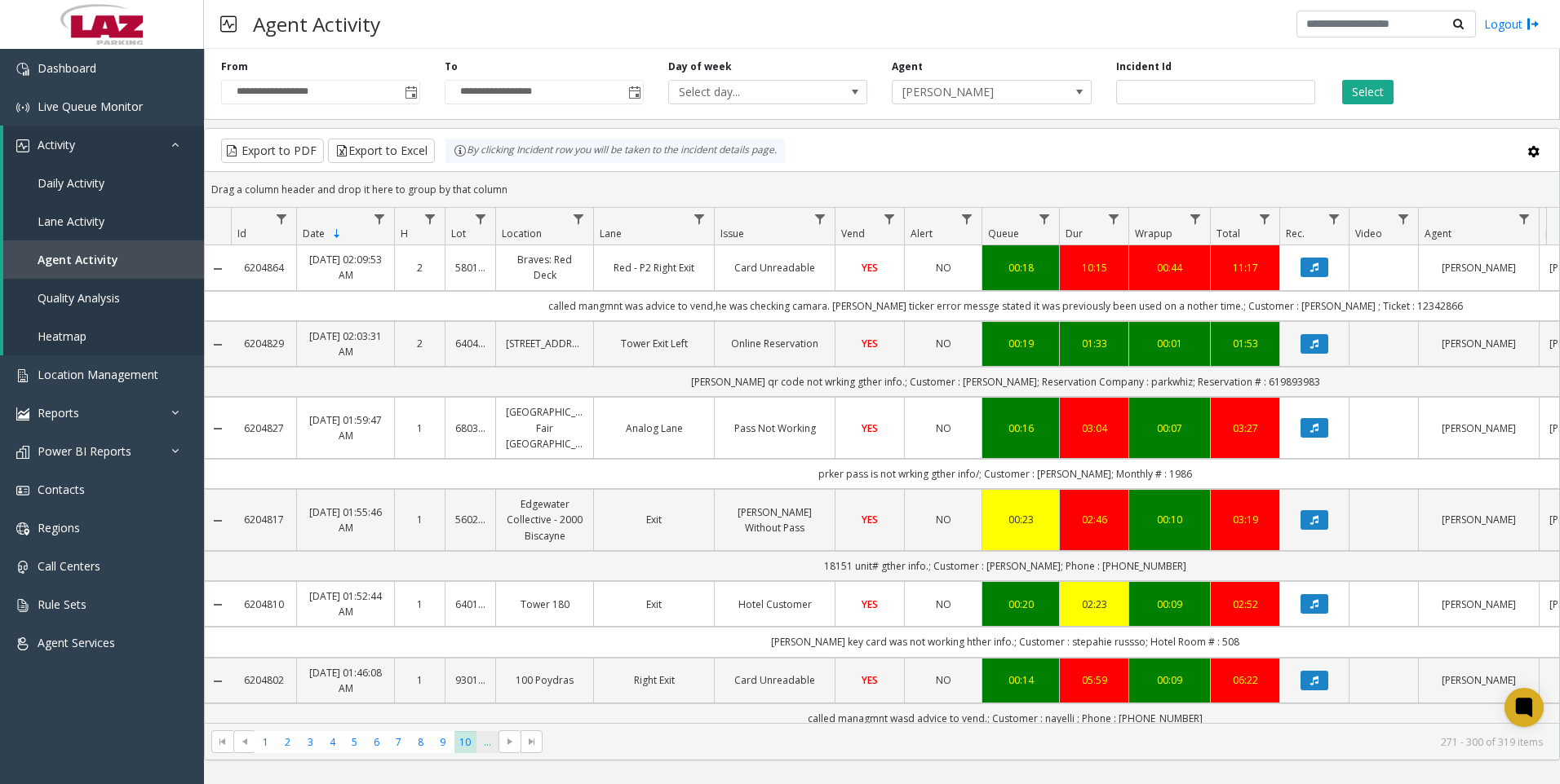
click at [483, 753] on span "..." at bounding box center [487, 742] width 22 height 22
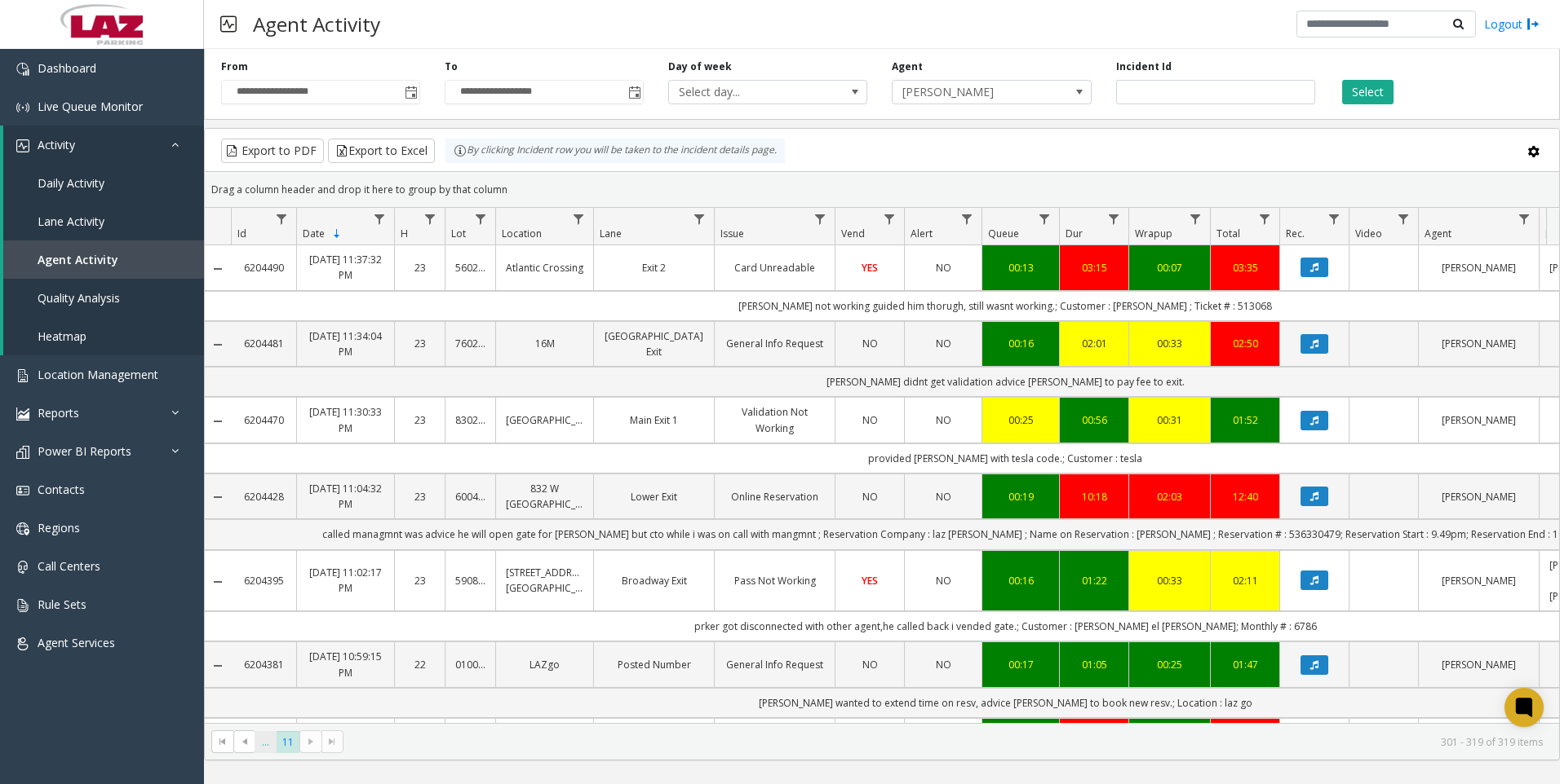
click at [258, 747] on span "..." at bounding box center [265, 742] width 22 height 22
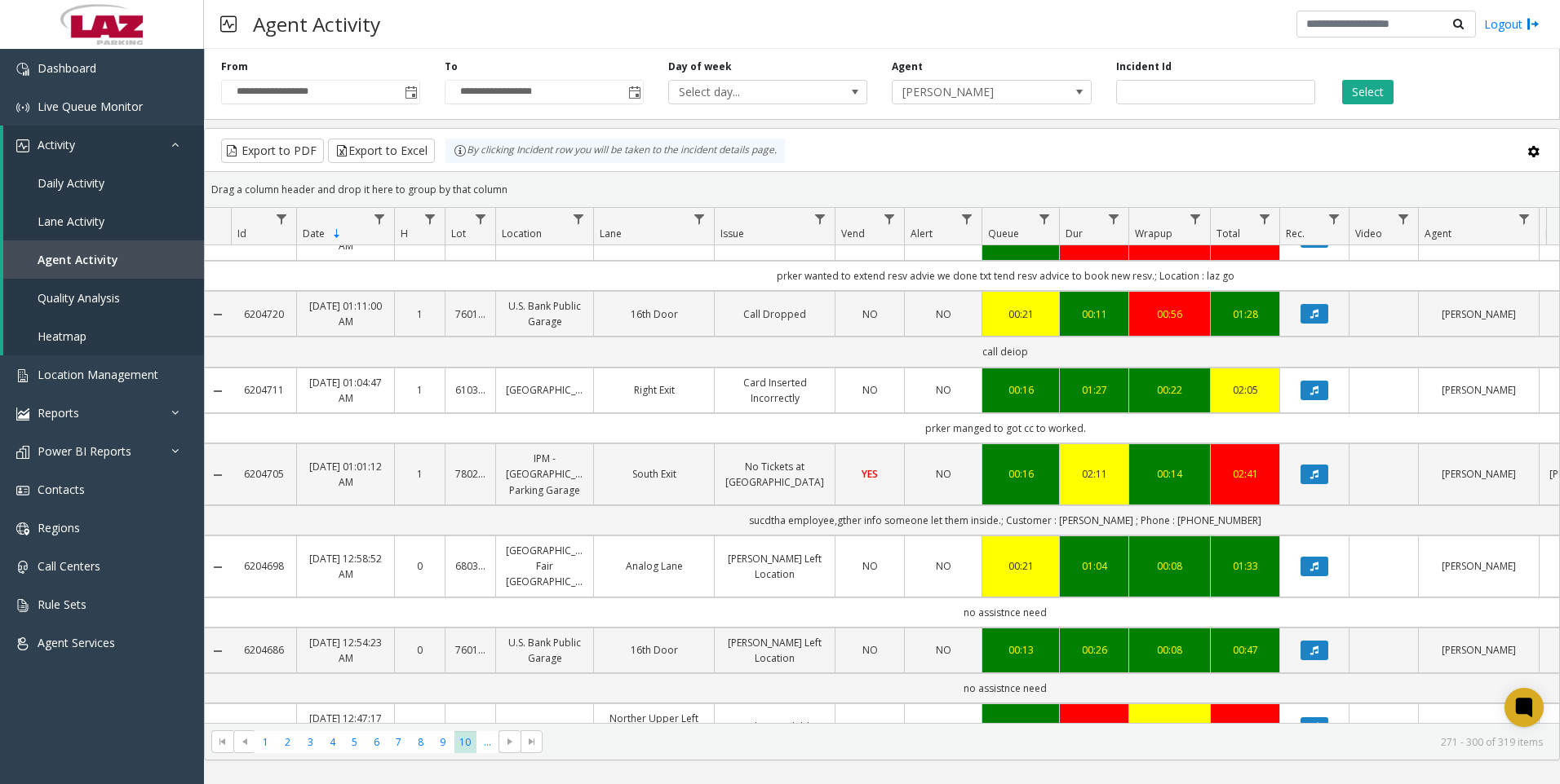
scroll to position [897, 0]
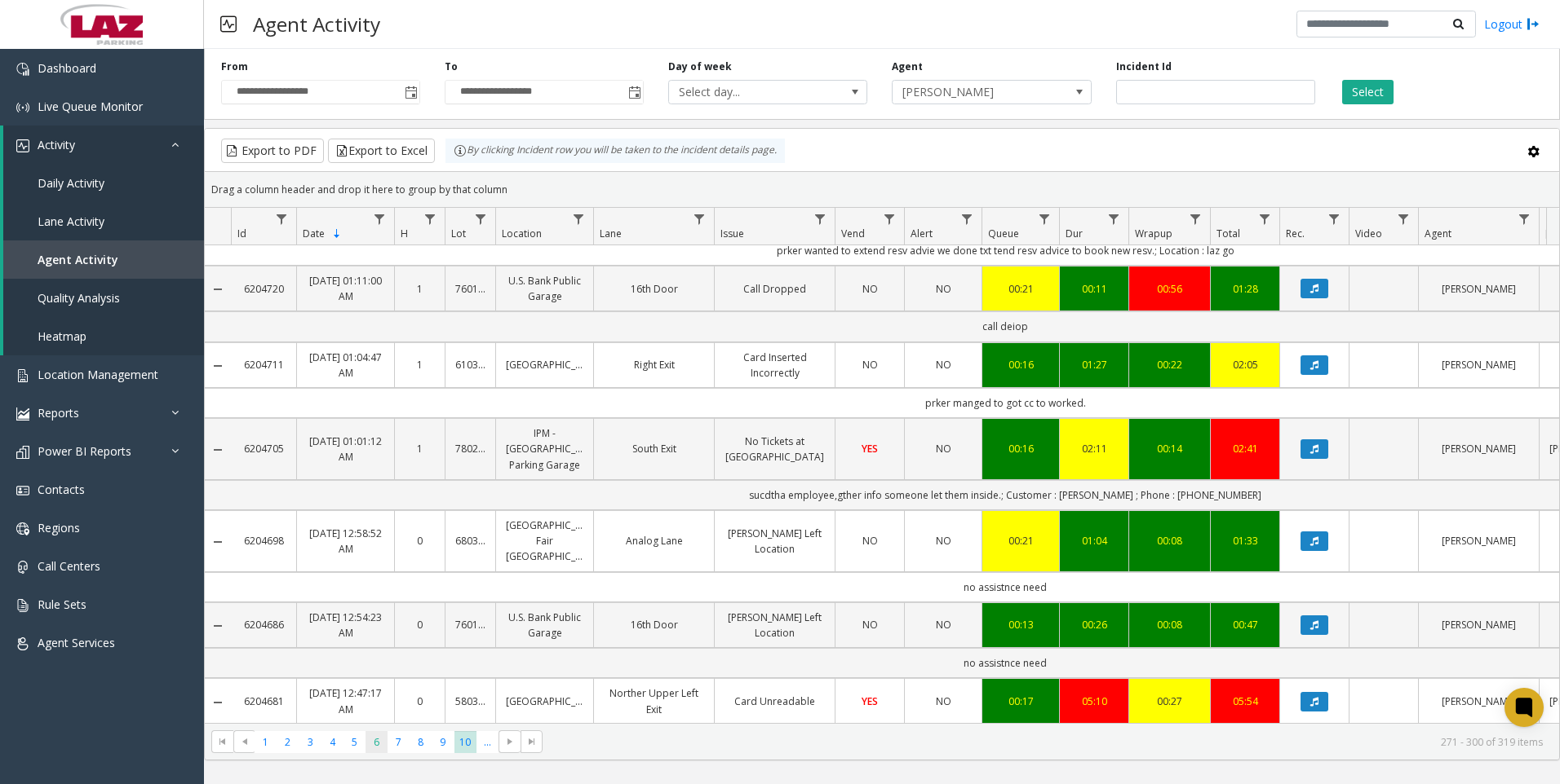
click at [379, 743] on span "6" at bounding box center [376, 742] width 22 height 22
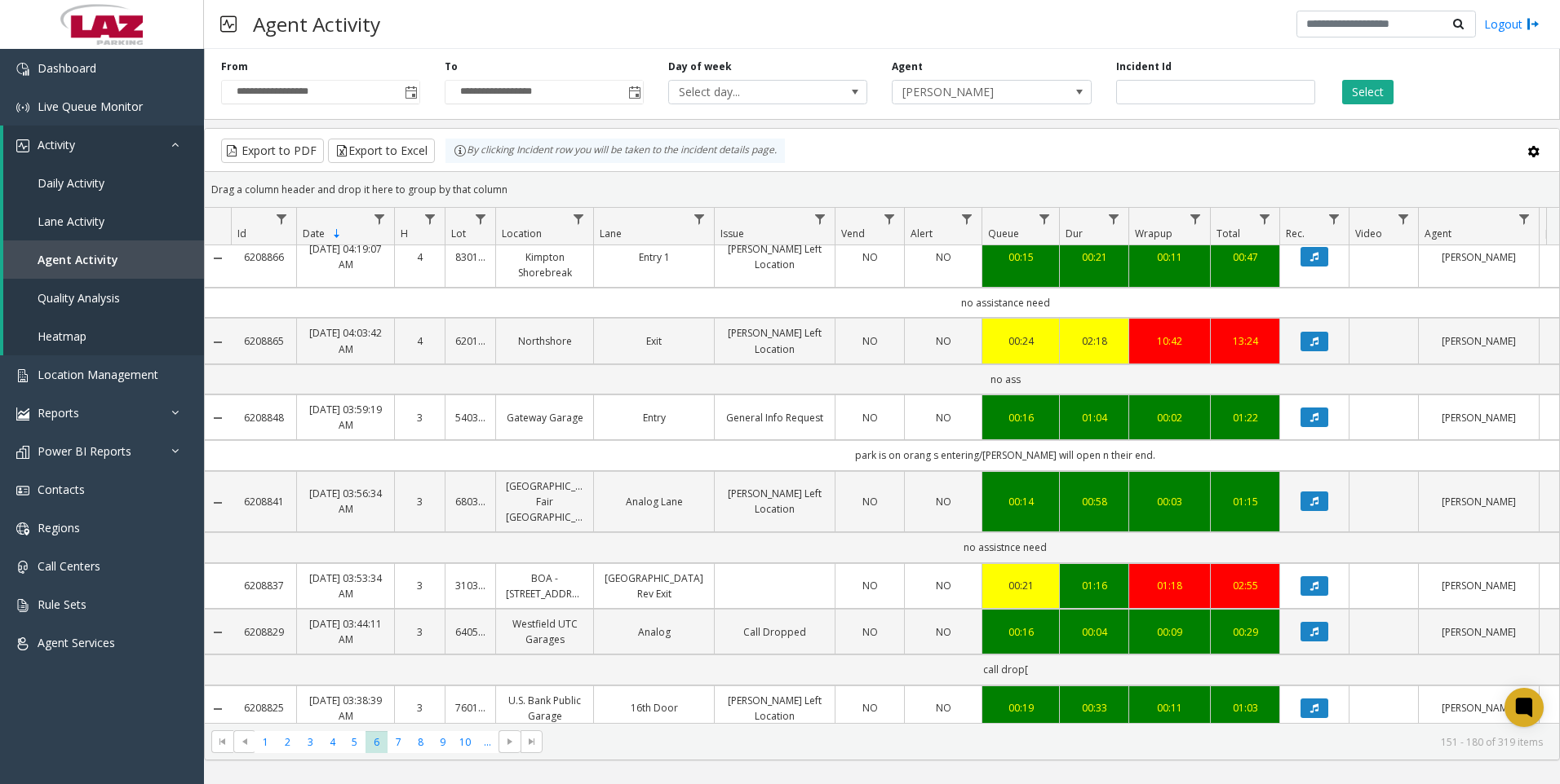
scroll to position [326, 0]
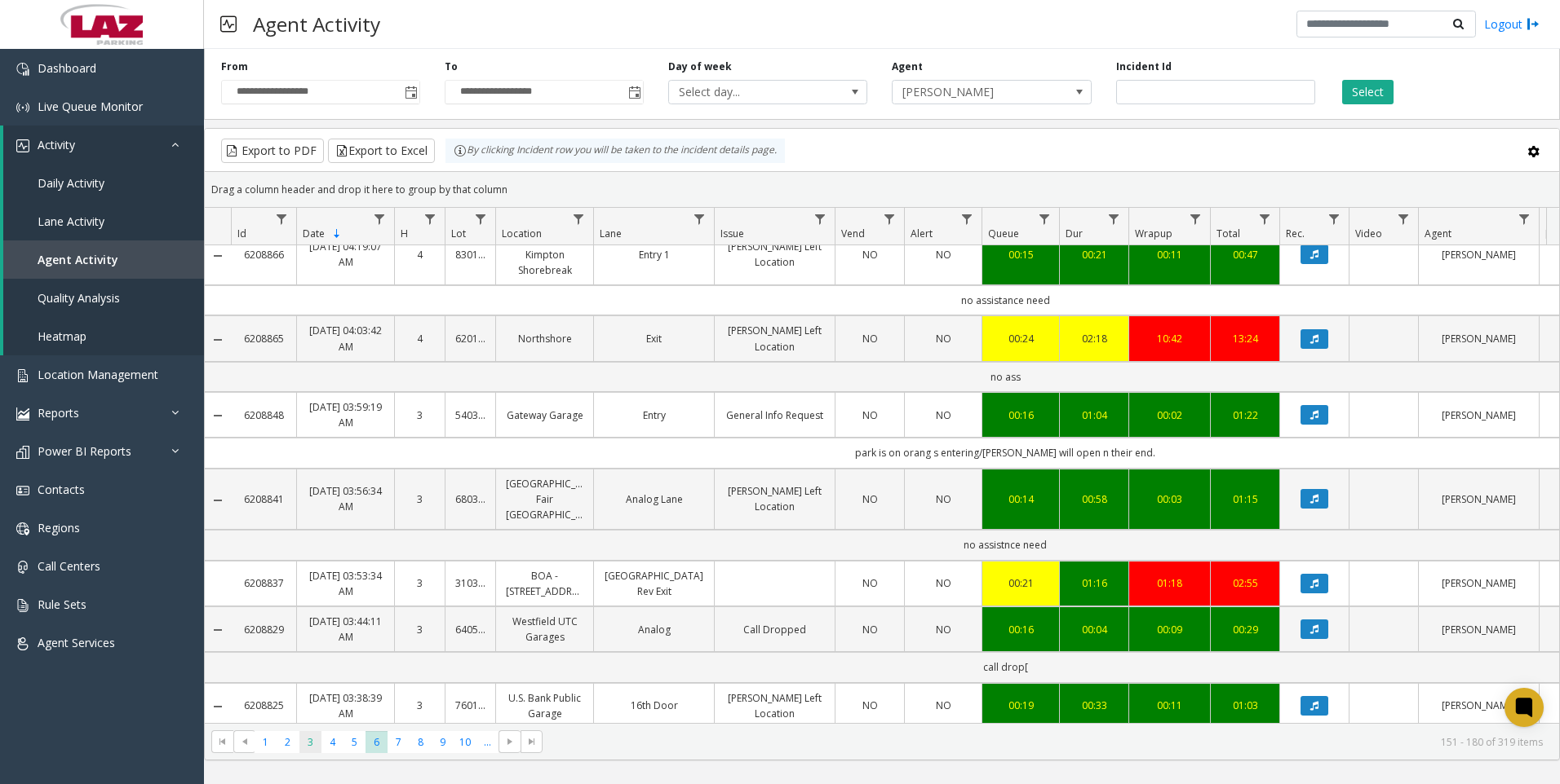
click at [317, 740] on span "3" at bounding box center [310, 742] width 22 height 22
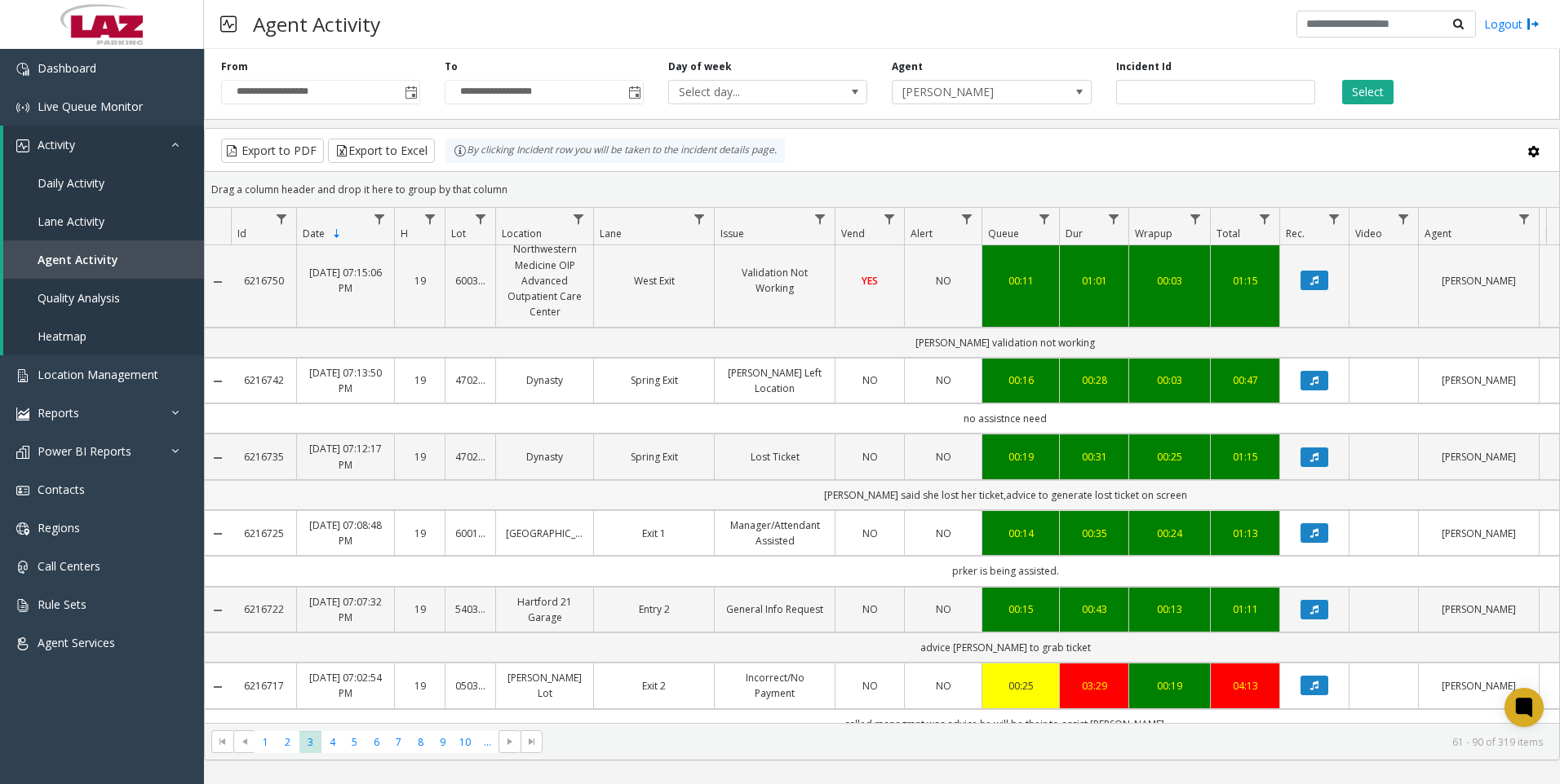
scroll to position [570, 0]
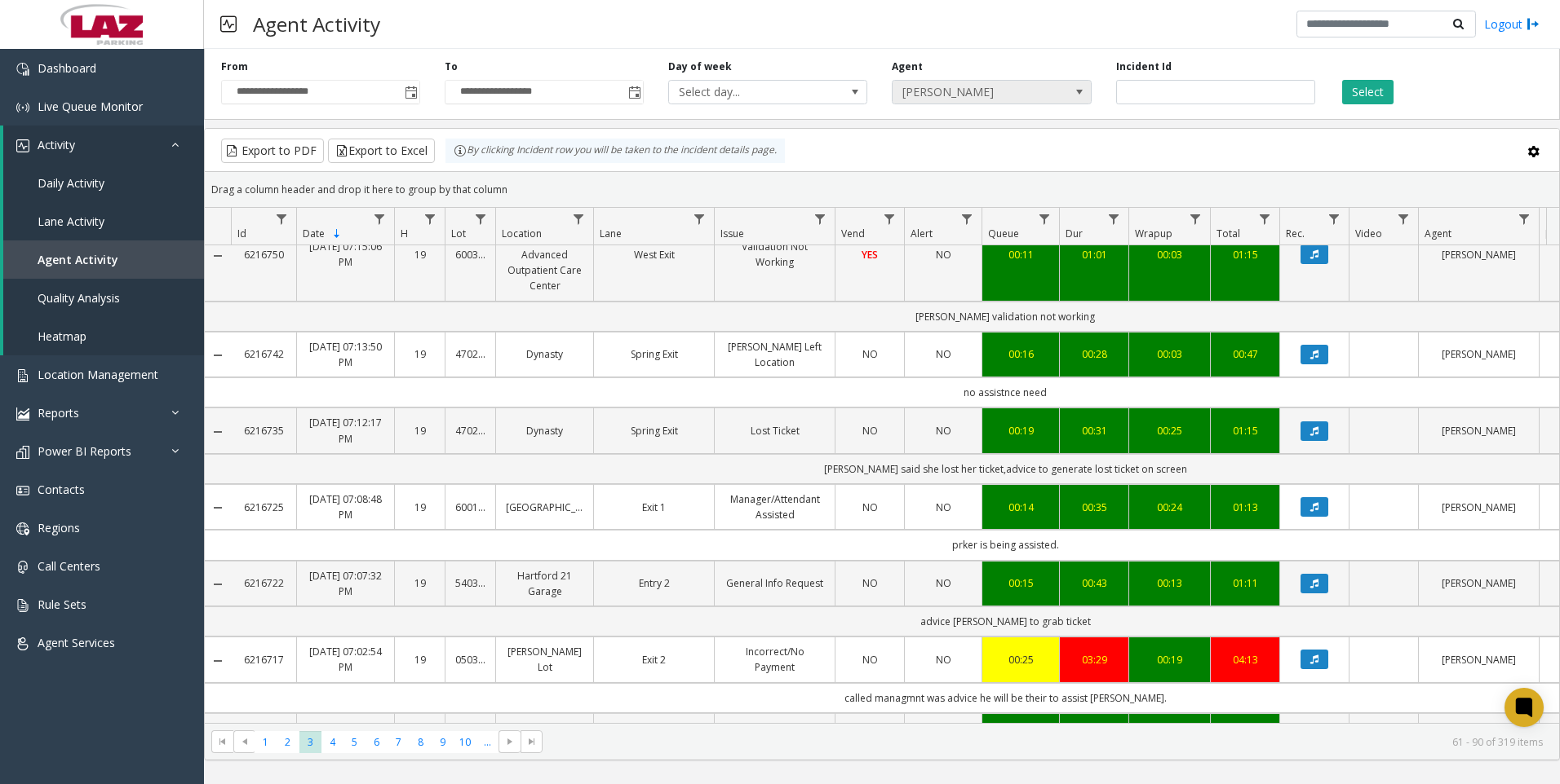
click at [942, 97] on span "[PERSON_NAME]" at bounding box center [972, 93] width 159 height 23
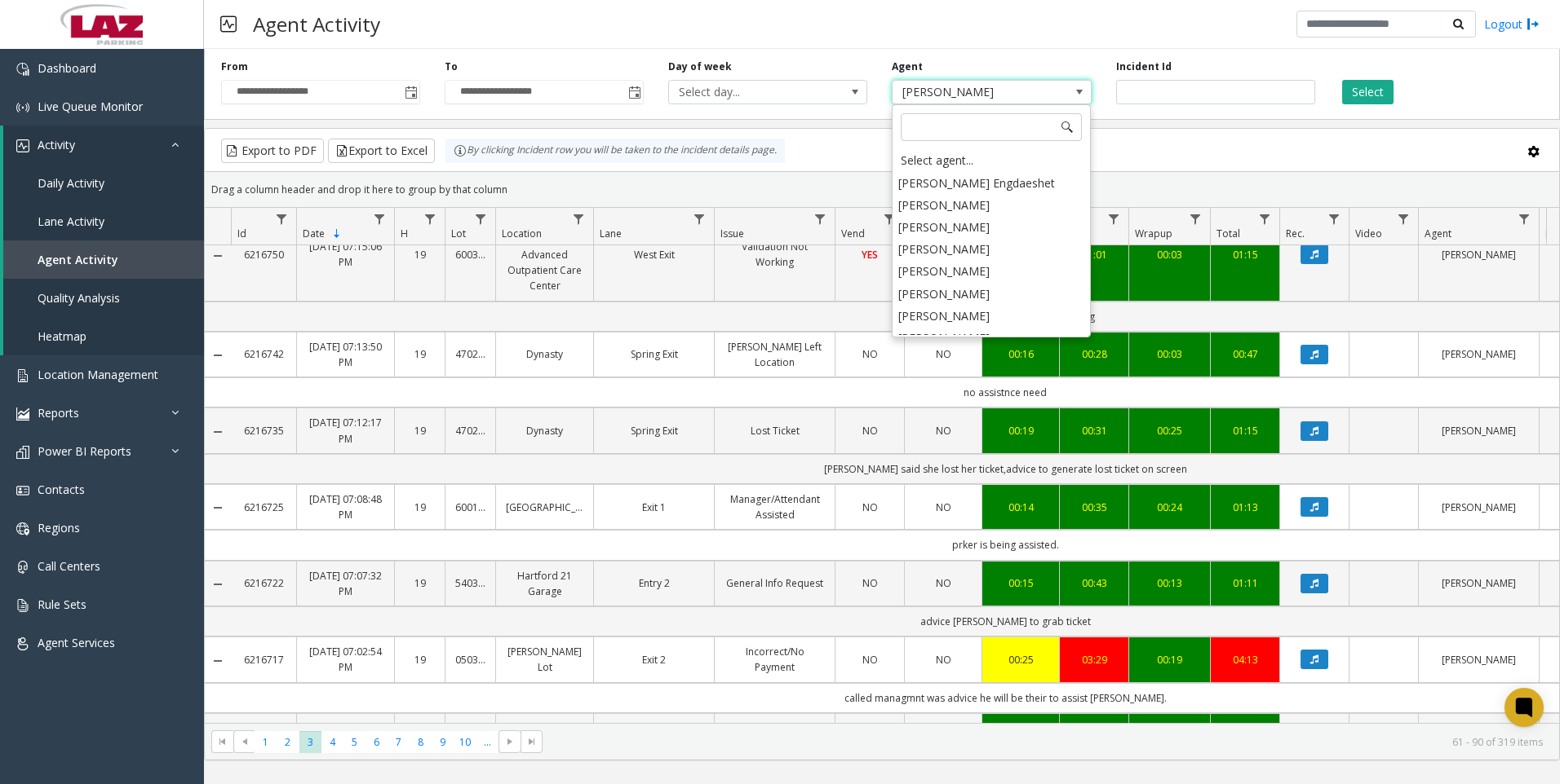
scroll to position [8553, 0]
click at [967, 372] on li "[PERSON_NAME]" at bounding box center [990, 383] width 194 height 22
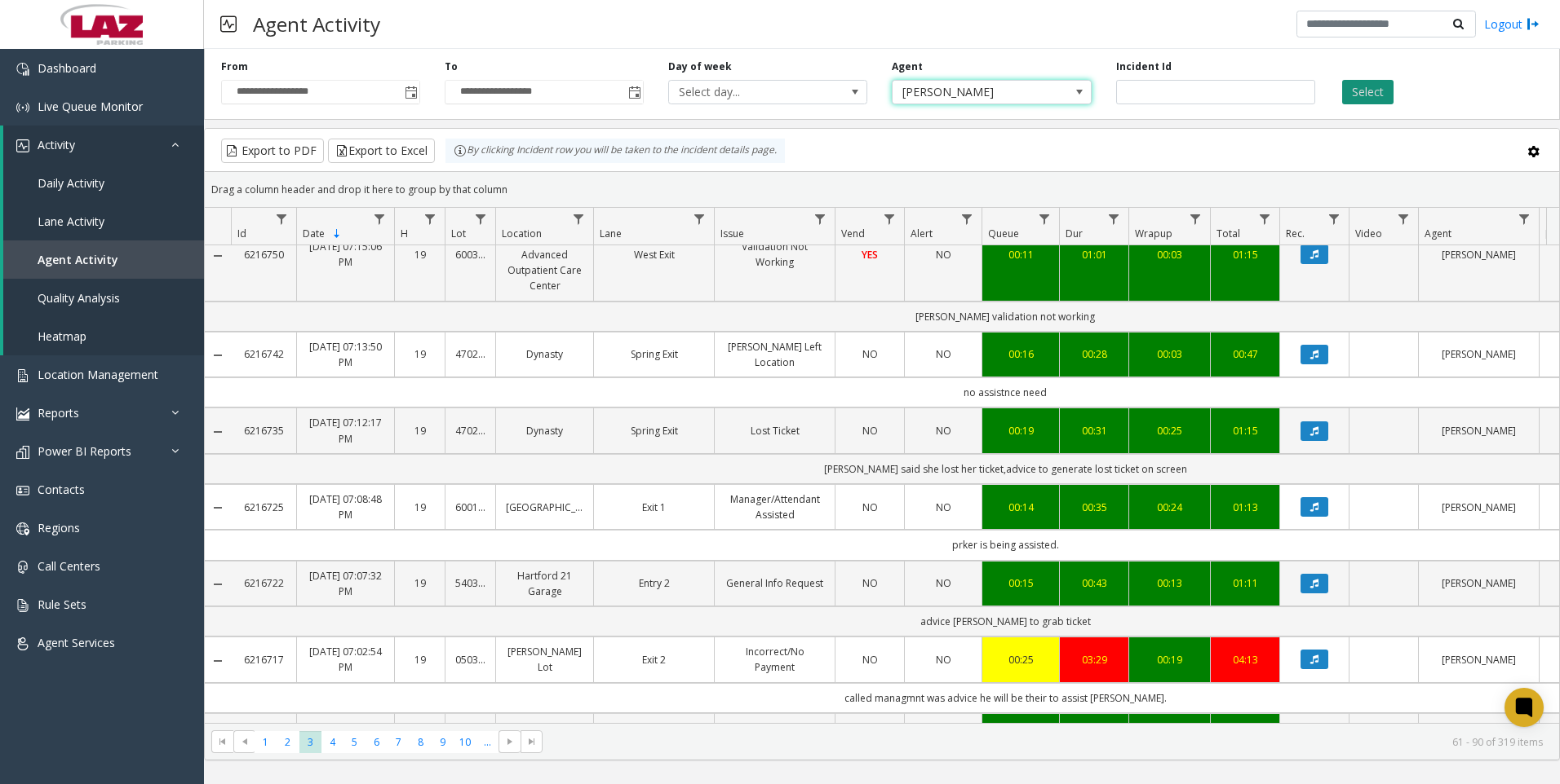
click at [1351, 95] on button "Select" at bounding box center [1368, 92] width 51 height 24
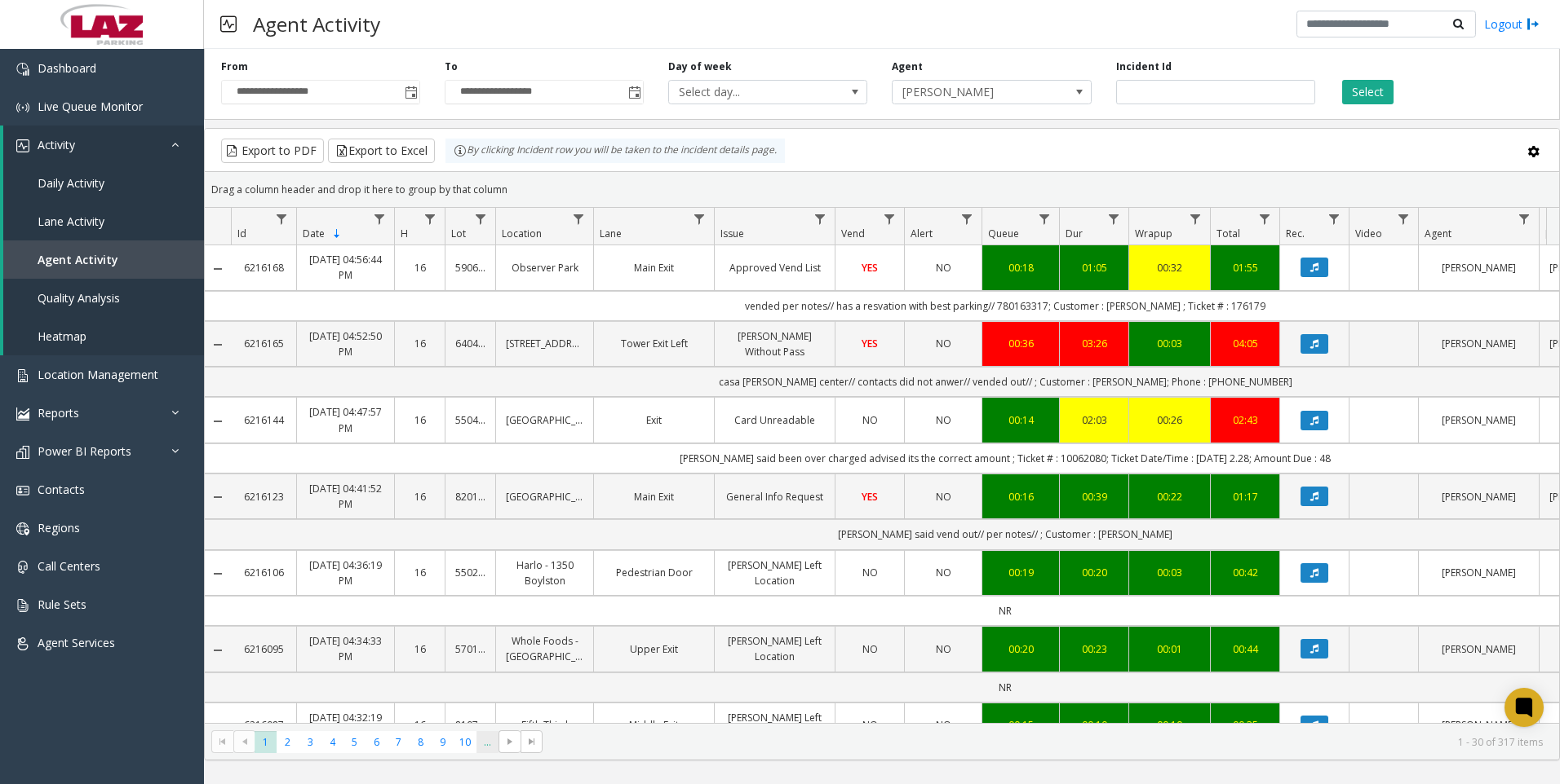
click at [486, 736] on span "..." at bounding box center [487, 742] width 22 height 22
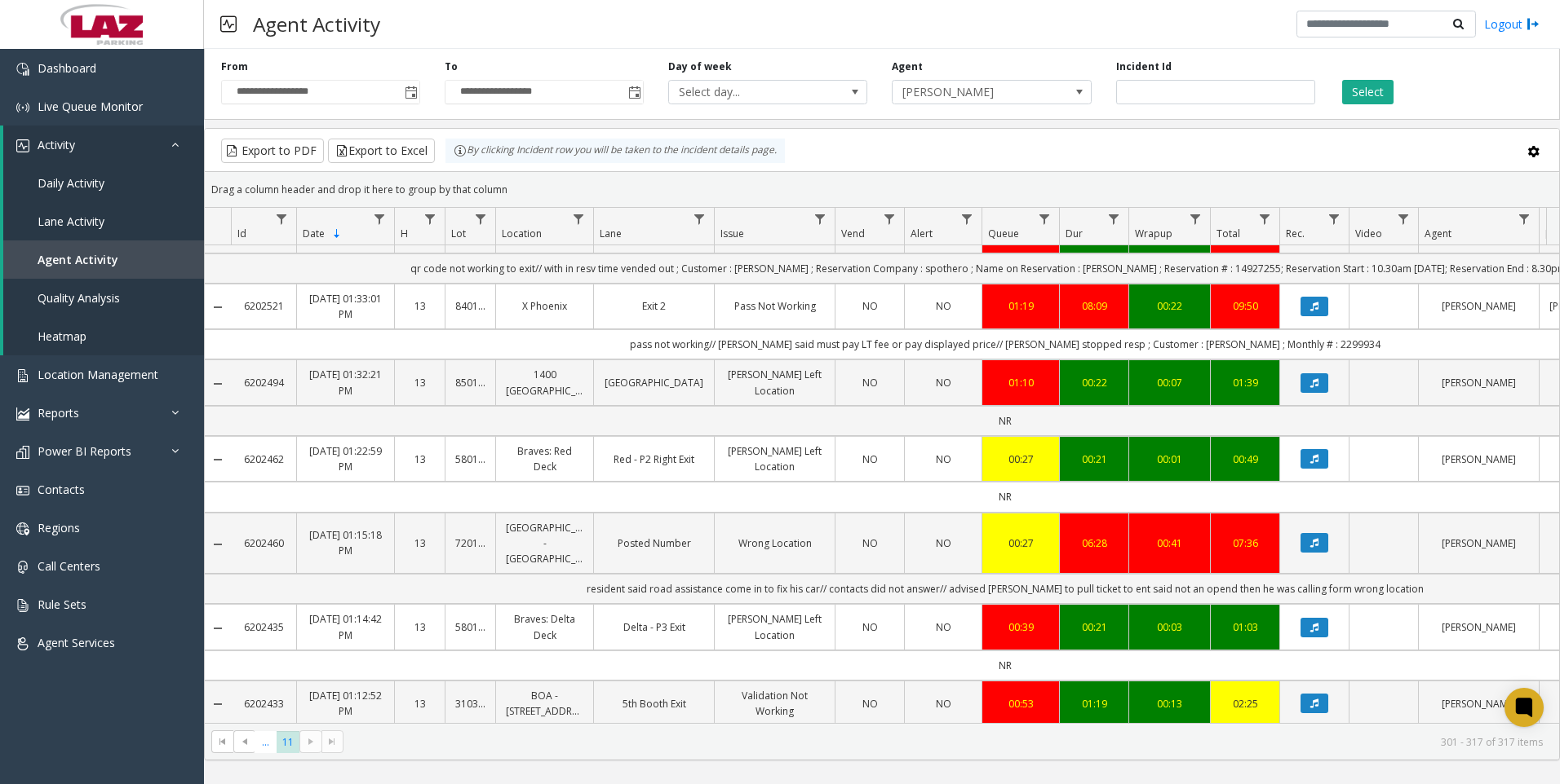
scroll to position [862, 0]
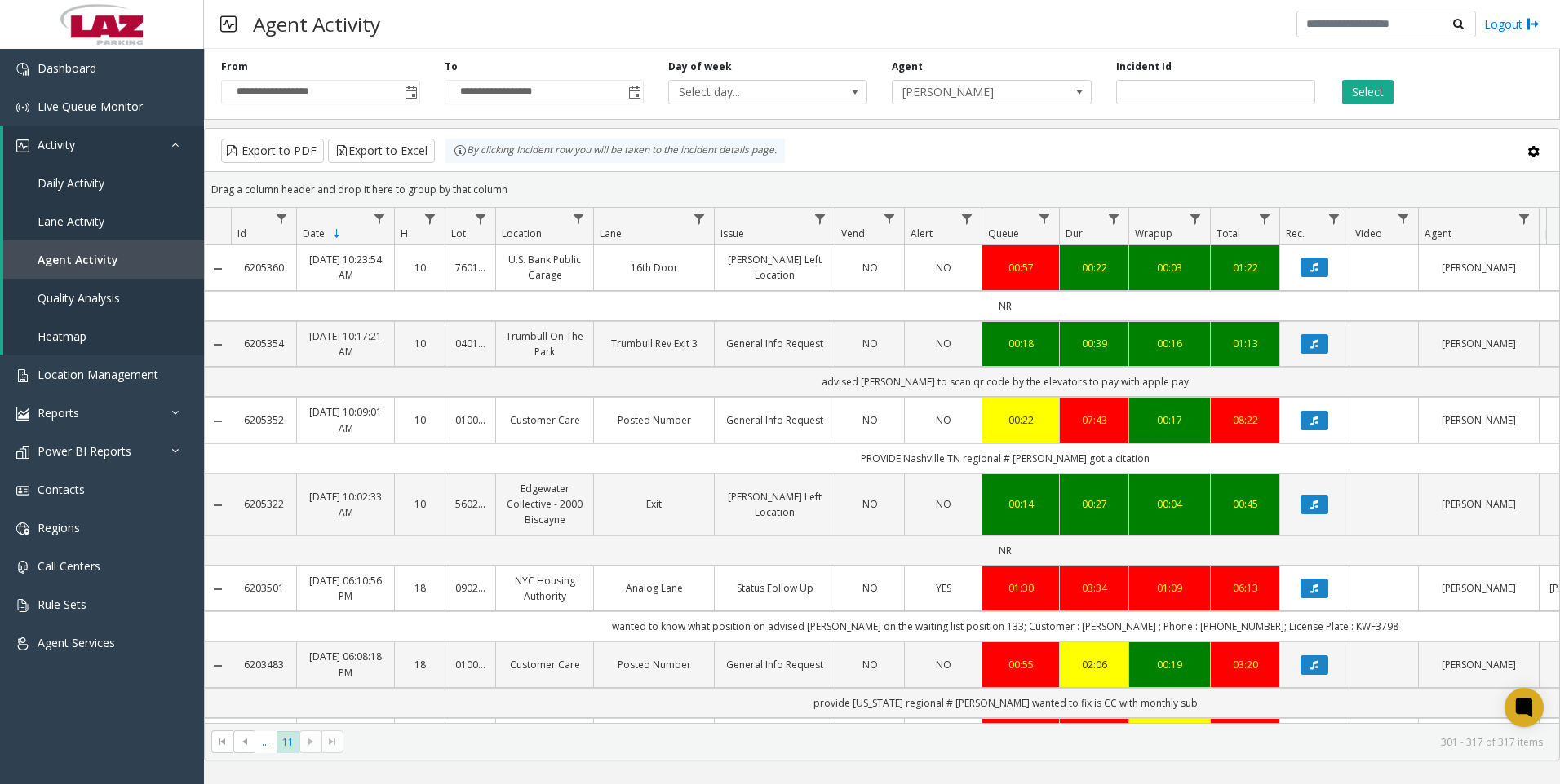
click at [272, 753] on kendo-pager "*** ** ... 11 301 - 317 of 317 items" at bounding box center [882, 741] width 1354 height 37
click at [270, 753] on span "..." at bounding box center [265, 742] width 22 height 22
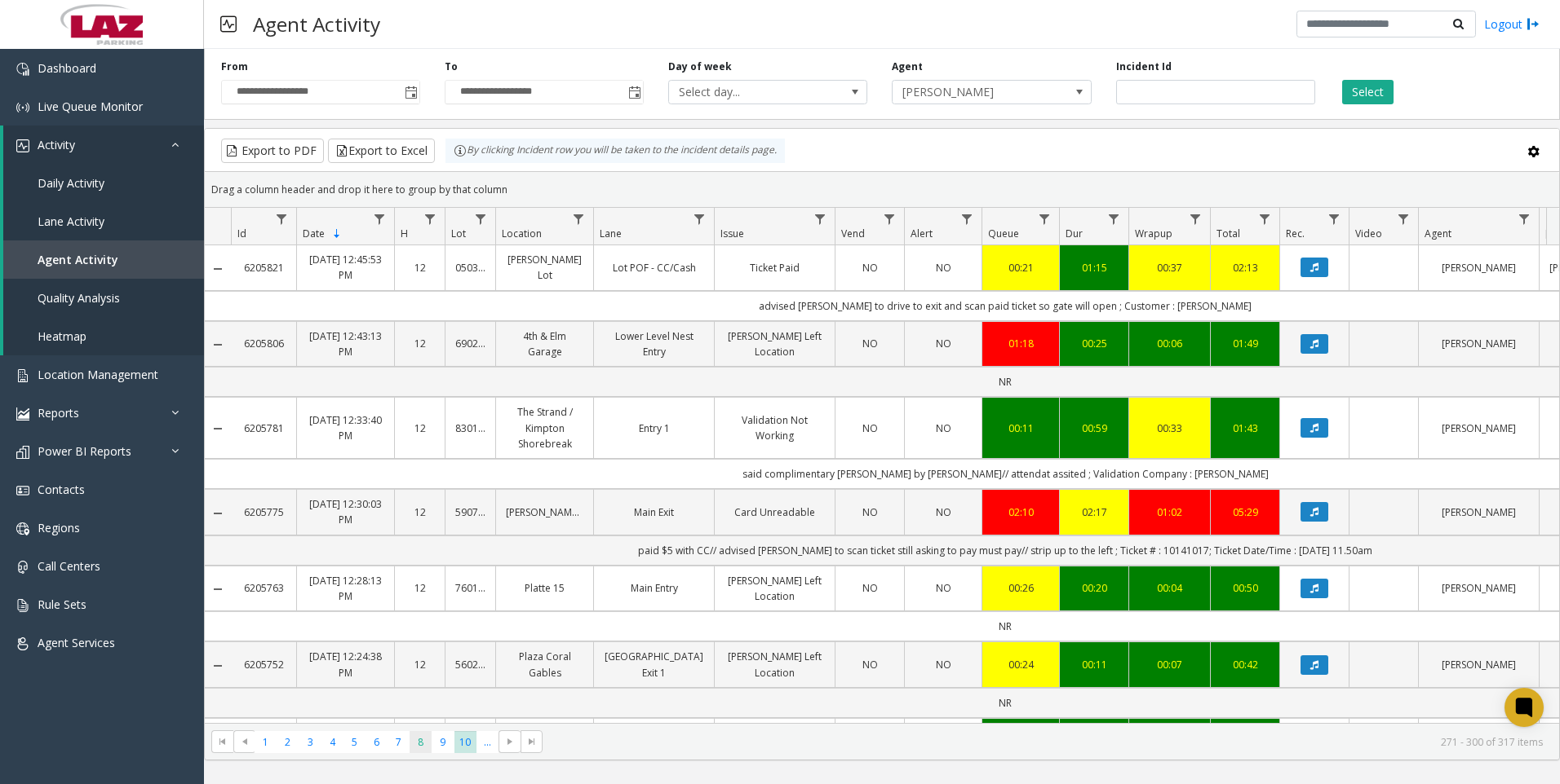
click at [431, 737] on span "8" at bounding box center [420, 742] width 22 height 22
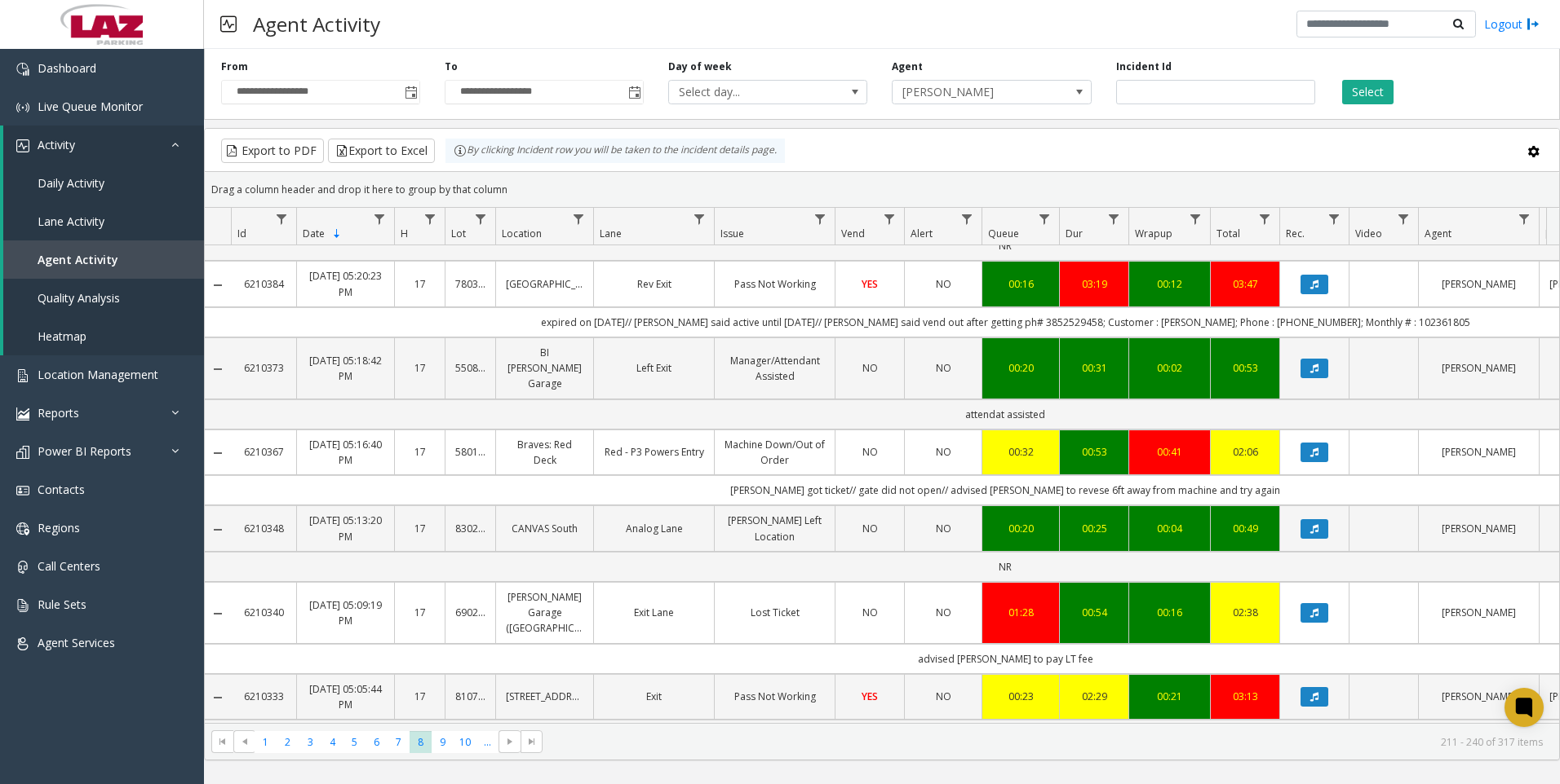
scroll to position [163, 0]
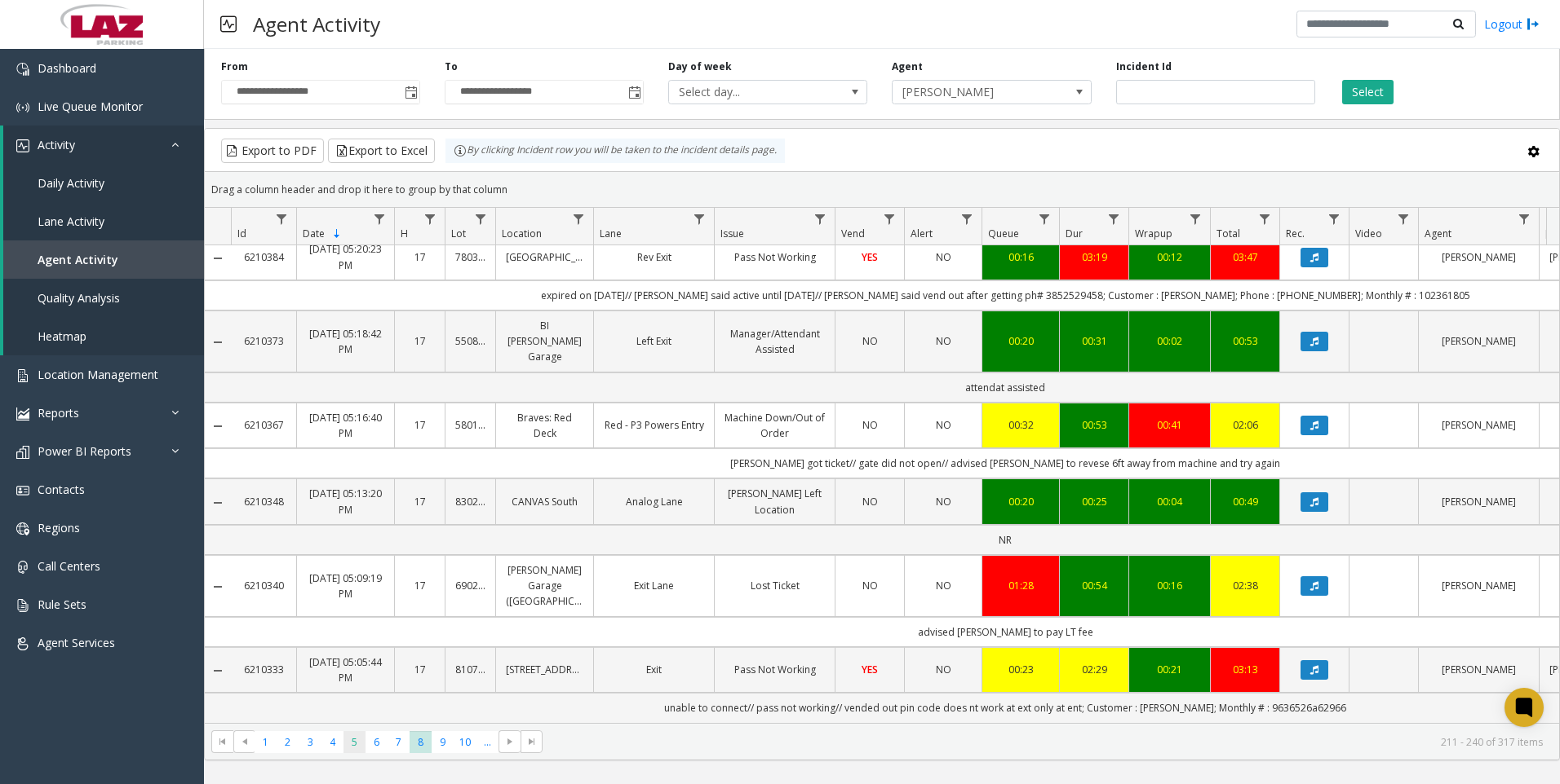
click at [350, 748] on span "5" at bounding box center [354, 742] width 22 height 22
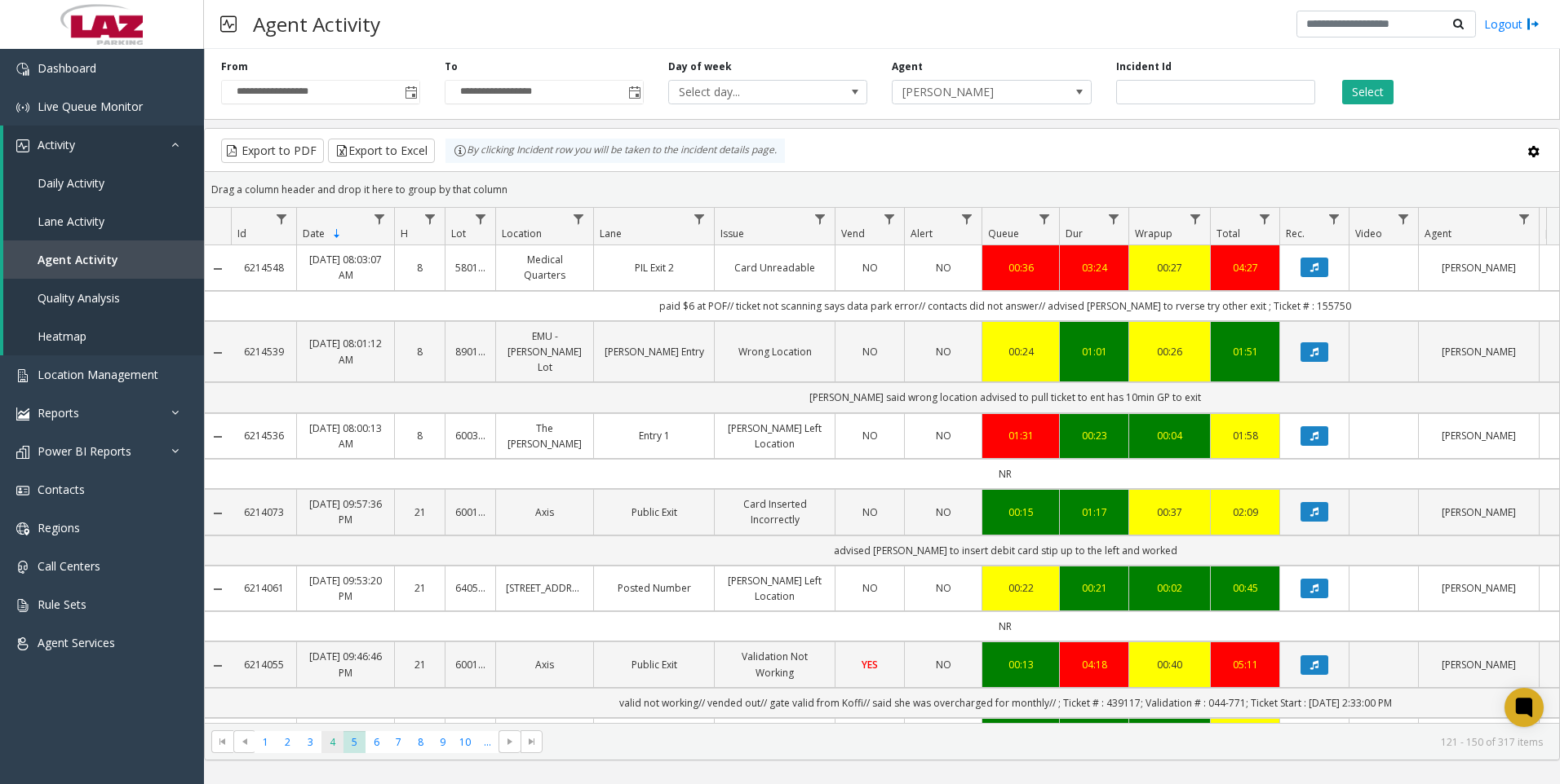
click at [323, 737] on span "4" at bounding box center [332, 742] width 22 height 22
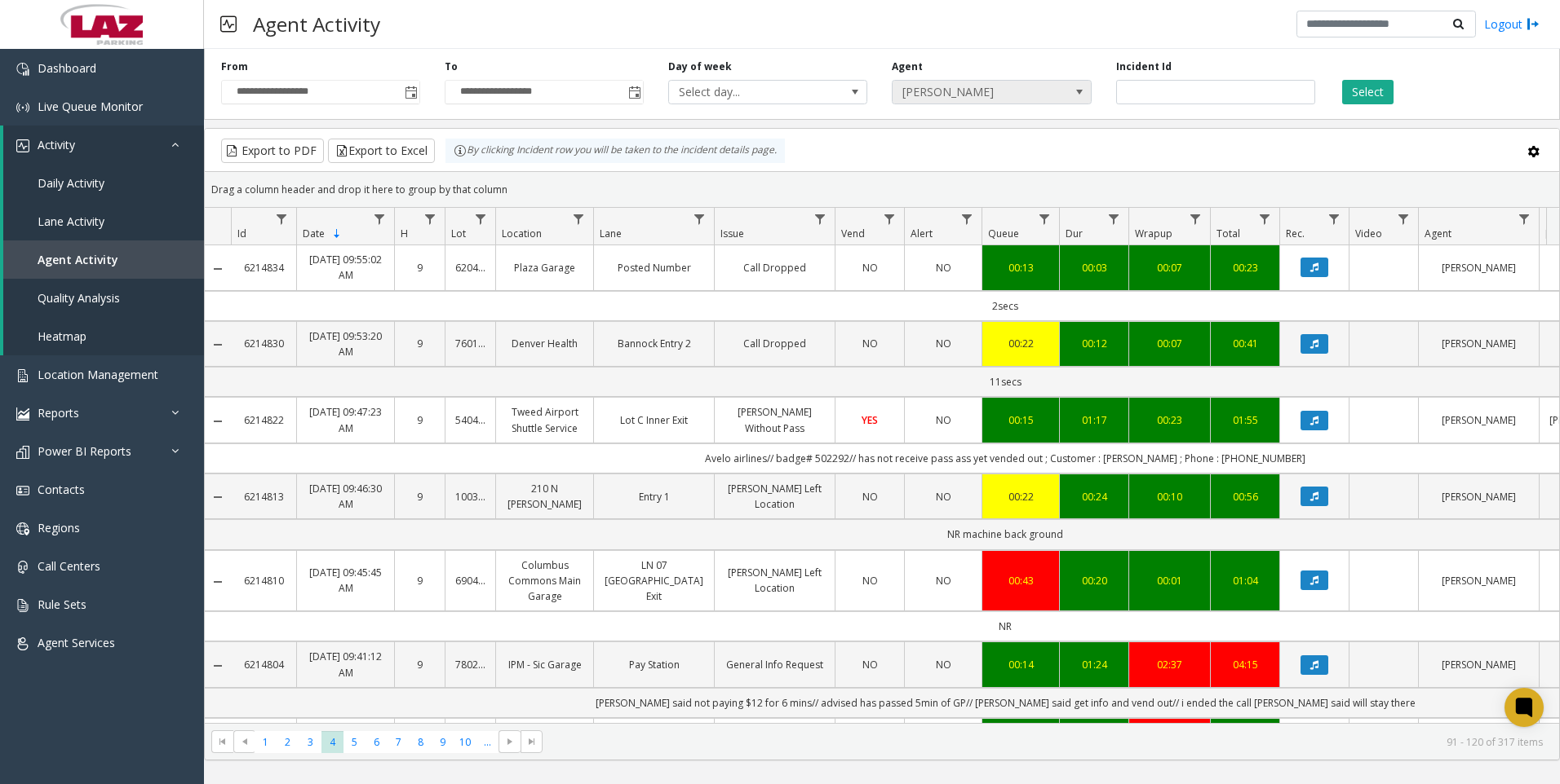
click at [968, 83] on span "[PERSON_NAME]" at bounding box center [972, 93] width 159 height 23
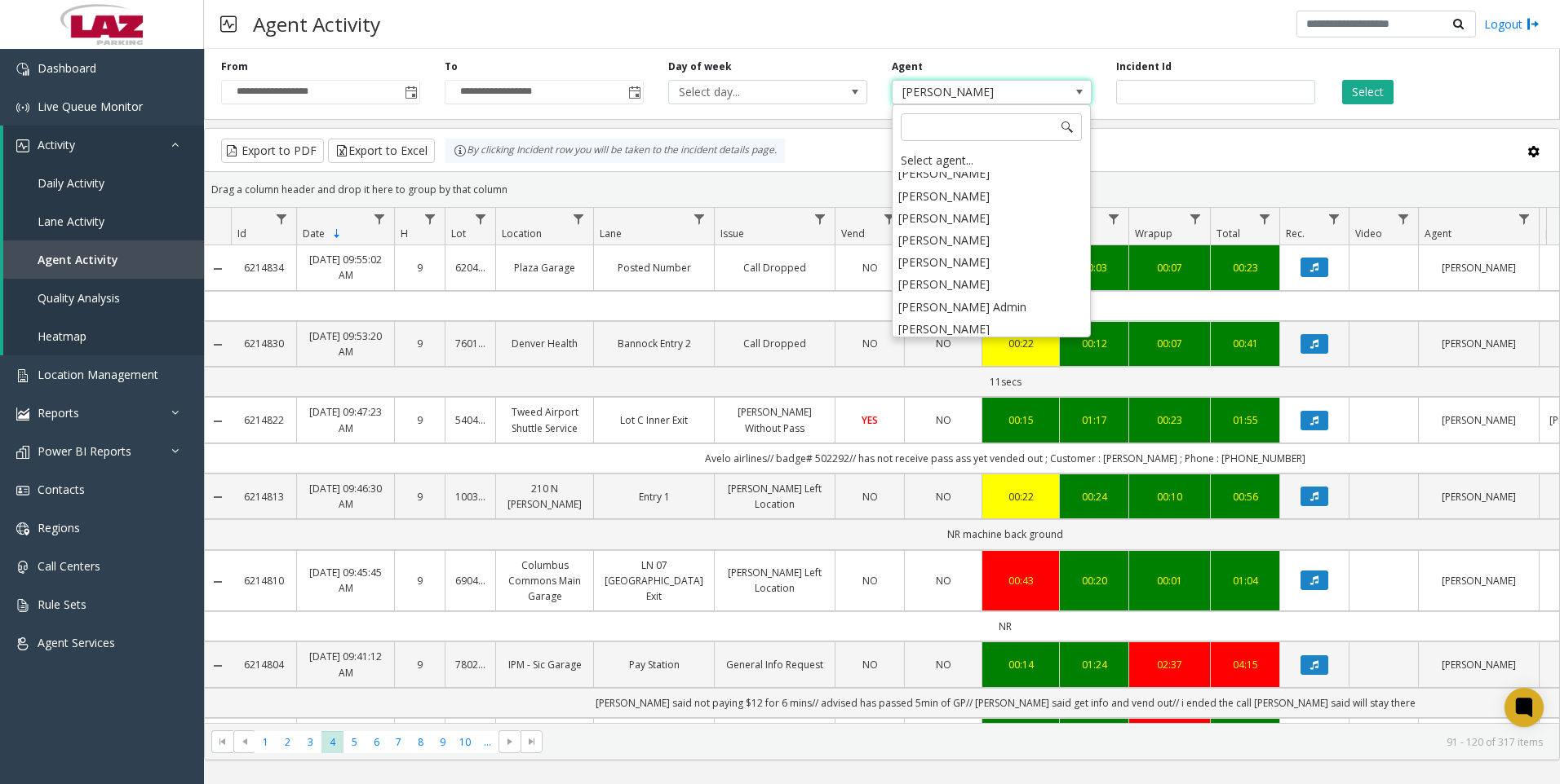
scroll to position [8470, 0]
click at [993, 300] on li "[PERSON_NAME]" at bounding box center [990, 310] width 194 height 22
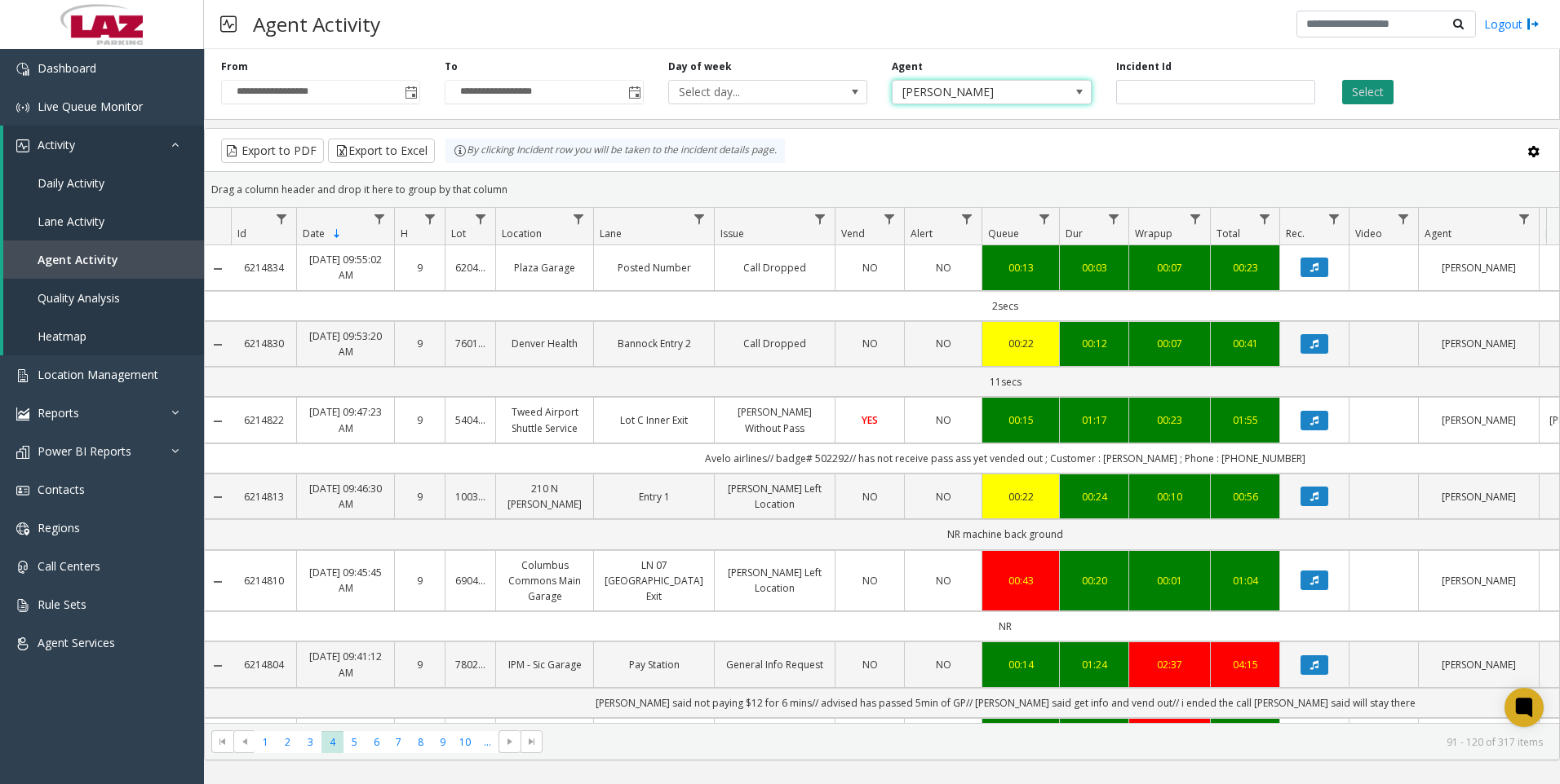
click at [1360, 97] on button "Select" at bounding box center [1368, 92] width 51 height 24
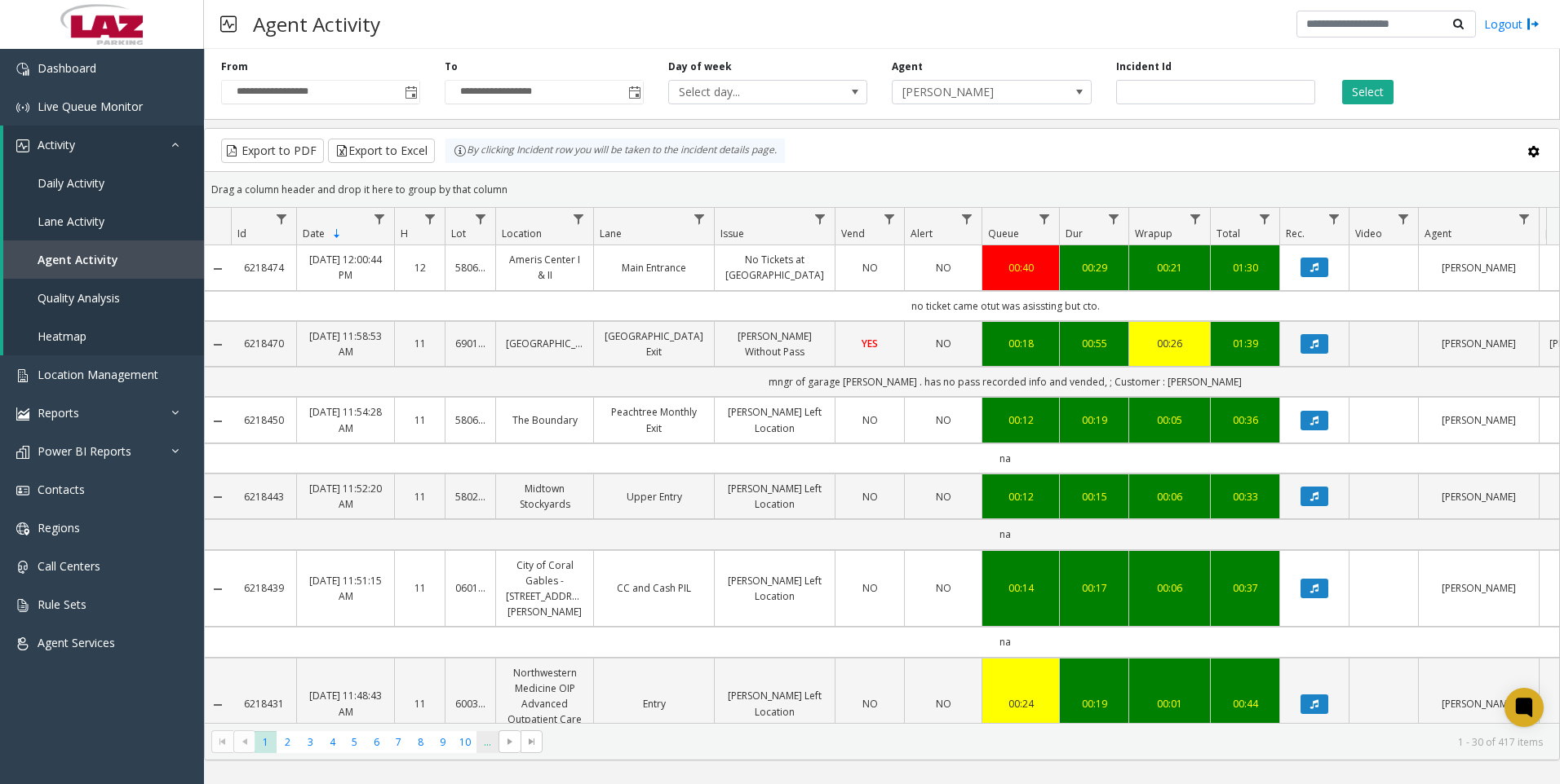
click at [480, 749] on span "..." at bounding box center [487, 742] width 22 height 22
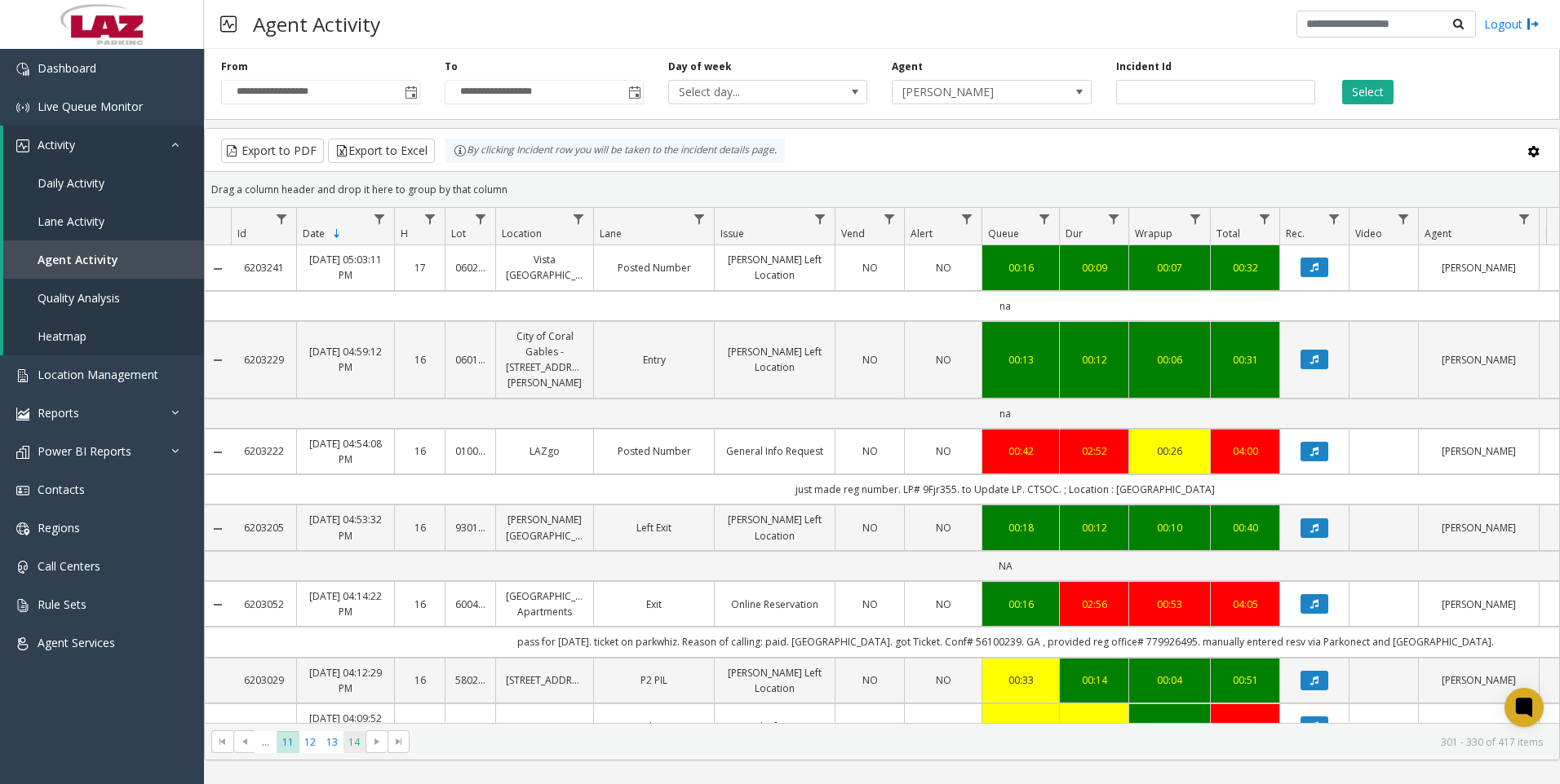
click at [352, 742] on span "14" at bounding box center [354, 742] width 22 height 22
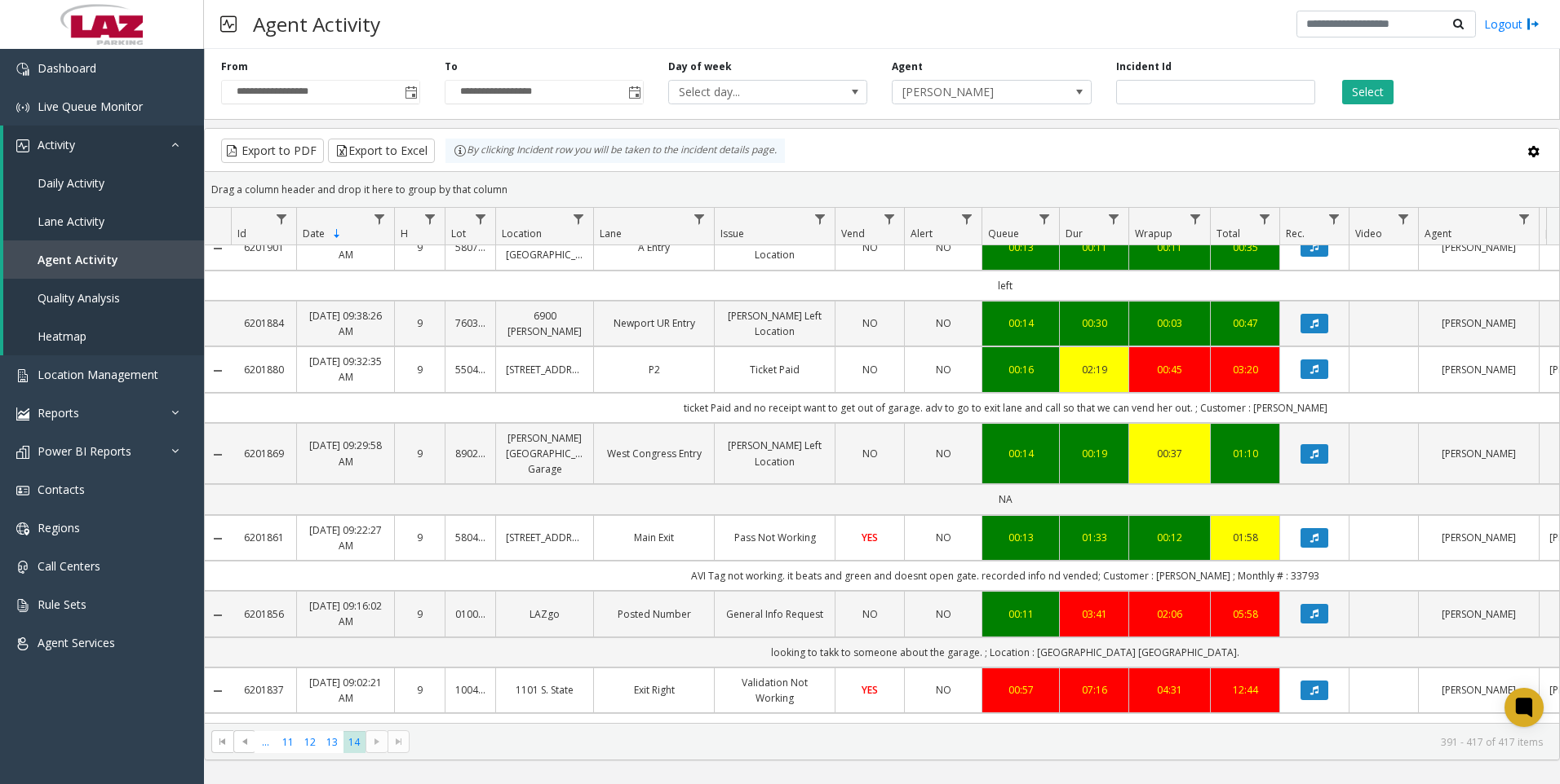
scroll to position [1611, 0]
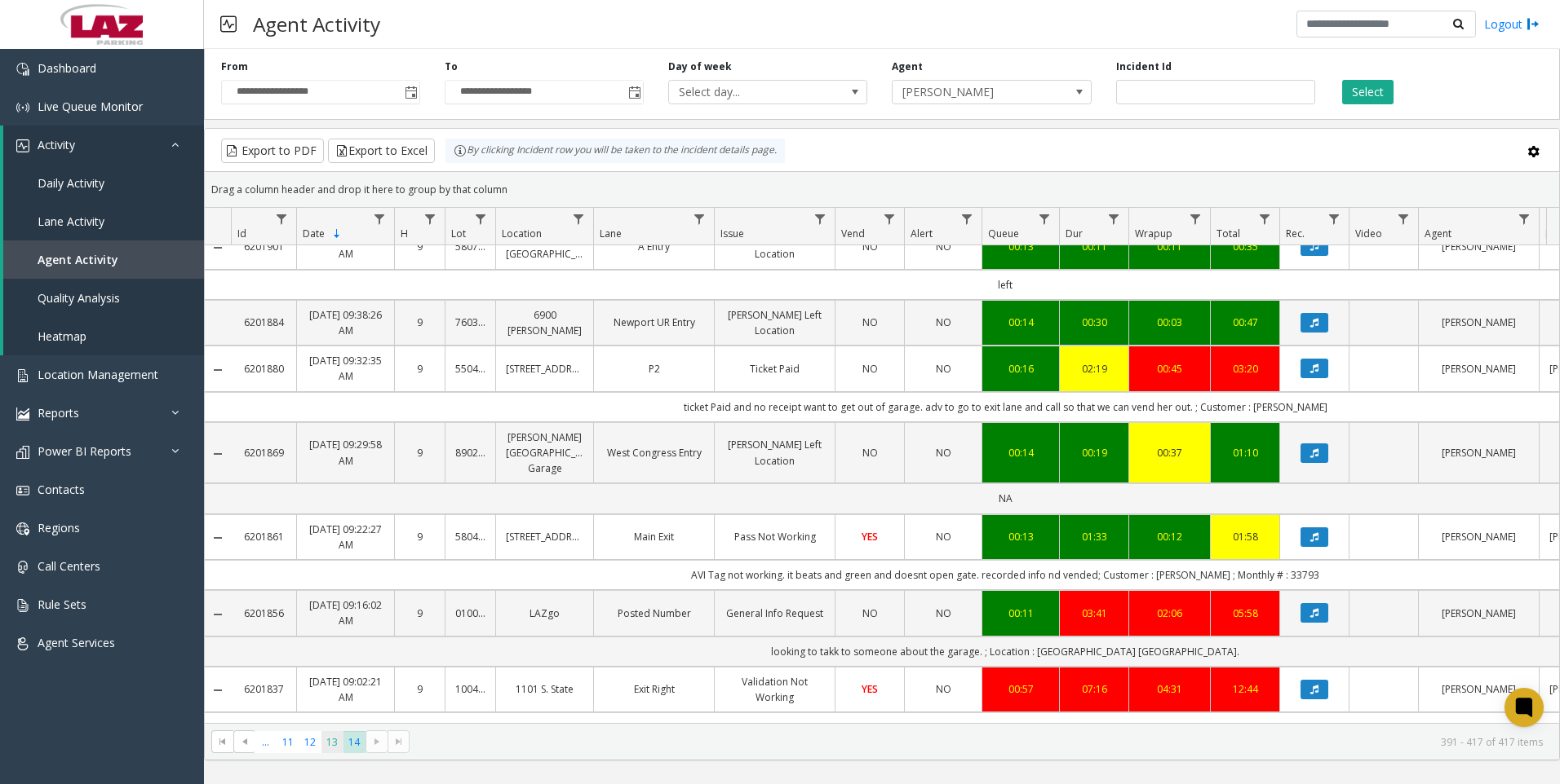
click at [333, 740] on span "13" at bounding box center [332, 742] width 22 height 22
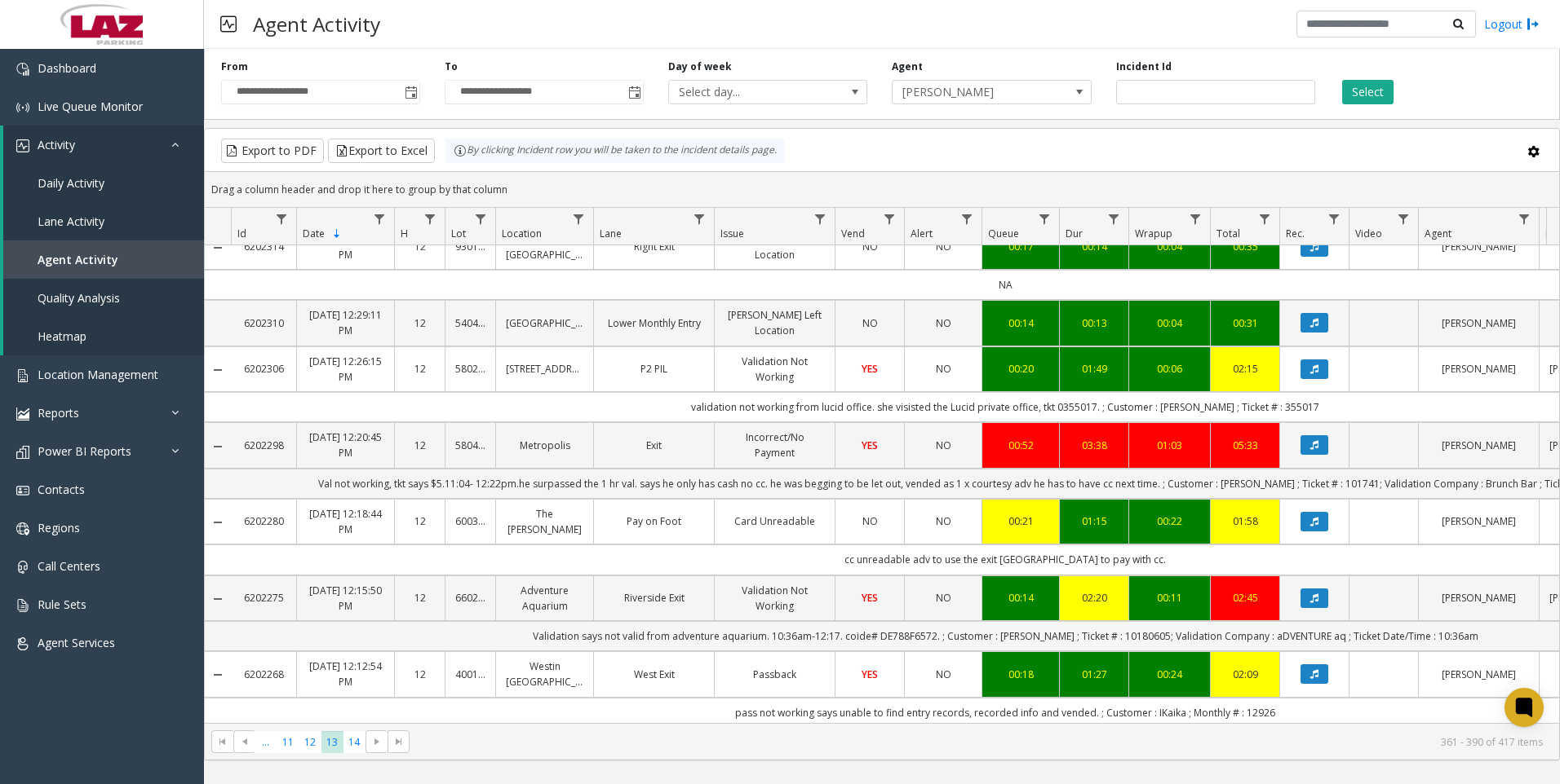
scroll to position [408, 0]
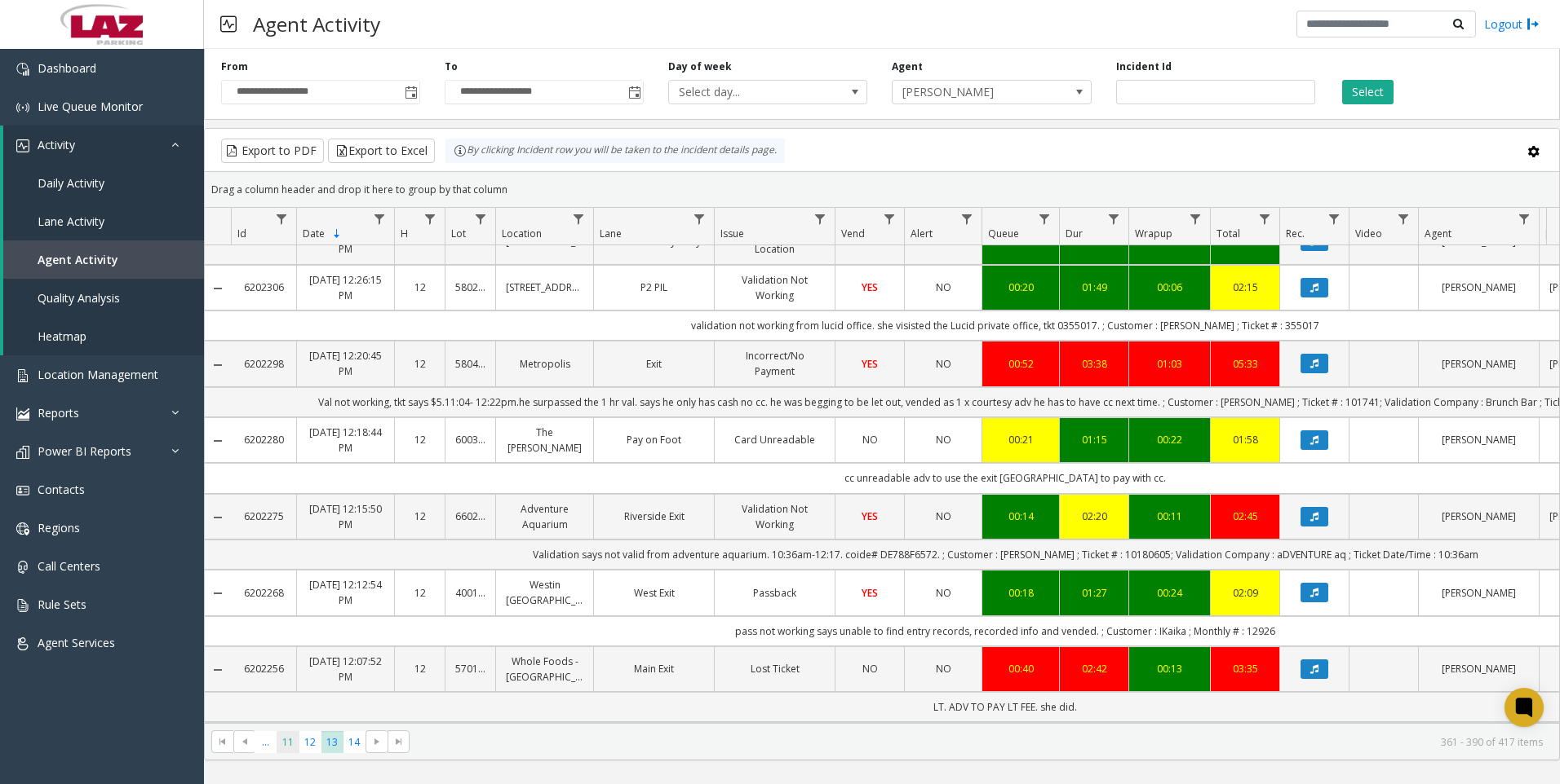
click at [277, 746] on span "11" at bounding box center [287, 742] width 22 height 22
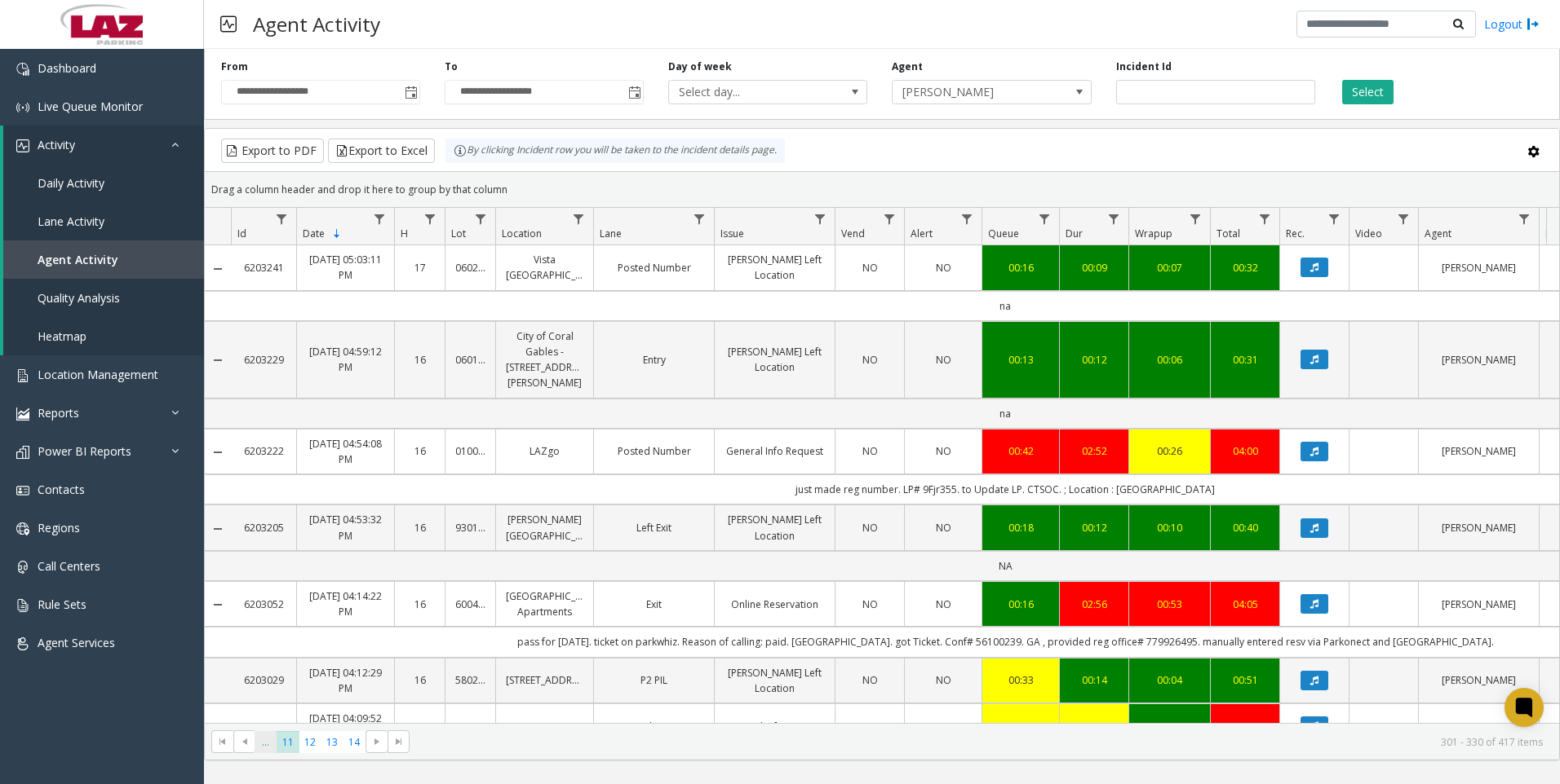
click at [259, 752] on span "..." at bounding box center [265, 742] width 22 height 22
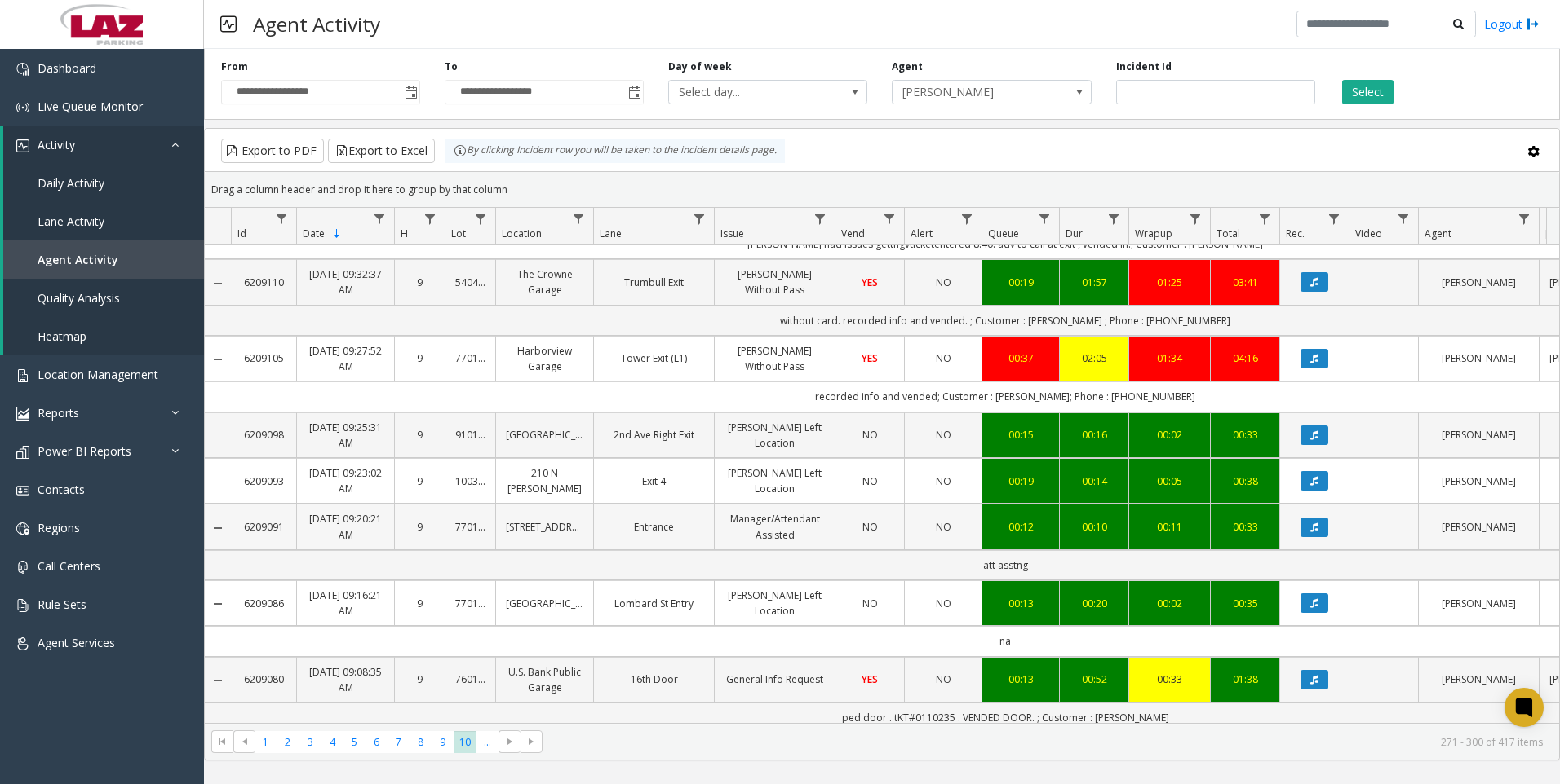
scroll to position [570, 0]
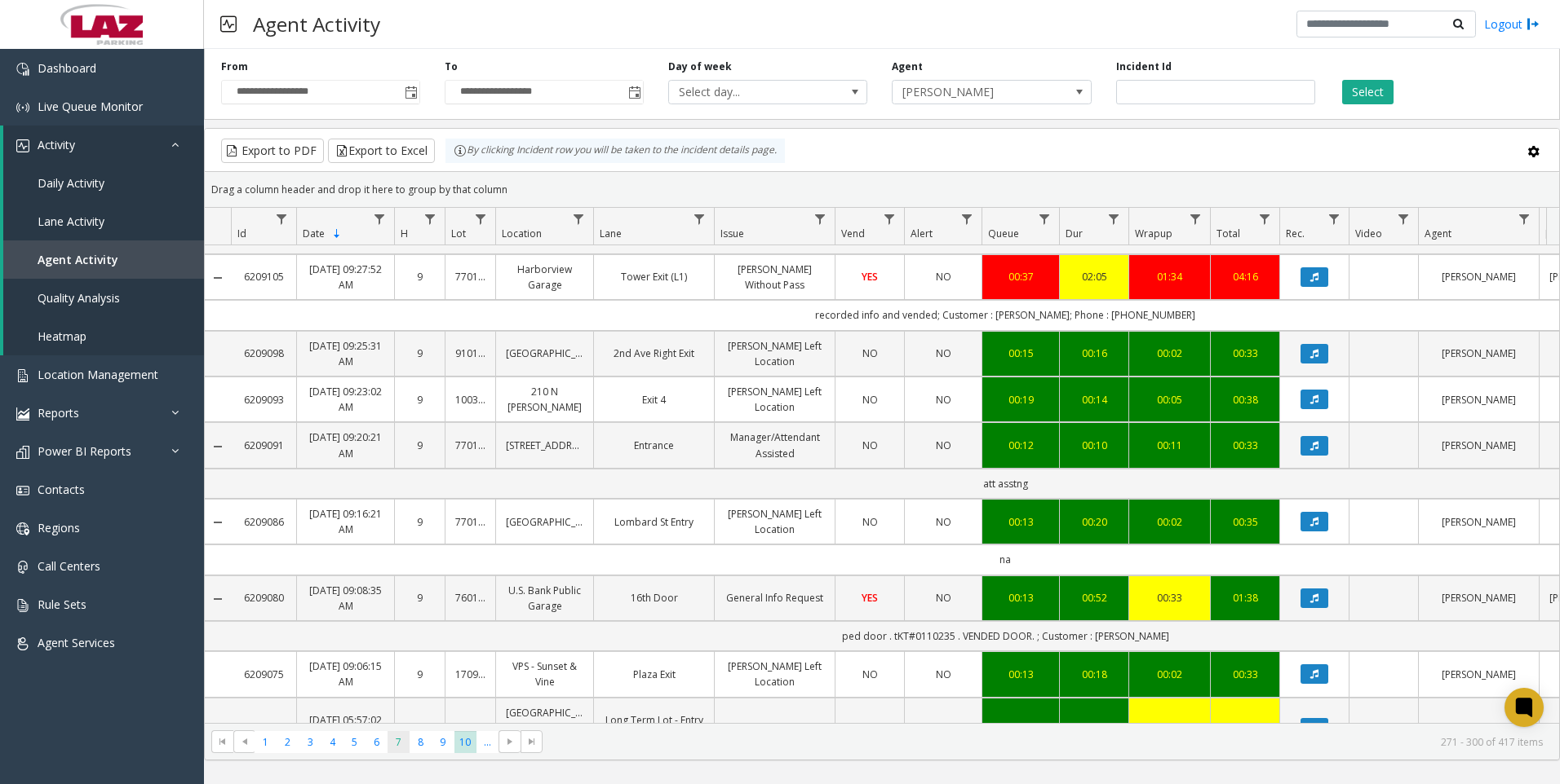
click at [393, 739] on span "7" at bounding box center [398, 742] width 22 height 22
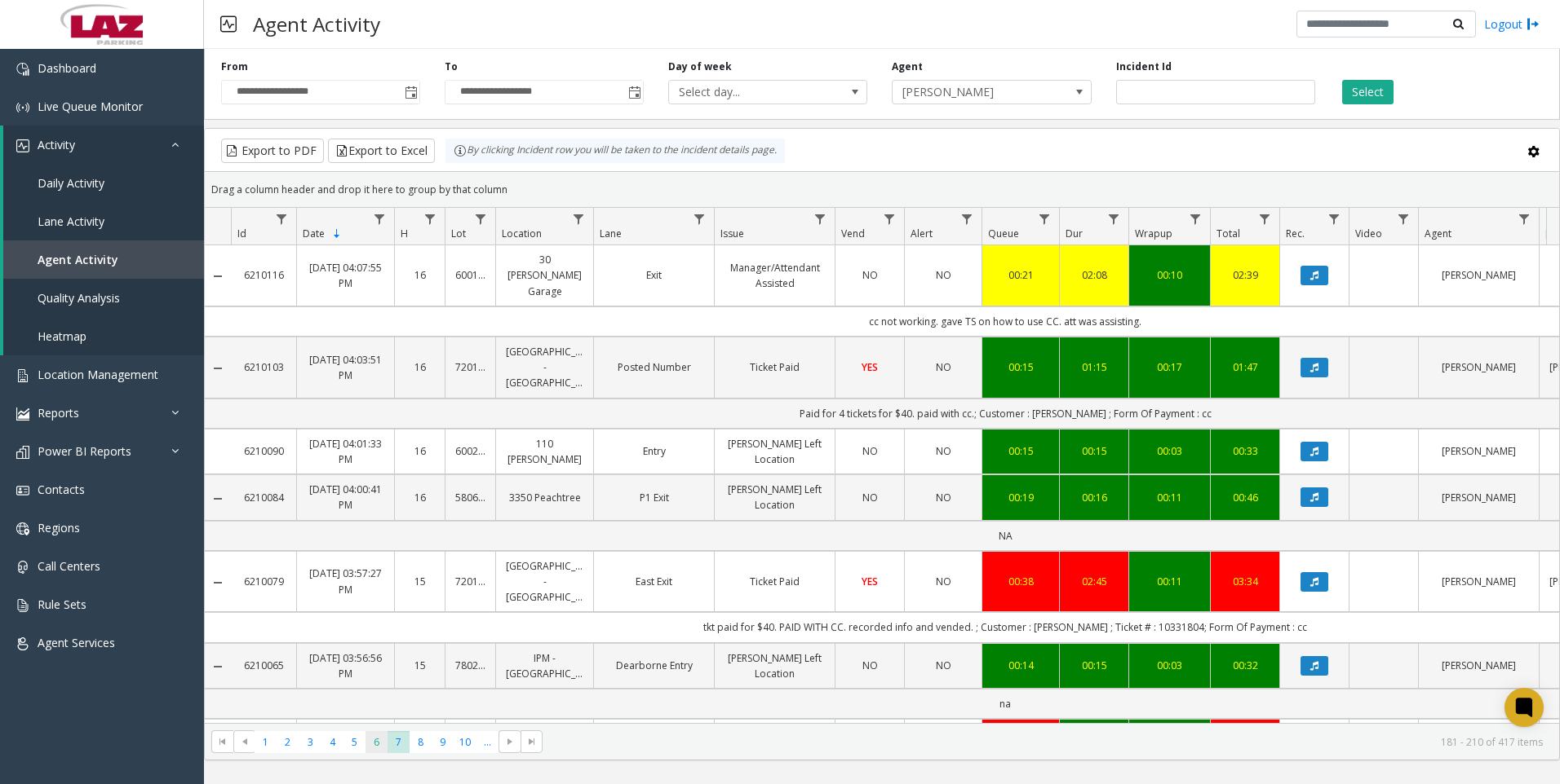
click at [382, 743] on span "6" at bounding box center [376, 742] width 22 height 22
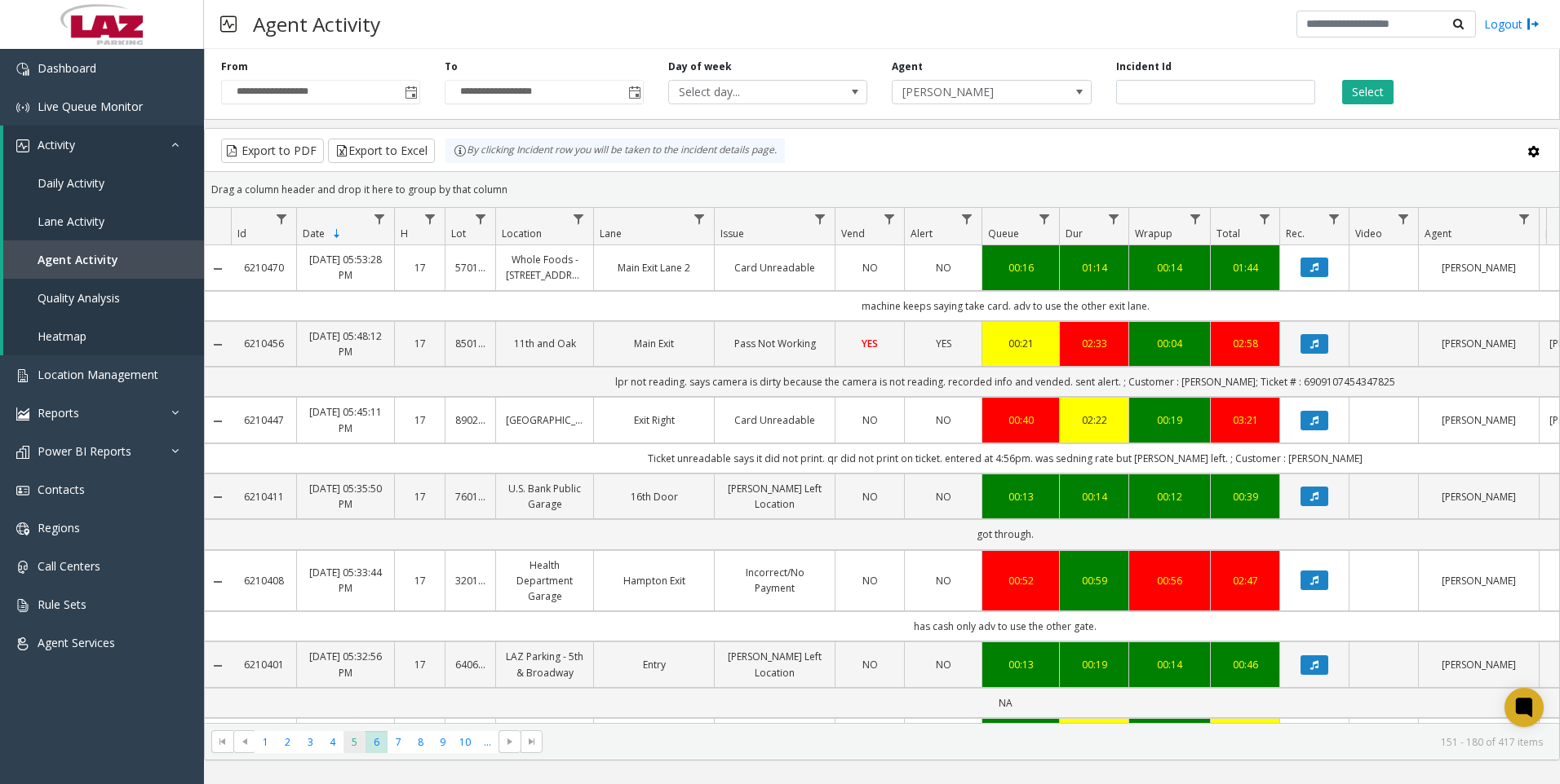
click at [359, 743] on span "5" at bounding box center [354, 742] width 22 height 22
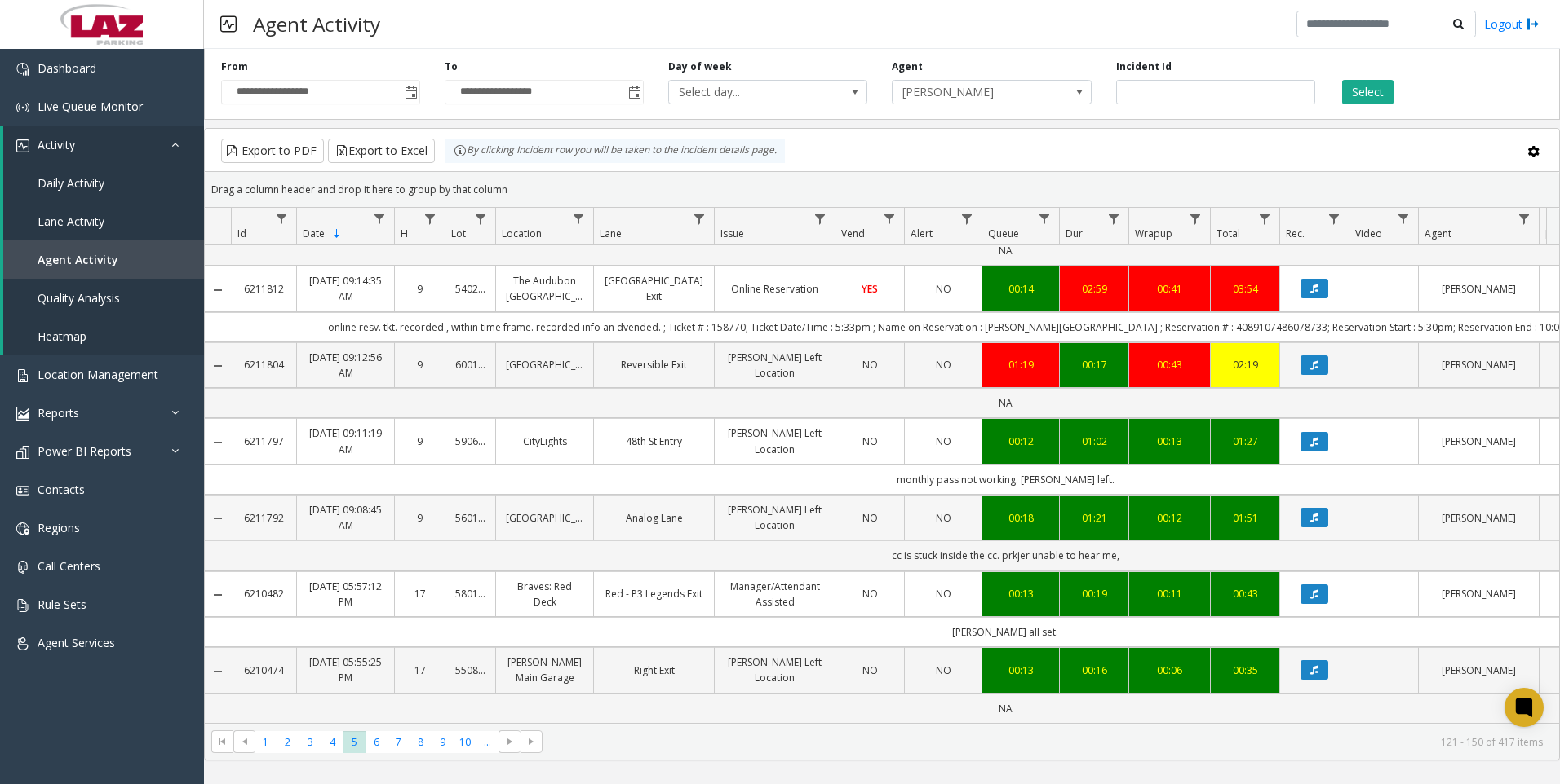
scroll to position [1717, 0]
click at [322, 745] on span "4" at bounding box center [332, 742] width 22 height 22
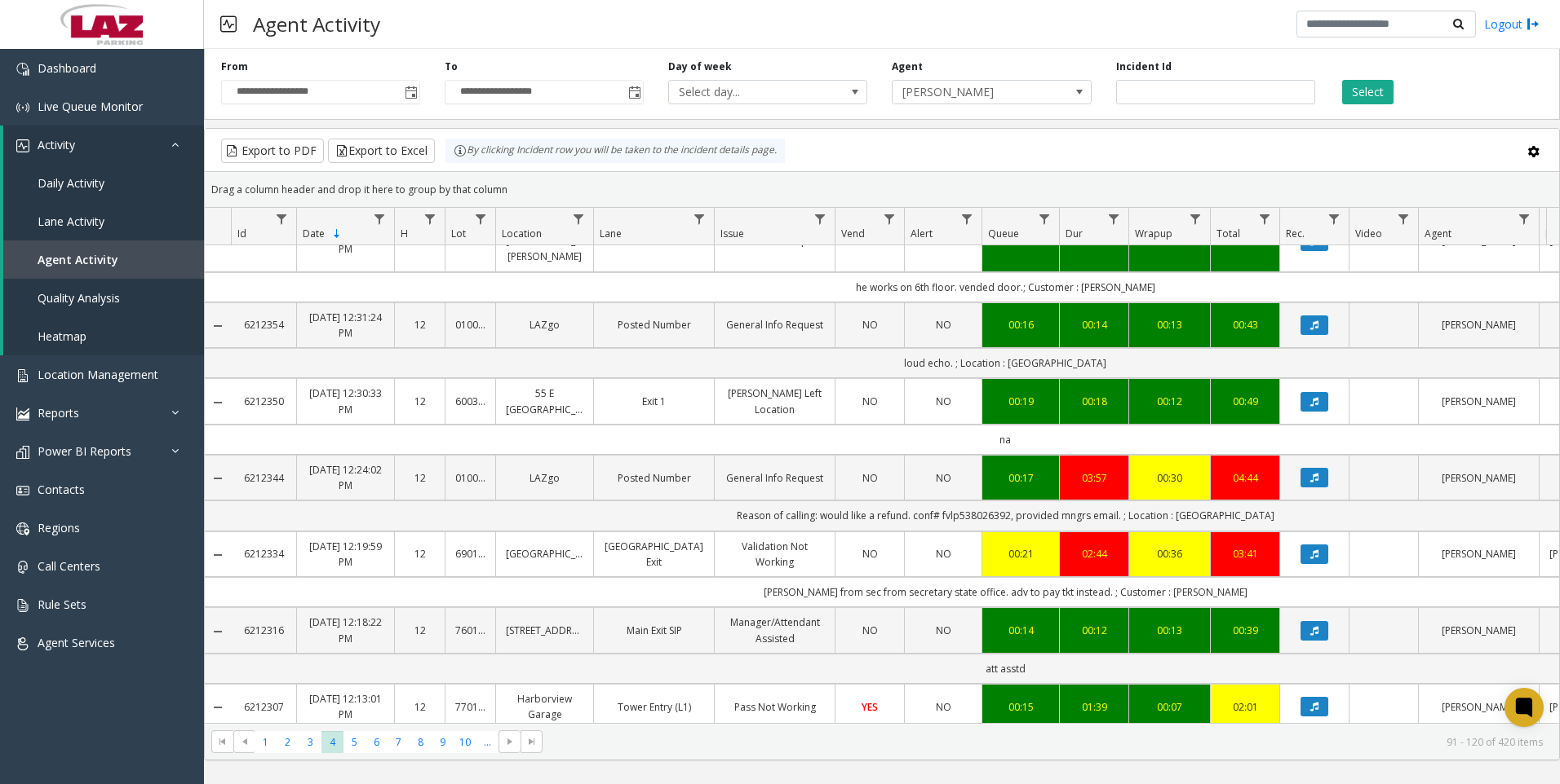
scroll to position [1872, 0]
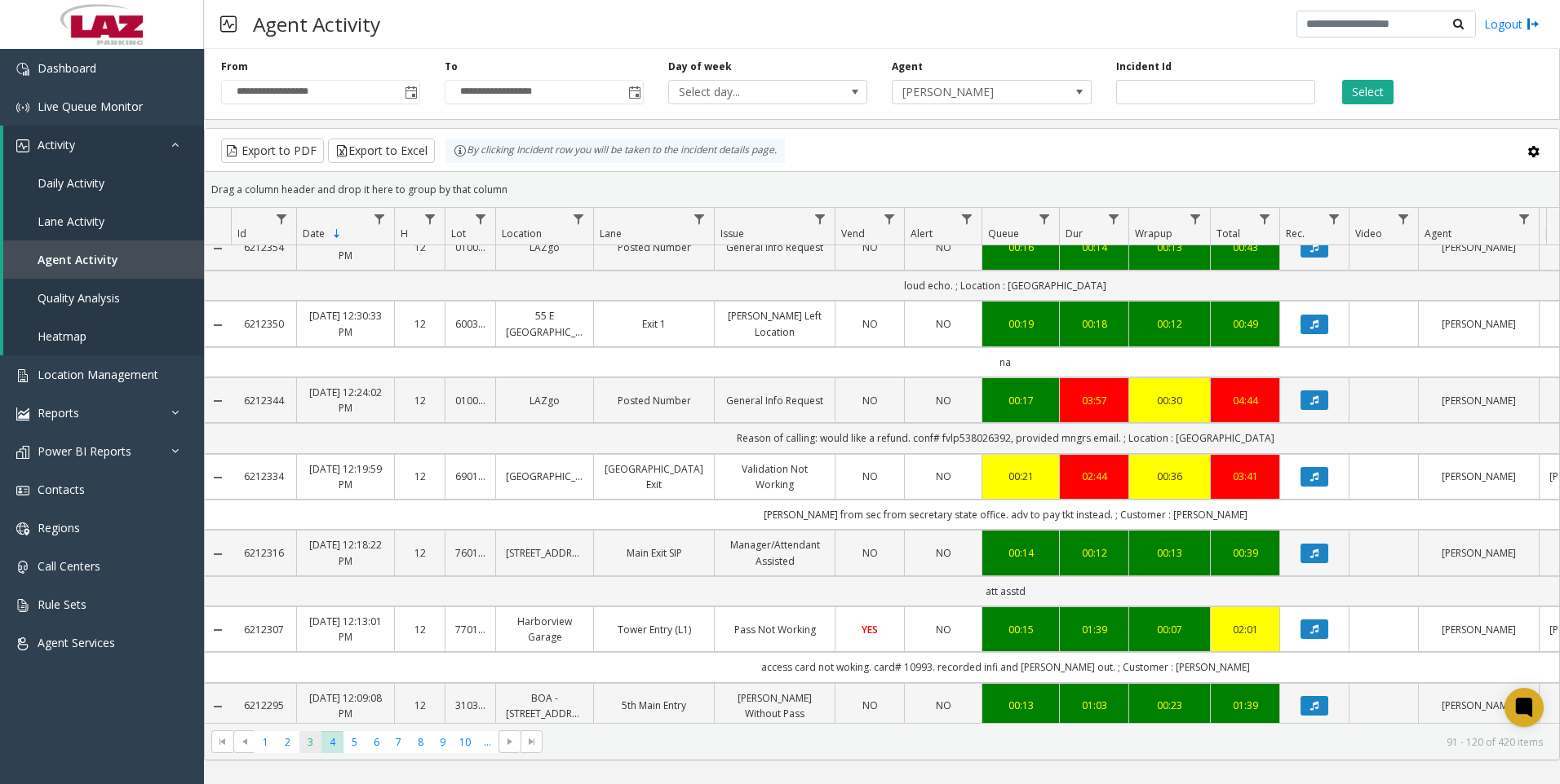
click at [309, 745] on span "3" at bounding box center [310, 742] width 22 height 22
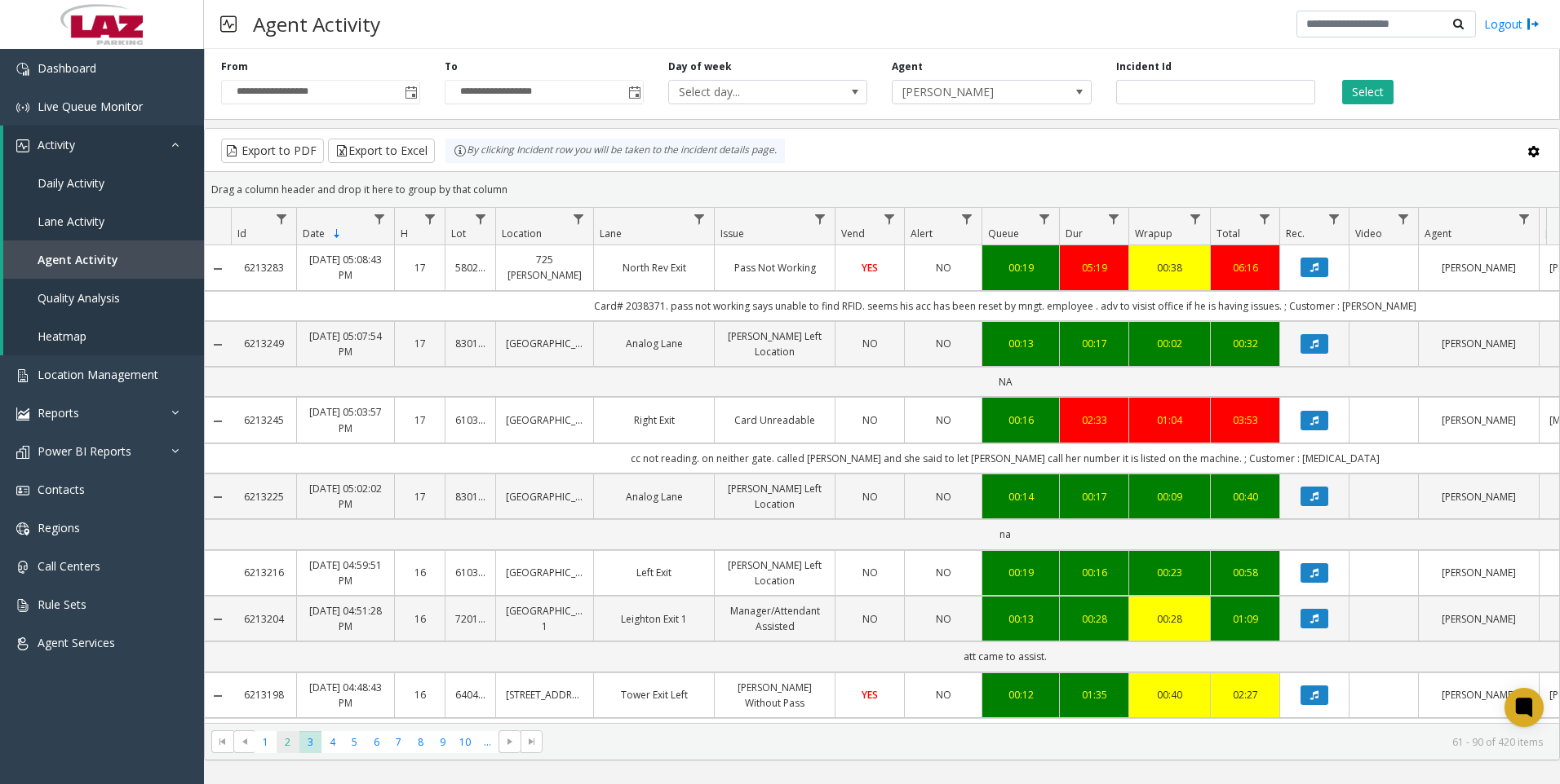
click at [294, 743] on span "2" at bounding box center [287, 742] width 22 height 22
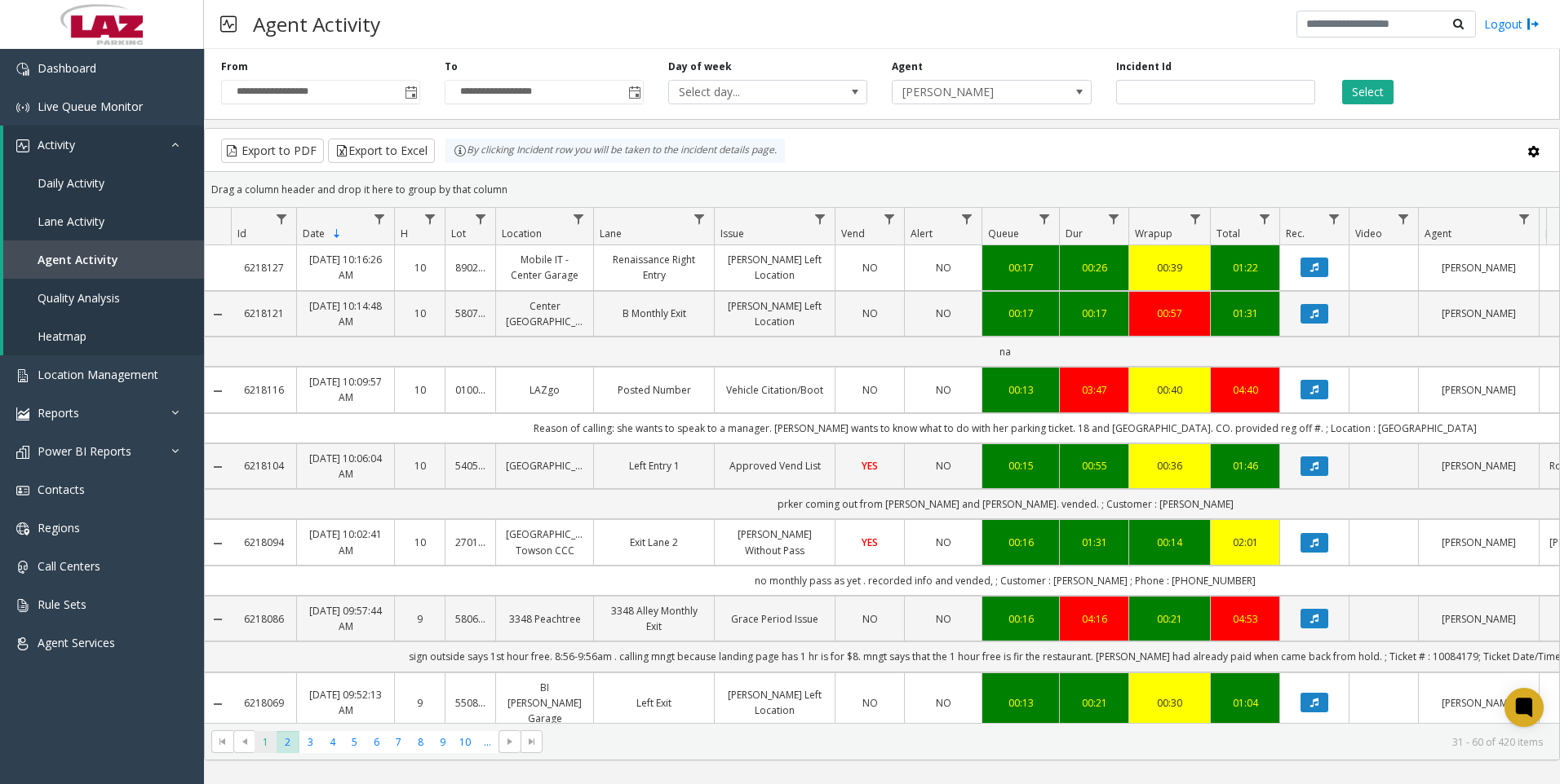
click at [255, 738] on span "1" at bounding box center [265, 742] width 22 height 22
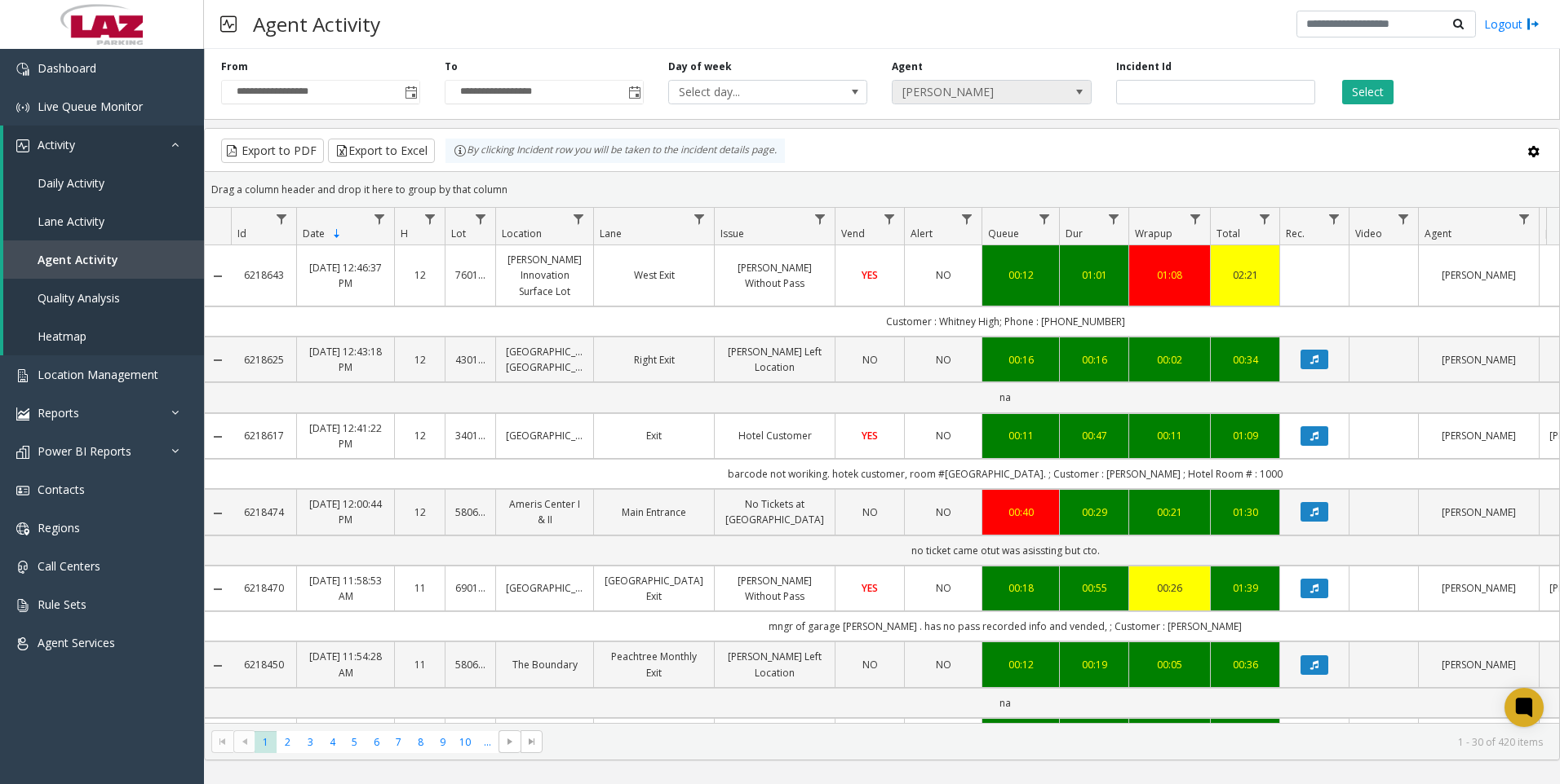
click at [993, 98] on span "[PERSON_NAME]" at bounding box center [972, 93] width 159 height 23
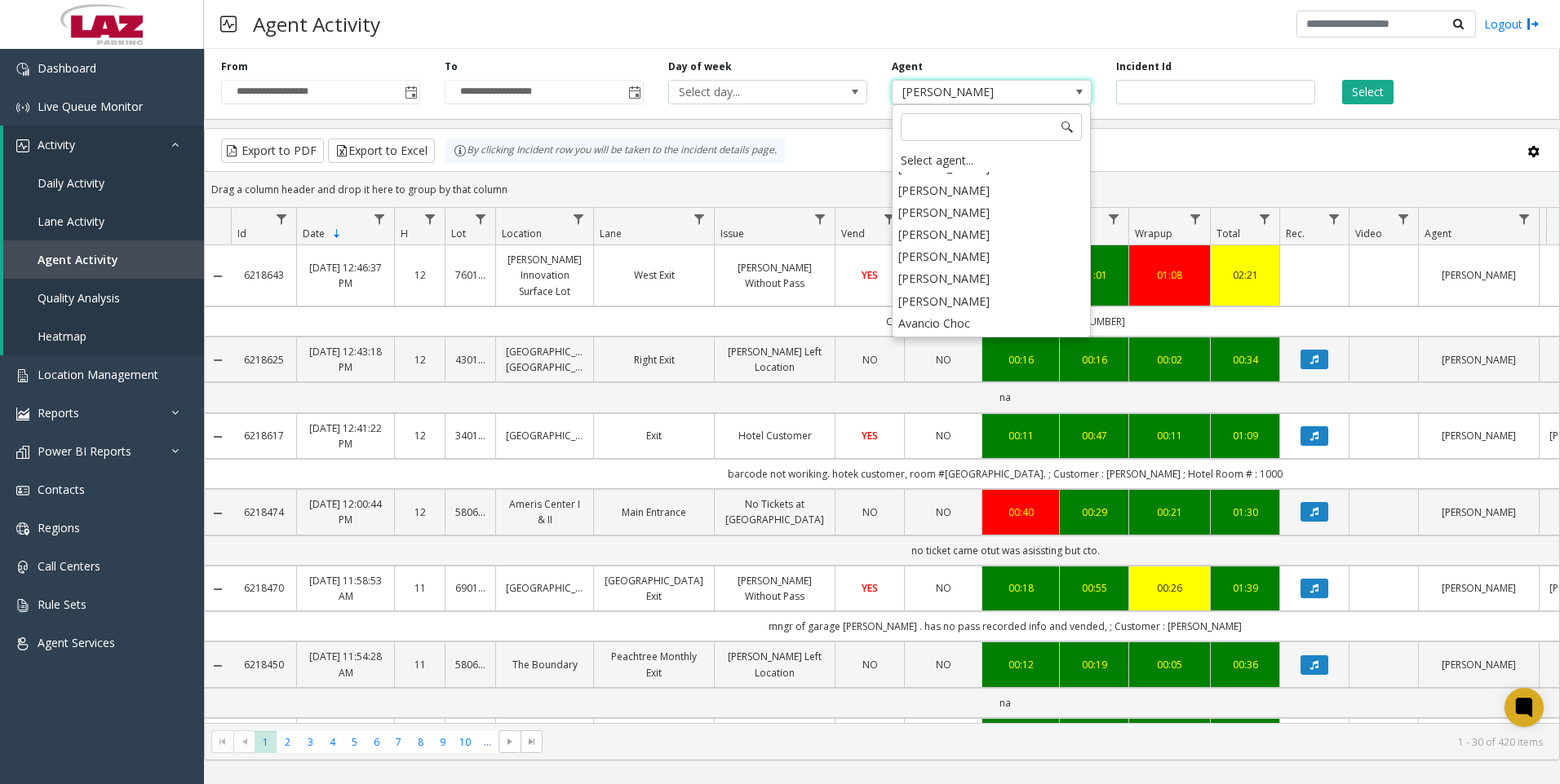
scroll to position [9041, 0]
click at [983, 372] on li "[PERSON_NAME]" at bounding box center [990, 383] width 194 height 22
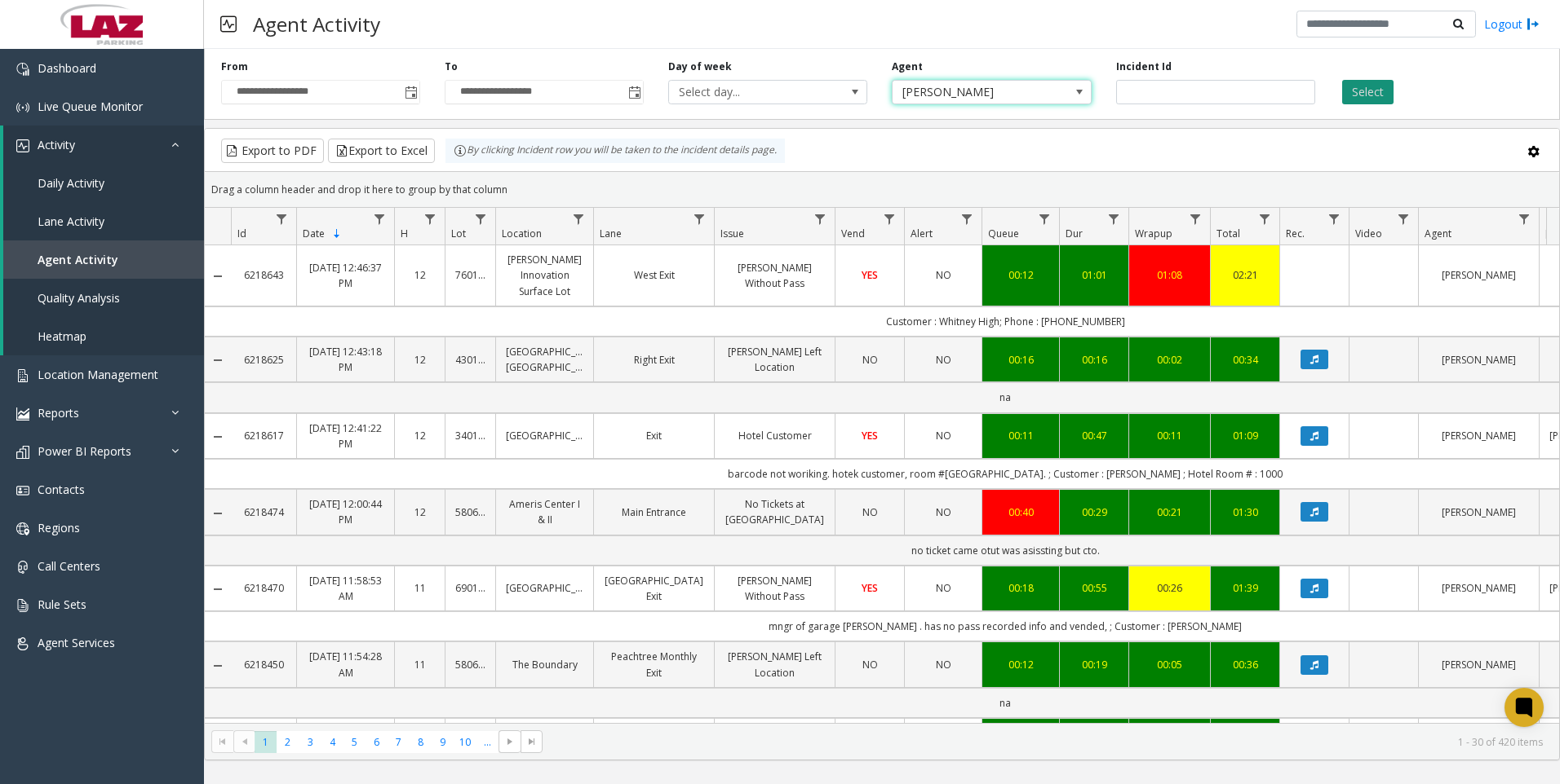
click at [1375, 88] on button "Select" at bounding box center [1368, 92] width 51 height 24
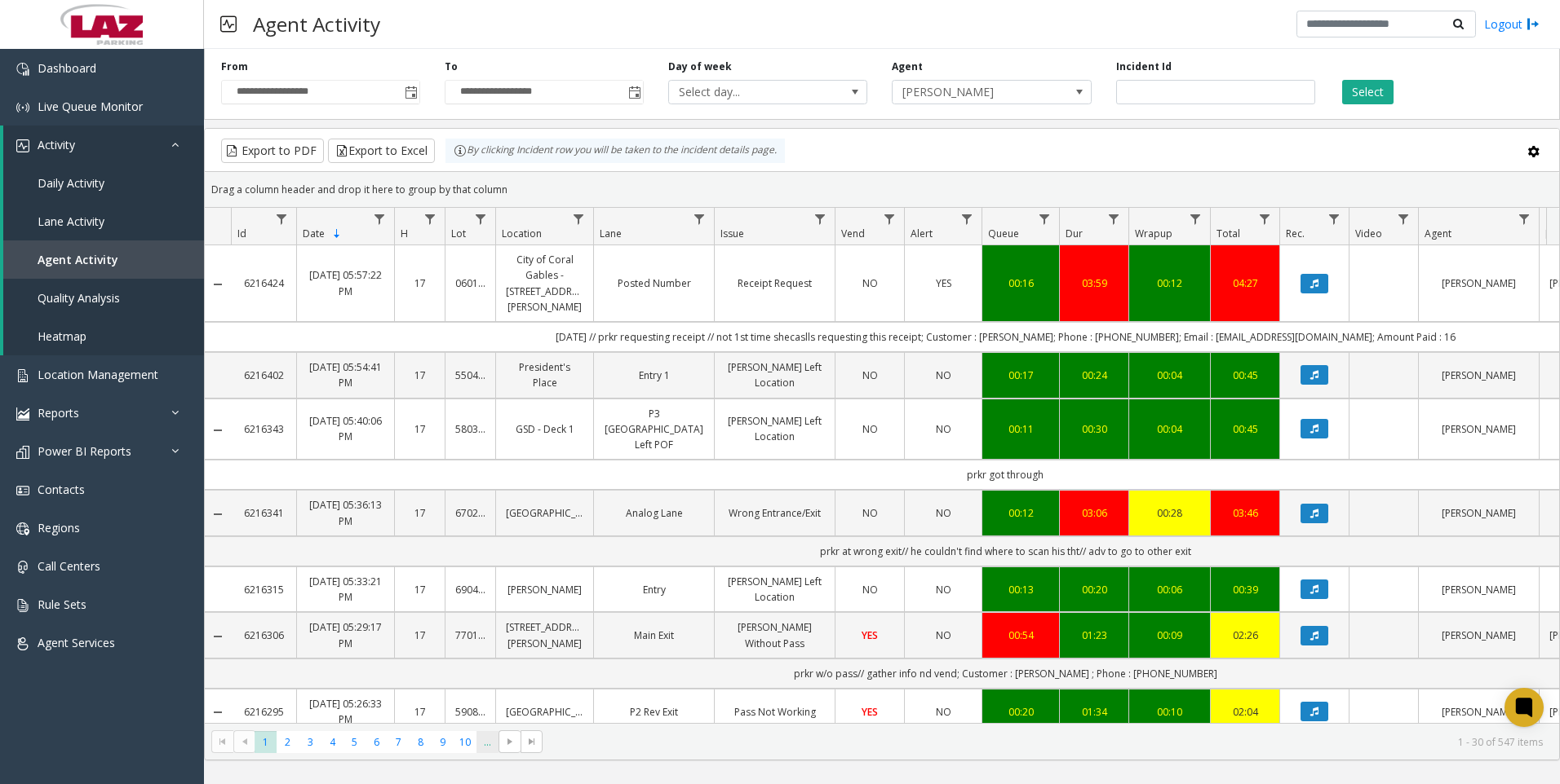
click at [486, 750] on span "..." at bounding box center [487, 742] width 22 height 22
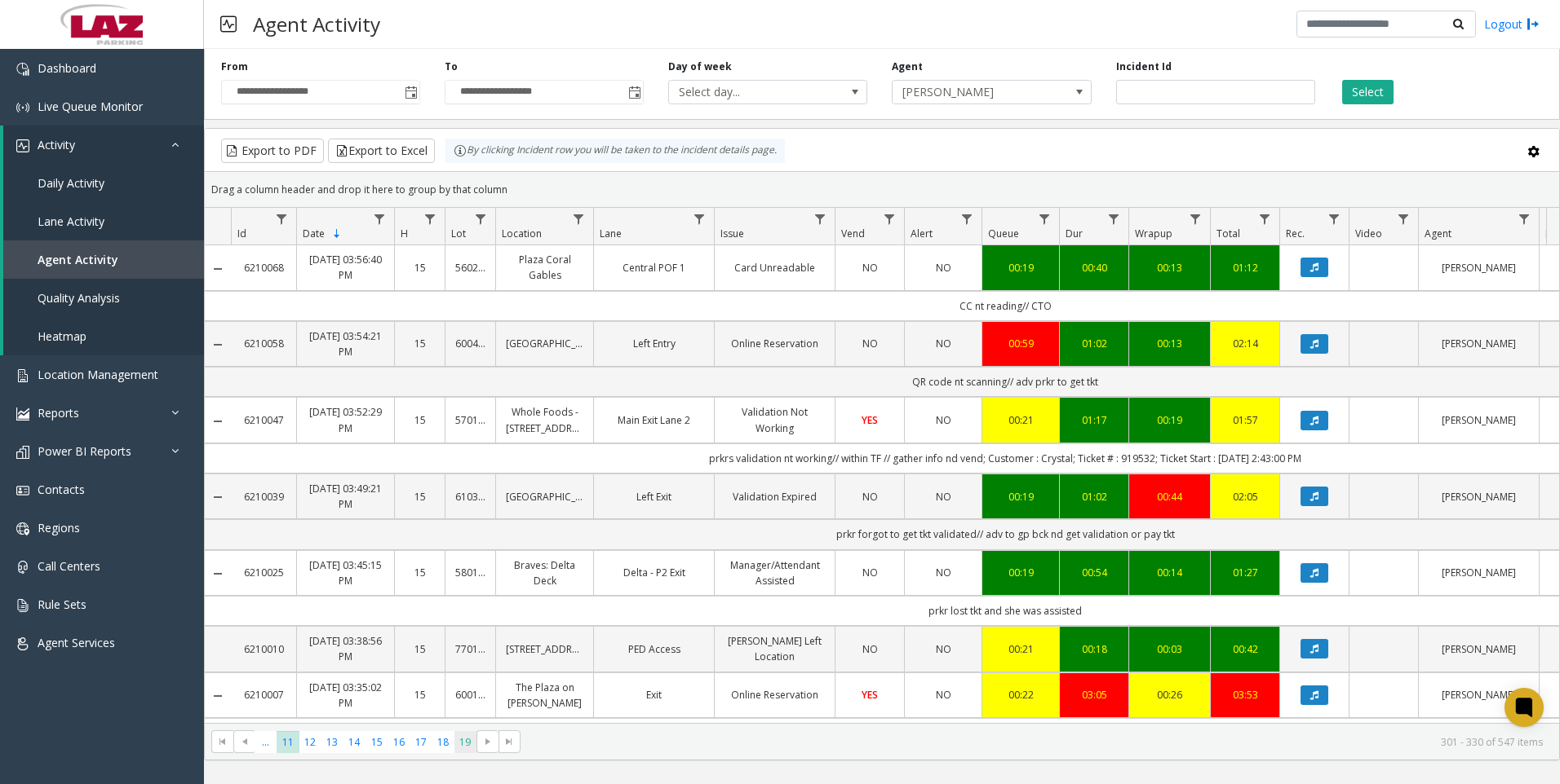
click at [471, 742] on span "19" at bounding box center [465, 742] width 22 height 22
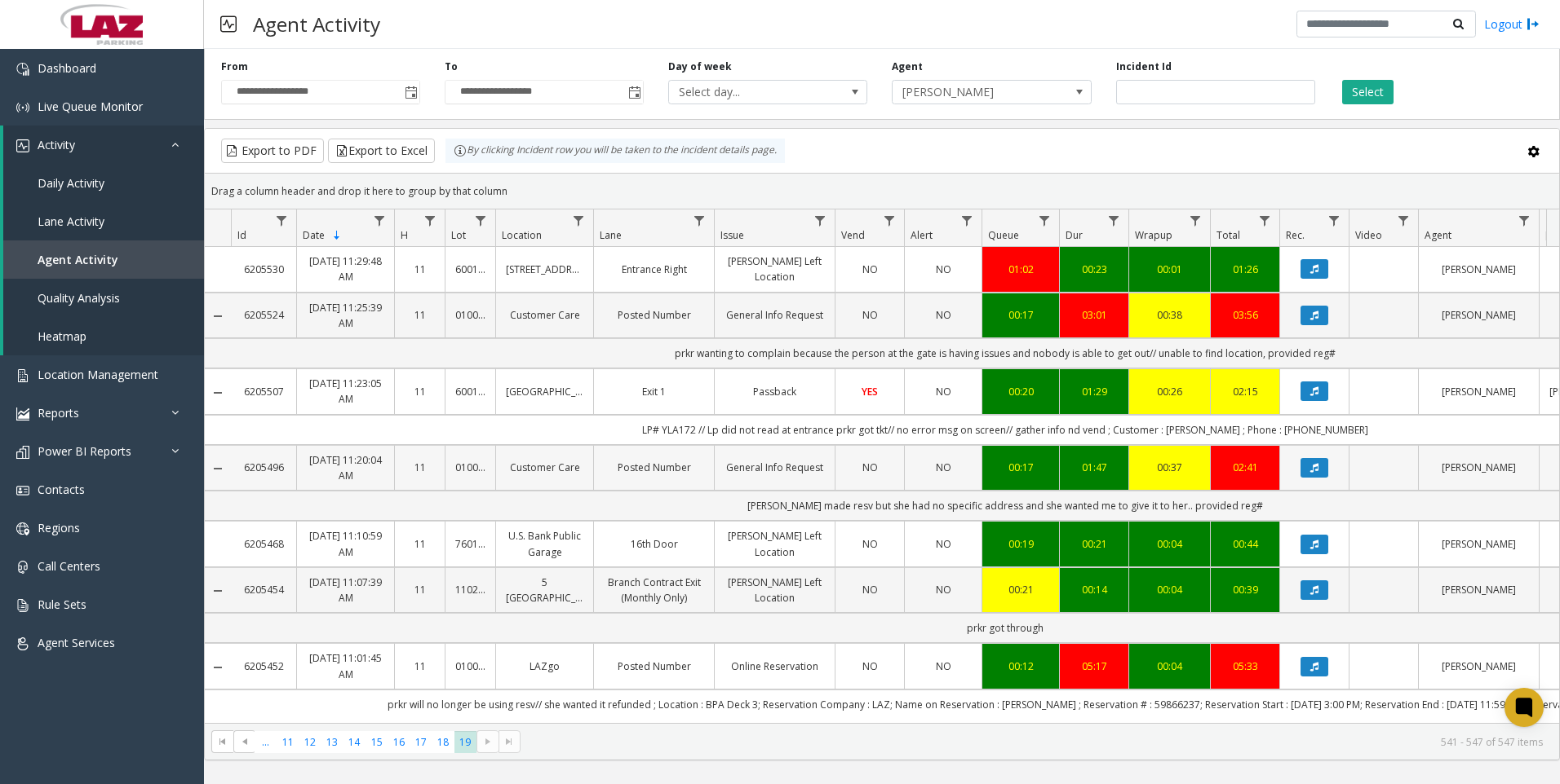
scroll to position [8, 0]
